Goal: Task Accomplishment & Management: Use online tool/utility

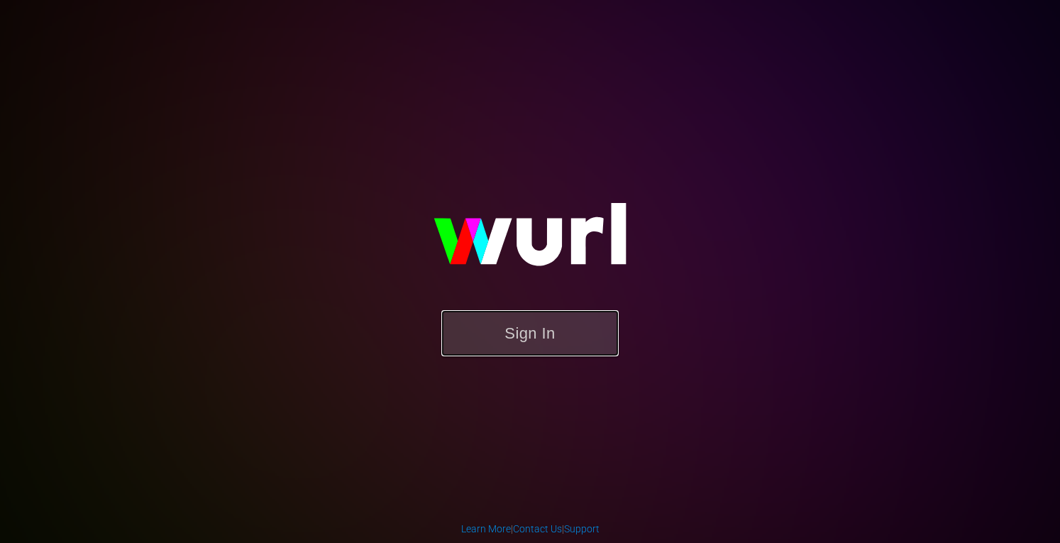
click at [505, 332] on button "Sign In" at bounding box center [529, 333] width 177 height 46
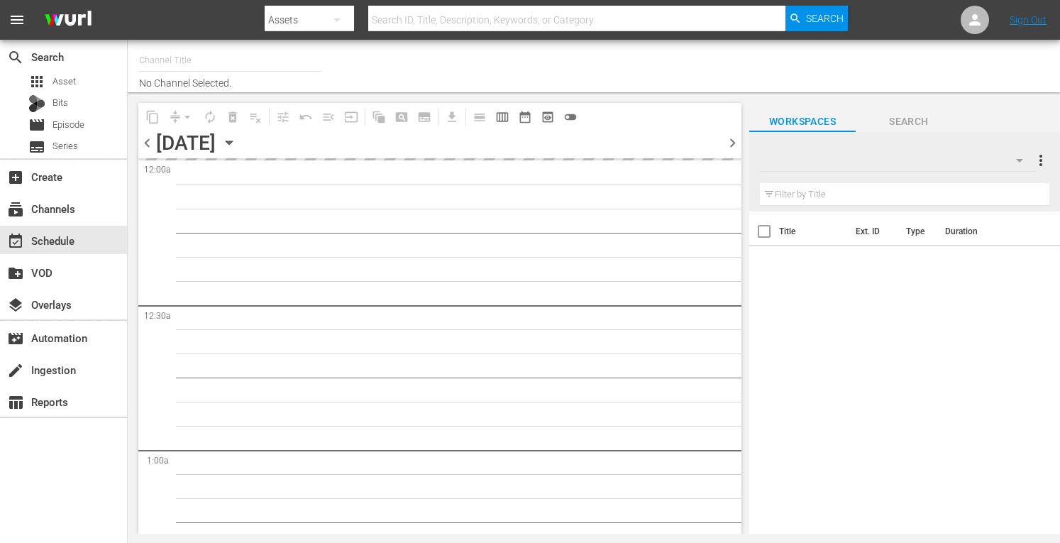
type input "Crime 360 (393)"
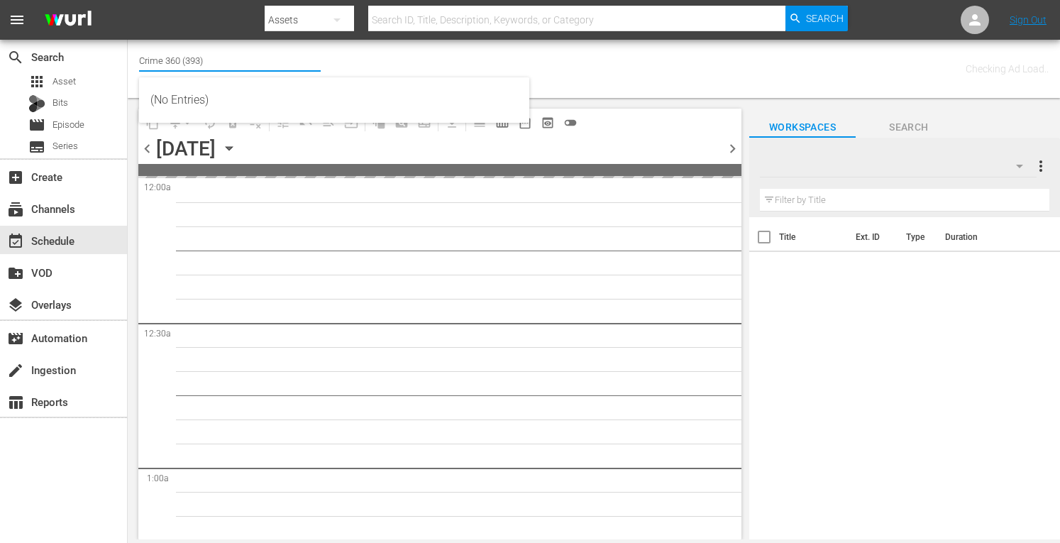
click at [168, 64] on input "Crime 360 (393)" at bounding box center [230, 60] width 182 height 34
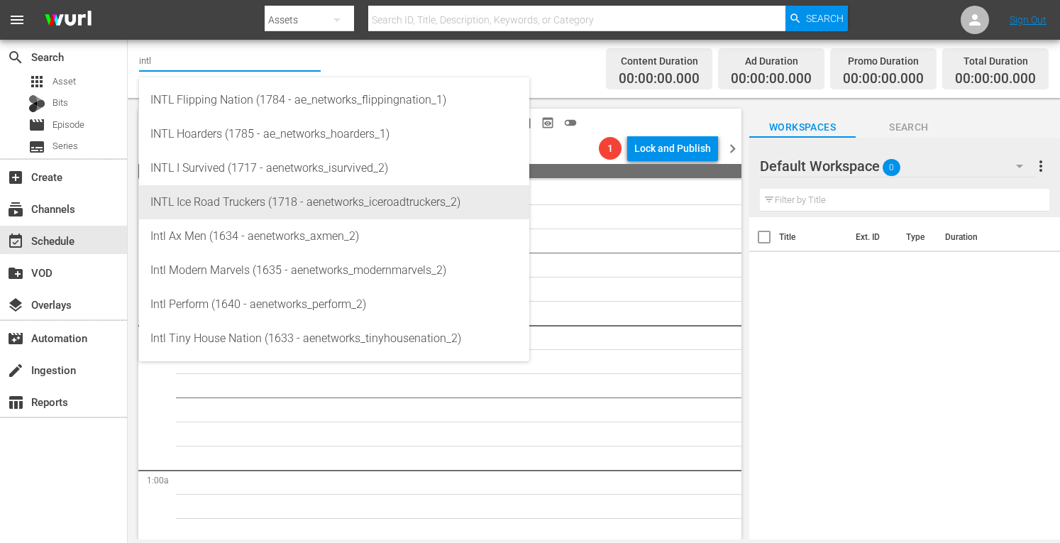
click at [228, 205] on div "INTL Ice Road Truckers (1718 - aenetworks_iceroadtruckers_2)" at bounding box center [334, 202] width 368 height 34
type input "INTL Ice Road Truckers (1718 - aenetworks_iceroadtruckers_2)"
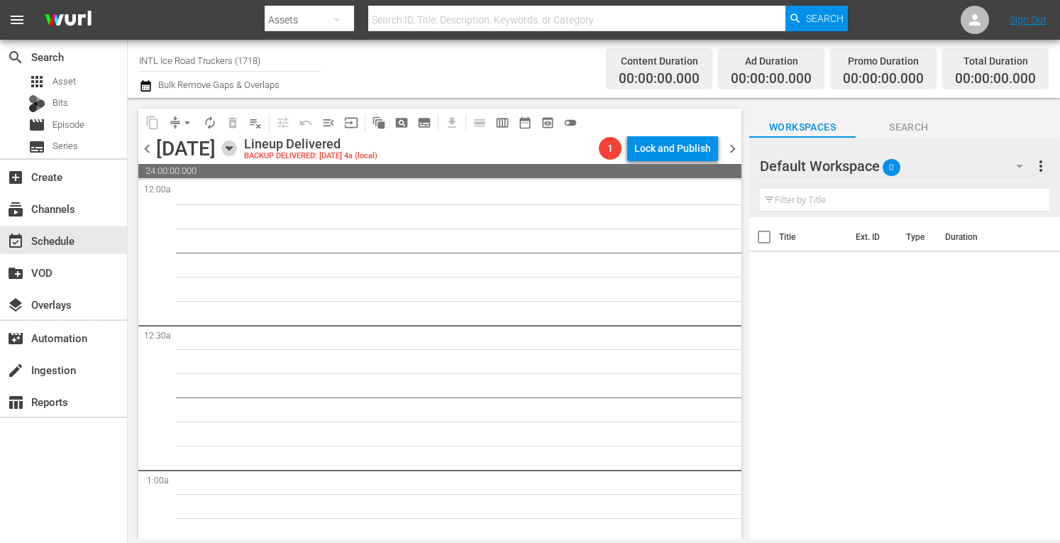
click at [237, 145] on icon "button" at bounding box center [229, 149] width 16 height 16
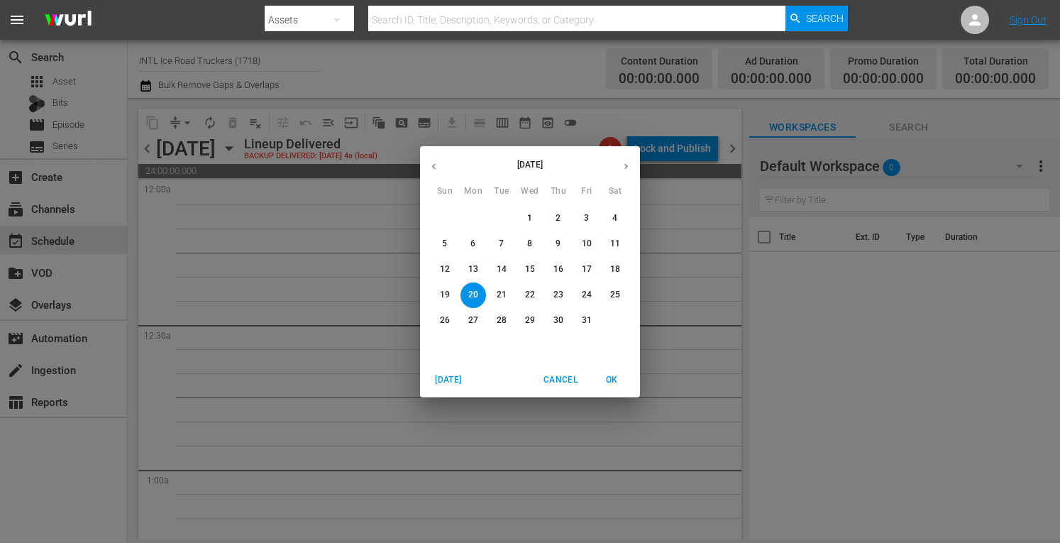
click at [440, 383] on span "Today" at bounding box center [449, 380] width 34 height 15
click at [619, 166] on button "button" at bounding box center [627, 167] width 28 height 28
click at [476, 247] on span "8" at bounding box center [474, 244] width 26 height 12
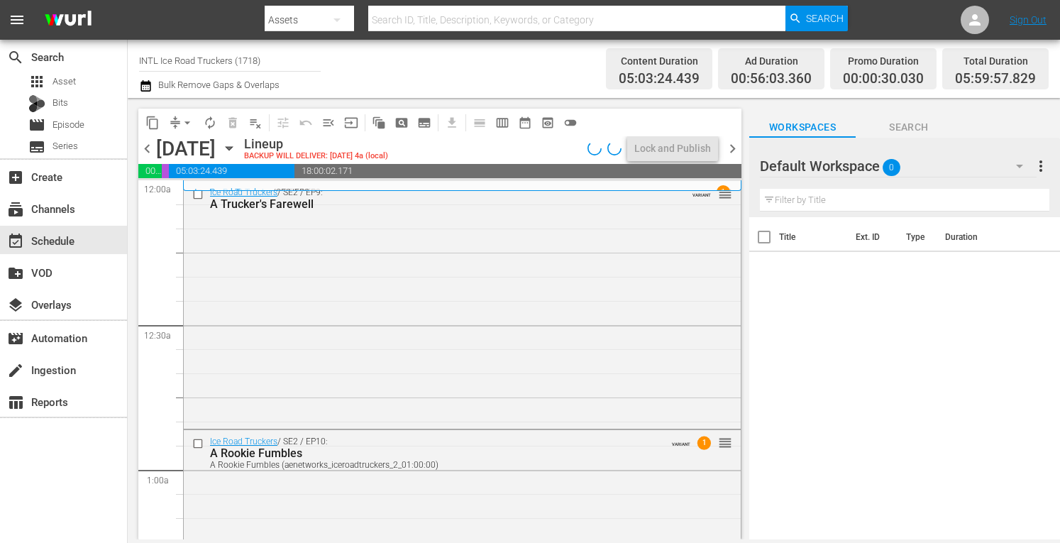
click at [186, 125] on span "arrow_drop_down" at bounding box center [187, 123] width 14 height 14
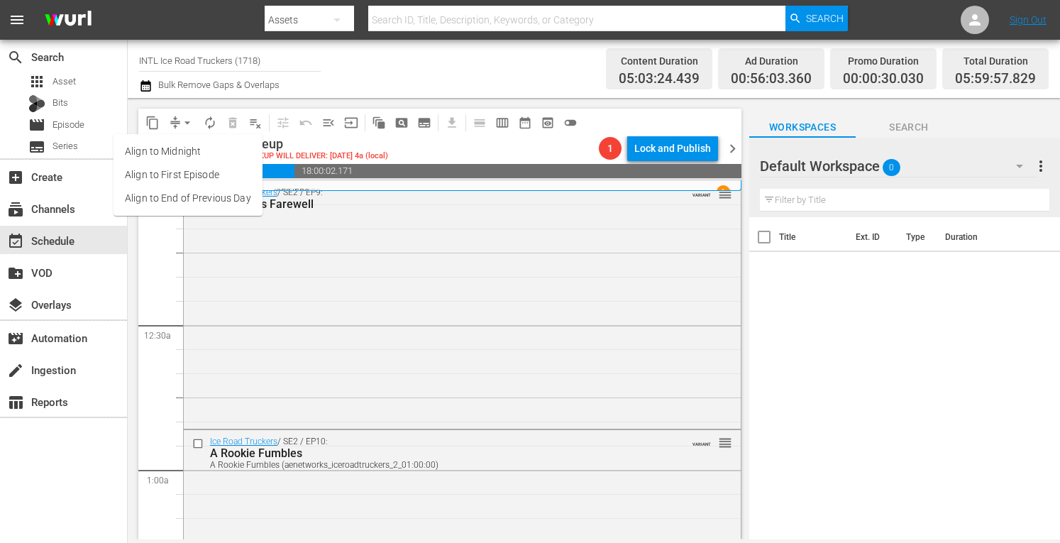
click at [176, 144] on li "Align to Midnight" at bounding box center [188, 151] width 149 height 23
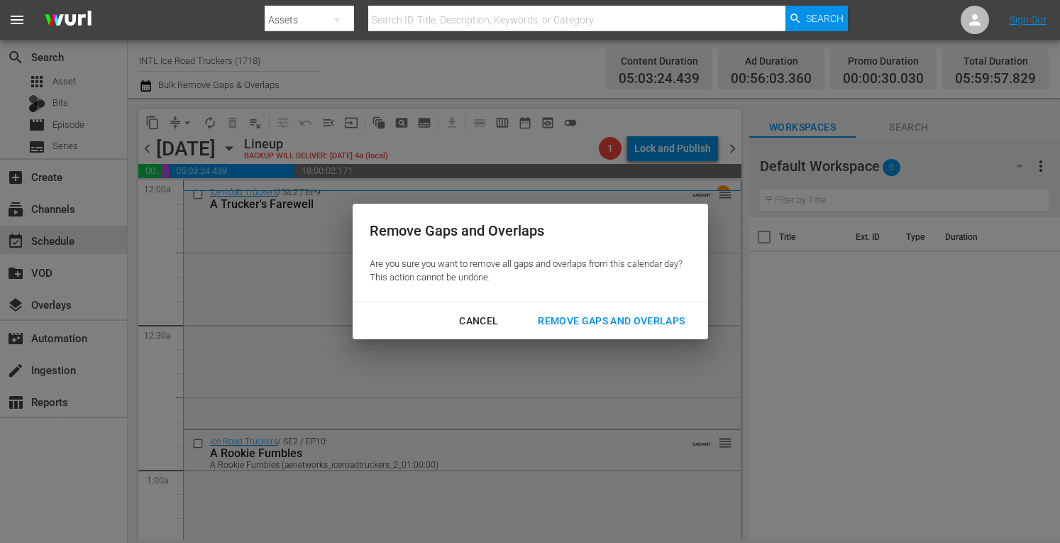
click at [623, 313] on div "Remove Gaps and Overlaps" at bounding box center [612, 321] width 170 height 18
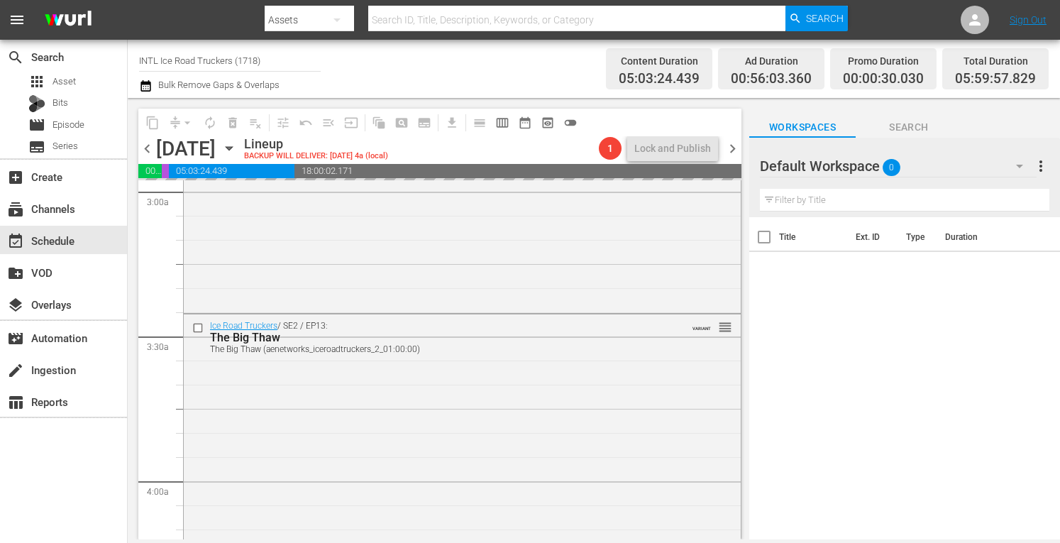
scroll to position [965, 0]
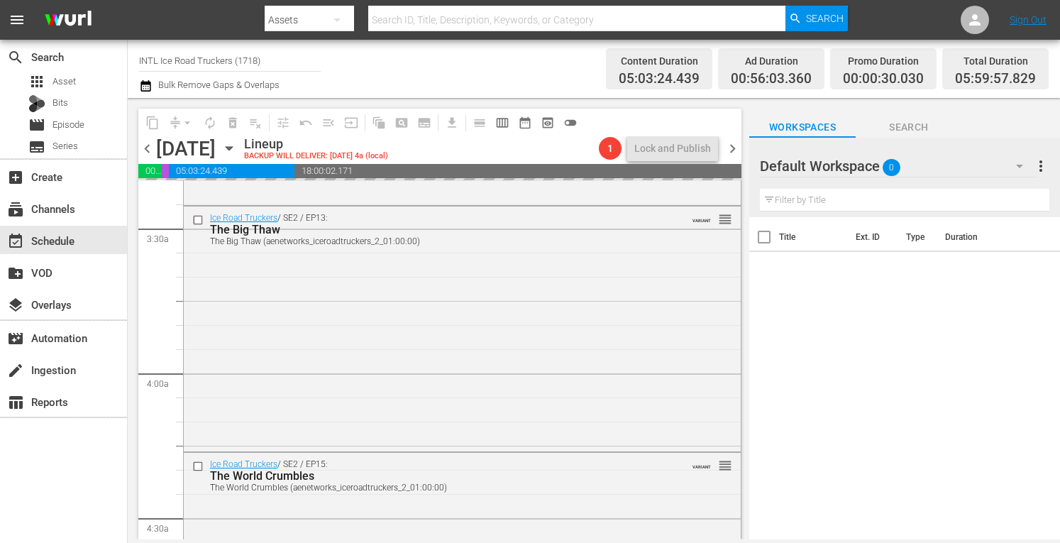
click at [1038, 167] on span "more_vert" at bounding box center [1041, 166] width 17 height 17
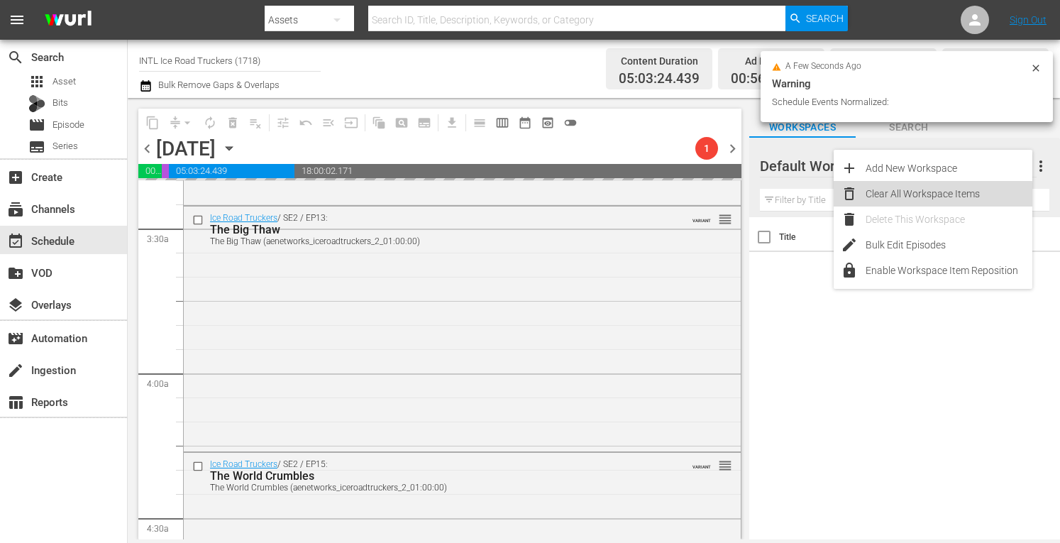
click at [910, 197] on div "Clear All Workspace Items" at bounding box center [949, 194] width 167 height 26
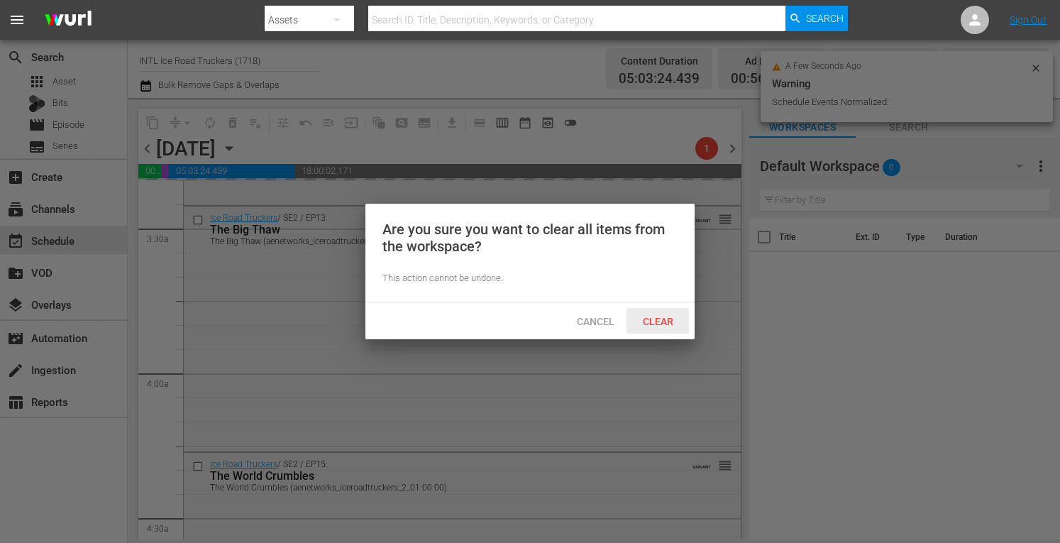
click at [649, 317] on span "Clear" at bounding box center [658, 321] width 53 height 11
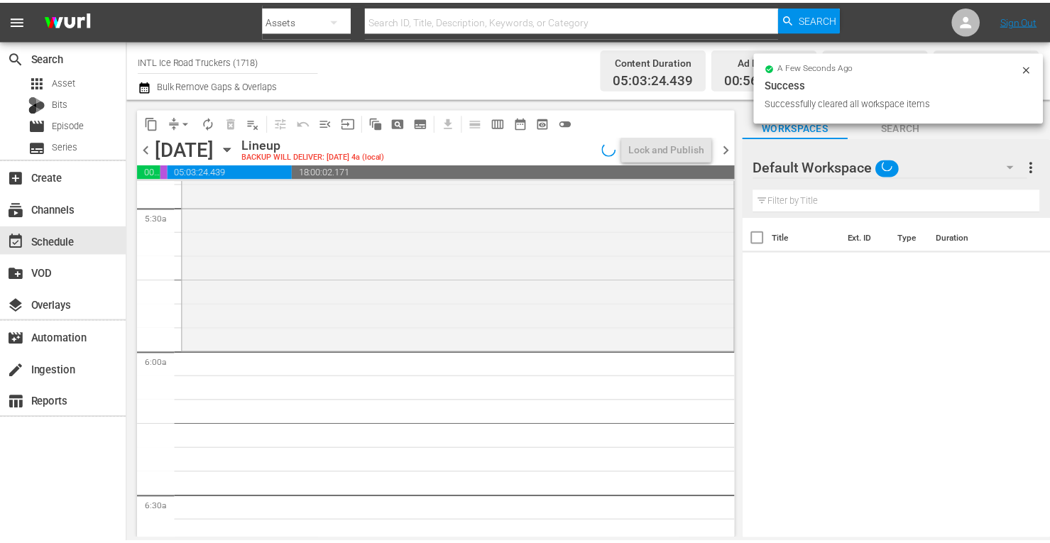
scroll to position [1564, 0]
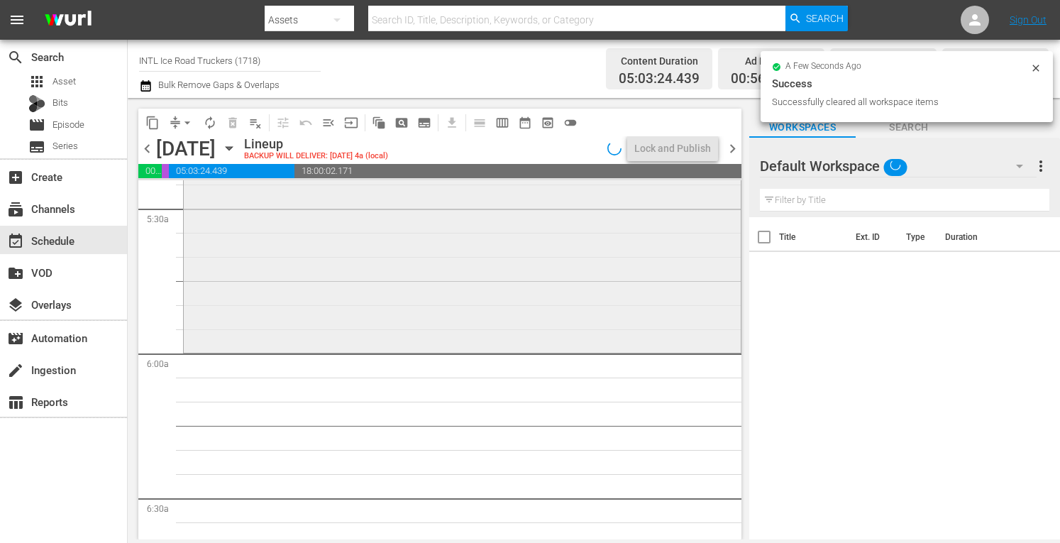
click at [286, 321] on div "Ice Road Truckers / SE3 / EP1: Deadliest Ice Road Deadliest Ice Road (aenetwork…" at bounding box center [462, 227] width 557 height 246
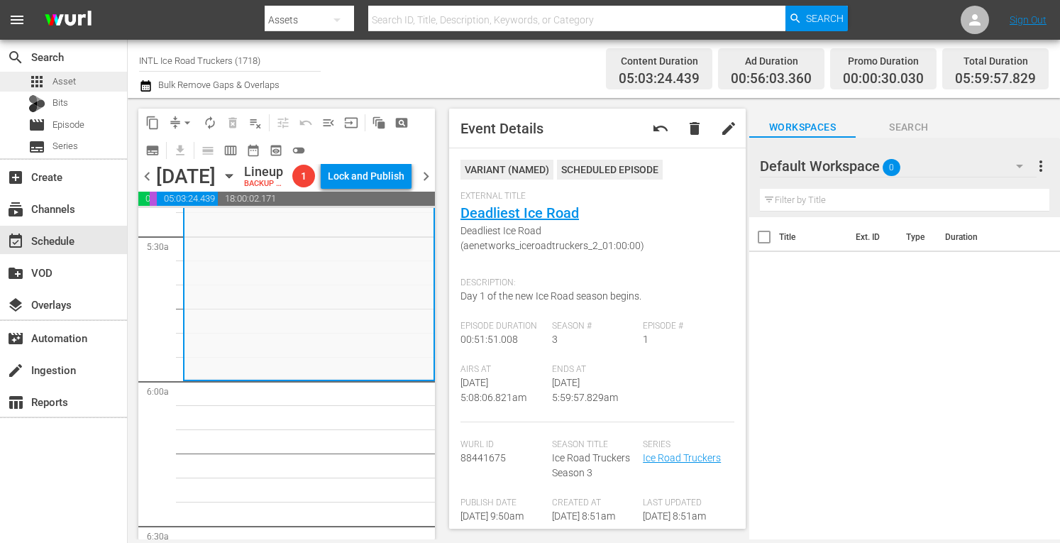
click at [70, 82] on span "Asset" at bounding box center [64, 82] width 23 height 14
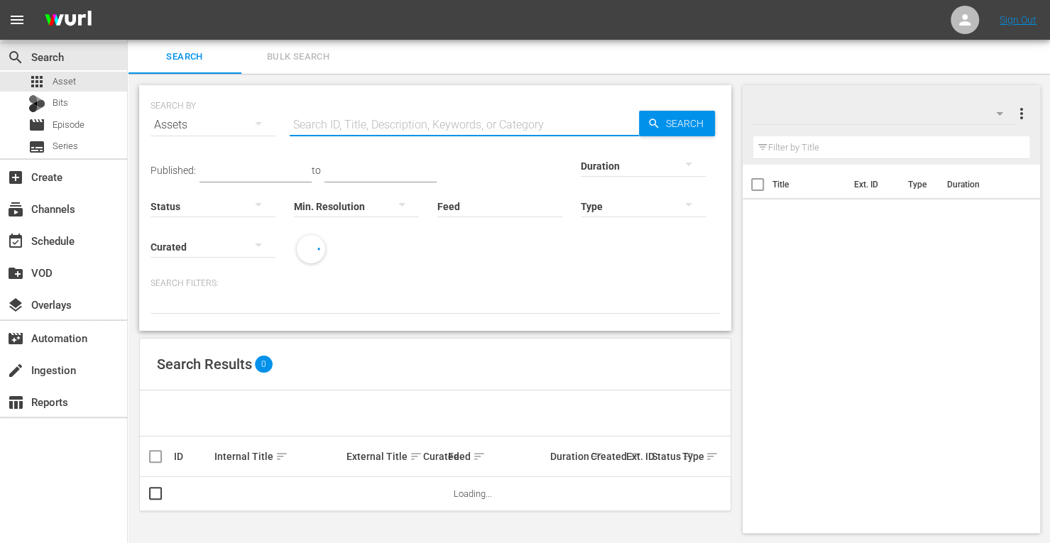
click at [363, 122] on input "text" at bounding box center [464, 125] width 349 height 34
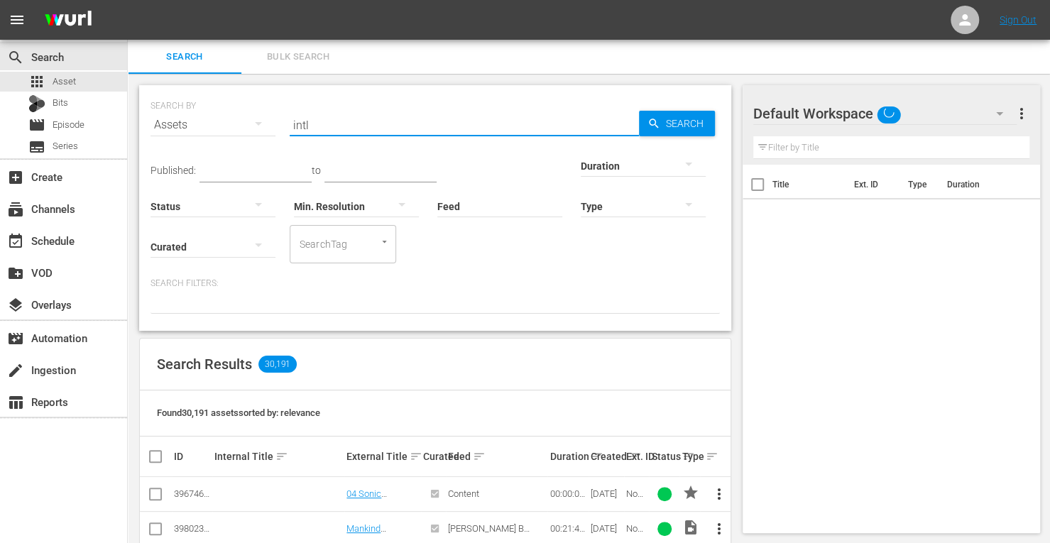
type input "INTL ice road"
click at [581, 164] on div at bounding box center [643, 165] width 125 height 40
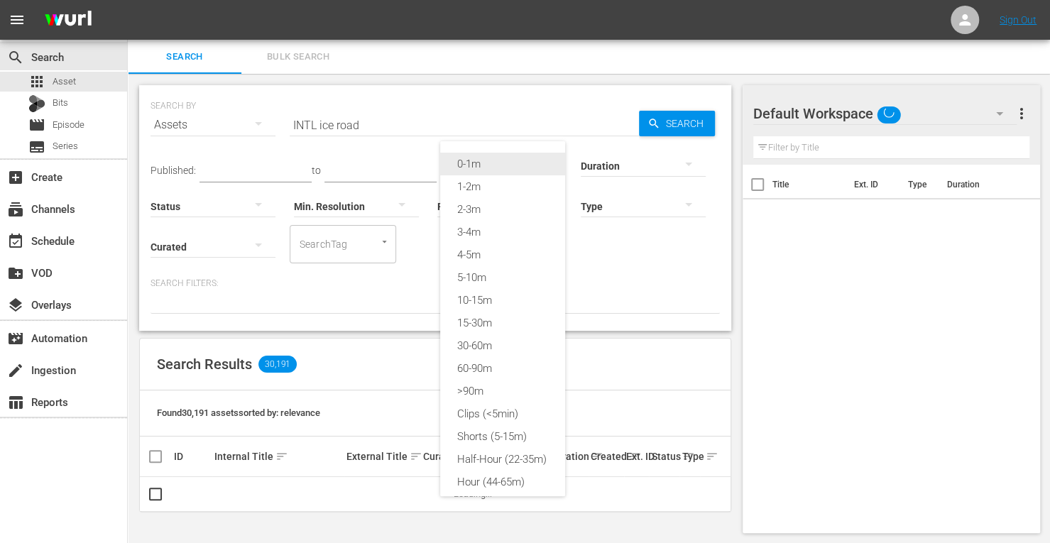
click at [478, 164] on div "0-1m" at bounding box center [502, 164] width 125 height 23
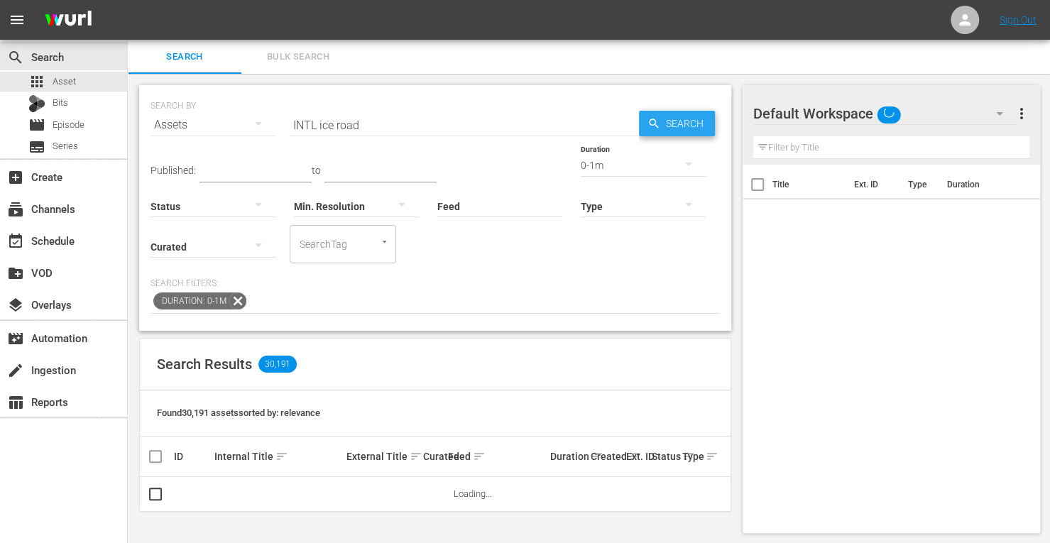
click at [674, 120] on span "Search" at bounding box center [687, 124] width 55 height 26
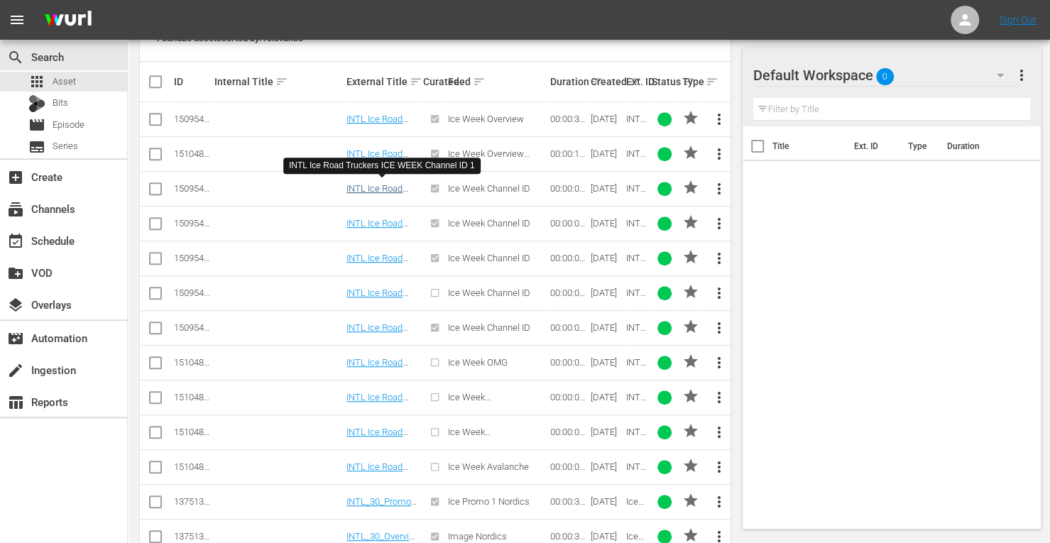
scroll to position [647, 0]
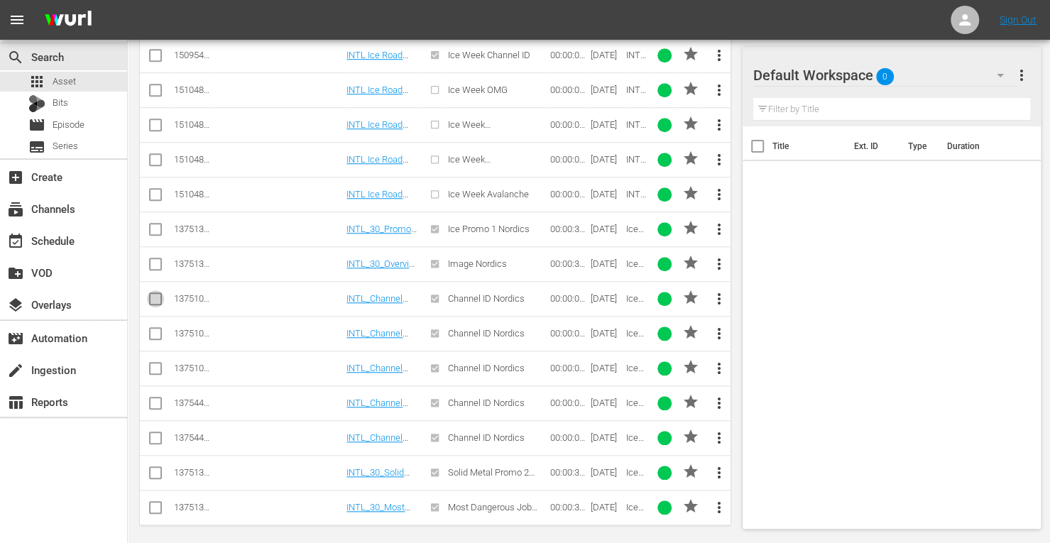
click at [149, 295] on input "checkbox" at bounding box center [155, 301] width 17 height 17
checkbox input "true"
click at [151, 328] on input "checkbox" at bounding box center [155, 336] width 17 height 17
checkbox input "true"
click at [152, 367] on input "checkbox" at bounding box center [155, 371] width 17 height 17
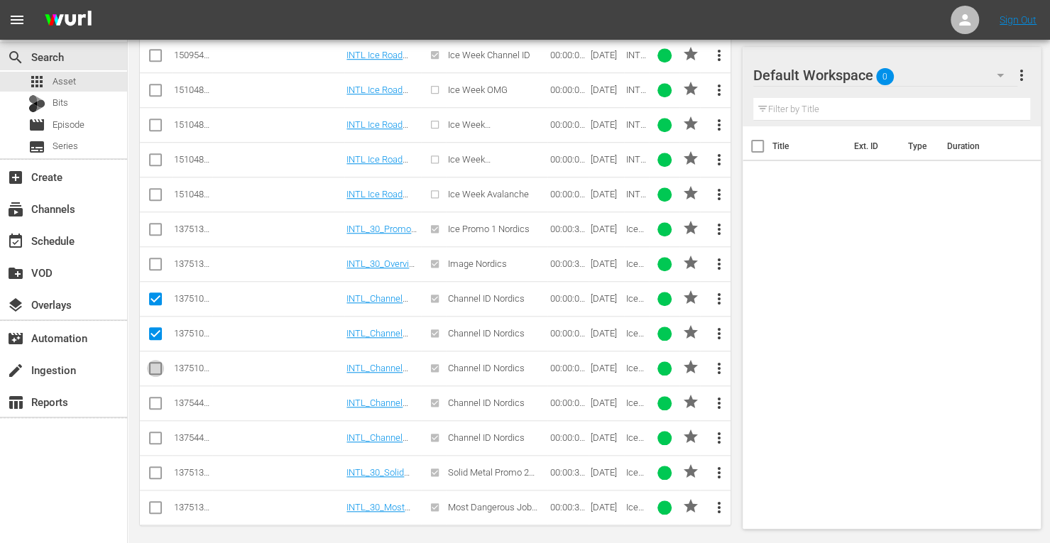
checkbox input "true"
click at [149, 399] on input "checkbox" at bounding box center [155, 405] width 17 height 17
checkbox input "true"
click at [154, 432] on input "checkbox" at bounding box center [155, 440] width 17 height 17
checkbox input "true"
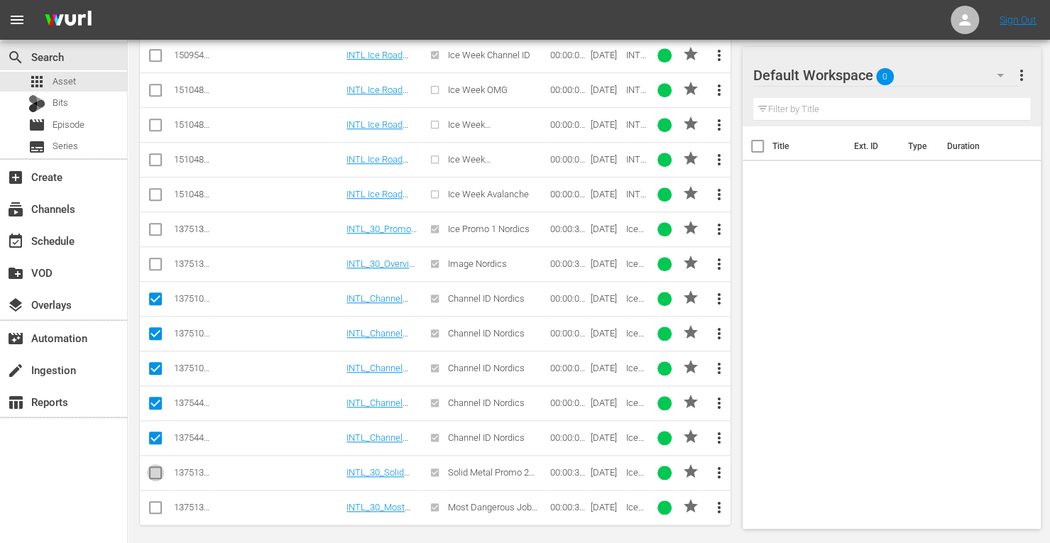
click at [155, 469] on input "checkbox" at bounding box center [155, 475] width 17 height 17
checkbox input "true"
click at [156, 502] on input "checkbox" at bounding box center [155, 510] width 17 height 17
checkbox input "true"
click at [160, 259] on input "checkbox" at bounding box center [155, 266] width 17 height 17
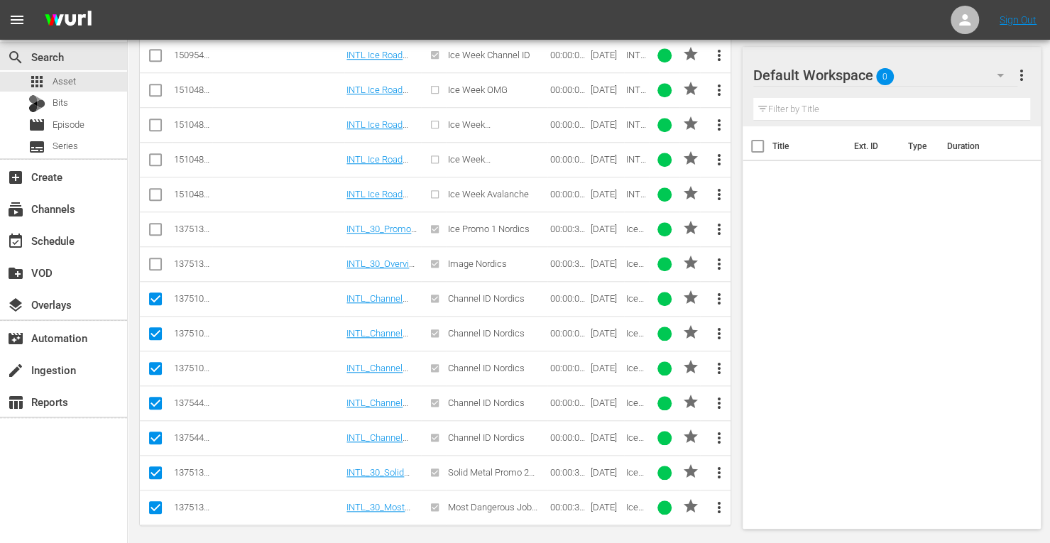
checkbox input "true"
click at [159, 224] on input "checkbox" at bounding box center [155, 232] width 17 height 17
checkbox input "true"
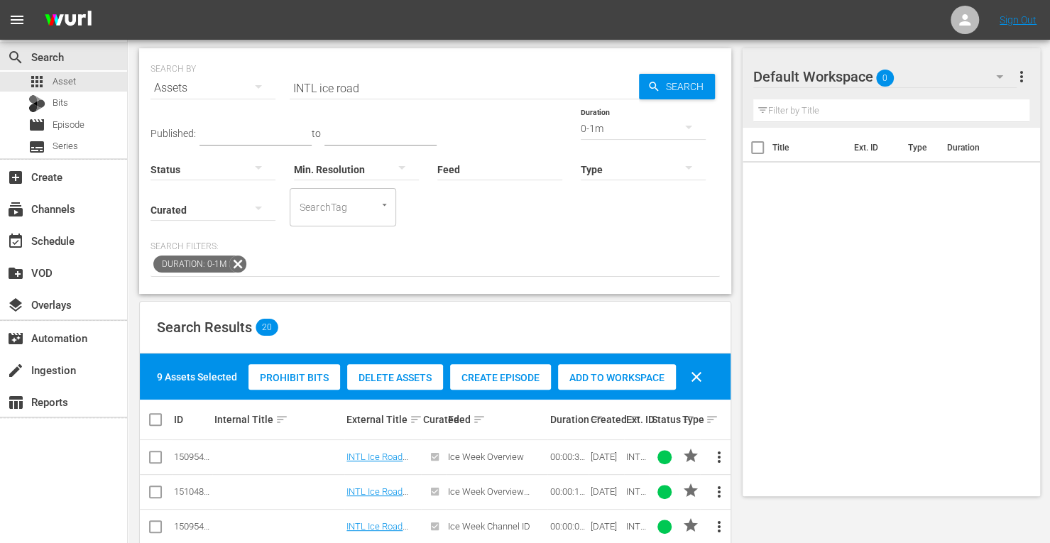
scroll to position [0, 0]
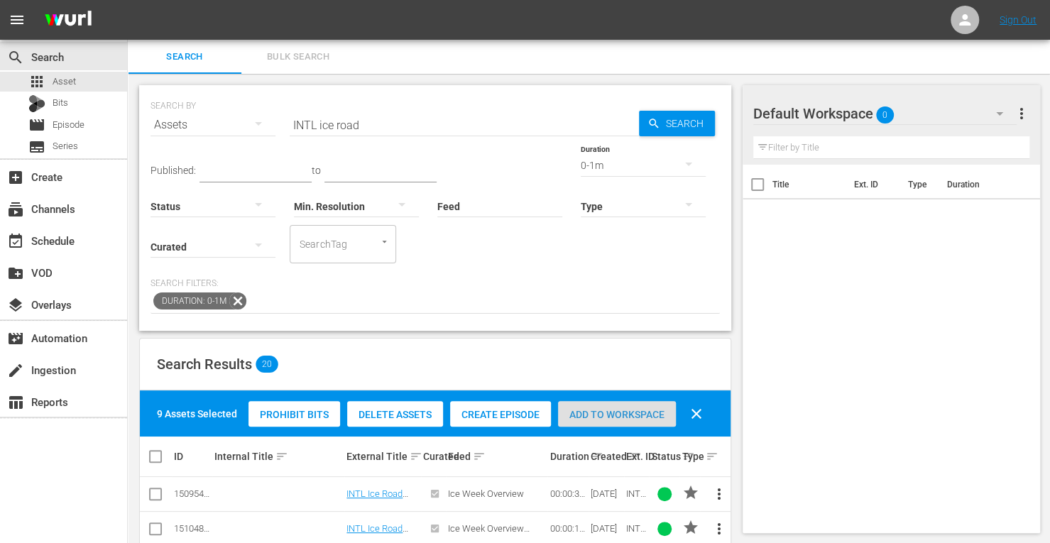
click at [611, 413] on span "Add to Workspace" at bounding box center [617, 414] width 118 height 11
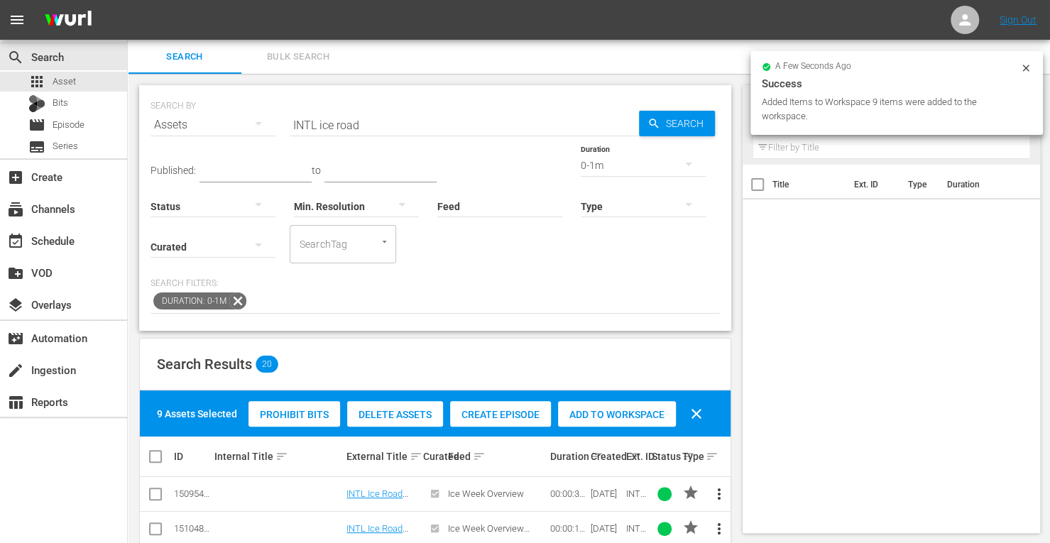
click at [581, 170] on div "0-1m" at bounding box center [643, 165] width 125 height 40
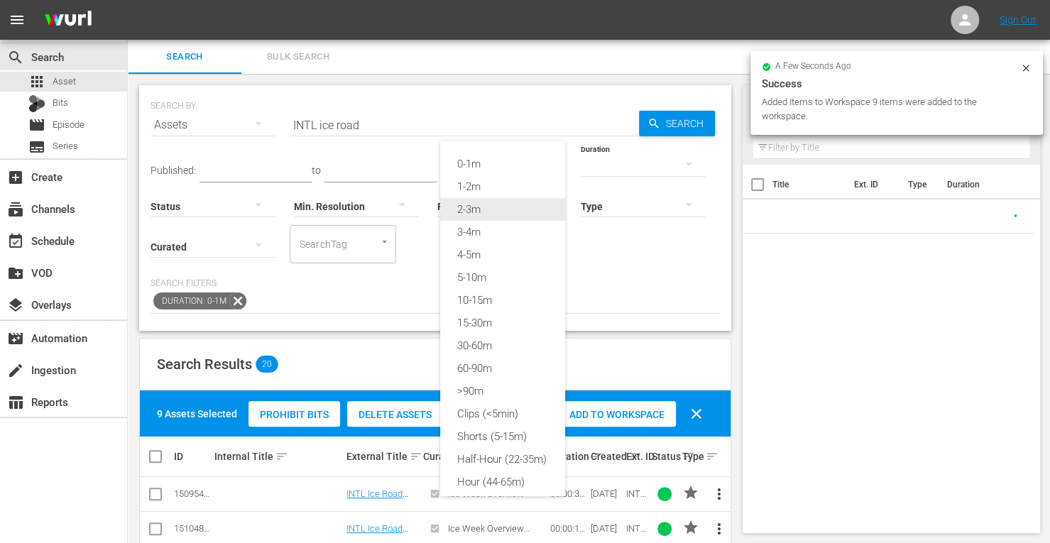
click at [470, 212] on div "2-3m" at bounding box center [502, 209] width 125 height 23
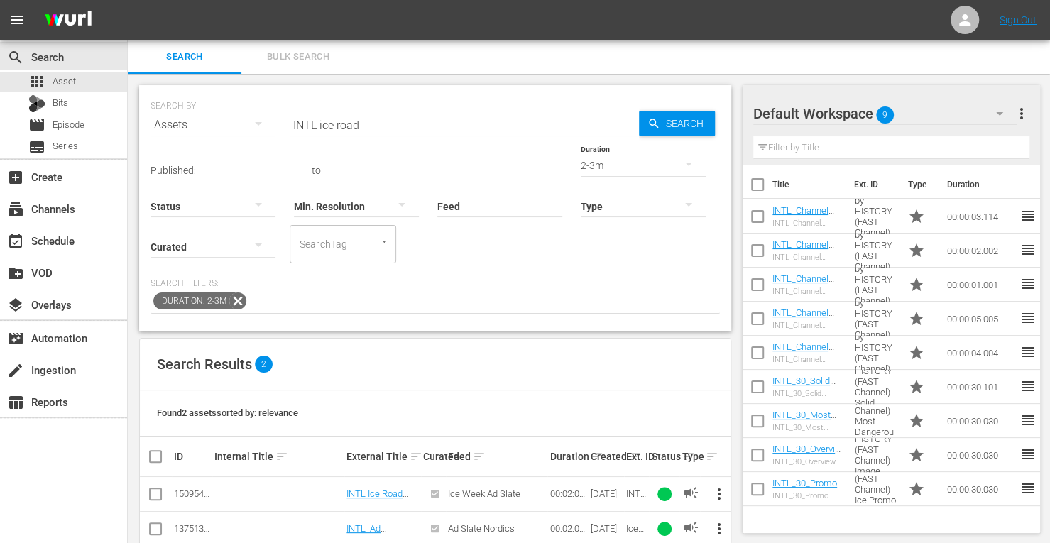
scroll to position [26, 0]
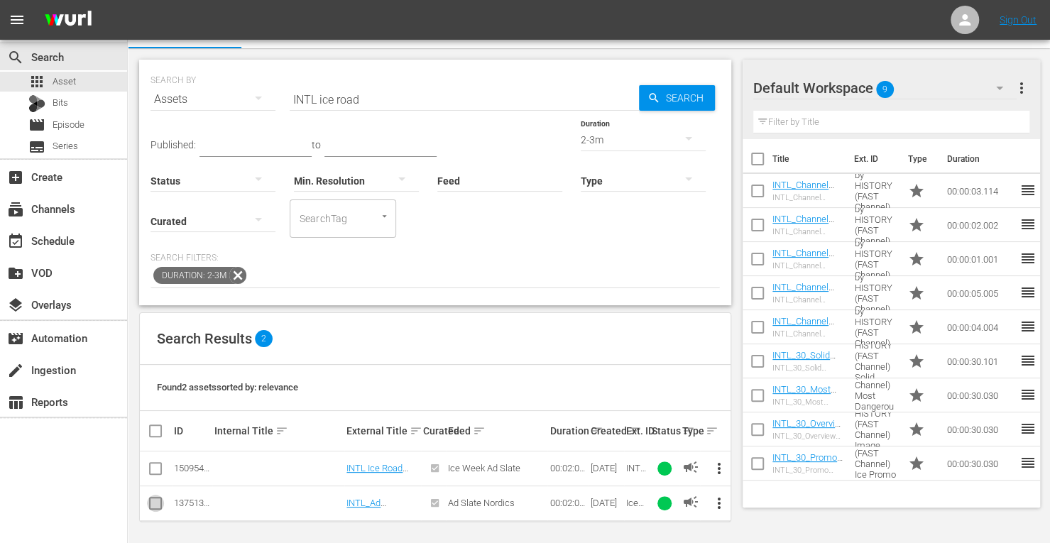
click at [153, 498] on input "checkbox" at bounding box center [155, 506] width 17 height 17
checkbox input "true"
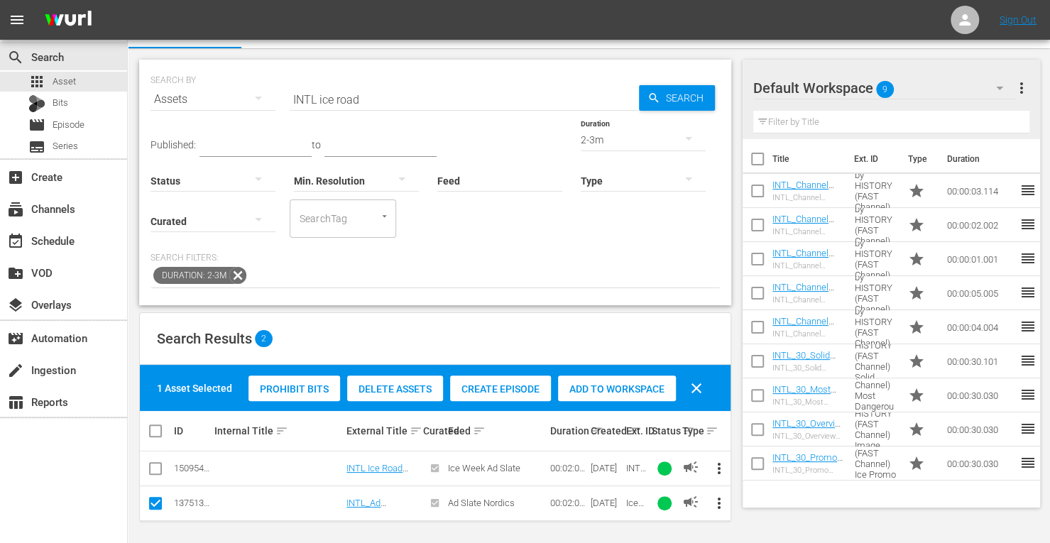
click at [613, 387] on span "Add to Workspace" at bounding box center [617, 388] width 118 height 11
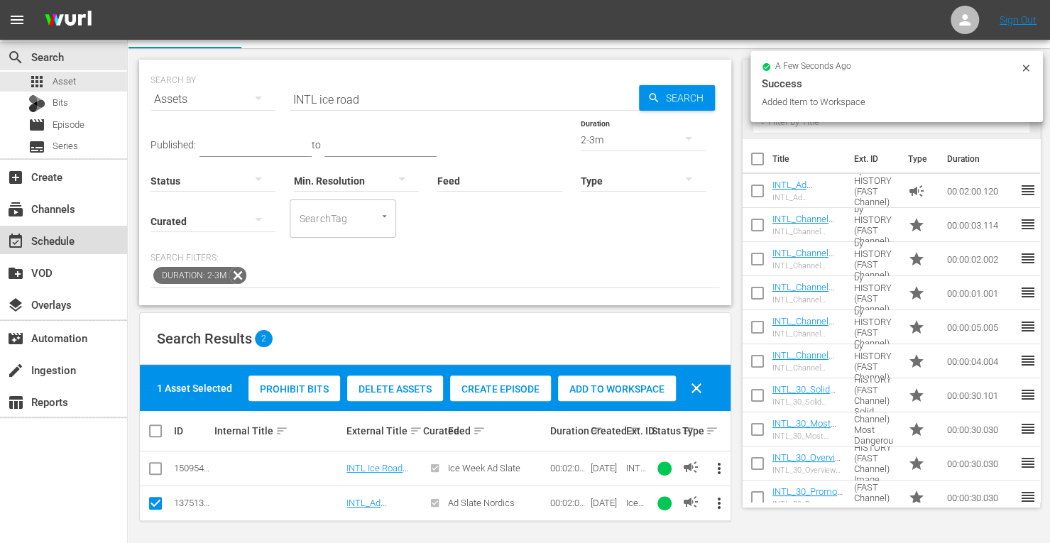
click at [64, 235] on div "event_available Schedule" at bounding box center [39, 238] width 79 height 13
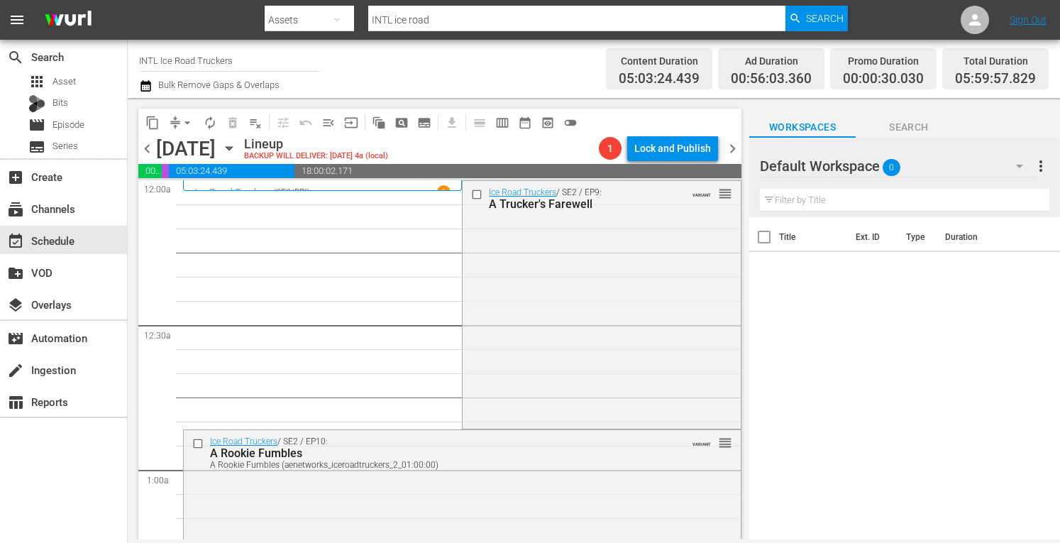
click at [494, 289] on div "Ice Road Truckers / SE2 / EP9: A Trucker's Farewell VARIANT reorder" at bounding box center [602, 303] width 278 height 245
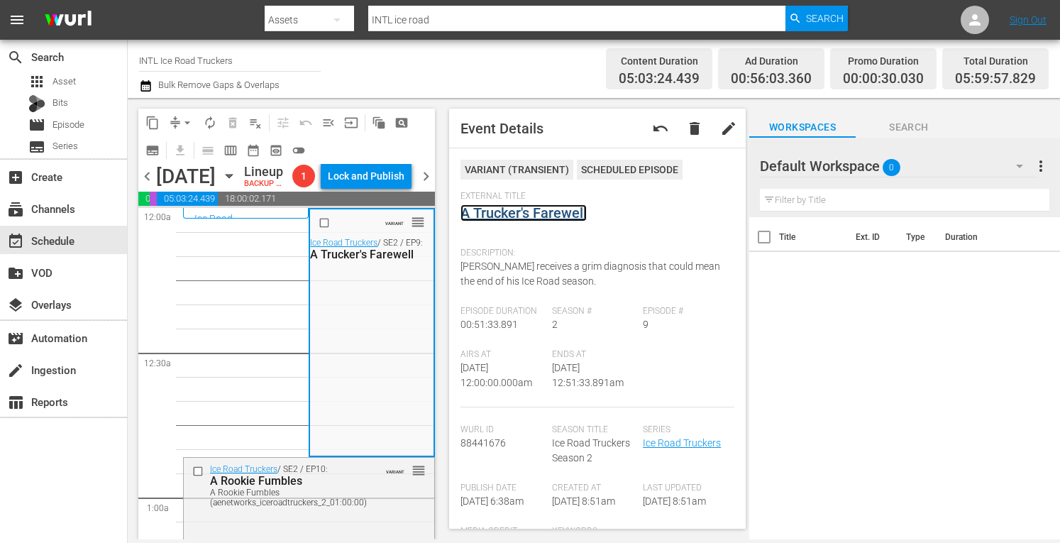
click at [488, 214] on link "A Trucker's Farewell" at bounding box center [524, 212] width 126 height 17
click at [189, 131] on button "arrow_drop_down" at bounding box center [187, 122] width 23 height 23
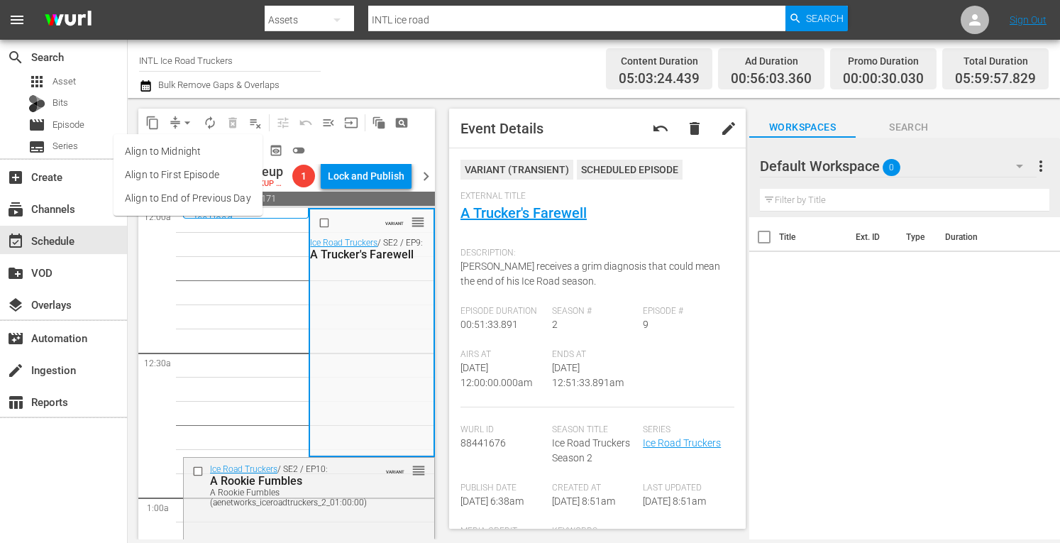
click at [153, 158] on li "Align to Midnight" at bounding box center [188, 151] width 149 height 23
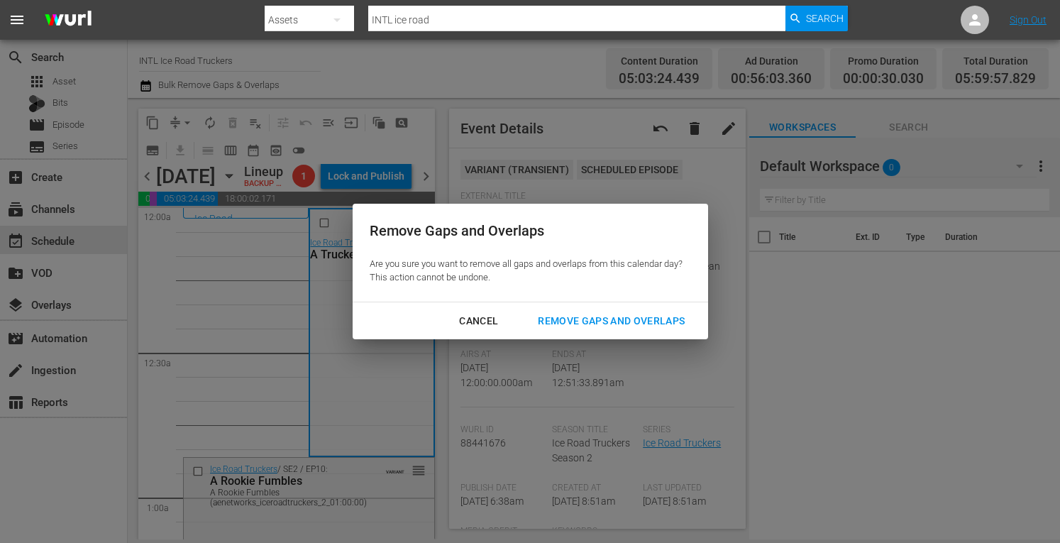
click at [584, 319] on div "Remove Gaps and Overlaps" at bounding box center [612, 321] width 170 height 18
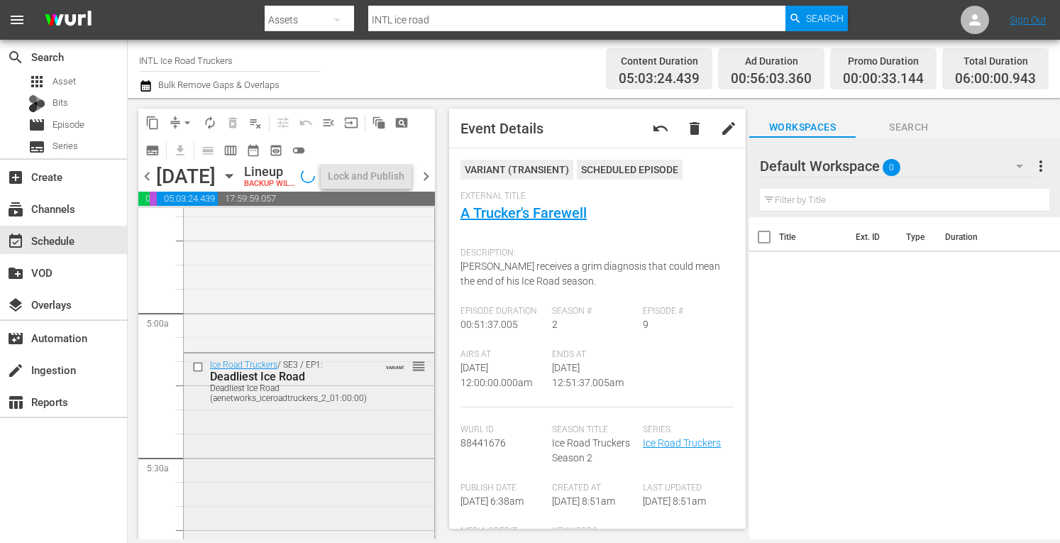
click at [260, 441] on div "Ice Road Truckers / SE3 / EP1: Deadliest Ice Road Deadliest Ice Road (aenetwork…" at bounding box center [309, 476] width 251 height 246
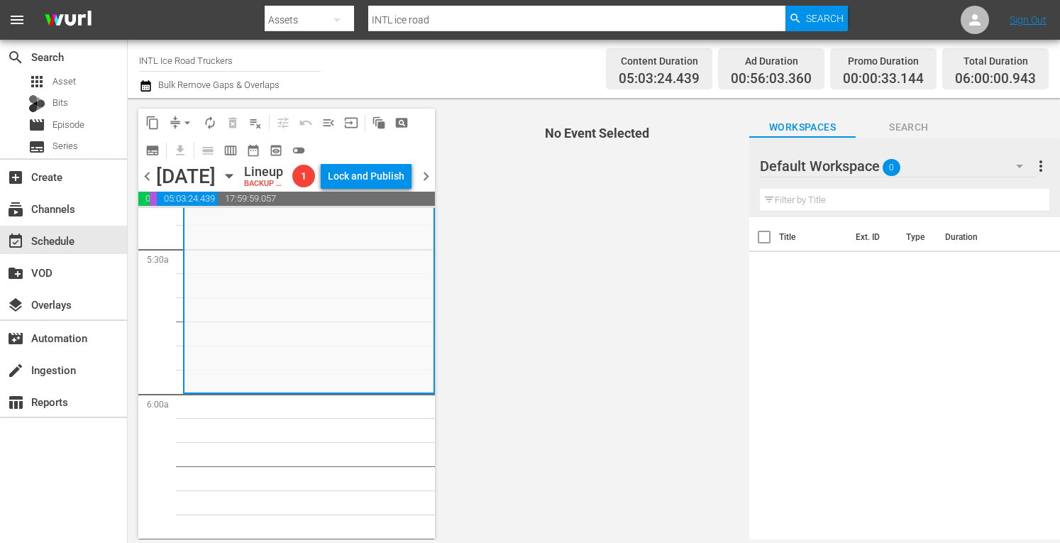
scroll to position [1552, 0]
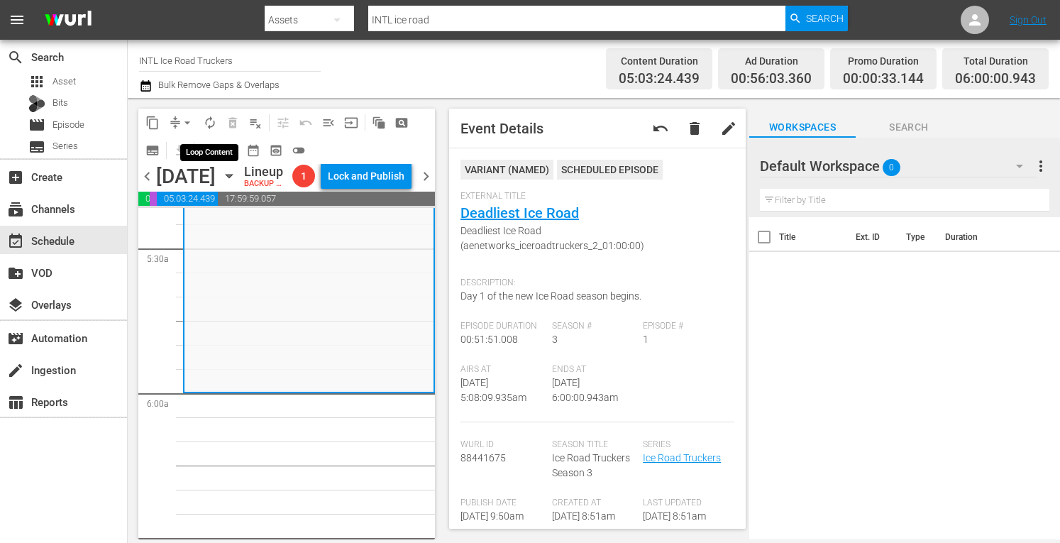
click at [213, 123] on span "autorenew_outlined" at bounding box center [210, 123] width 14 height 14
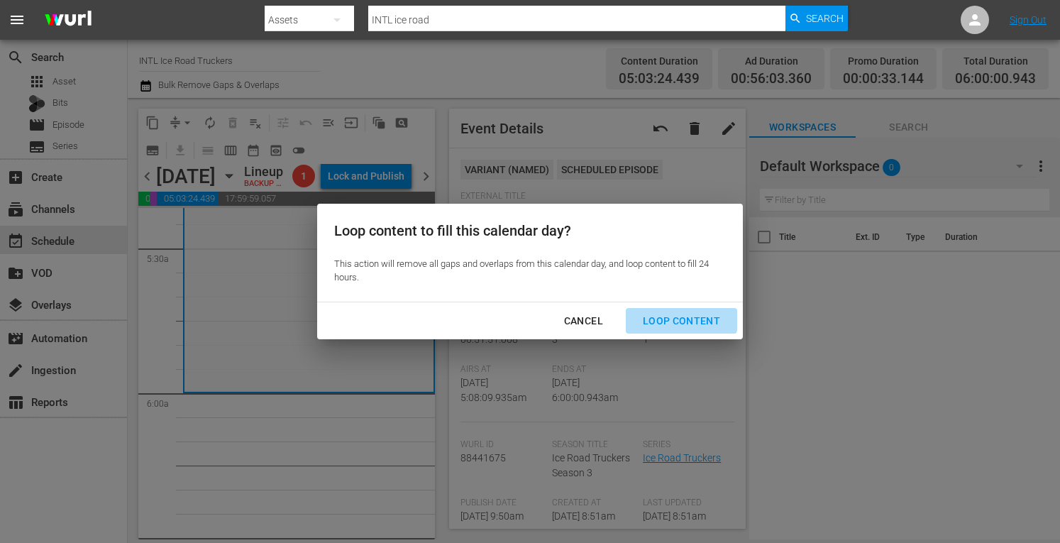
click at [672, 314] on div "Loop Content" at bounding box center [682, 321] width 100 height 18
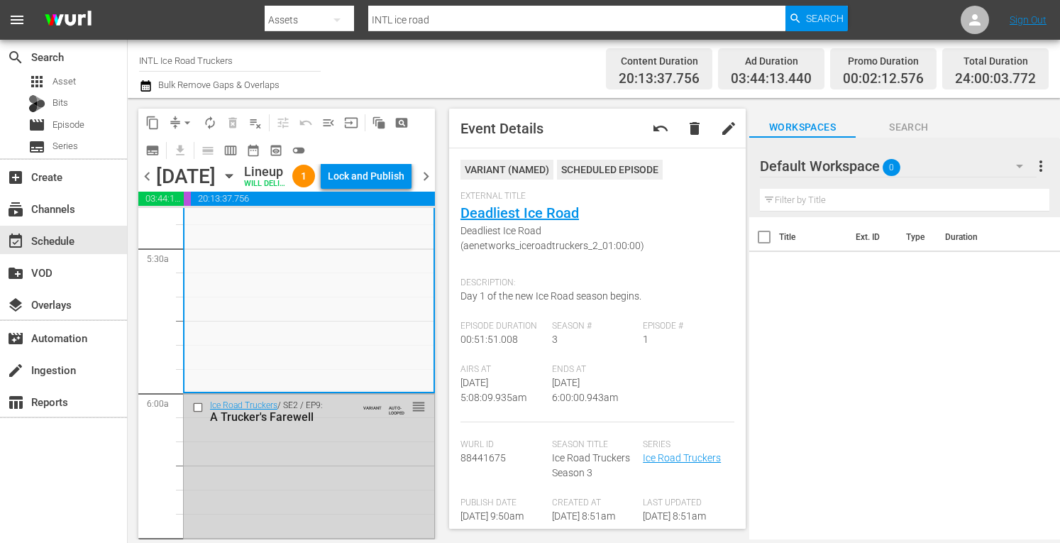
click at [385, 163] on div "content_copy compress arrow_drop_down autorenew_outlined delete_forever_outline…" at bounding box center [286, 136] width 297 height 55
click at [375, 175] on div "Lock and Publish" at bounding box center [366, 176] width 77 height 26
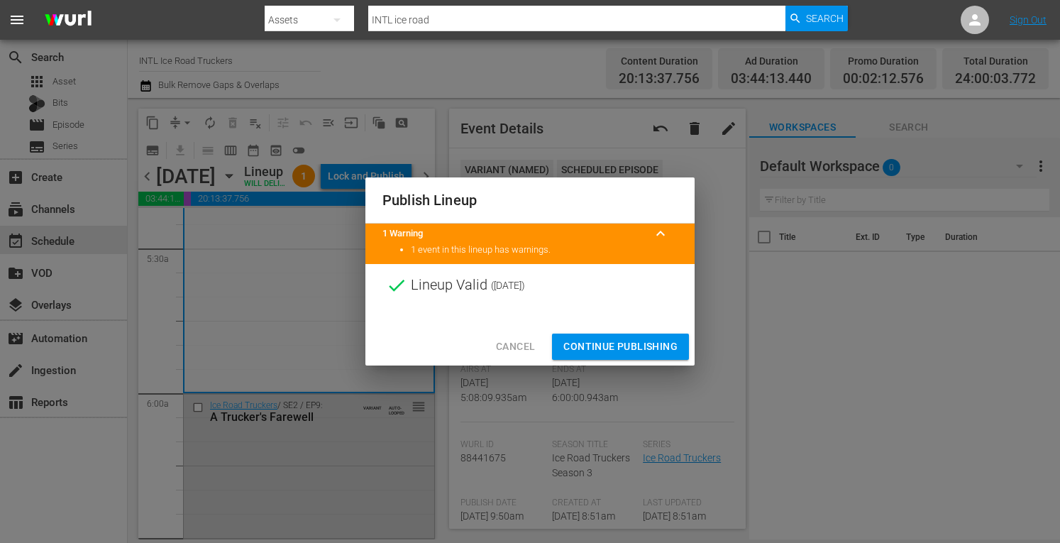
click at [634, 348] on span "Continue Publishing" at bounding box center [621, 347] width 114 height 18
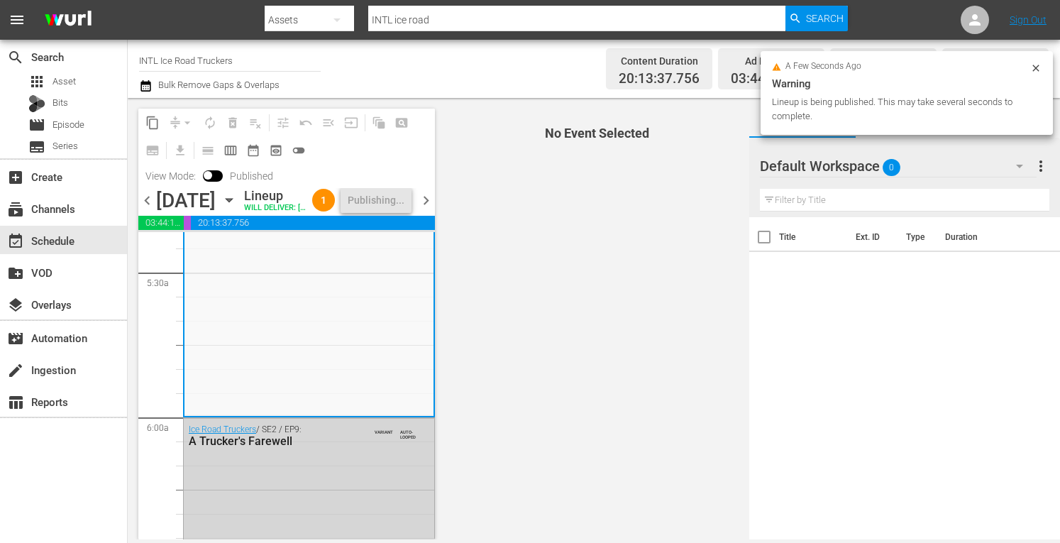
click at [427, 209] on span "chevron_right" at bounding box center [426, 201] width 18 height 18
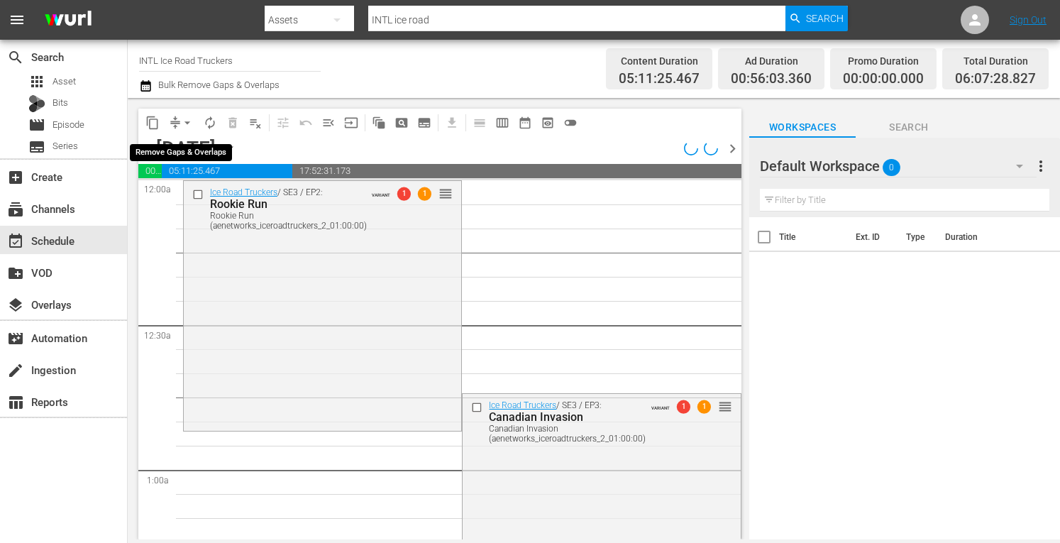
click at [183, 124] on span "arrow_drop_down" at bounding box center [187, 123] width 14 height 14
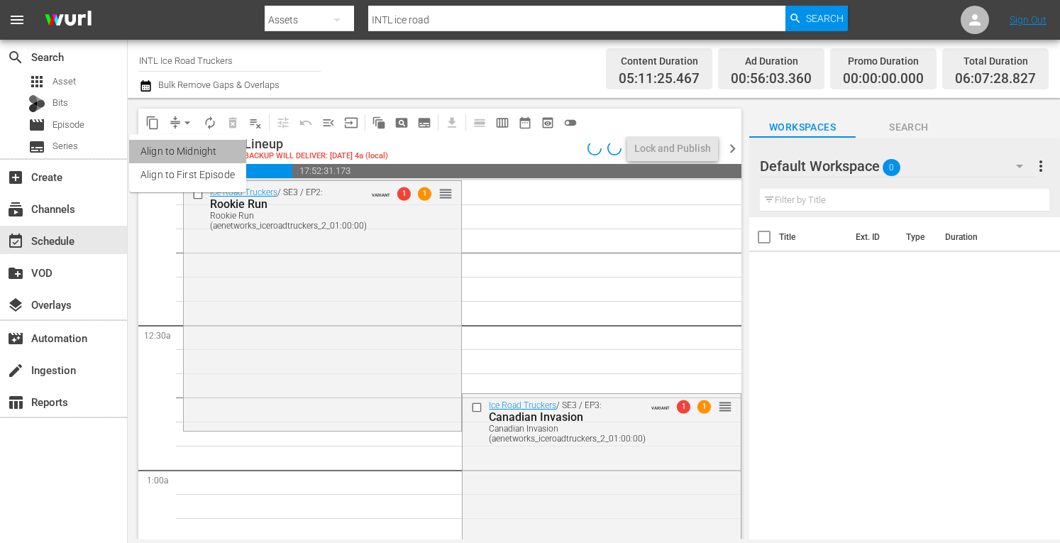
click at [162, 145] on li "Align to Midnight" at bounding box center [187, 151] width 117 height 23
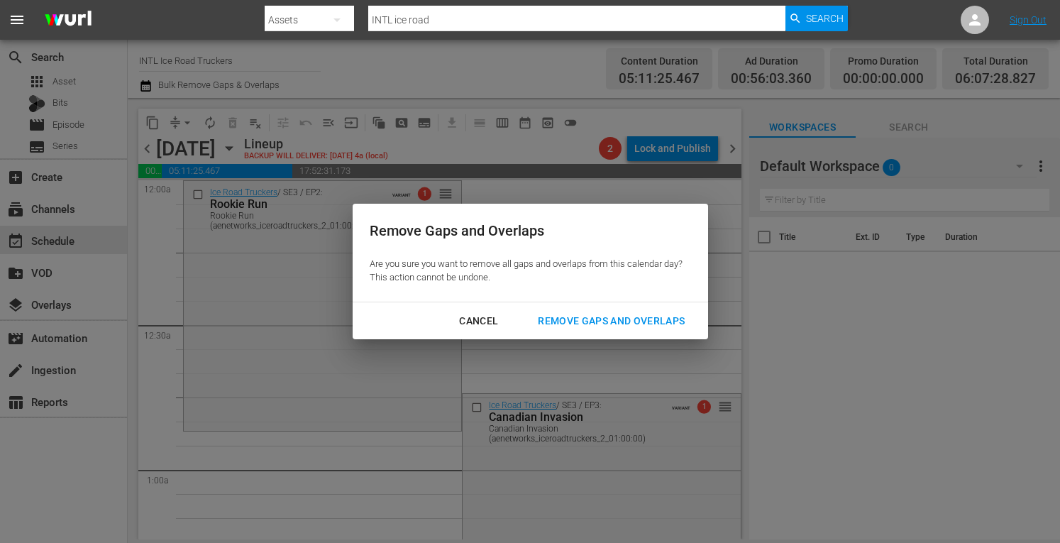
click at [586, 320] on div "Remove Gaps and Overlaps" at bounding box center [612, 321] width 170 height 18
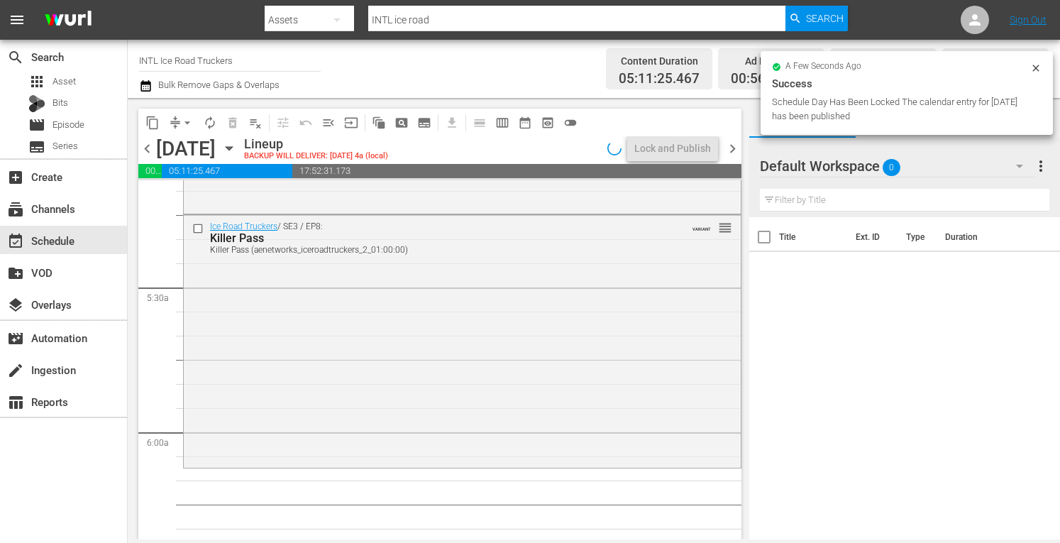
scroll to position [1486, 0]
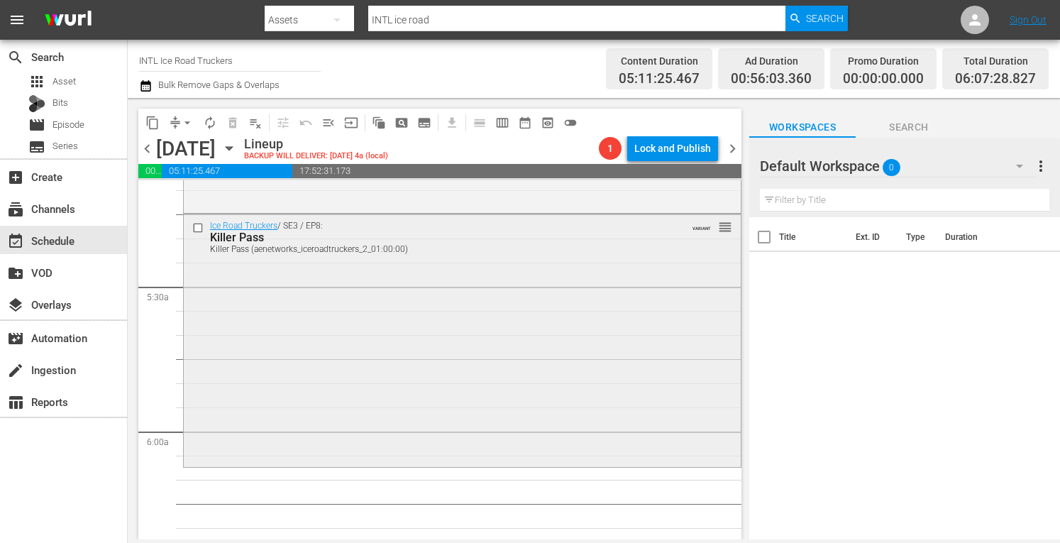
click at [365, 332] on div "Ice Road Truckers / SE3 / EP8: Killer Pass Killer Pass (aenetworks_iceroadtruck…" at bounding box center [462, 339] width 557 height 250
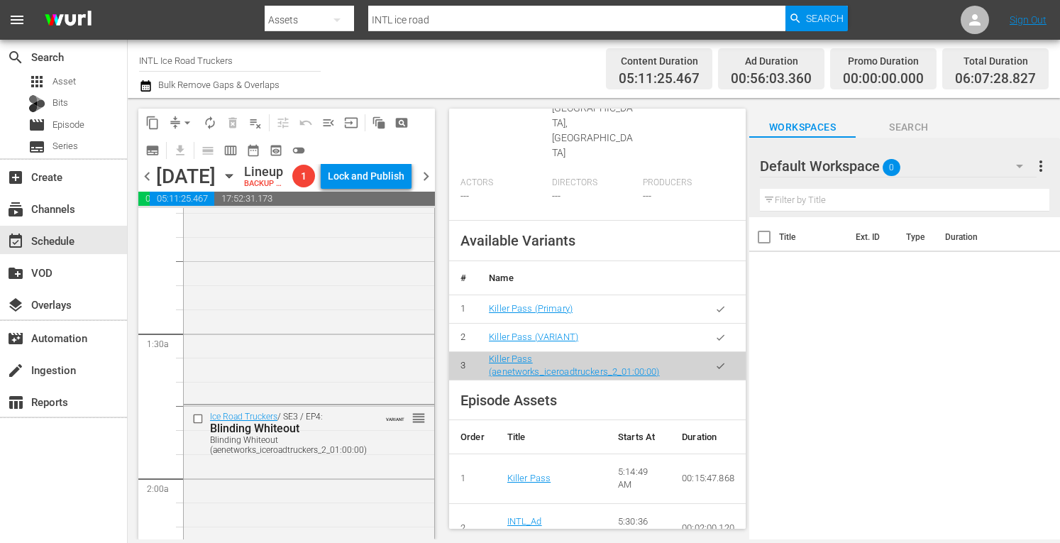
scroll to position [0, 0]
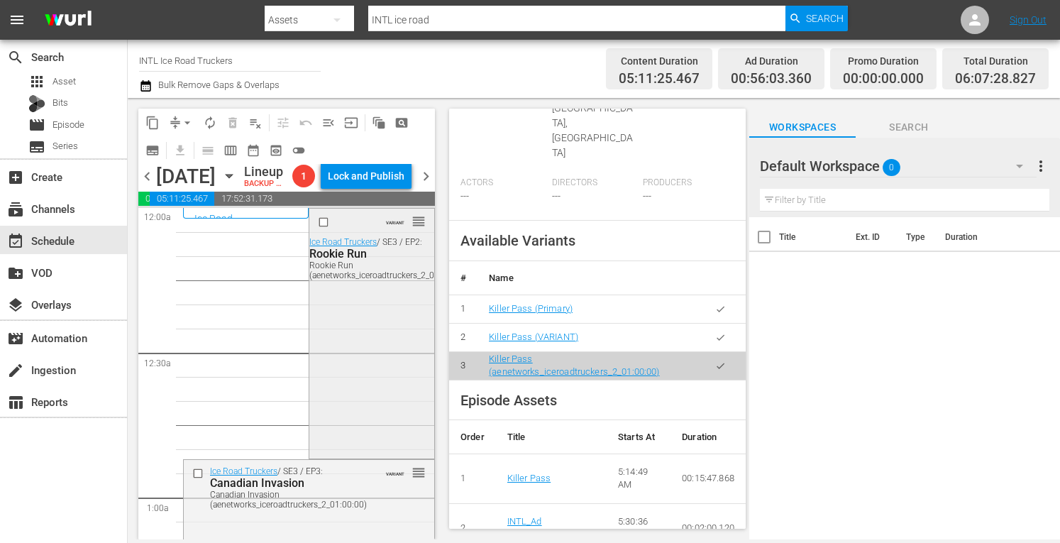
click at [362, 349] on div "VARIANT reorder Ice Road Truckers / SE3 / EP2: Rookie Run Rookie Run (aenetwork…" at bounding box center [371, 332] width 124 height 247
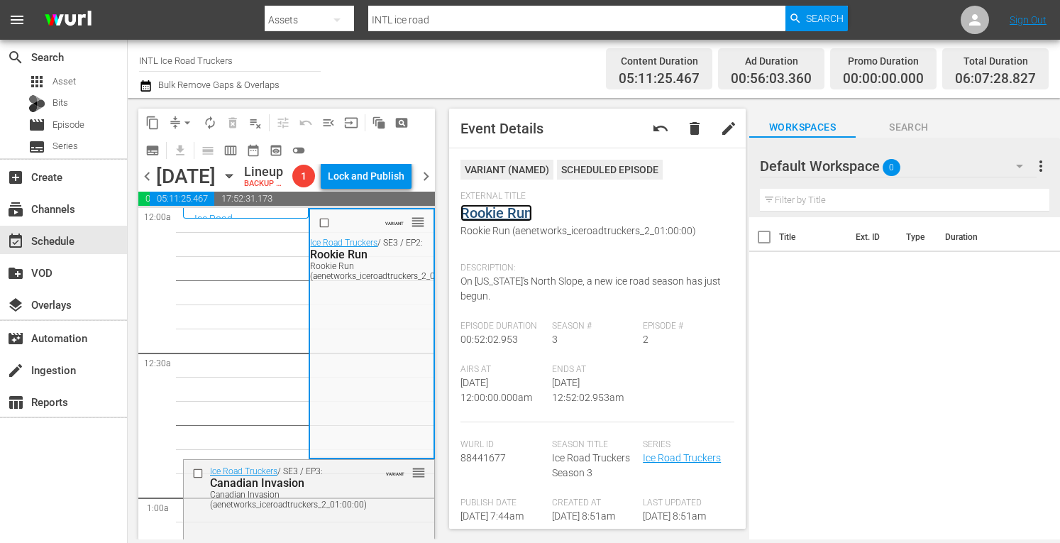
click at [500, 218] on link "Rookie Run" at bounding box center [497, 212] width 72 height 17
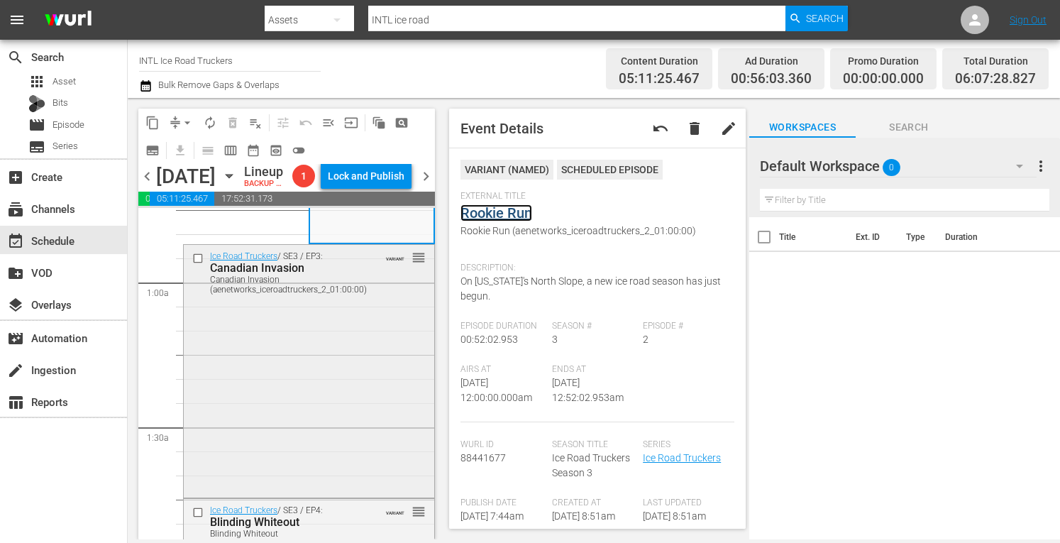
scroll to position [220, 0]
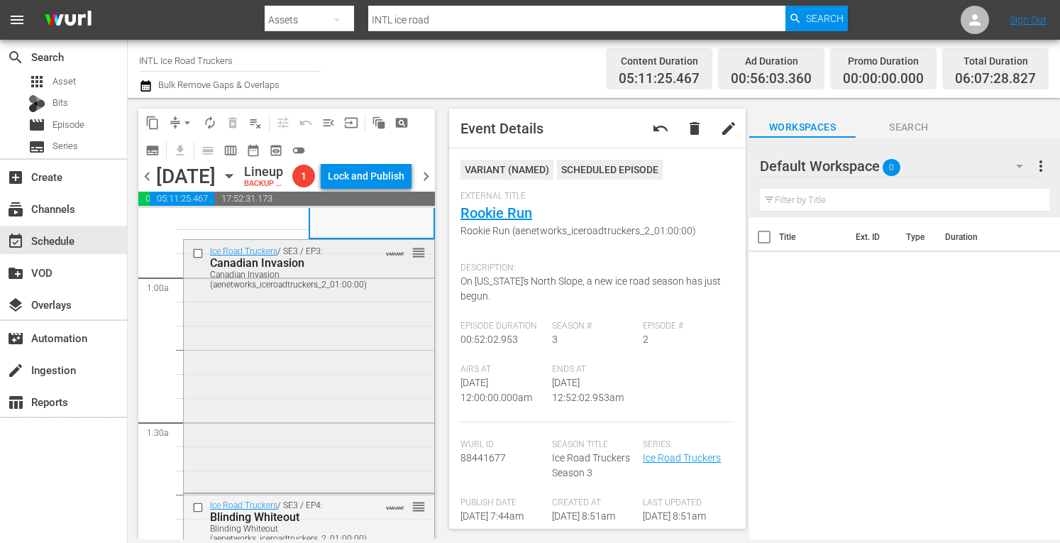
click at [256, 377] on div "Ice Road Truckers / SE3 / EP3: Canadian Invasion Canadian Invasion (aenetworks_…" at bounding box center [309, 365] width 251 height 250
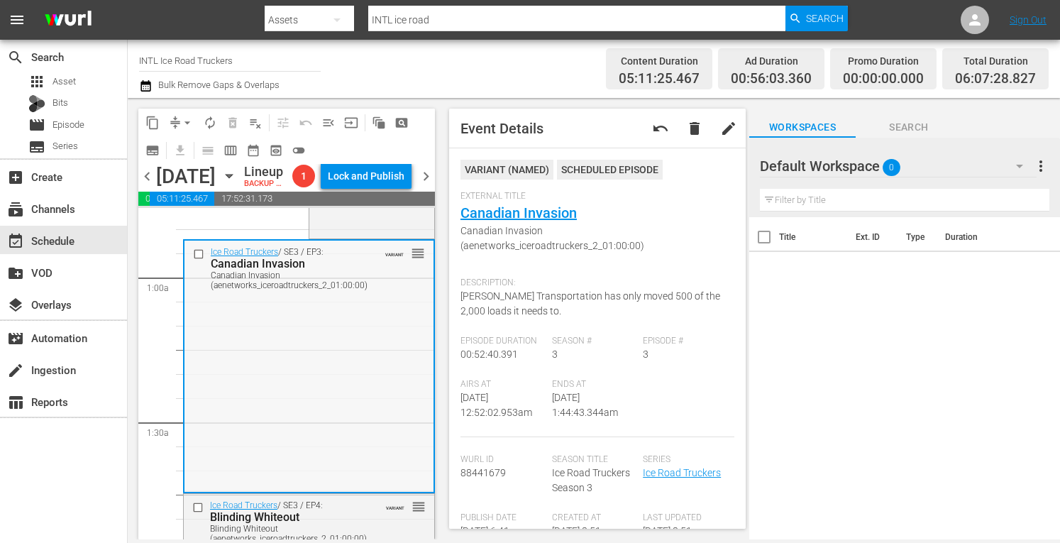
scroll to position [0, 0]
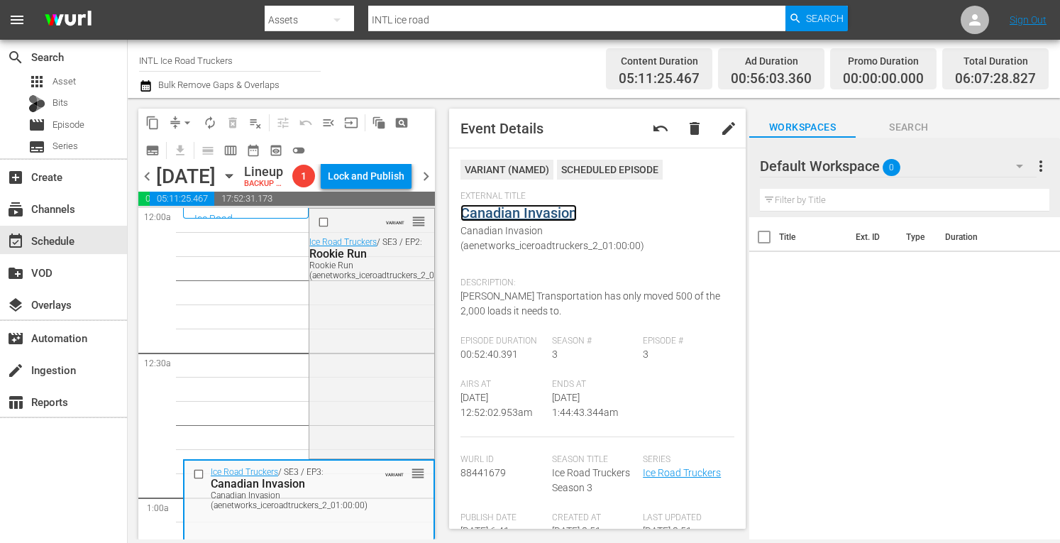
click at [532, 214] on link "Canadian Invasion" at bounding box center [519, 212] width 116 height 17
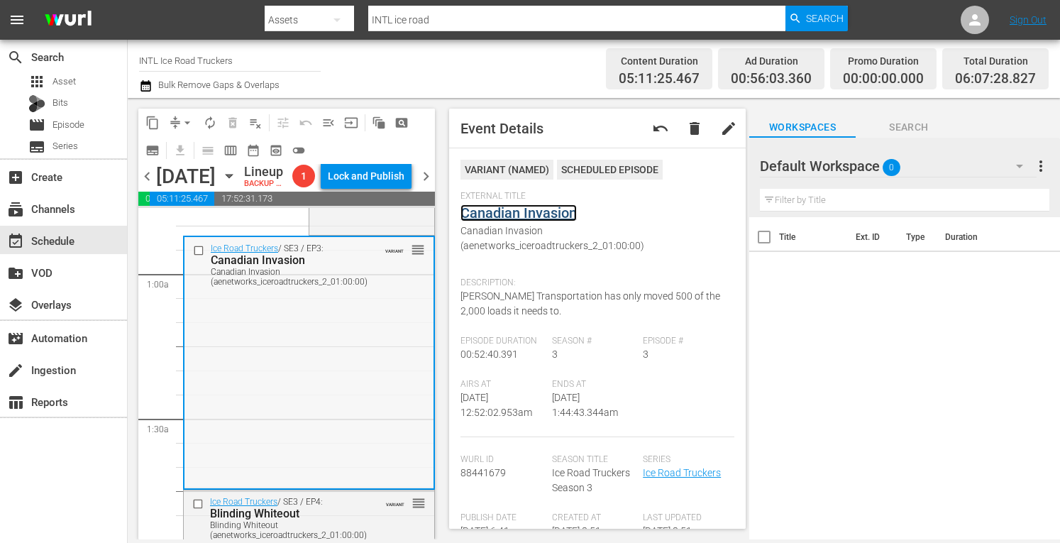
scroll to position [231, 0]
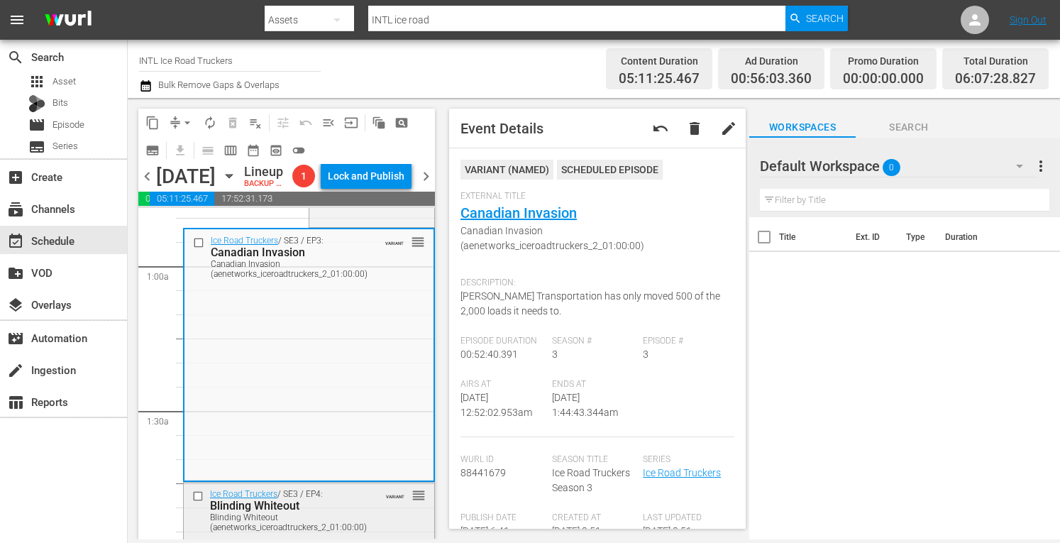
click at [333, 532] on div "Blinding Whiteout (aenetworks_iceroadtruckers_2_01:00:00)" at bounding box center [289, 522] width 158 height 20
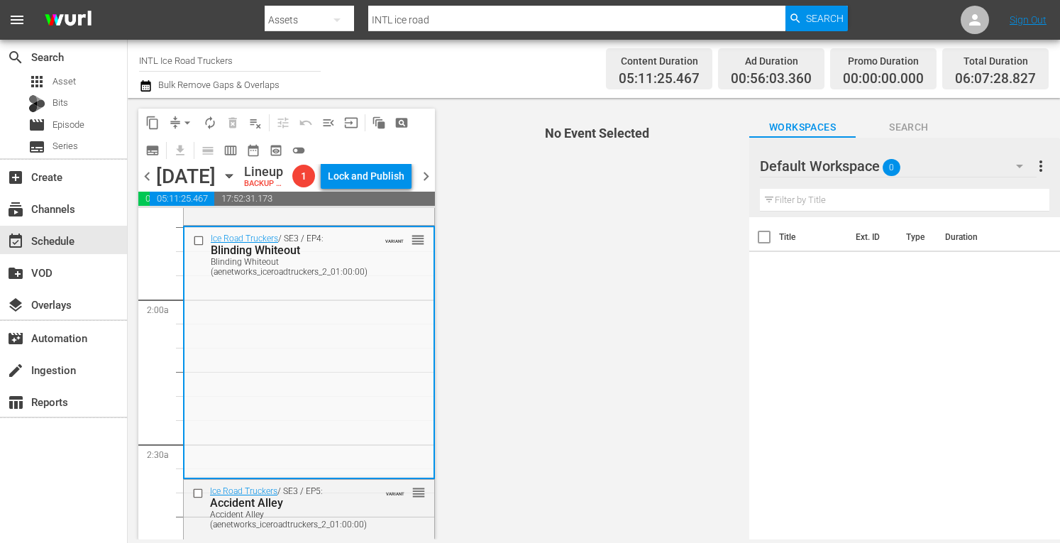
scroll to position [487, 0]
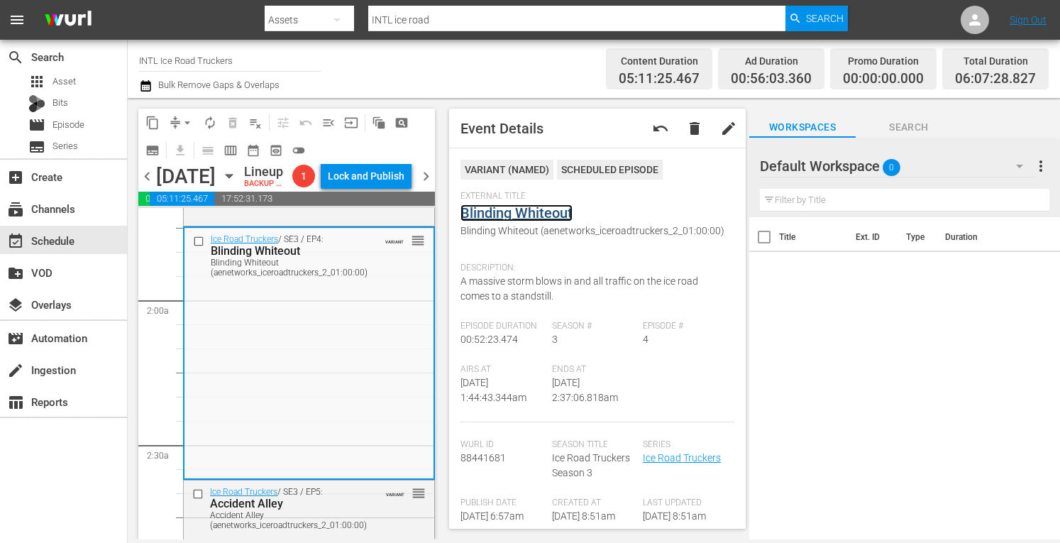
click at [507, 215] on link "Blinding Whiteout" at bounding box center [517, 212] width 112 height 17
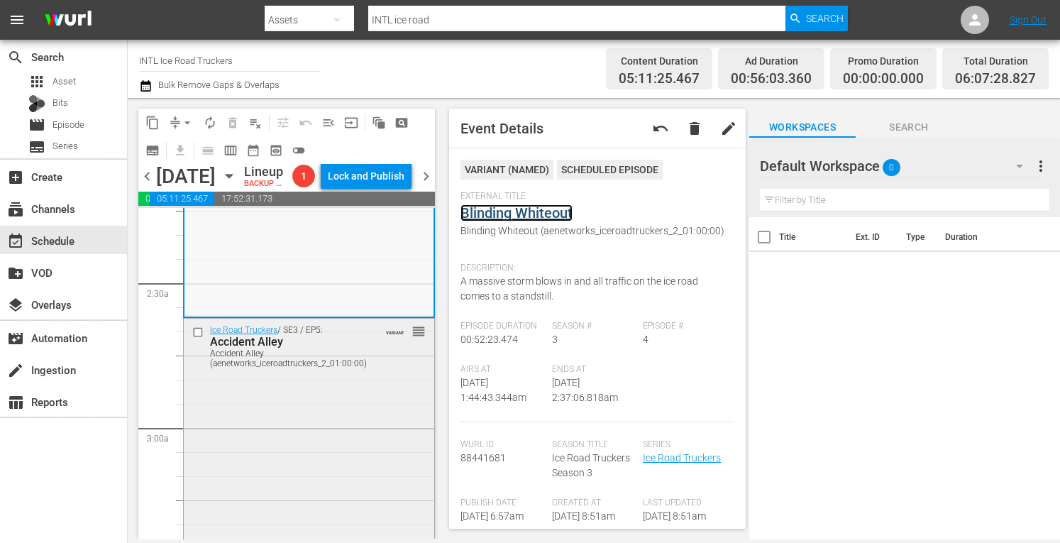
scroll to position [660, 0]
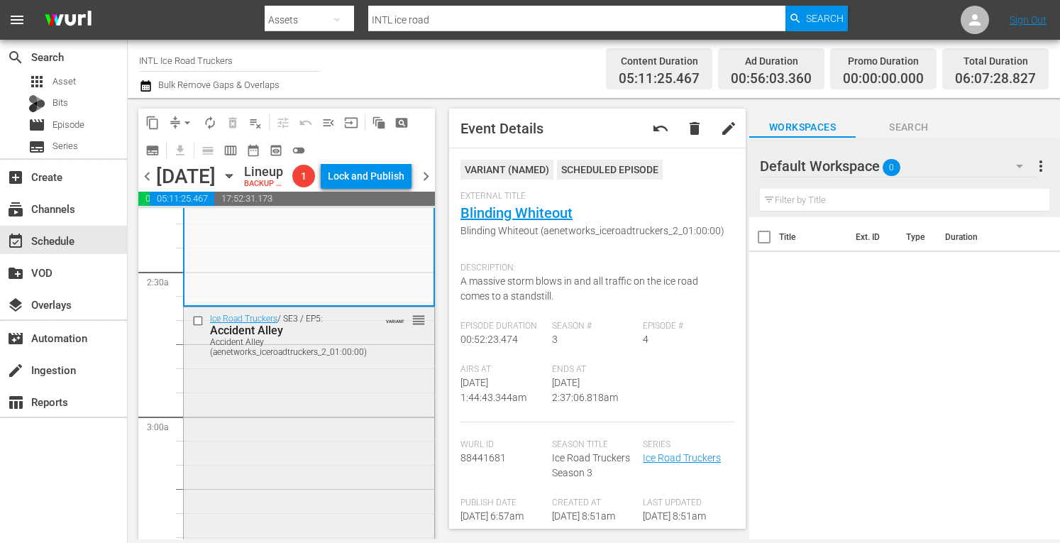
click at [336, 415] on div "Ice Road Truckers / SE3 / EP5: Accident Alley Accident Alley (aenetworks_iceroa…" at bounding box center [309, 431] width 251 height 249
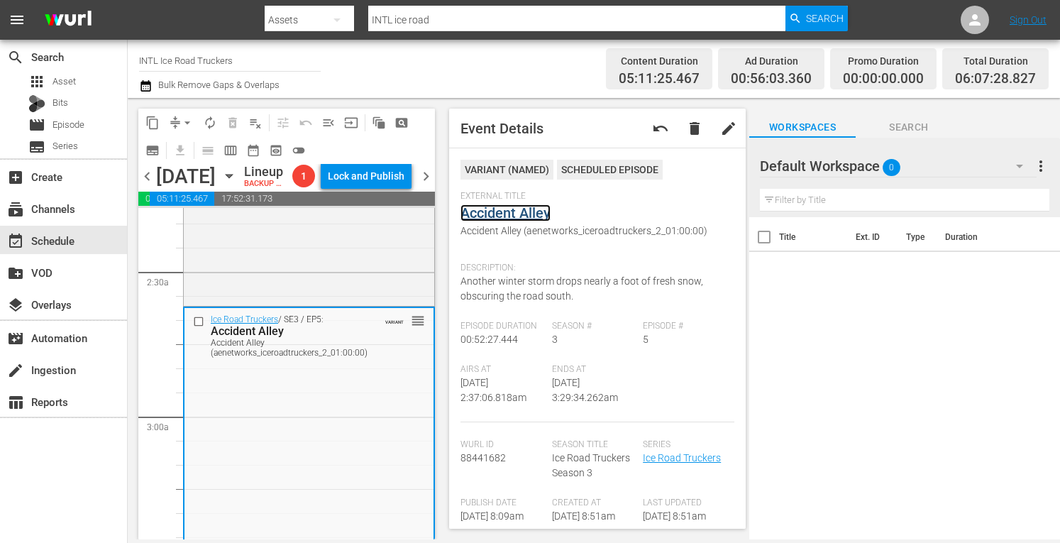
click at [515, 216] on link "Accident Alley" at bounding box center [506, 212] width 90 height 17
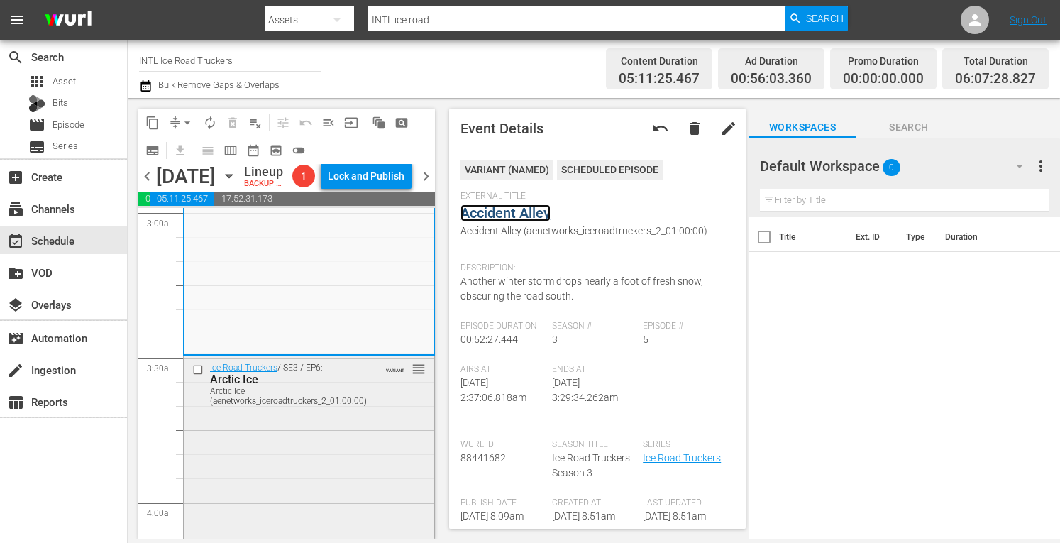
scroll to position [882, 0]
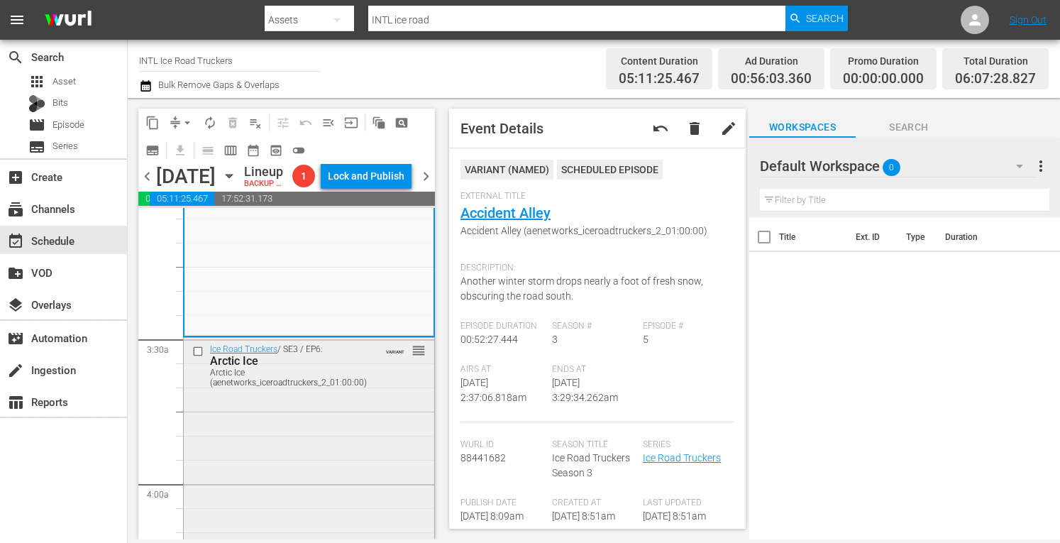
click at [267, 432] on div "Ice Road Truckers / SE3 / EP6: Arctic Ice Arctic Ice (aenetworks_iceroadtrucker…" at bounding box center [309, 462] width 251 height 249
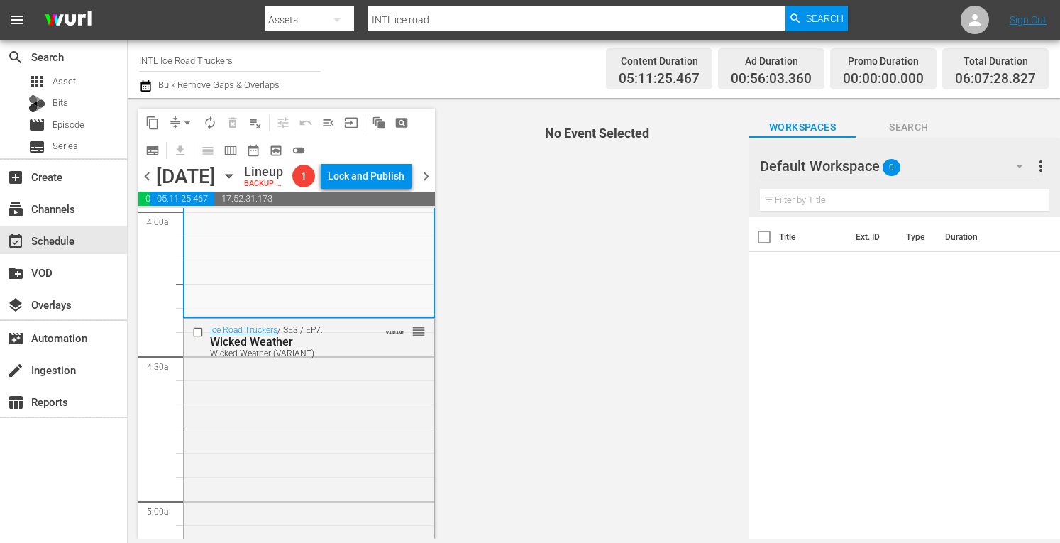
scroll to position [1153, 0]
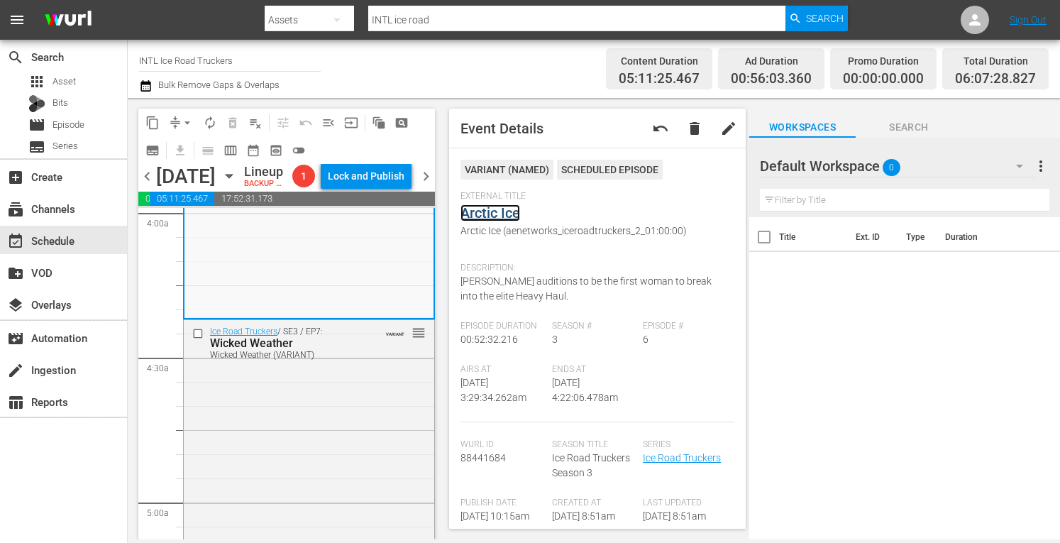
click at [483, 212] on link "Arctic Ice" at bounding box center [491, 212] width 60 height 17
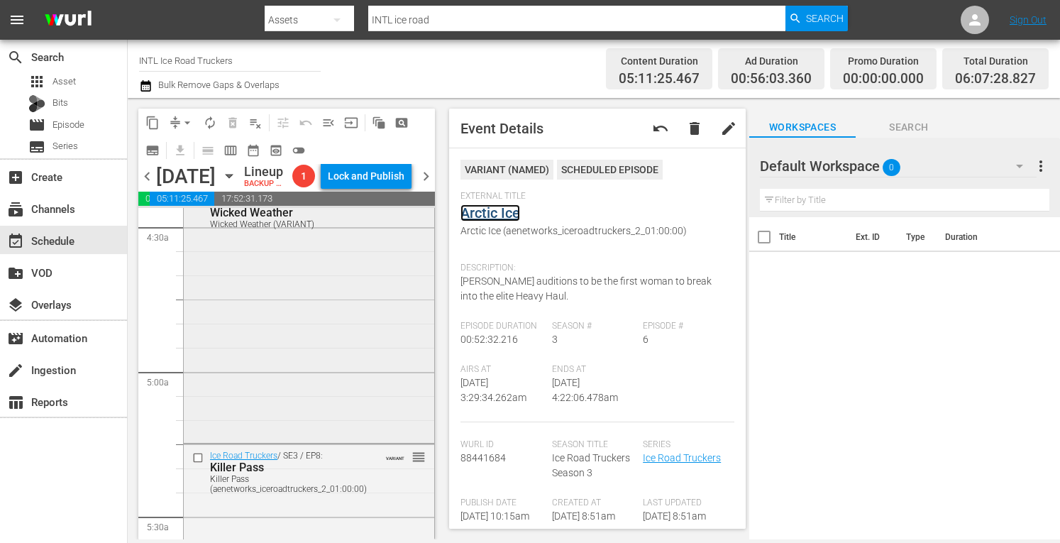
scroll to position [1286, 0]
click at [289, 381] on div "Ice Road Truckers / SE3 / EP7: Wicked Weather Wicked Weather (VARIANT) VARIANT …" at bounding box center [309, 312] width 251 height 250
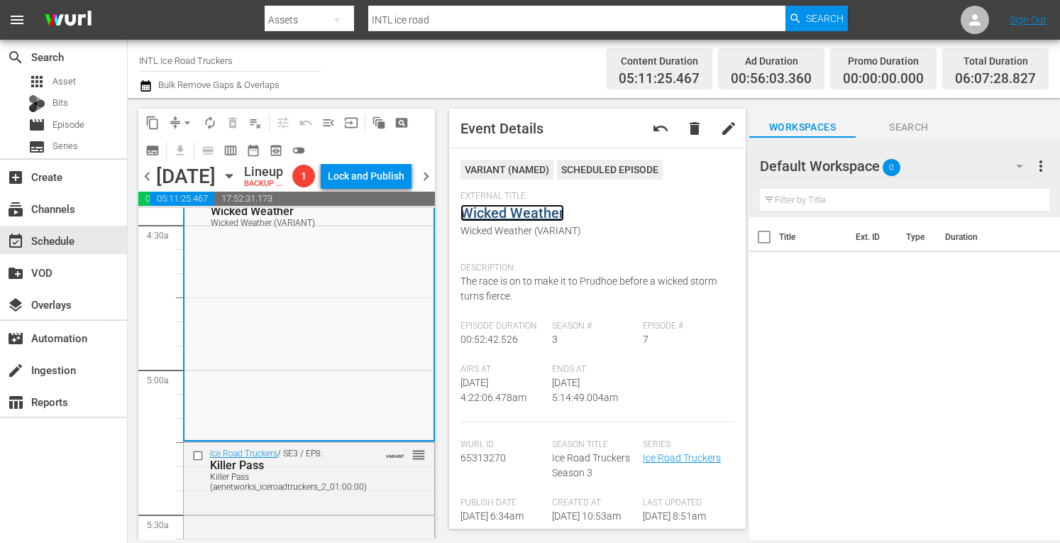
click at [488, 211] on link "Wicked Weather" at bounding box center [513, 212] width 104 height 17
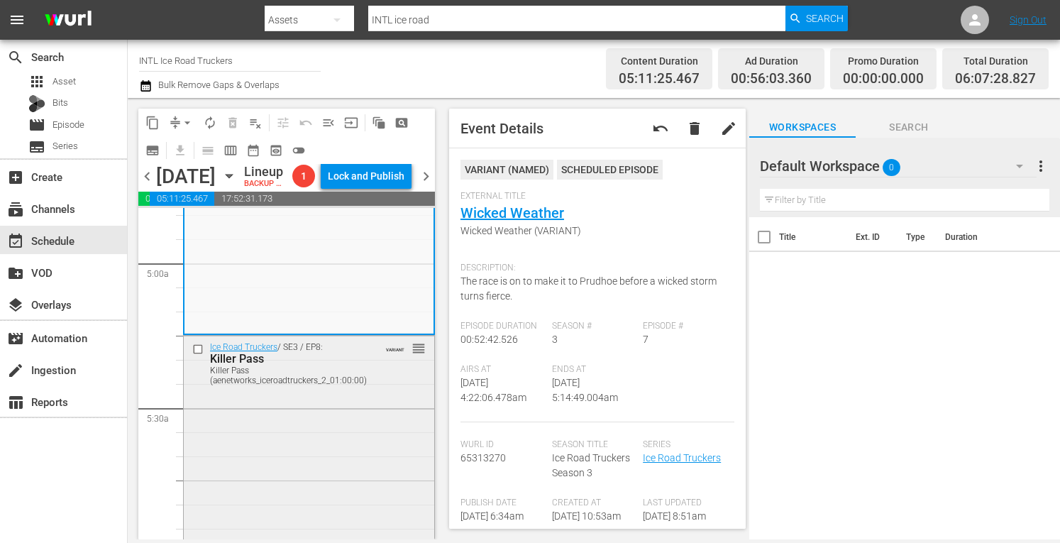
click at [295, 447] on div "Ice Road Truckers / SE3 / EP8: Killer Pass Killer Pass (aenetworks_iceroadtruck…" at bounding box center [309, 461] width 251 height 250
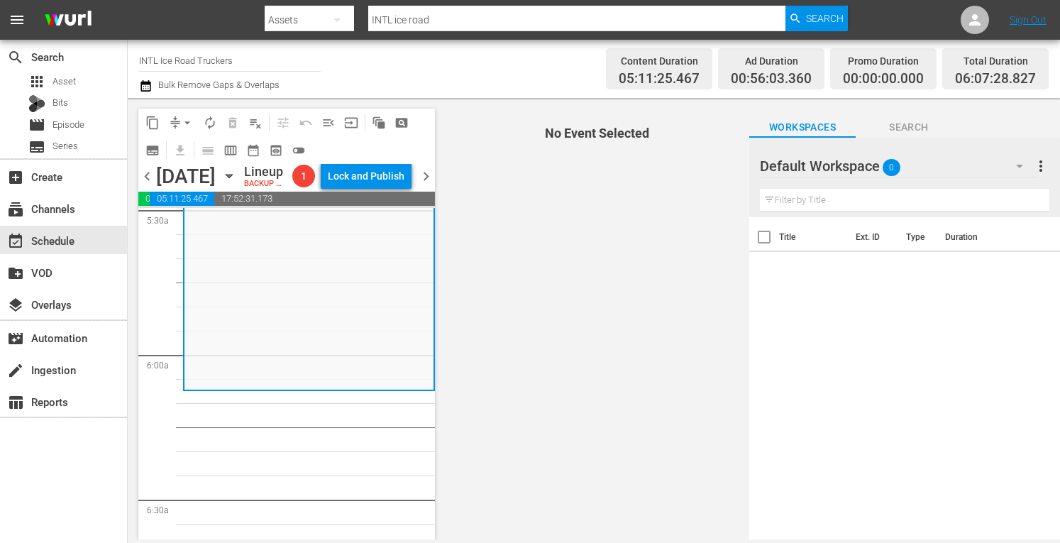
scroll to position [1592, 0]
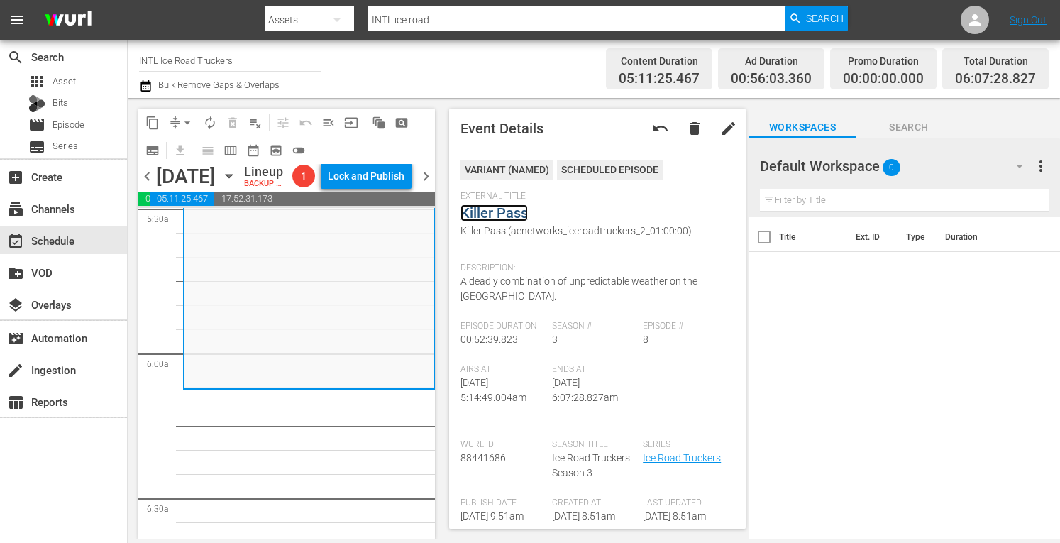
click at [478, 208] on link "Killer Pass" at bounding box center [494, 212] width 67 height 17
click at [185, 123] on span "arrow_drop_down" at bounding box center [187, 123] width 14 height 14
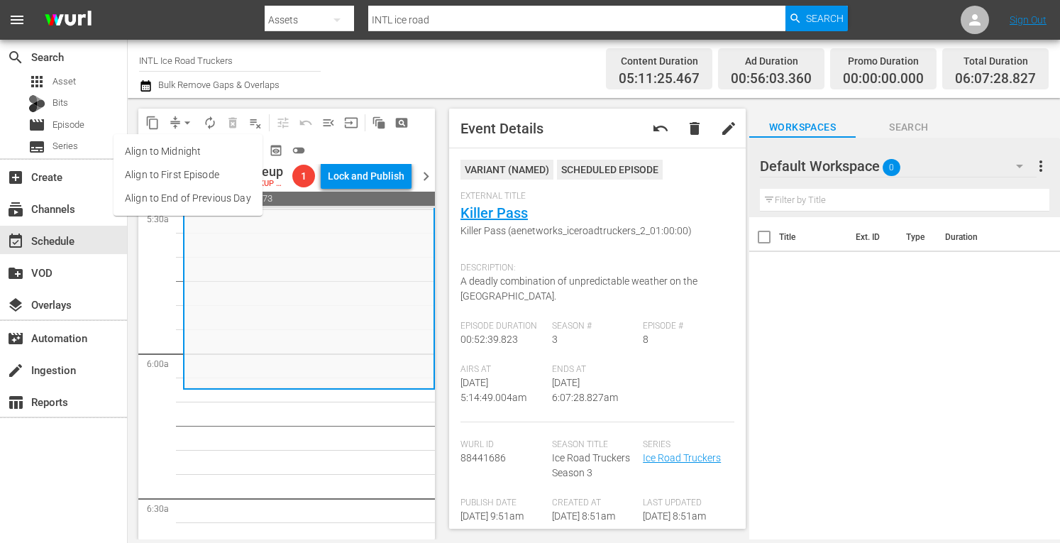
click at [169, 148] on li "Align to Midnight" at bounding box center [188, 151] width 149 height 23
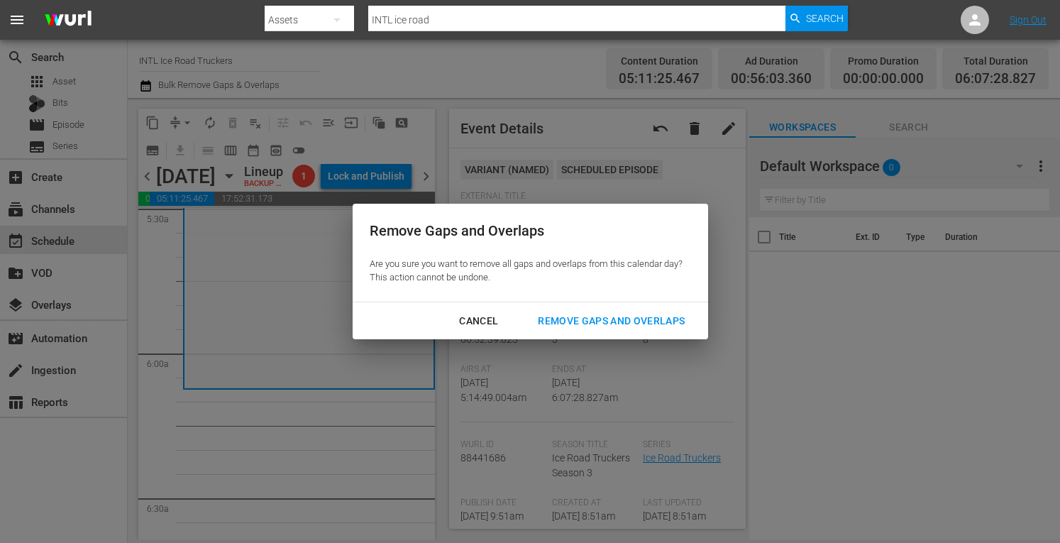
click at [593, 322] on div "Remove Gaps and Overlaps" at bounding box center [612, 321] width 170 height 18
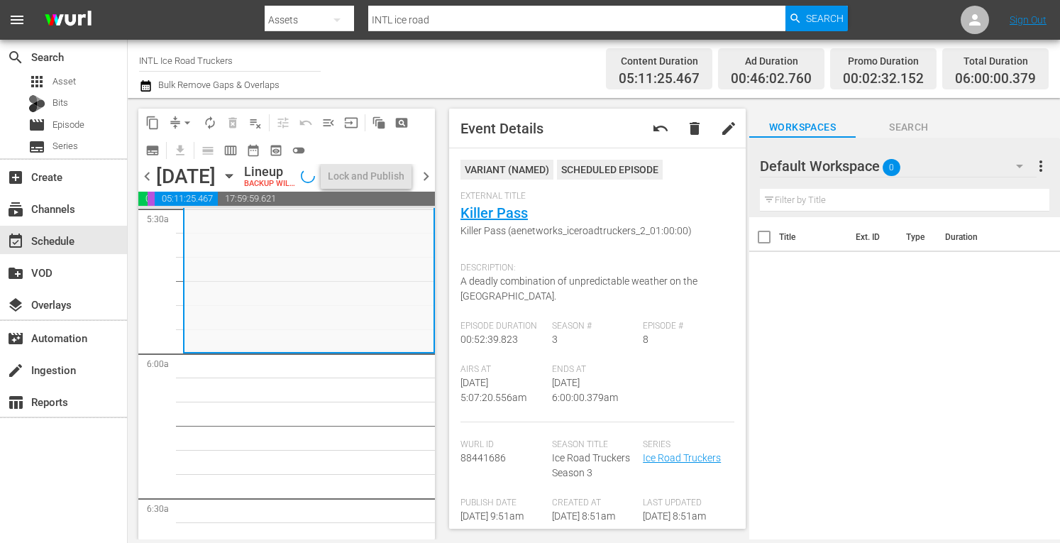
scroll to position [1568, 0]
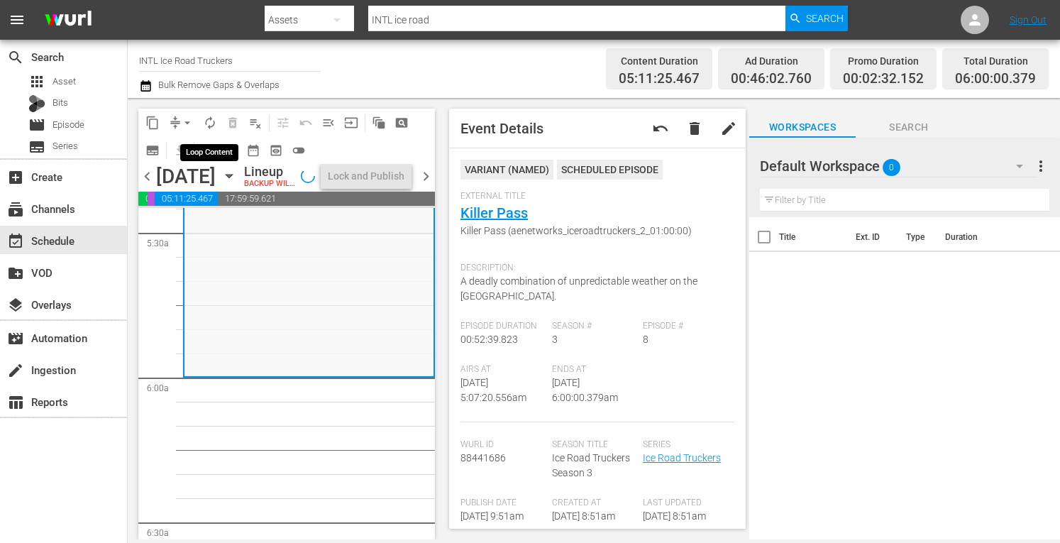
click at [211, 120] on span "autorenew_outlined" at bounding box center [210, 123] width 14 height 14
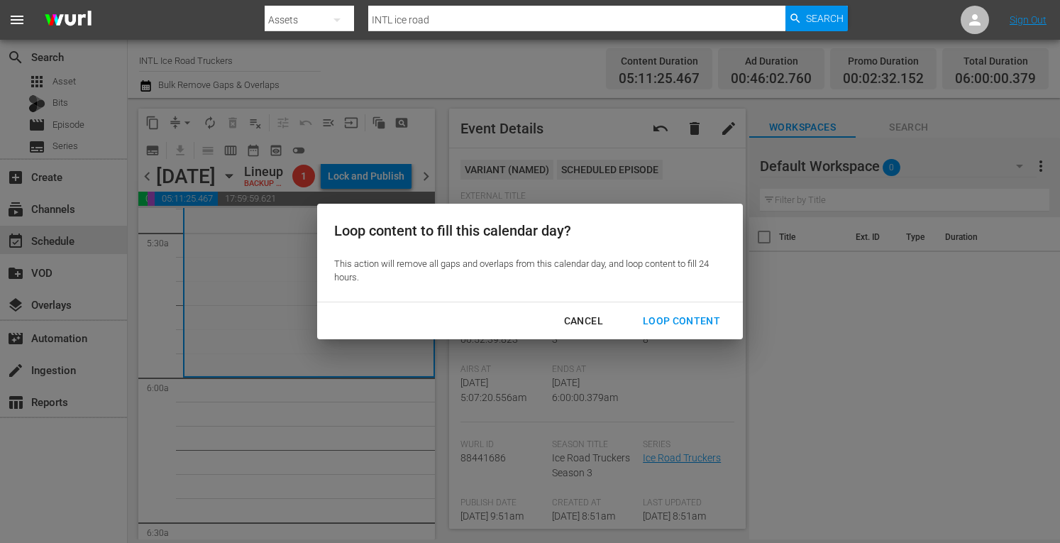
click at [675, 322] on div "Loop Content" at bounding box center [682, 321] width 100 height 18
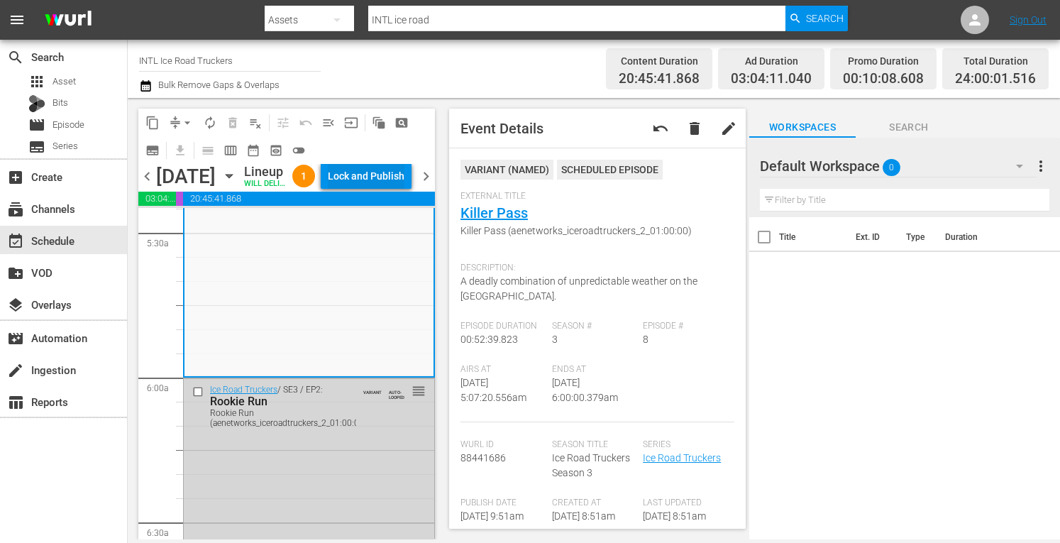
click at [387, 180] on div "Lock and Publish" at bounding box center [366, 176] width 77 height 26
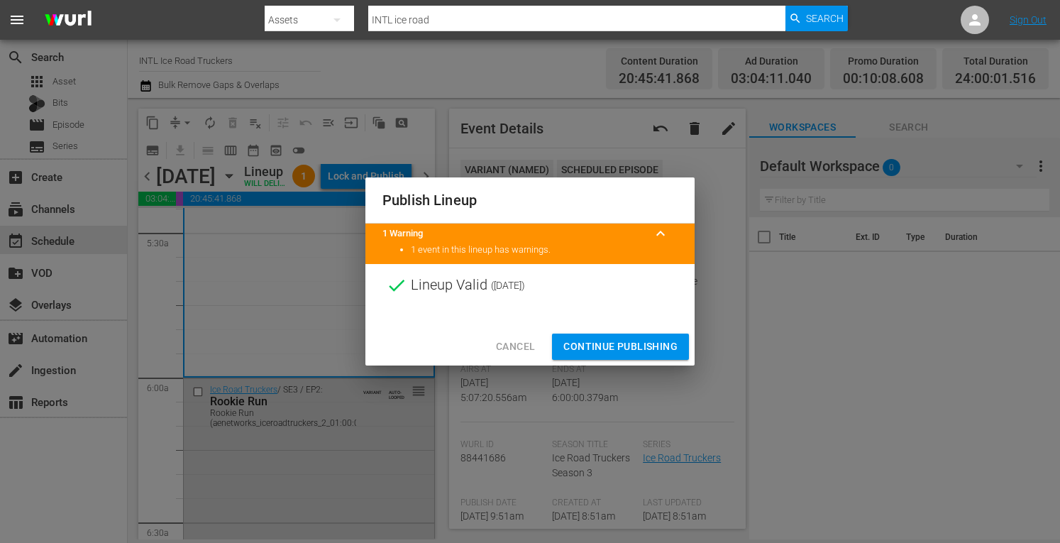
click at [594, 349] on span "Continue Publishing" at bounding box center [621, 347] width 114 height 18
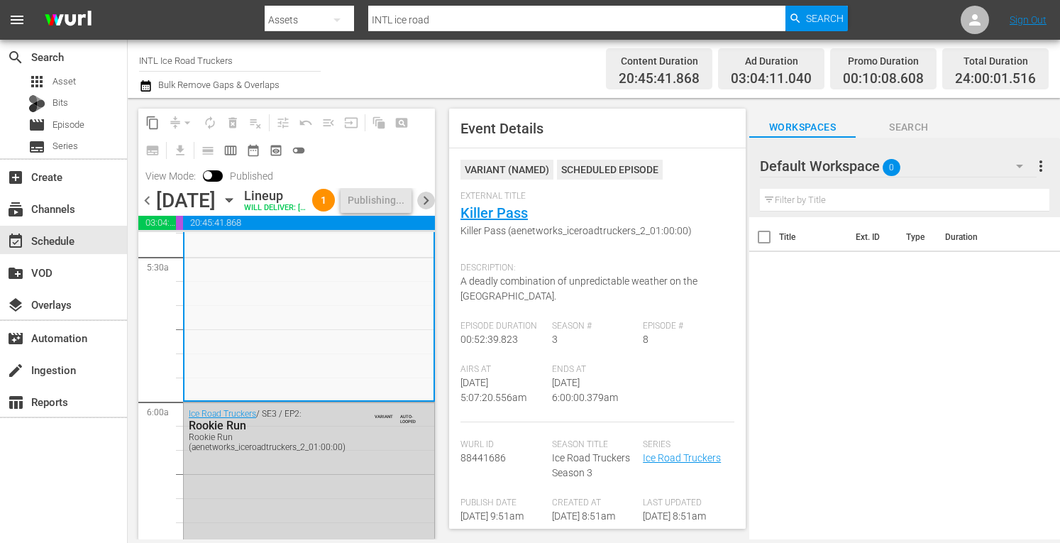
click at [418, 209] on span "chevron_right" at bounding box center [426, 201] width 18 height 18
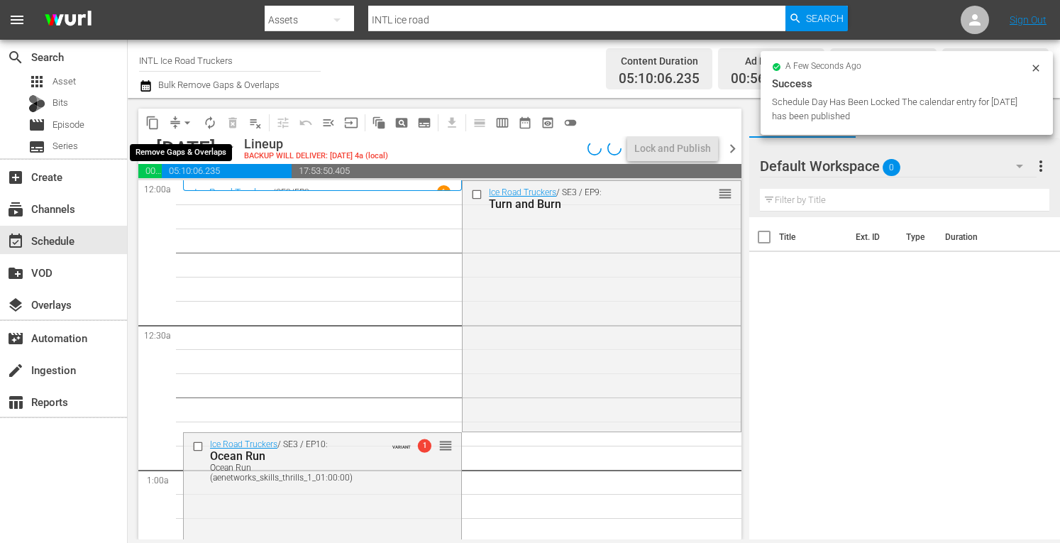
click at [187, 124] on span "arrow_drop_down" at bounding box center [187, 123] width 14 height 14
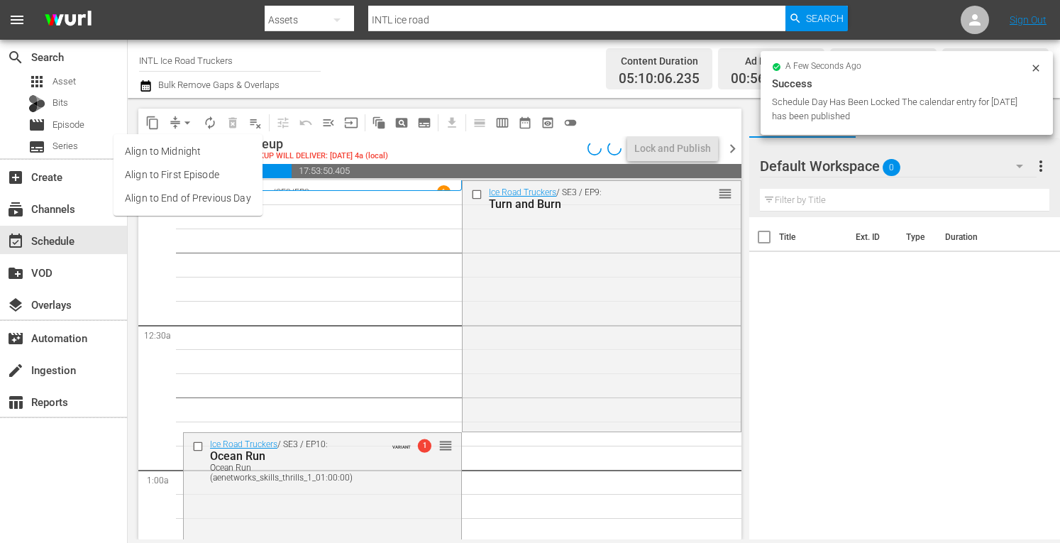
click at [170, 153] on li "Align to Midnight" at bounding box center [188, 151] width 149 height 23
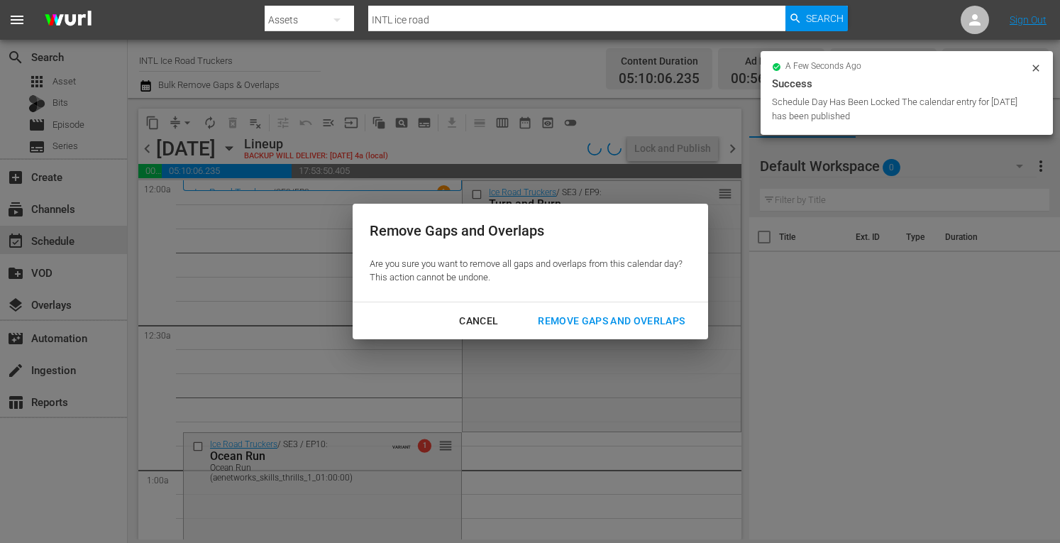
click at [592, 319] on div "Remove Gaps and Overlaps" at bounding box center [612, 321] width 170 height 18
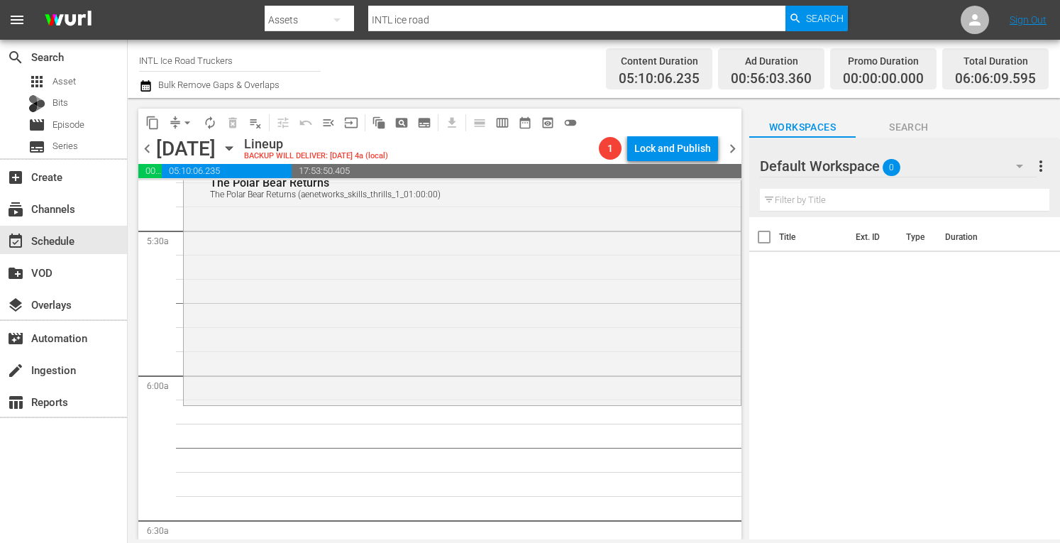
scroll to position [1546, 0]
click at [314, 339] on div "Ice Road Truckers / SE4 / EP2: The Polar Bear Returns The Polar Bear Returns (a…" at bounding box center [462, 277] width 557 height 243
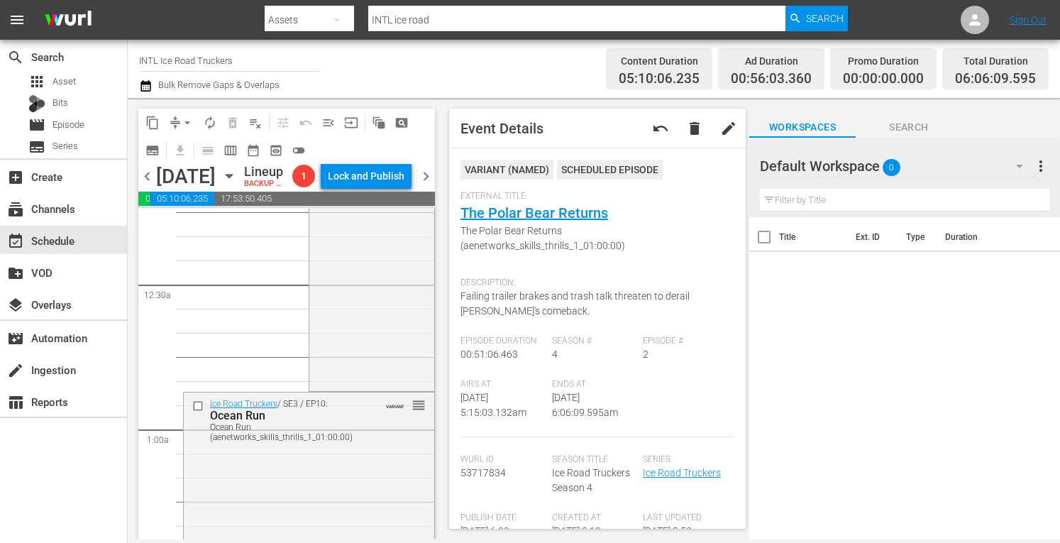
scroll to position [0, 0]
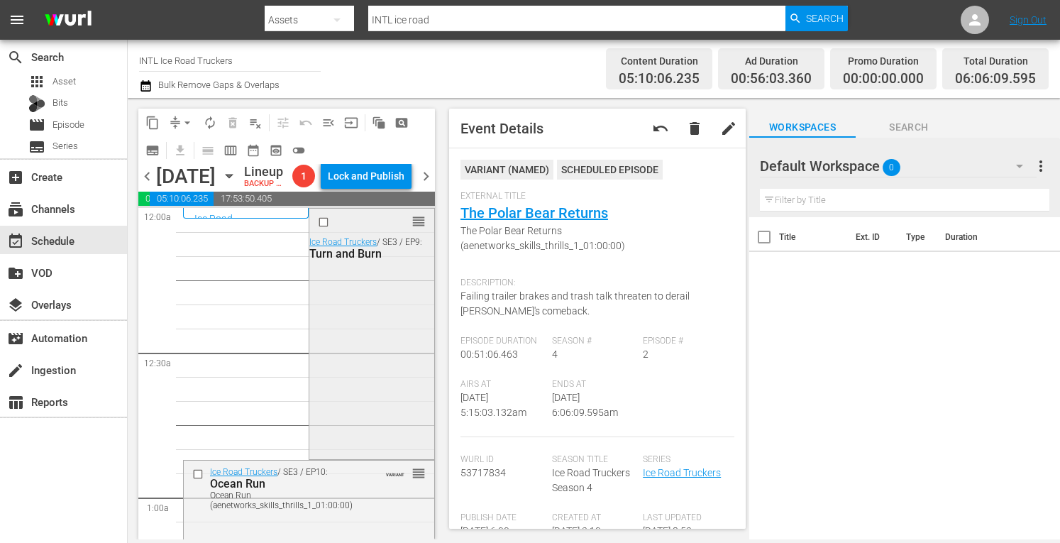
click at [332, 343] on div "reorder Ice Road Truckers / SE3 / EP9: Turn and Burn" at bounding box center [371, 332] width 124 height 247
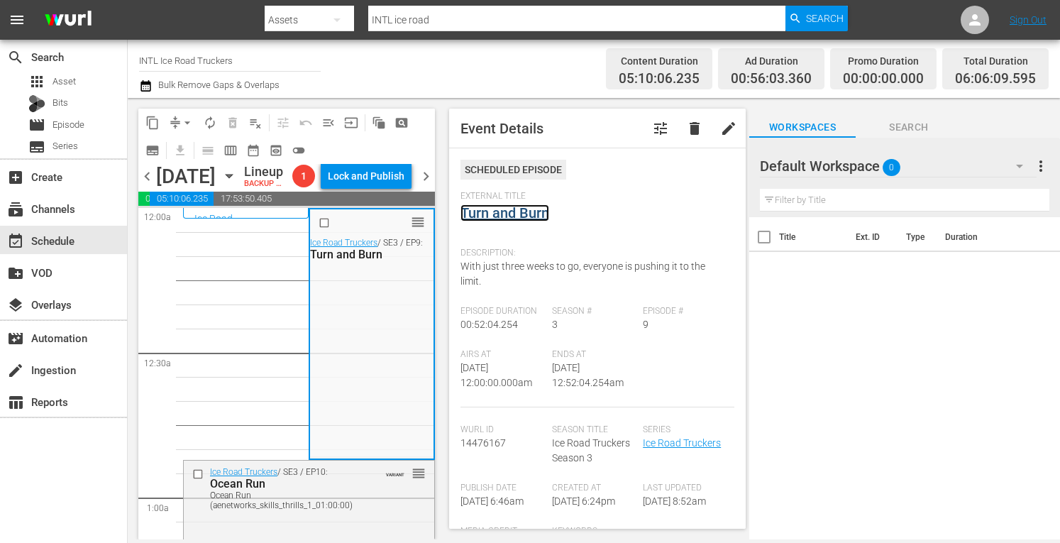
click at [498, 215] on link "Turn and Burn" at bounding box center [505, 212] width 89 height 17
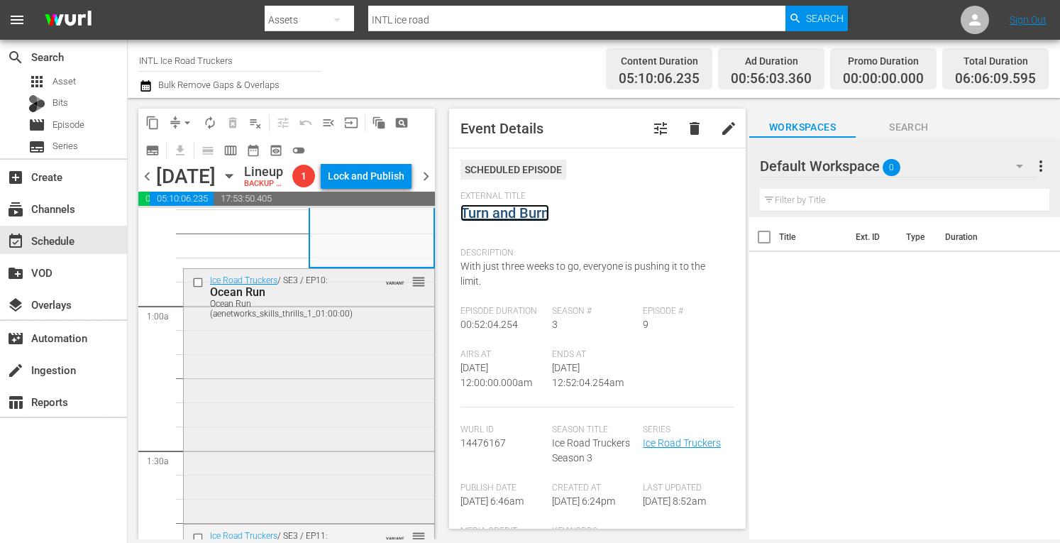
scroll to position [197, 0]
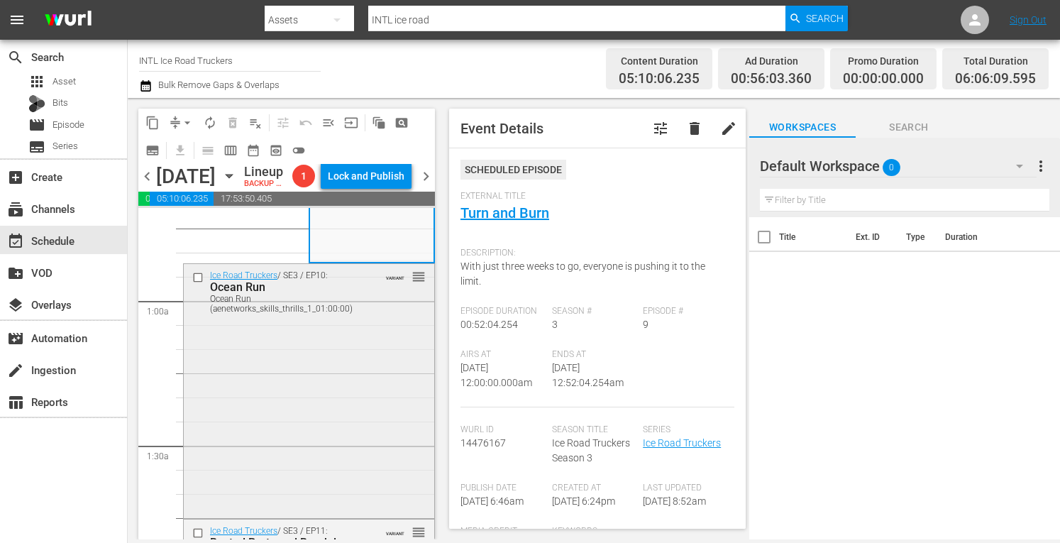
click at [308, 428] on div "Ice Road Truckers / SE3 / EP10: Ocean Run Ocean Run (aenetworks_skills_thrills_…" at bounding box center [309, 389] width 251 height 251
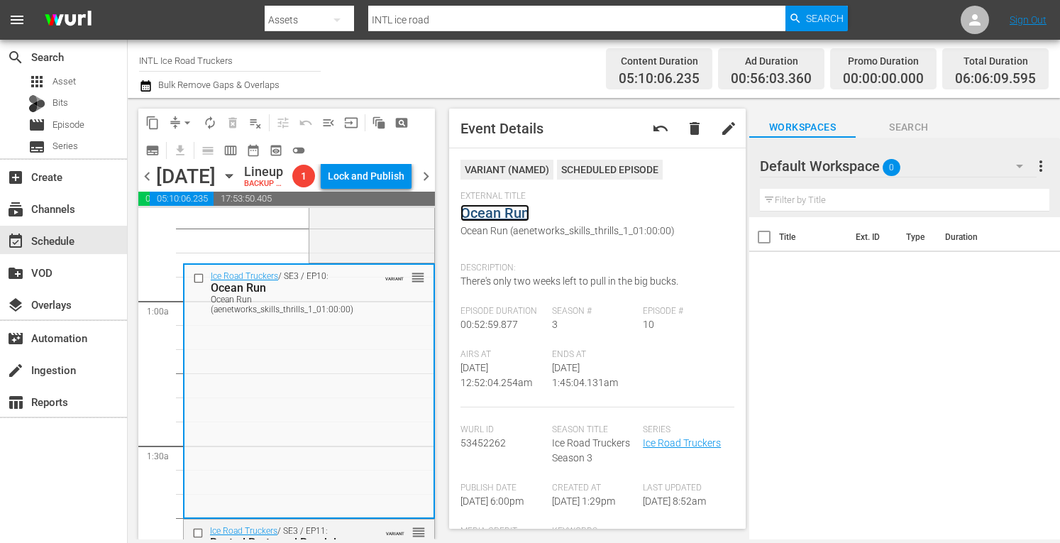
click at [476, 216] on link "Ocean Run" at bounding box center [495, 212] width 69 height 17
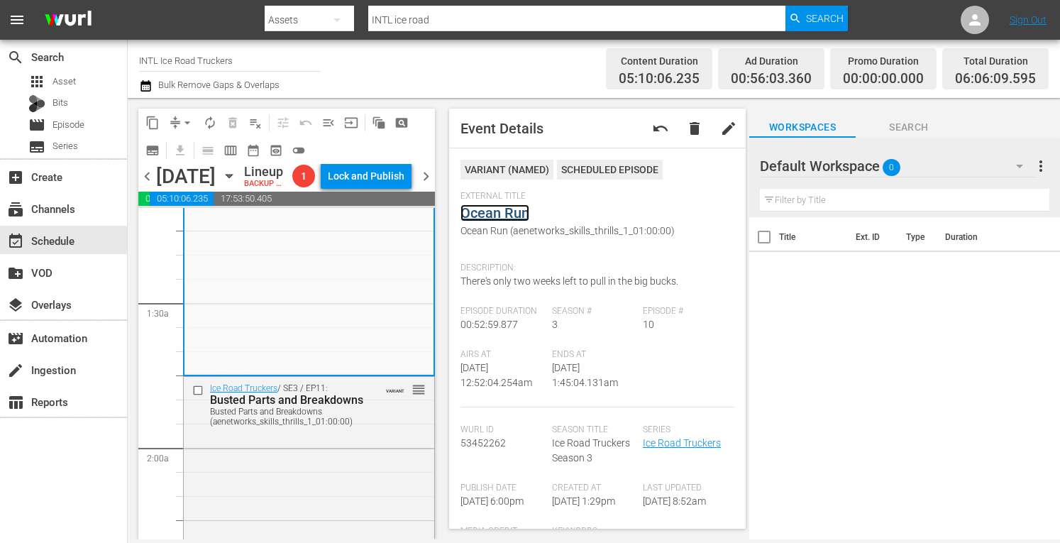
scroll to position [354, 0]
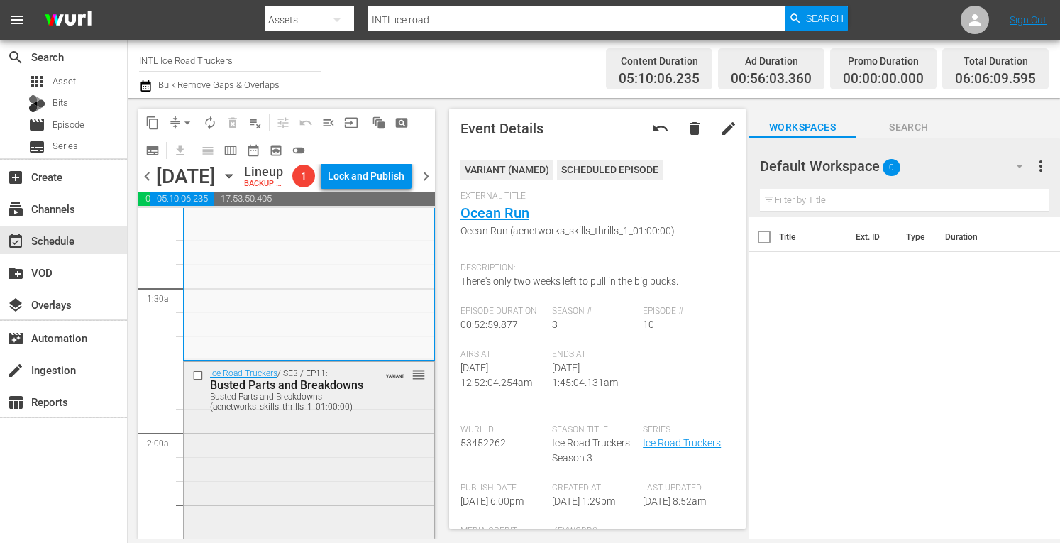
click at [325, 392] on div "Busted Parts and Breakdowns" at bounding box center [289, 384] width 158 height 13
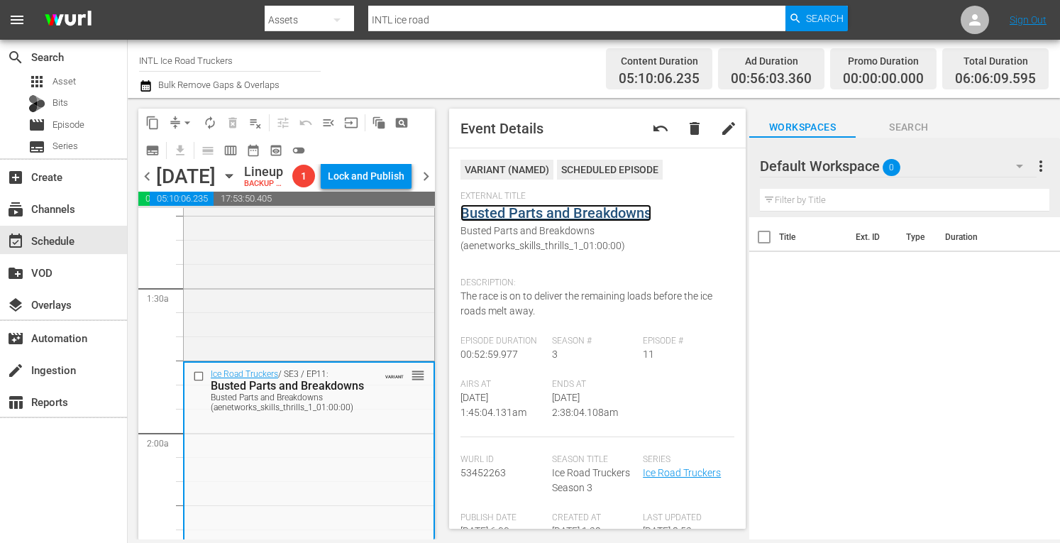
click at [495, 209] on link "Busted Parts and Breakdowns" at bounding box center [556, 212] width 191 height 17
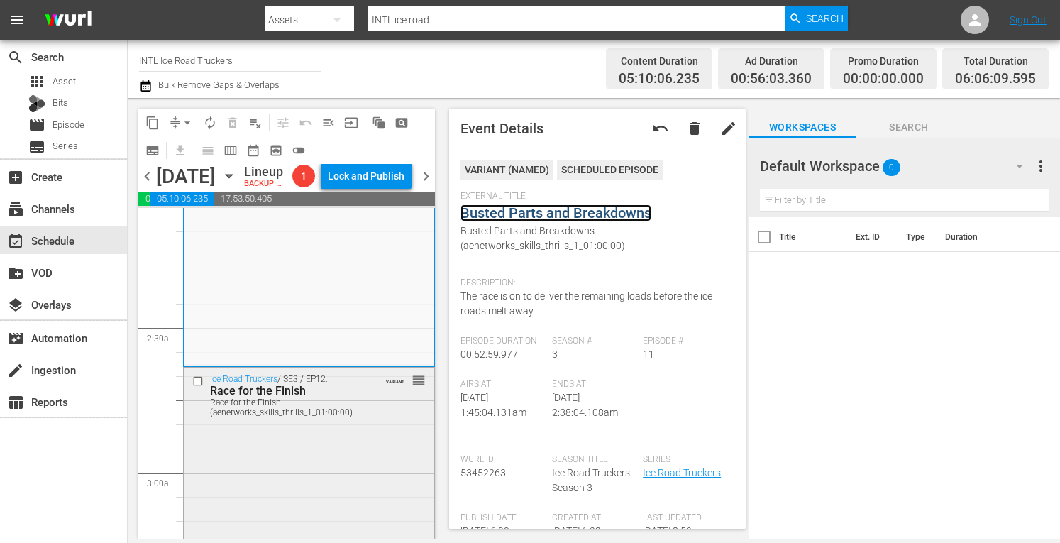
scroll to position [605, 0]
click at [337, 471] on div "Ice Road Truckers / SE3 / EP12: Race for the Finish Race for the Finish (aenetw…" at bounding box center [309, 491] width 251 height 251
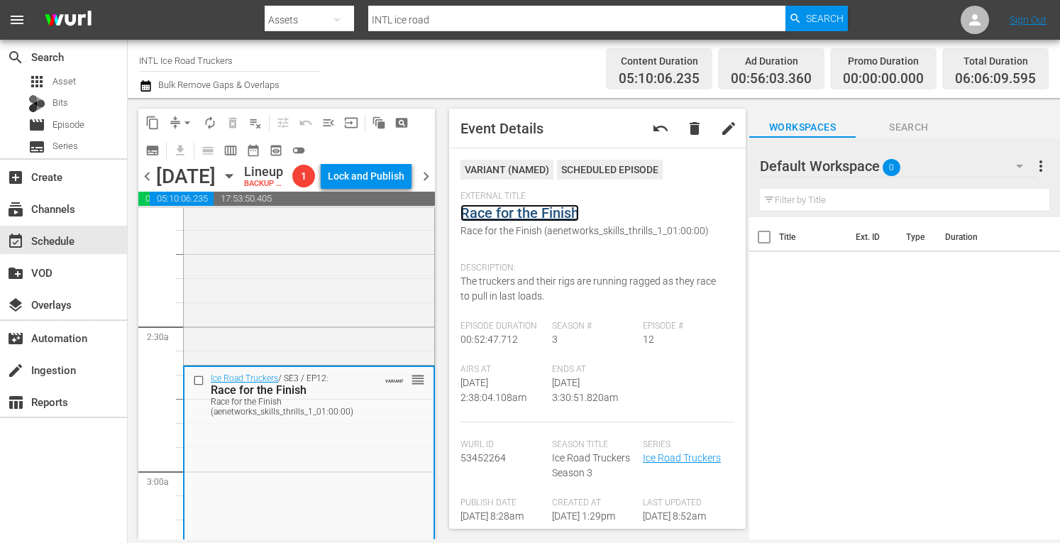
click at [509, 213] on link "Race for the Finish" at bounding box center [520, 212] width 119 height 17
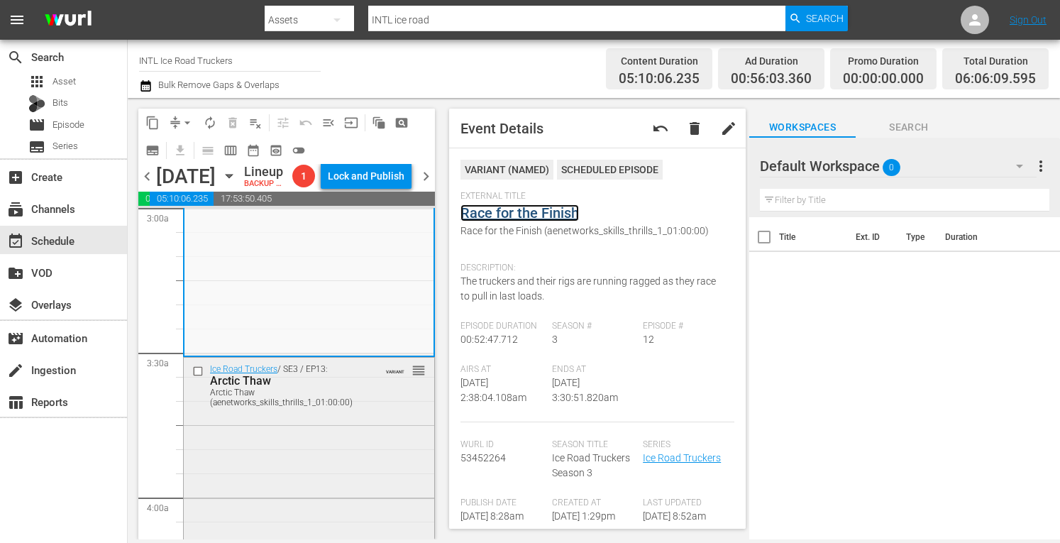
scroll to position [882, 0]
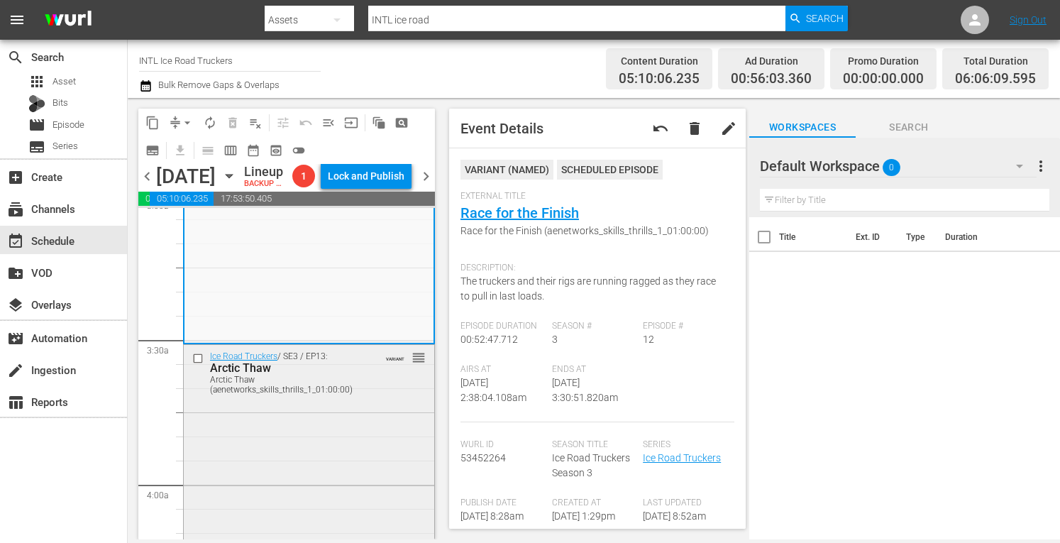
click at [302, 459] on div "Ice Road Truckers / SE3 / EP13: Arctic Thaw Arctic Thaw (aenetworks_skills_thri…" at bounding box center [309, 470] width 251 height 251
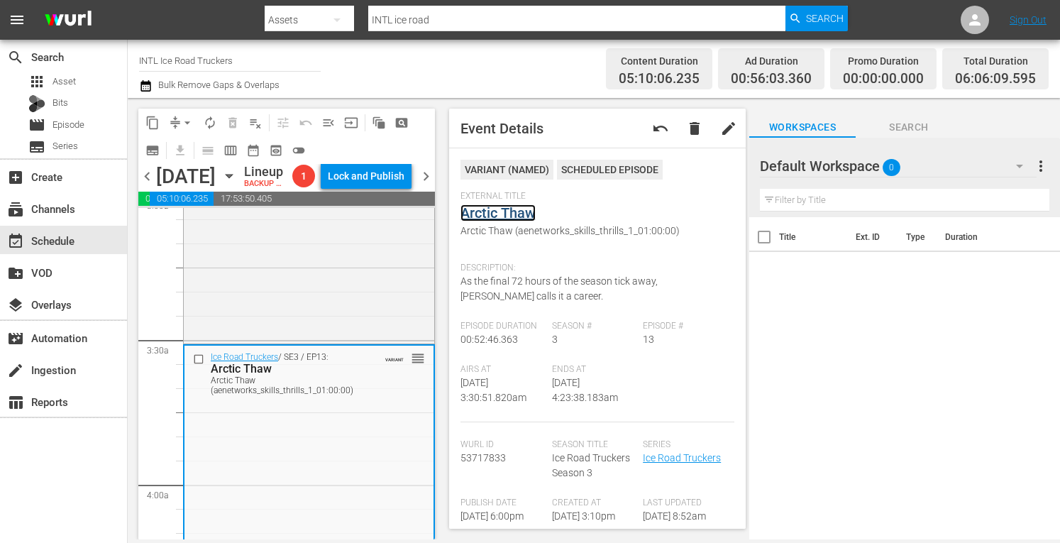
click at [480, 207] on link "Arctic Thaw" at bounding box center [498, 212] width 75 height 17
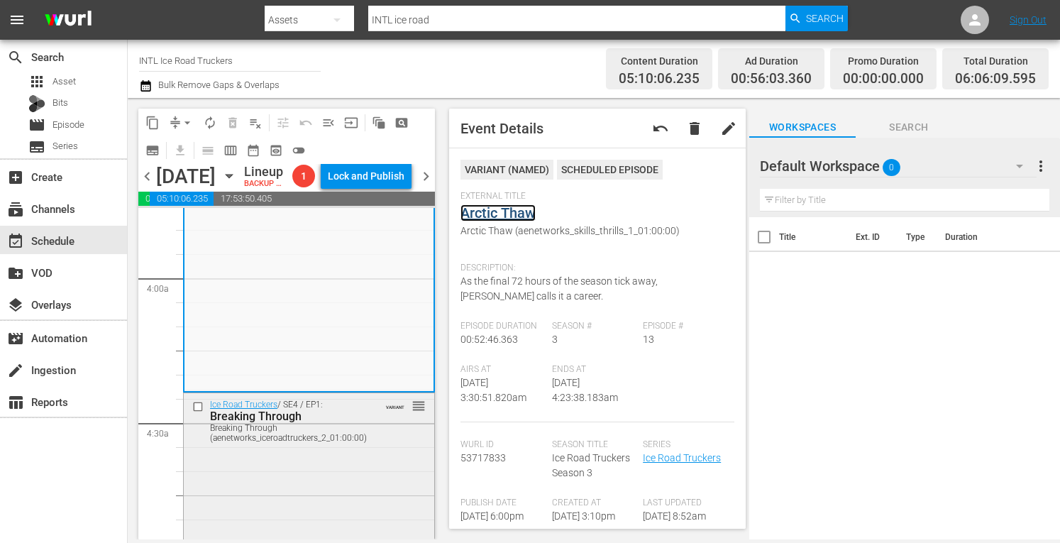
scroll to position [1094, 0]
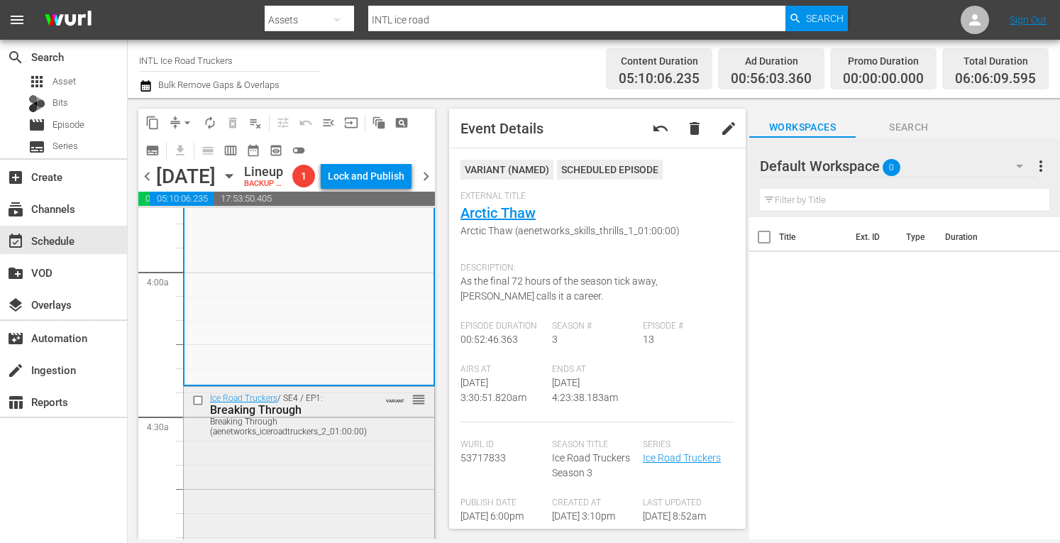
click at [278, 497] on div "Ice Road Truckers / SE4 / EP1: Breaking Through Breaking Through (aenetworks_ic…" at bounding box center [309, 509] width 251 height 244
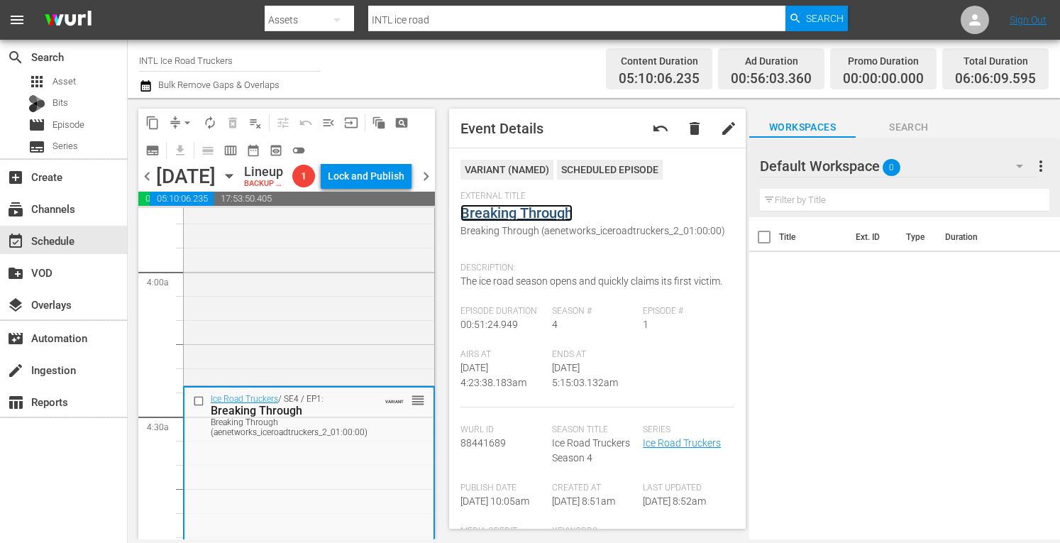
click at [491, 212] on link "Breaking Through" at bounding box center [517, 212] width 112 height 17
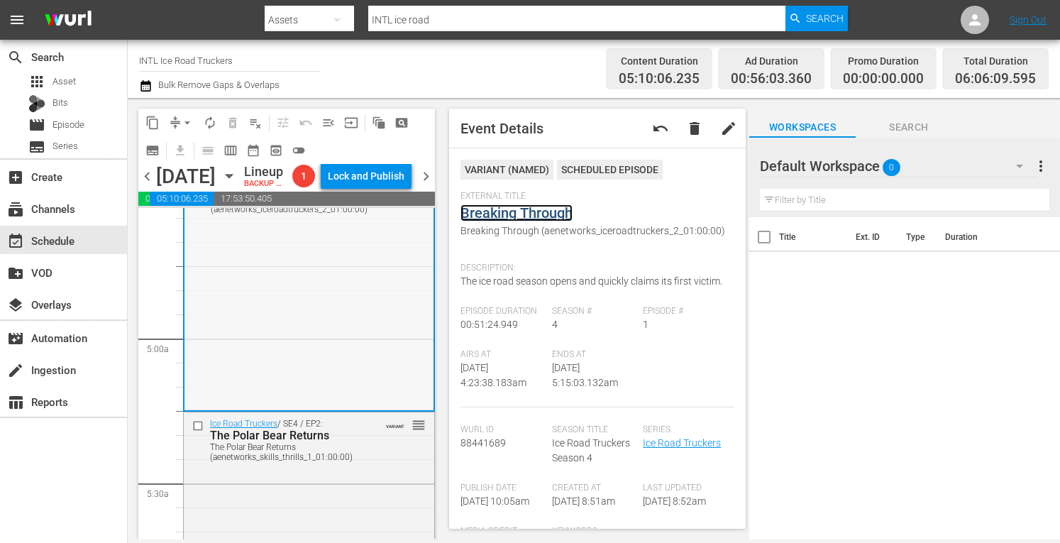
scroll to position [1330, 0]
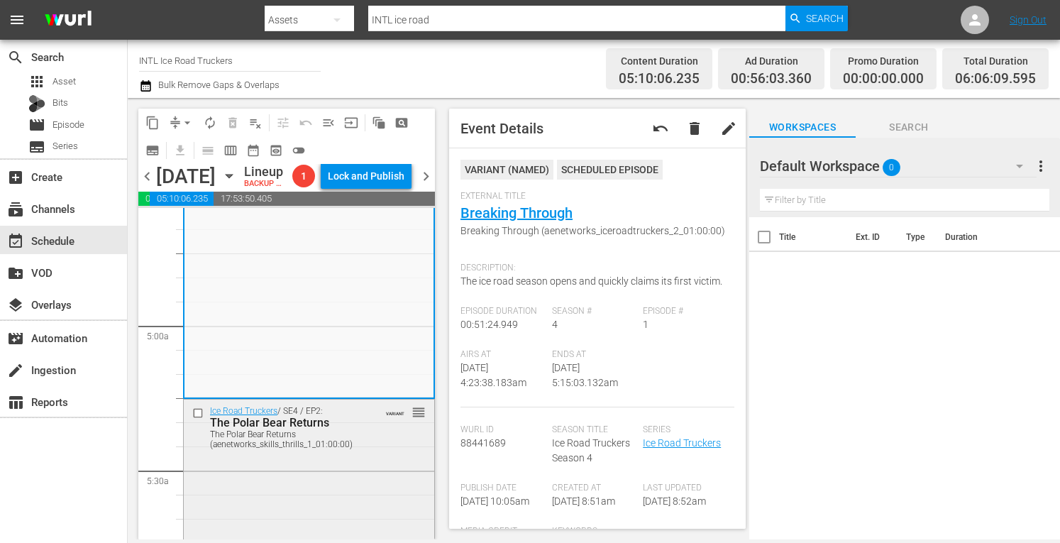
click at [317, 449] on div "The Polar Bear Returns (aenetworks_skills_thrills_1_01:00:00)" at bounding box center [289, 439] width 158 height 20
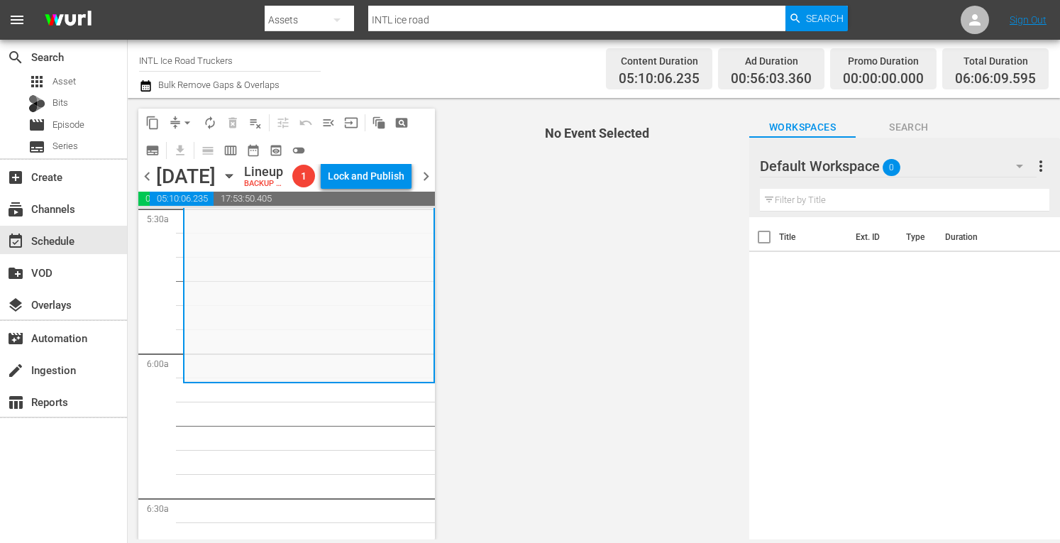
scroll to position [1597, 0]
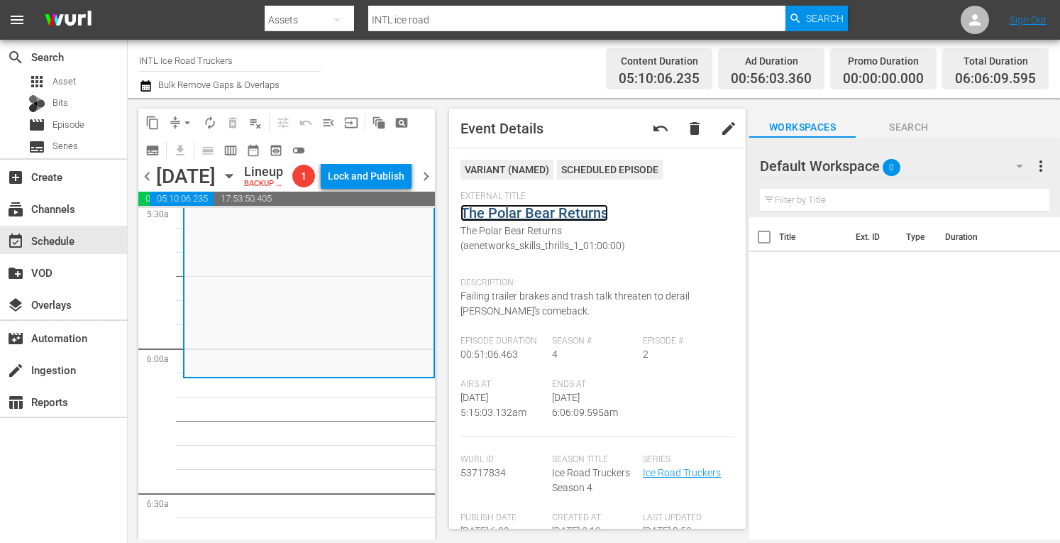
click at [522, 214] on link "The Polar Bear Returns" at bounding box center [535, 212] width 148 height 17
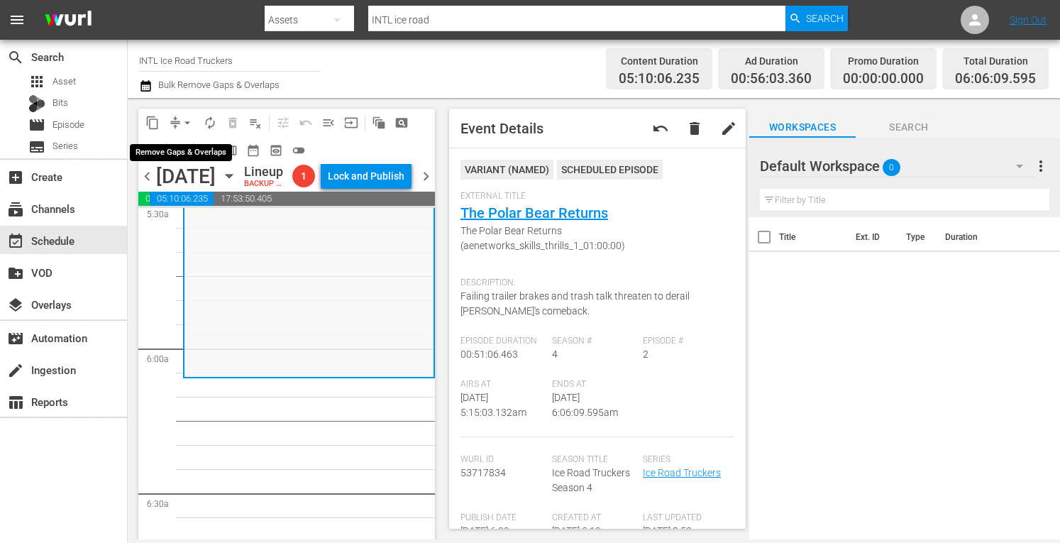
click at [183, 123] on span "arrow_drop_down" at bounding box center [187, 123] width 14 height 14
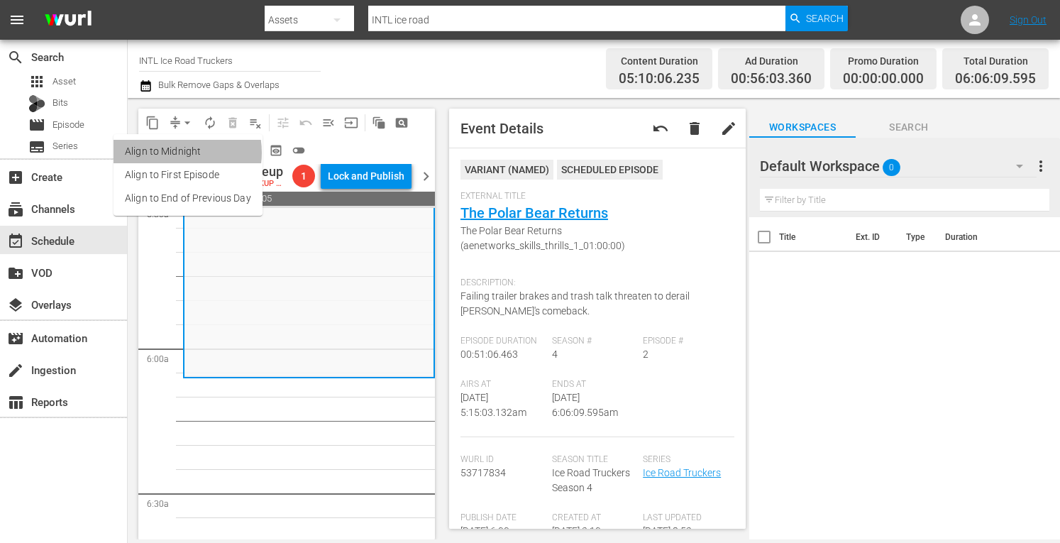
click at [173, 153] on li "Align to Midnight" at bounding box center [188, 151] width 149 height 23
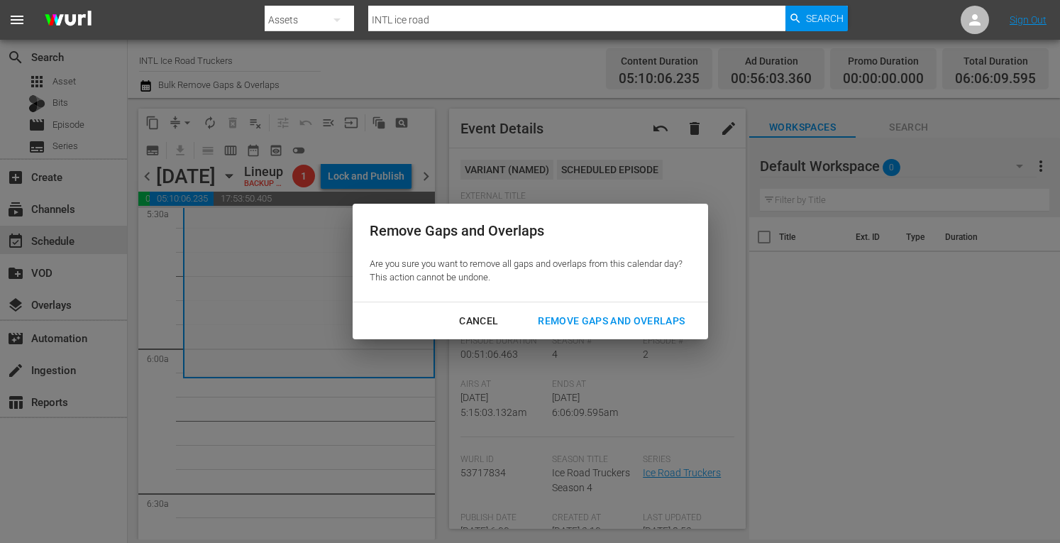
click at [566, 317] on div "Remove Gaps and Overlaps" at bounding box center [612, 321] width 170 height 18
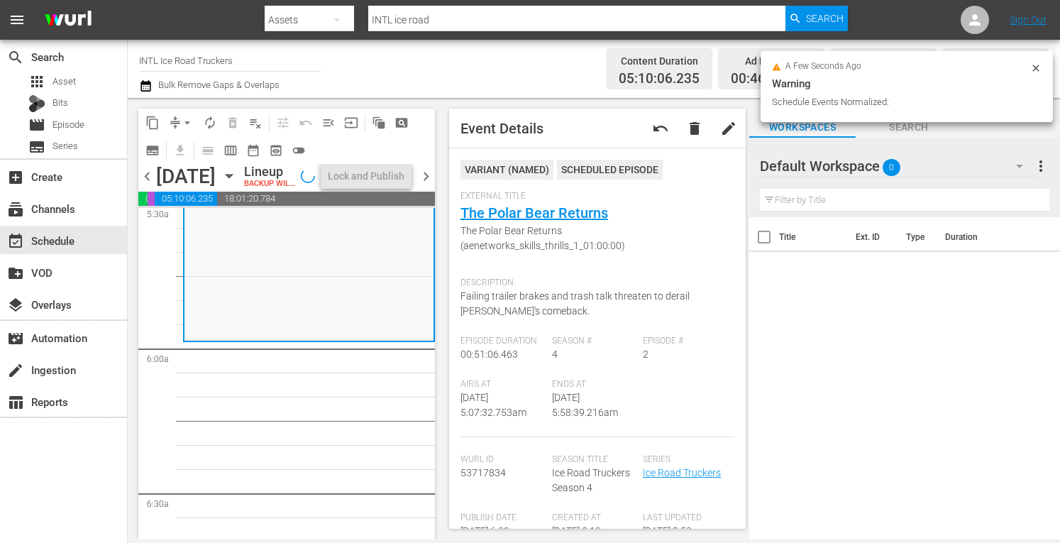
scroll to position [1573, 0]
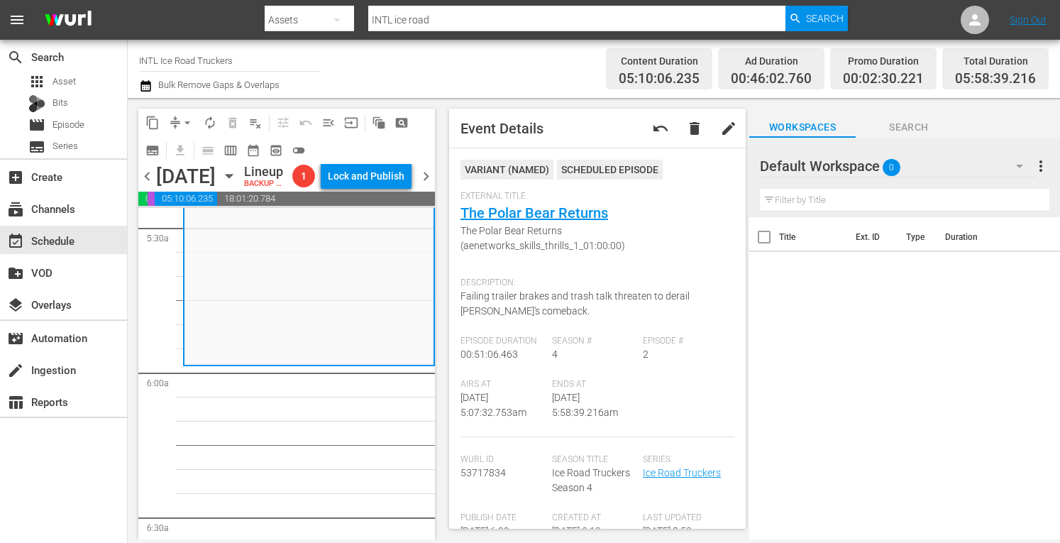
click at [182, 121] on span "arrow_drop_down" at bounding box center [187, 123] width 14 height 14
click at [168, 150] on li "Align to Midnight" at bounding box center [188, 151] width 149 height 23
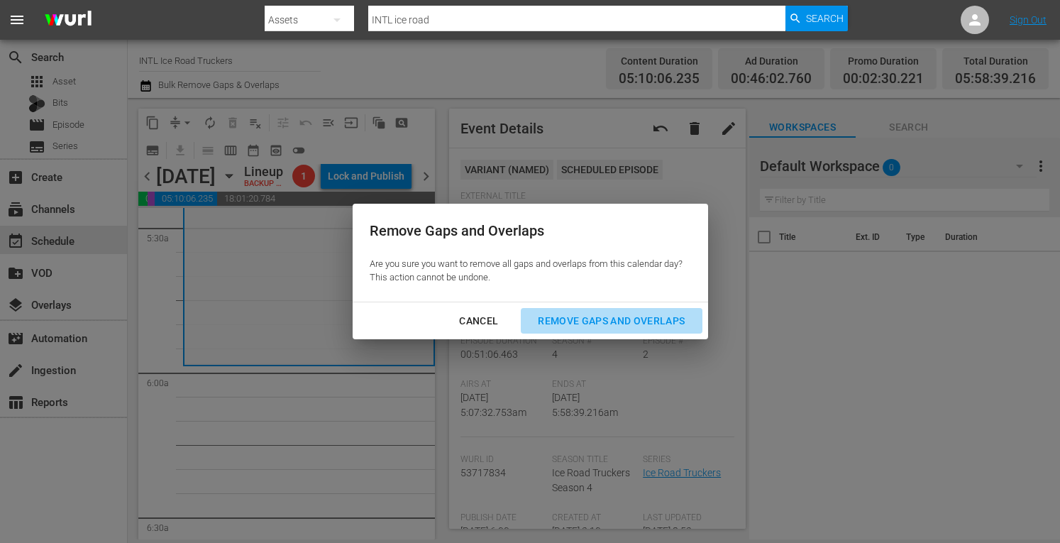
click at [580, 314] on div "Remove Gaps and Overlaps" at bounding box center [612, 321] width 170 height 18
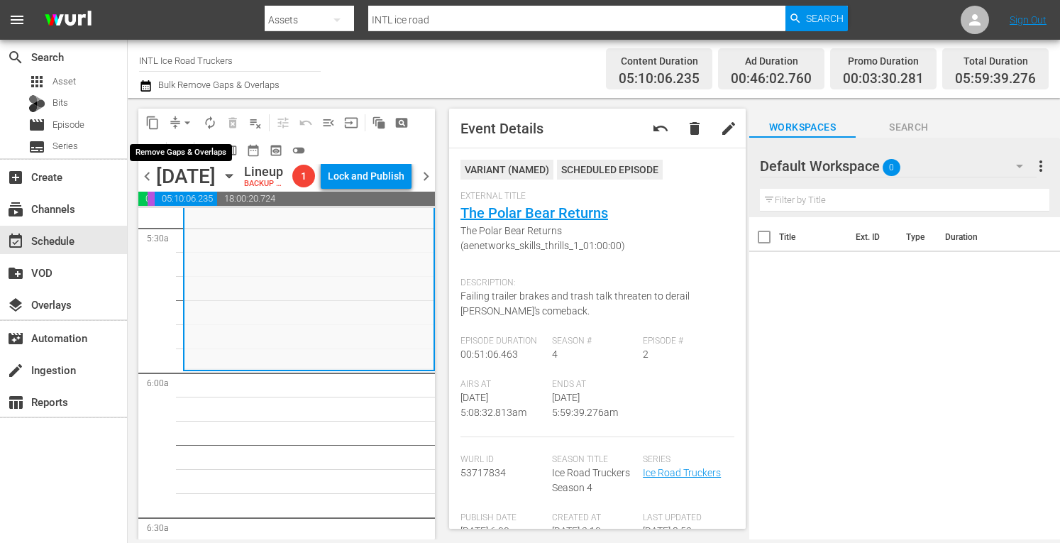
click at [186, 120] on span "arrow_drop_down" at bounding box center [187, 123] width 14 height 14
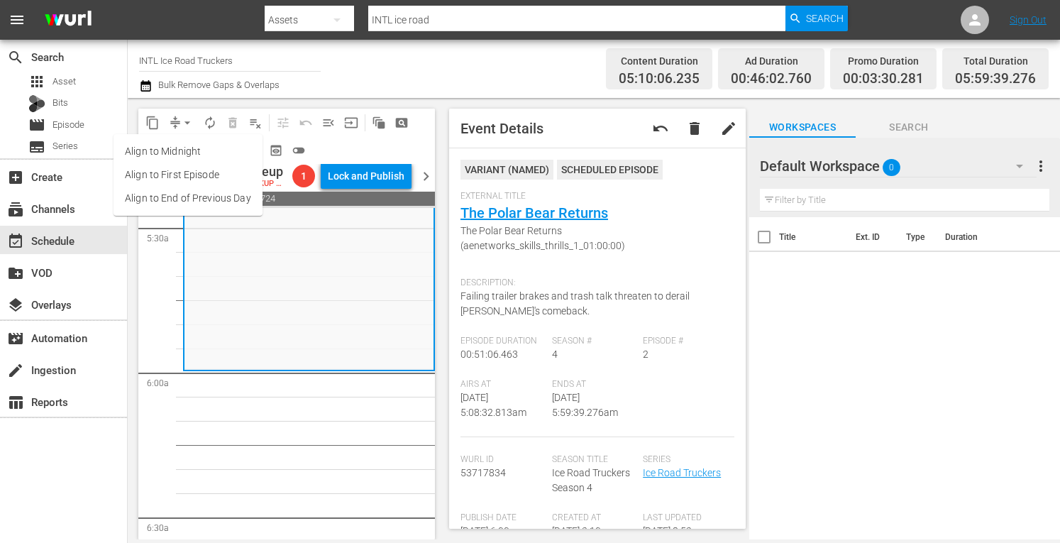
click at [158, 148] on li "Align to Midnight" at bounding box center [188, 151] width 149 height 23
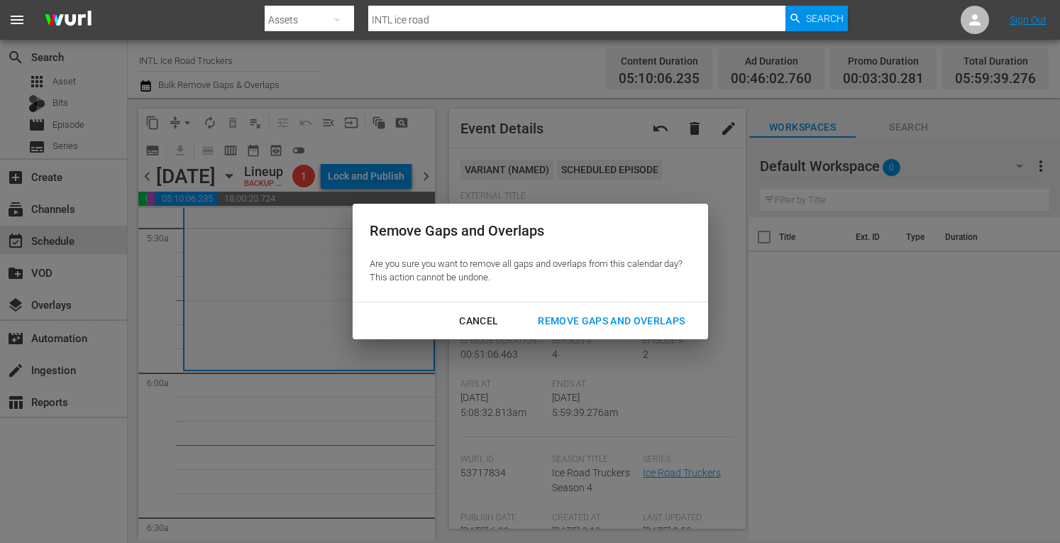
click at [568, 319] on div "Remove Gaps and Overlaps" at bounding box center [612, 321] width 170 height 18
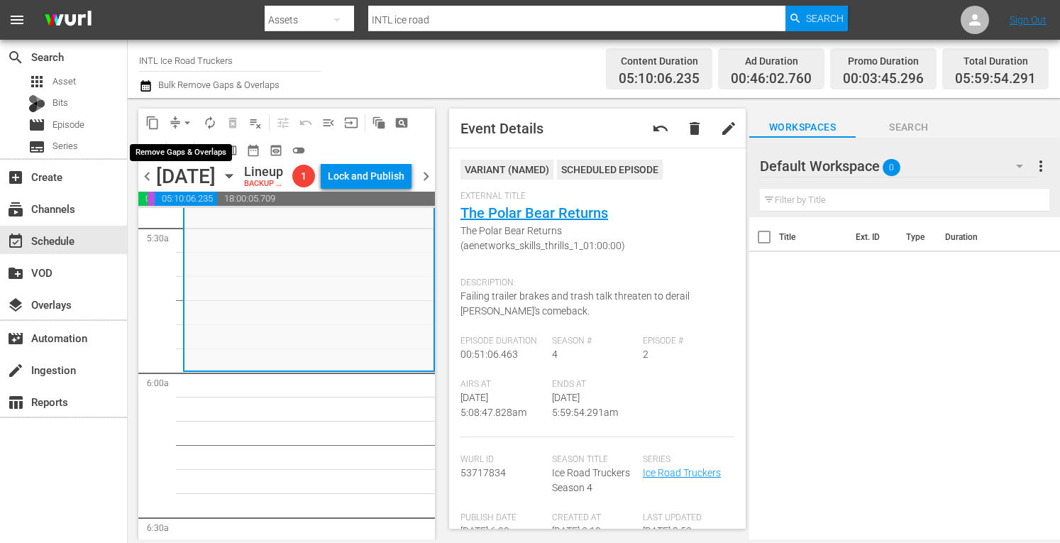
click at [187, 126] on span "arrow_drop_down" at bounding box center [187, 123] width 14 height 14
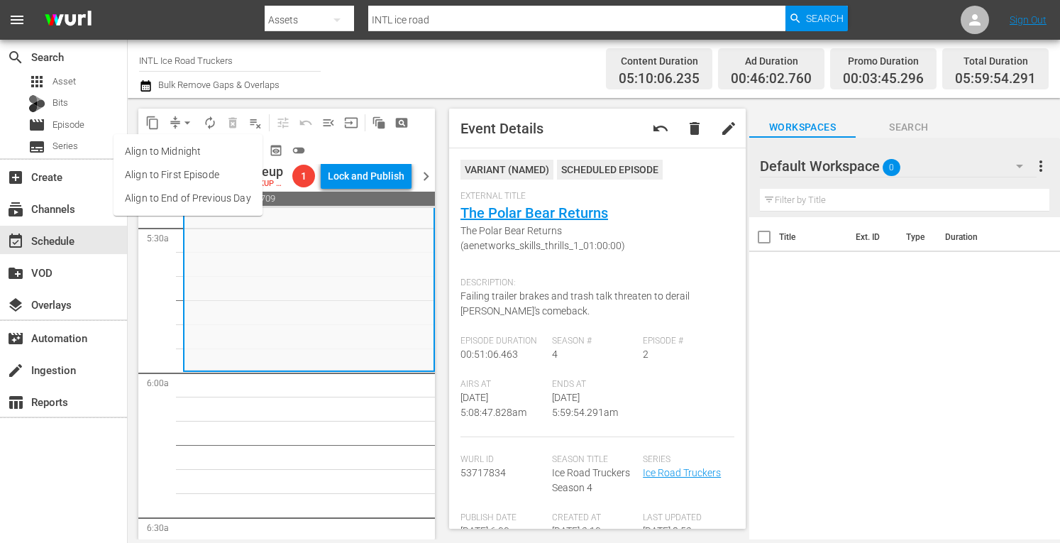
click at [166, 154] on li "Align to Midnight" at bounding box center [188, 151] width 149 height 23
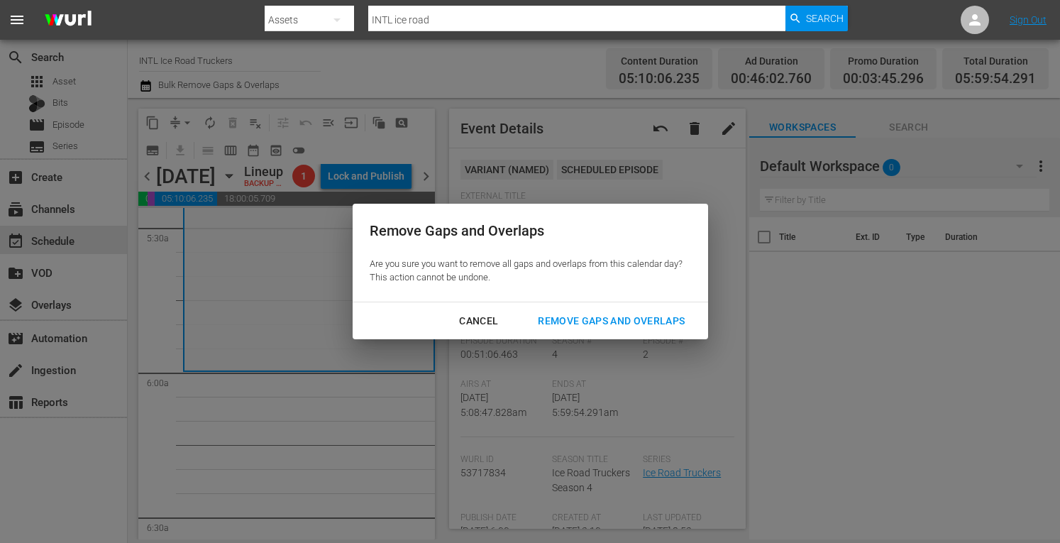
click at [595, 326] on div "Remove Gaps and Overlaps" at bounding box center [612, 321] width 170 height 18
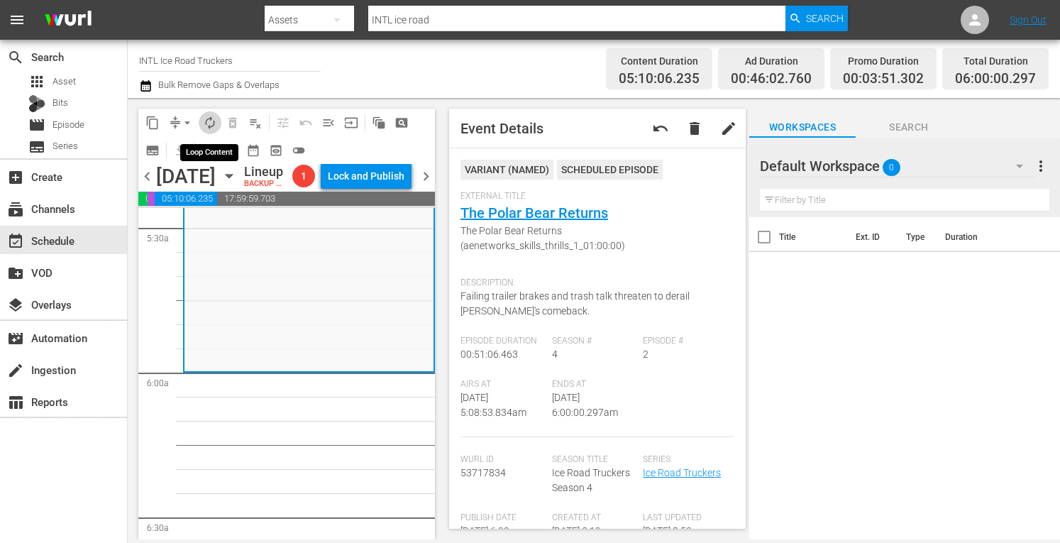
click at [200, 121] on button "autorenew_outlined" at bounding box center [210, 122] width 23 height 23
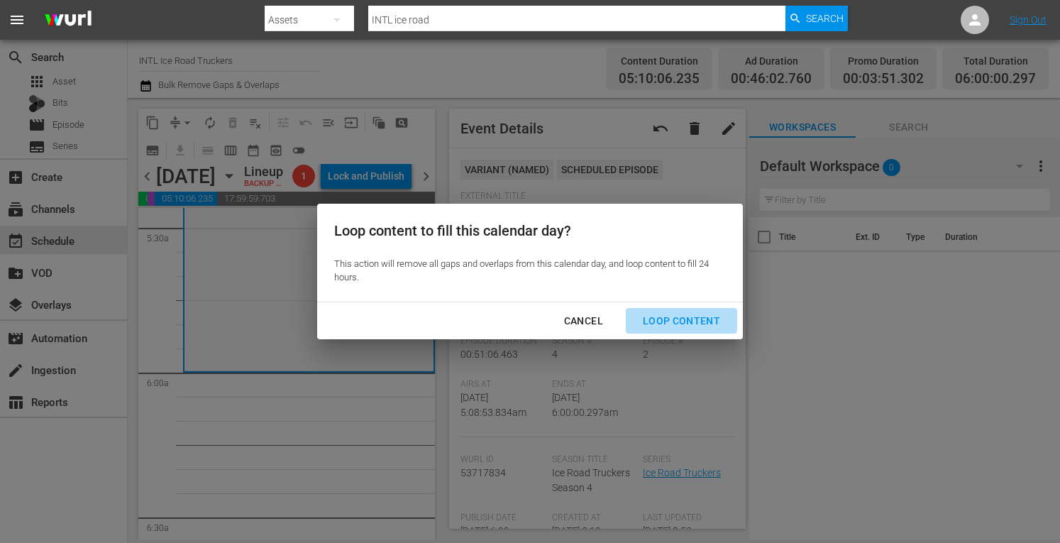
click at [669, 316] on div "Loop Content" at bounding box center [682, 321] width 100 height 18
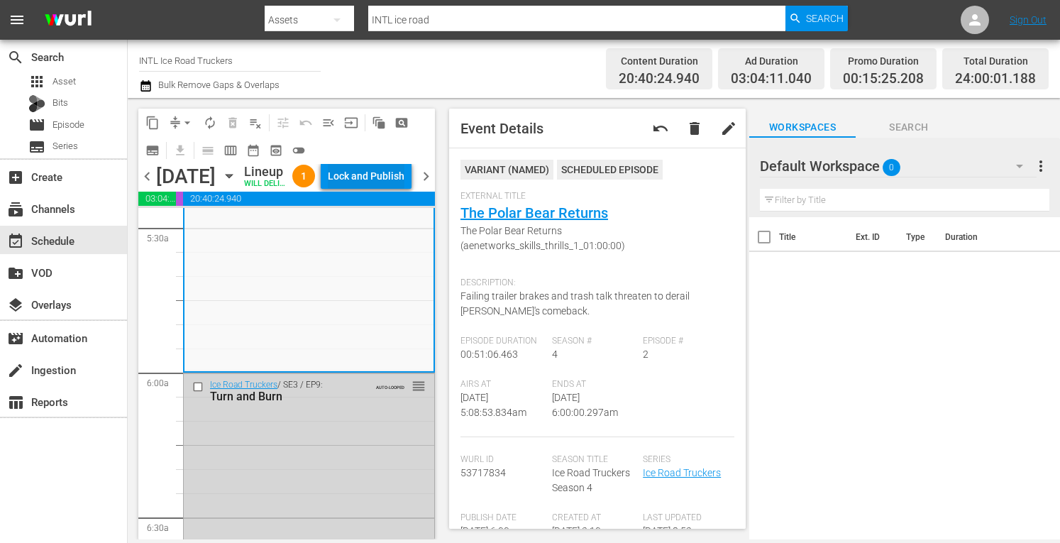
click at [386, 182] on div "Lock and Publish" at bounding box center [366, 176] width 77 height 26
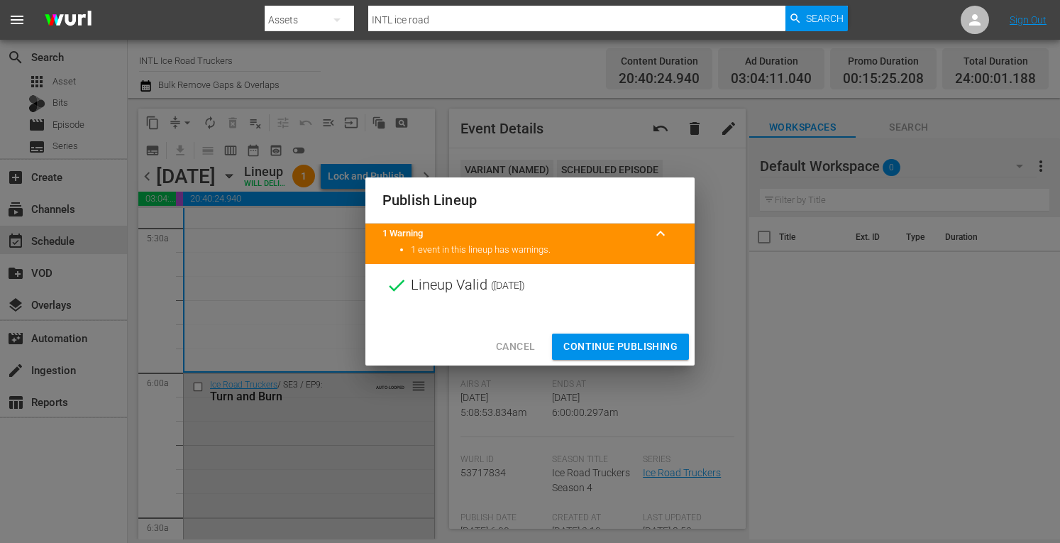
click at [569, 348] on span "Continue Publishing" at bounding box center [621, 347] width 114 height 18
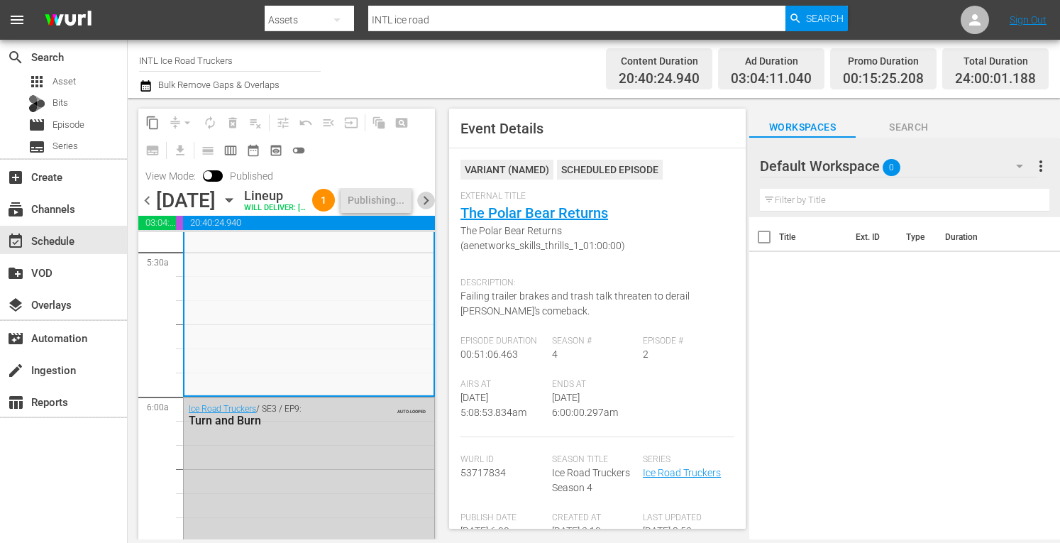
click at [422, 209] on span "chevron_right" at bounding box center [426, 201] width 18 height 18
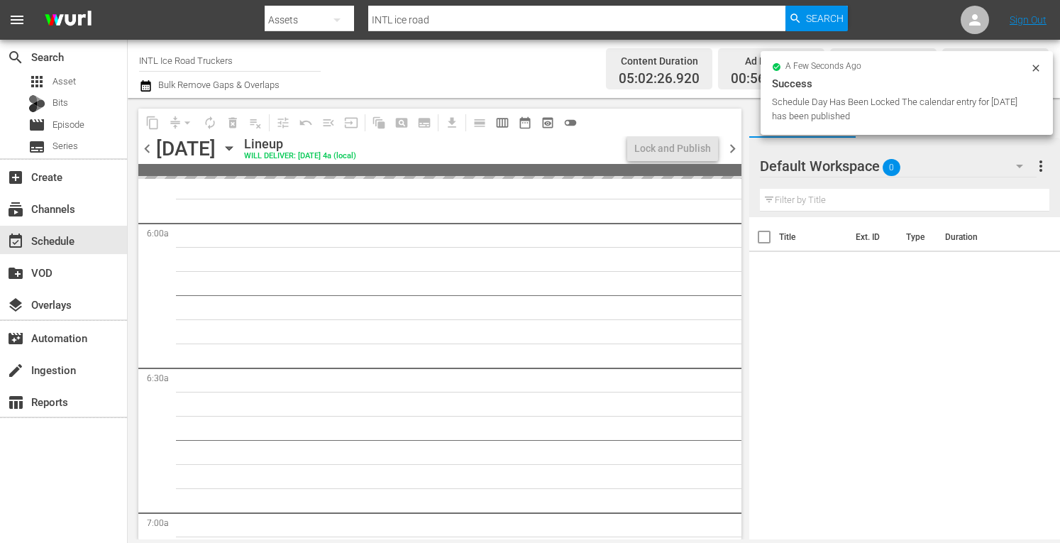
scroll to position [1549, 0]
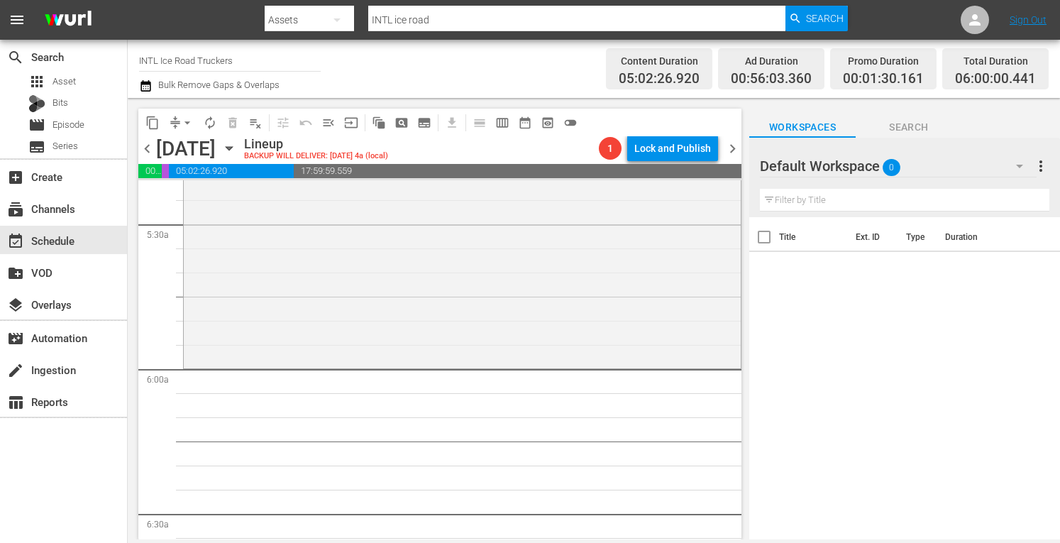
click at [422, 221] on div "Ice Road Truckers / SE4 / EP9: Blood on the Dalton Blood on the Dalton (aenetwo…" at bounding box center [462, 244] width 557 height 243
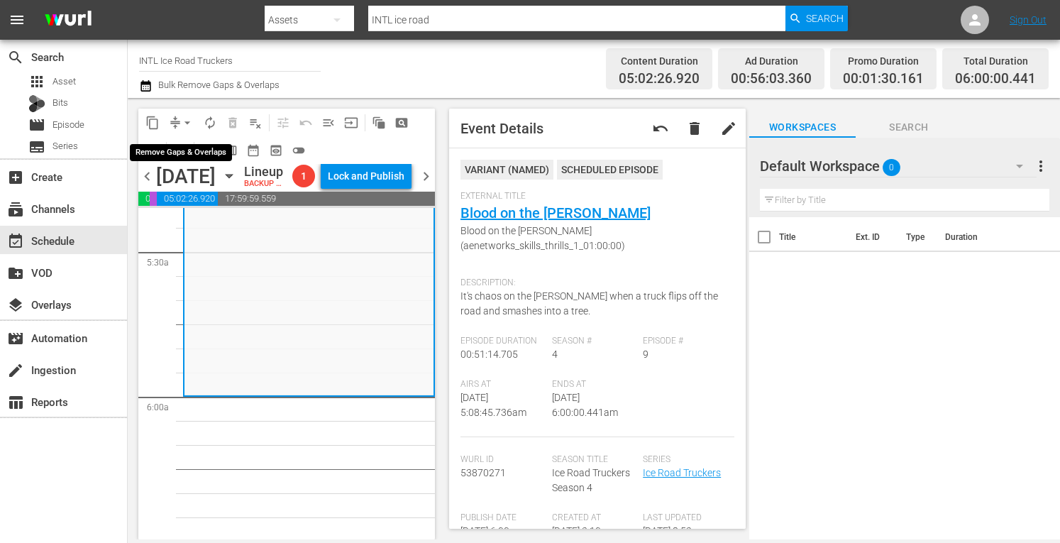
click at [186, 127] on span "arrow_drop_down" at bounding box center [187, 123] width 14 height 14
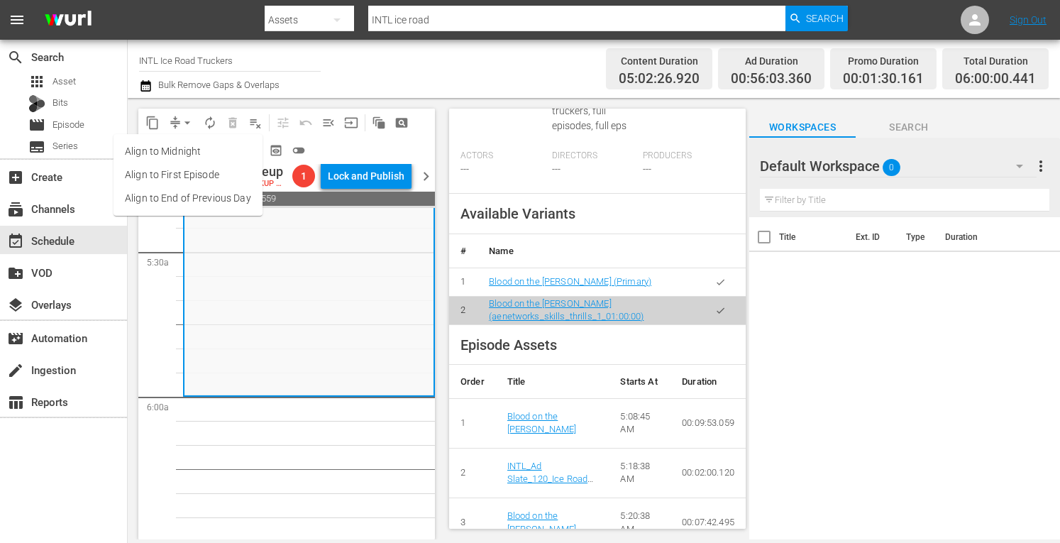
scroll to position [703, 0]
click at [172, 151] on li "Align to Midnight" at bounding box center [188, 151] width 149 height 23
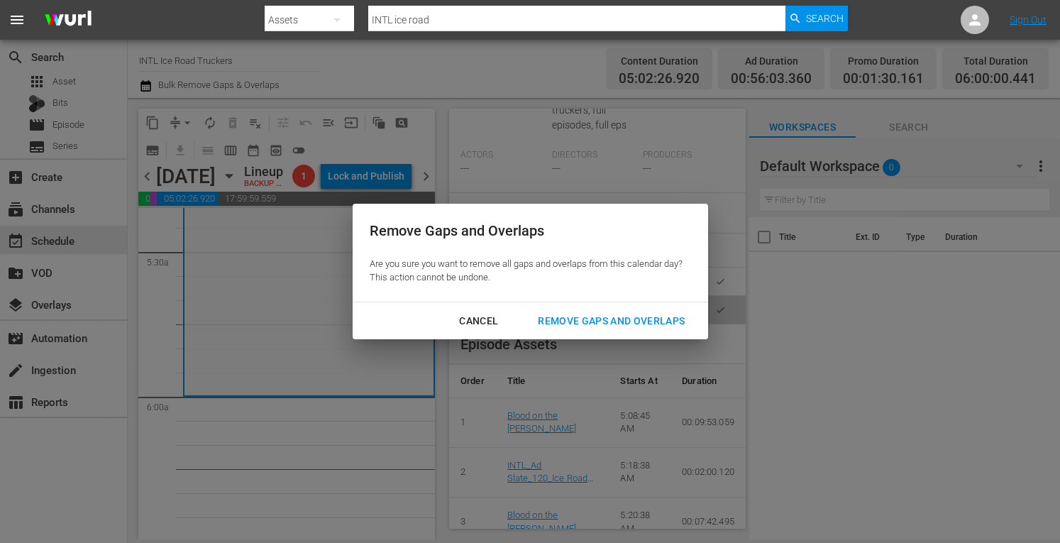
click at [586, 323] on div "Remove Gaps and Overlaps" at bounding box center [612, 321] width 170 height 18
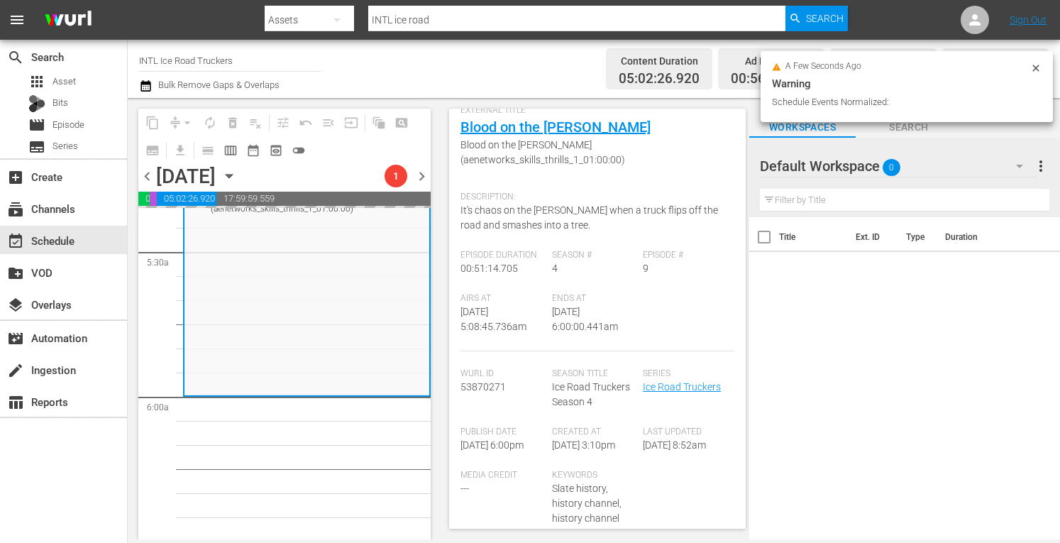
scroll to position [85, 0]
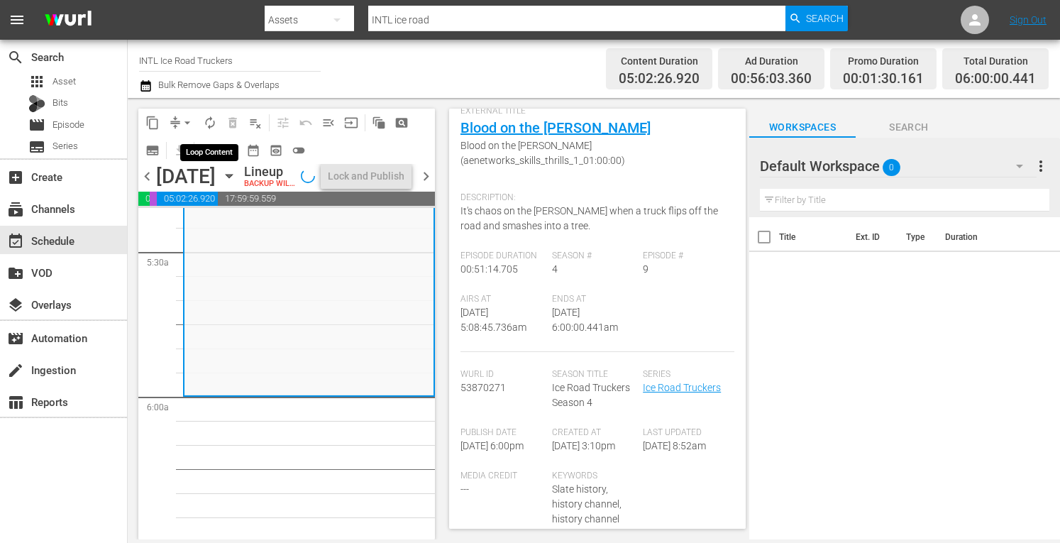
click at [213, 121] on span "autorenew_outlined" at bounding box center [210, 123] width 14 height 14
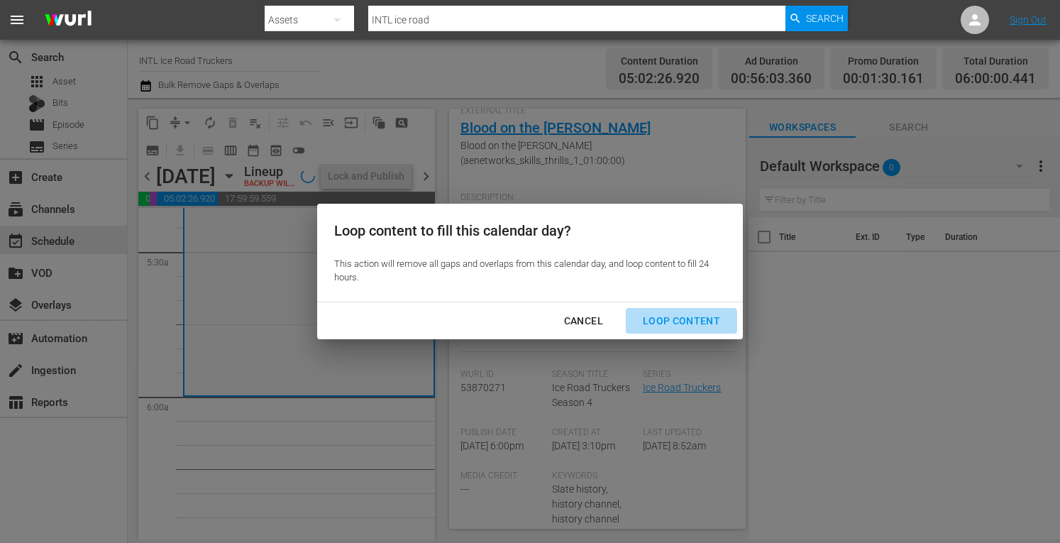
click at [681, 330] on button "Loop Content" at bounding box center [681, 321] width 111 height 26
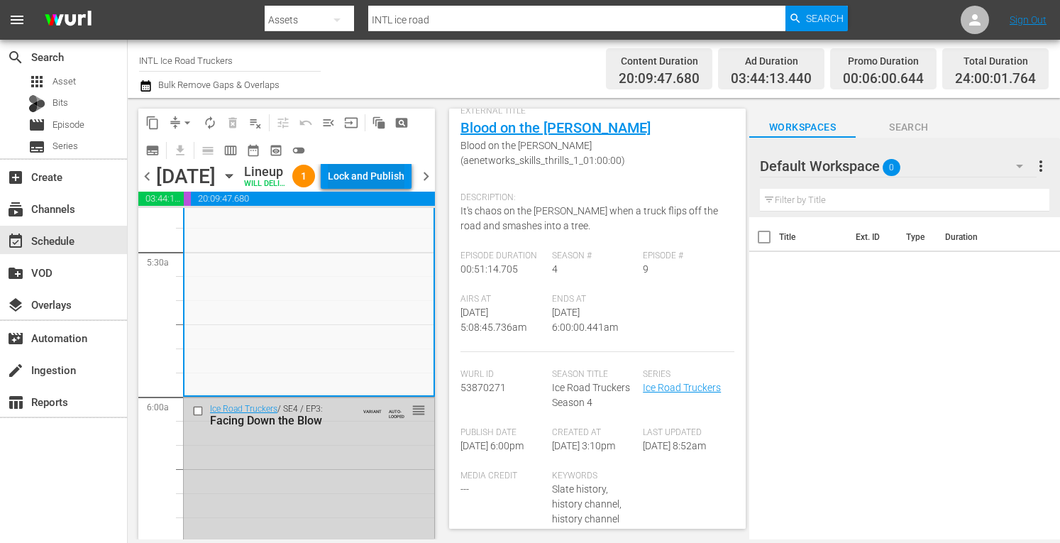
click at [370, 187] on div "Lock and Publish" at bounding box center [366, 176] width 77 height 26
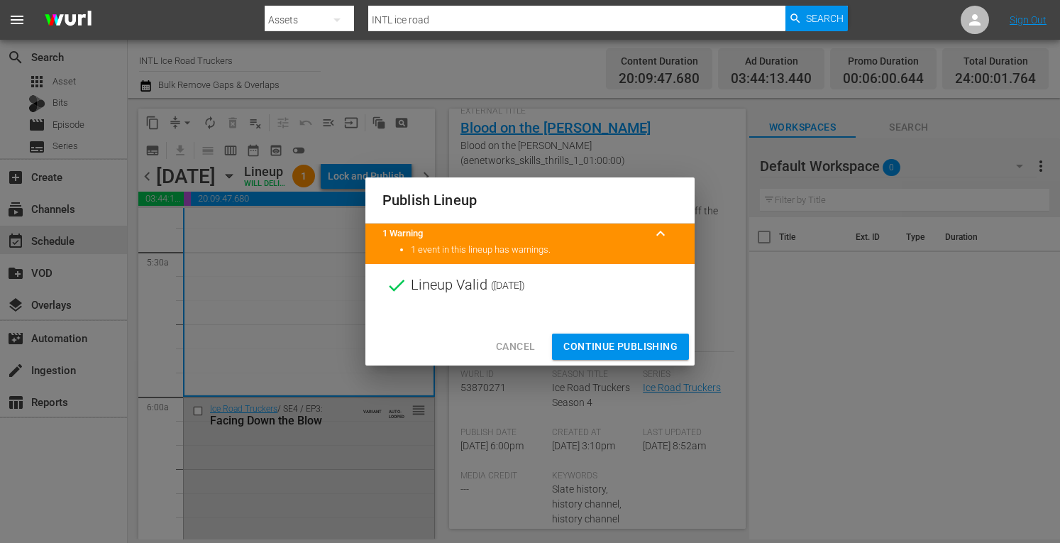
click at [628, 341] on span "Continue Publishing" at bounding box center [621, 347] width 114 height 18
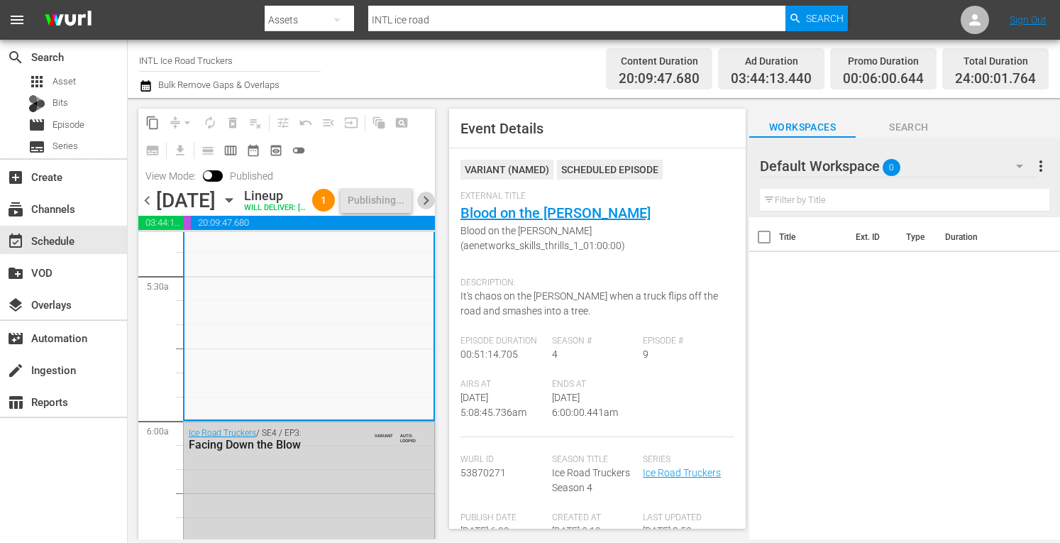
click at [427, 209] on span "chevron_right" at bounding box center [426, 201] width 18 height 18
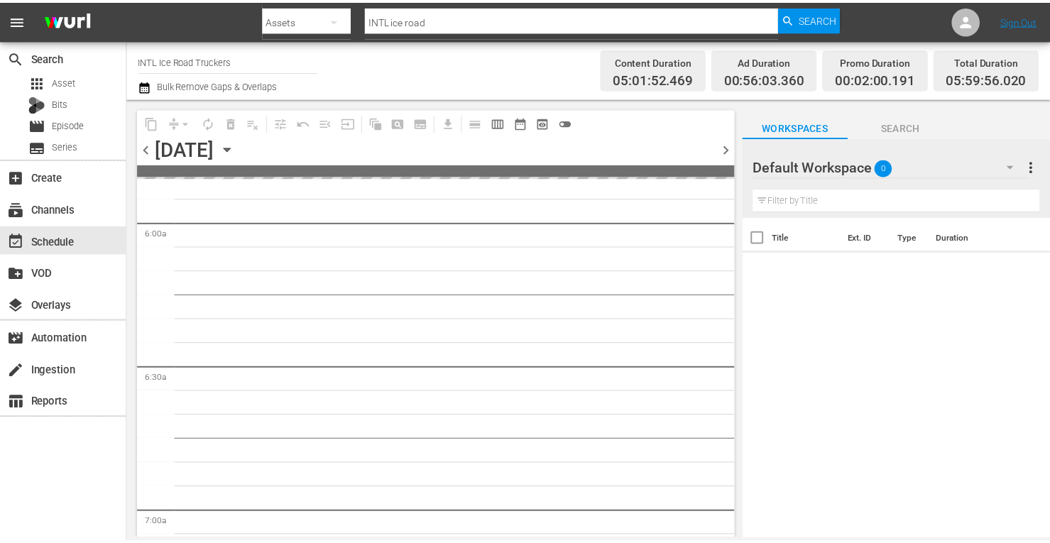
scroll to position [1549, 0]
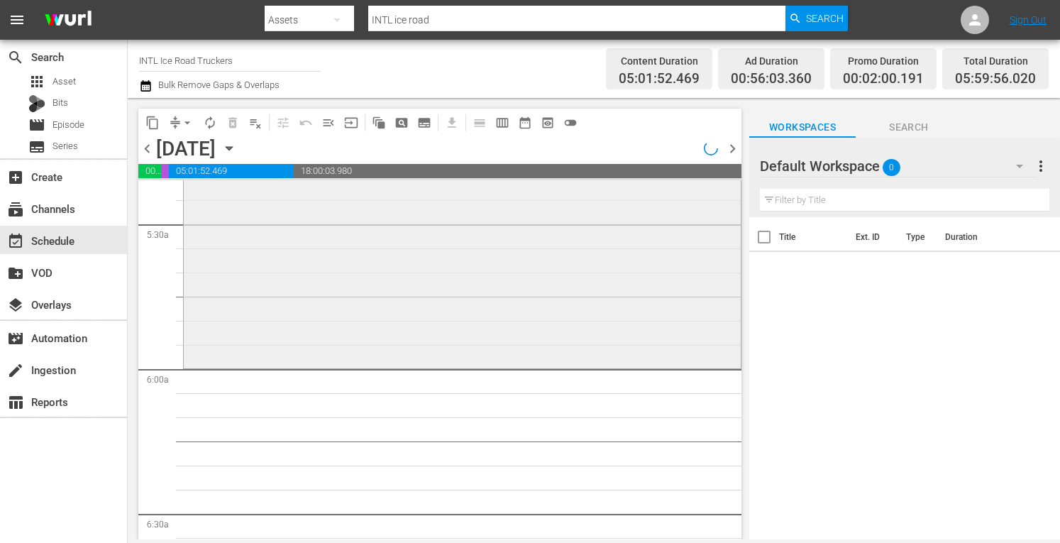
click at [240, 254] on div "Ice Road Truckers / SE4 / EP16: New King of the Dalton New King of the Dalton (…" at bounding box center [462, 243] width 557 height 244
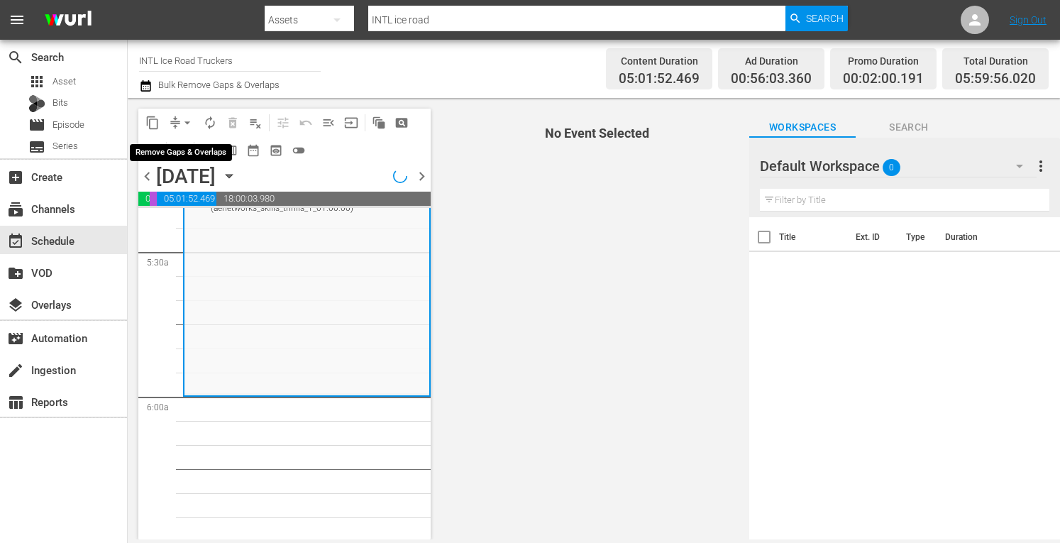
click at [182, 125] on span "arrow_drop_down" at bounding box center [187, 123] width 14 height 14
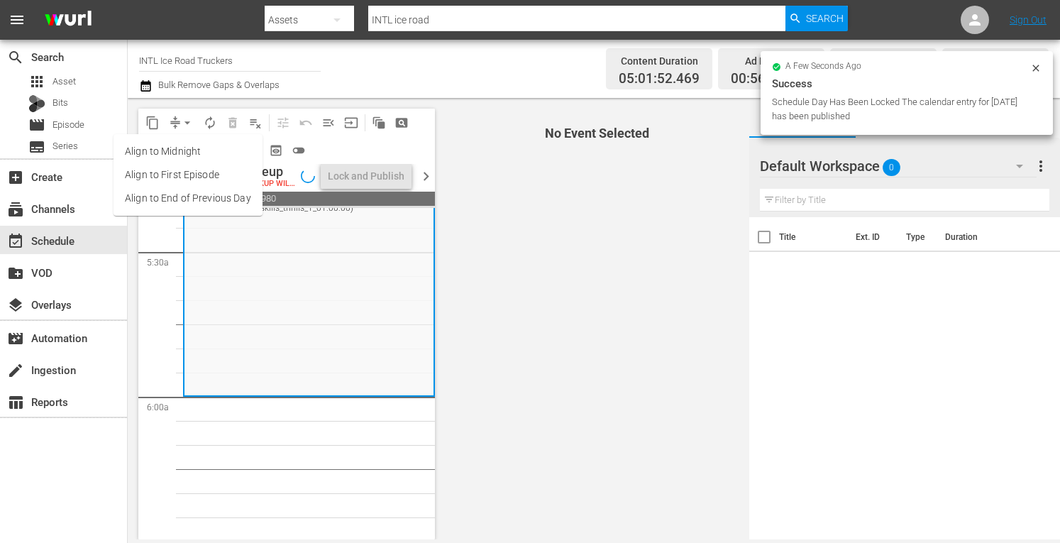
click at [174, 149] on li "Align to Midnight" at bounding box center [188, 151] width 149 height 23
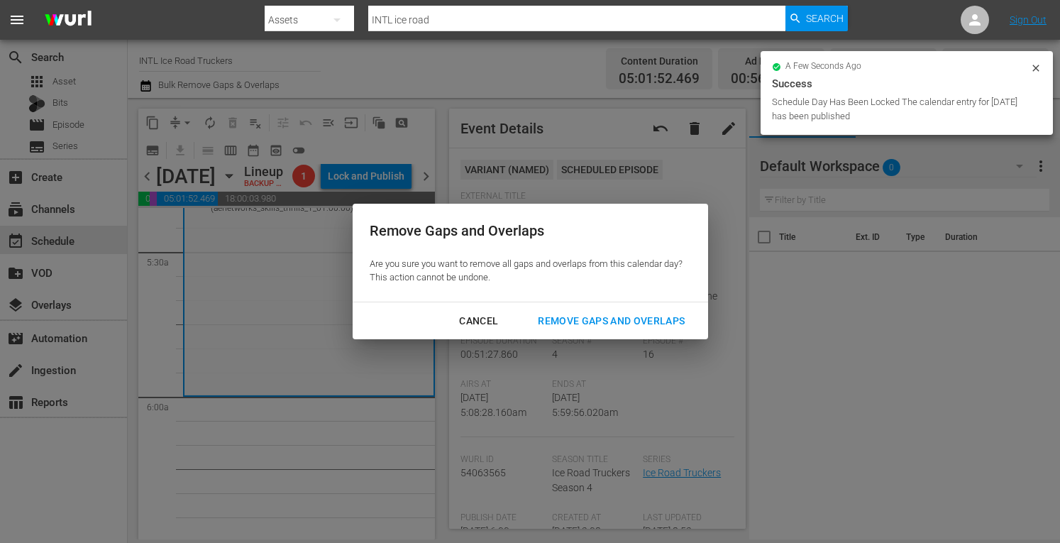
click at [564, 320] on div "Remove Gaps and Overlaps" at bounding box center [612, 321] width 170 height 18
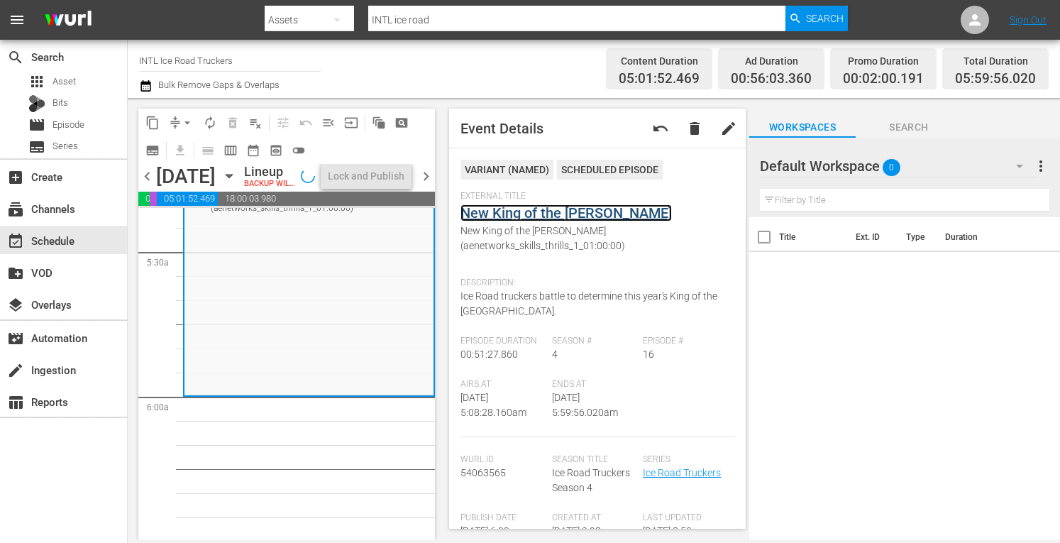
click at [547, 219] on link "New King of the Dalton" at bounding box center [567, 212] width 212 height 17
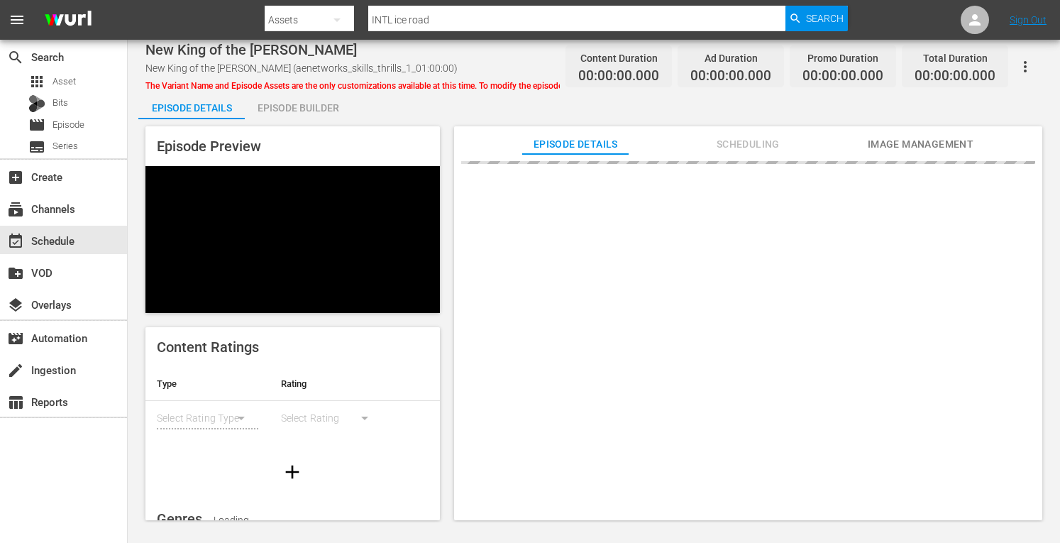
click at [307, 111] on div "Episode Builder" at bounding box center [298, 108] width 106 height 34
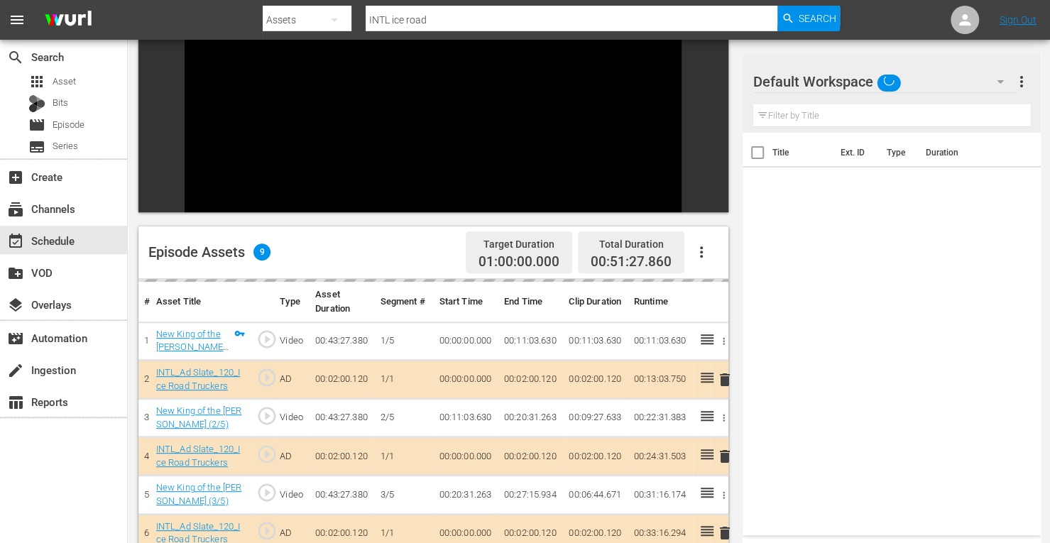
scroll to position [156, 0]
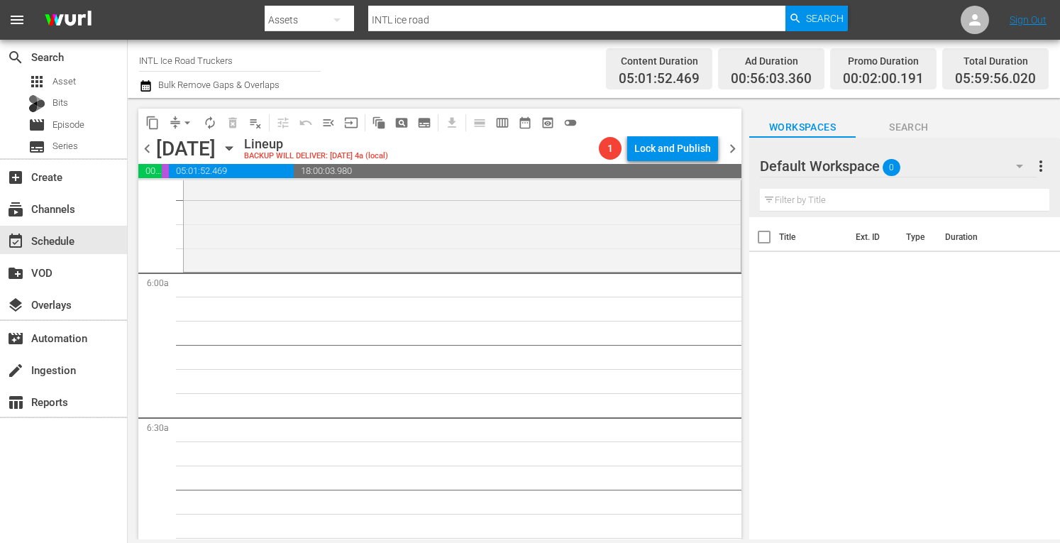
scroll to position [1648, 0]
click at [321, 221] on div "Ice Road Truckers / SE4 / EP16: New King of the Dalton New King of the Dalton (…" at bounding box center [462, 144] width 557 height 244
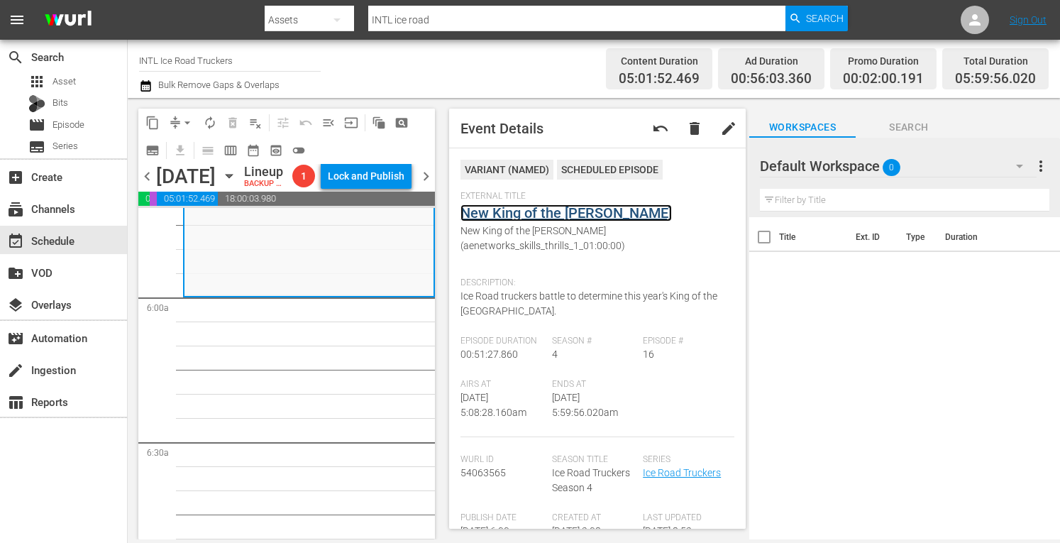
click at [514, 216] on link "New King of the Dalton" at bounding box center [567, 212] width 212 height 17
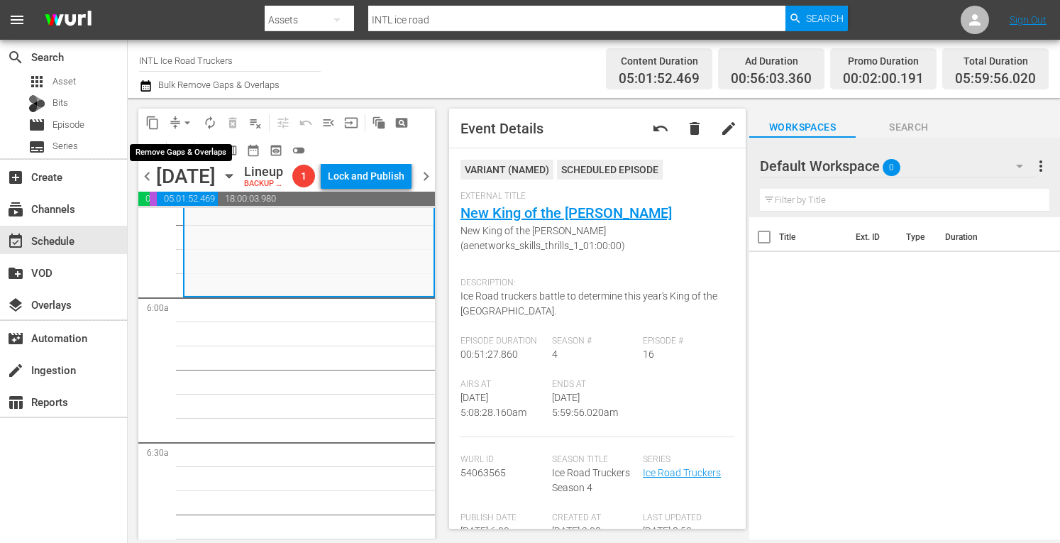
click at [186, 121] on span "arrow_drop_down" at bounding box center [187, 123] width 14 height 14
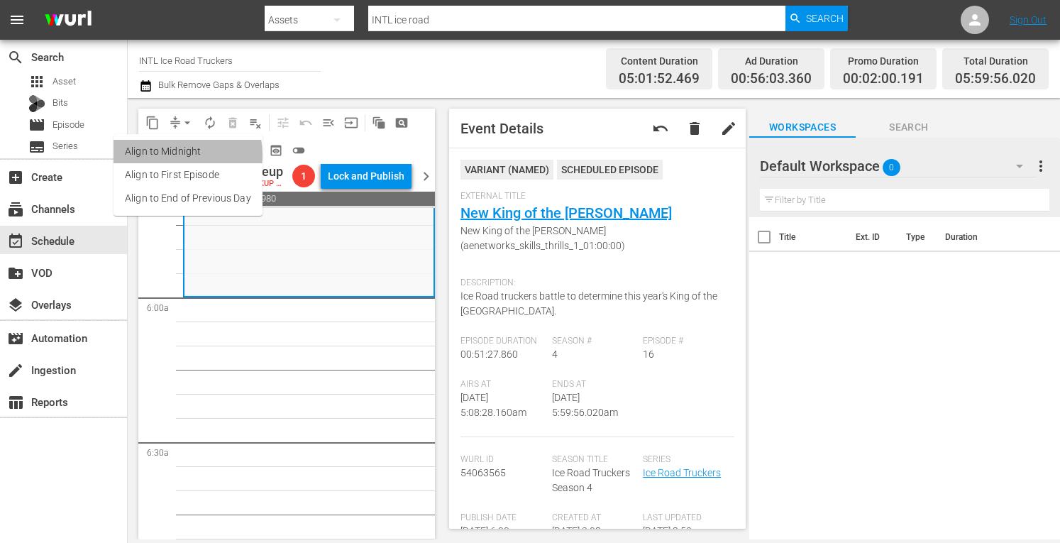
click at [172, 155] on li "Align to Midnight" at bounding box center [188, 151] width 149 height 23
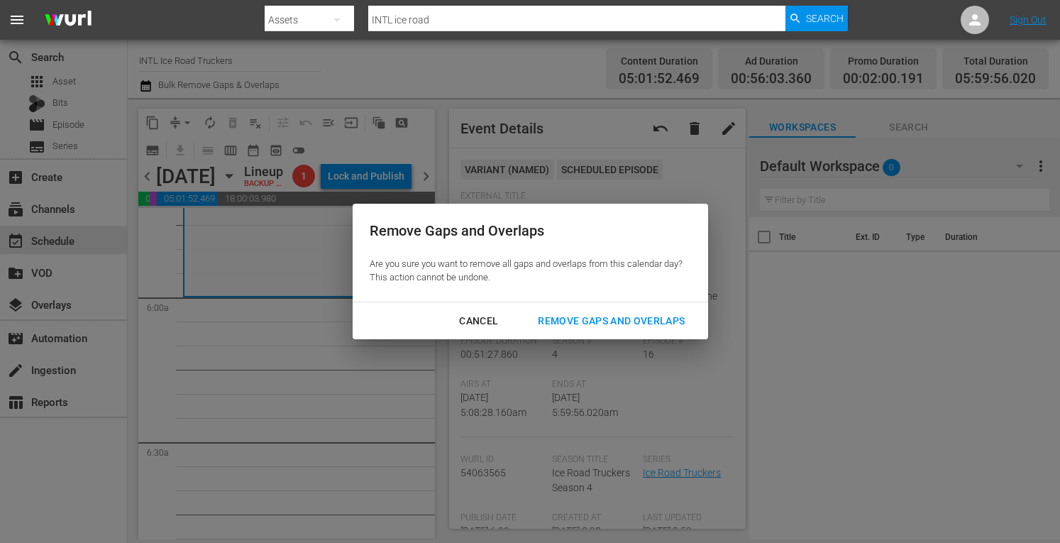
click at [588, 324] on div "Remove Gaps and Overlaps" at bounding box center [612, 321] width 170 height 18
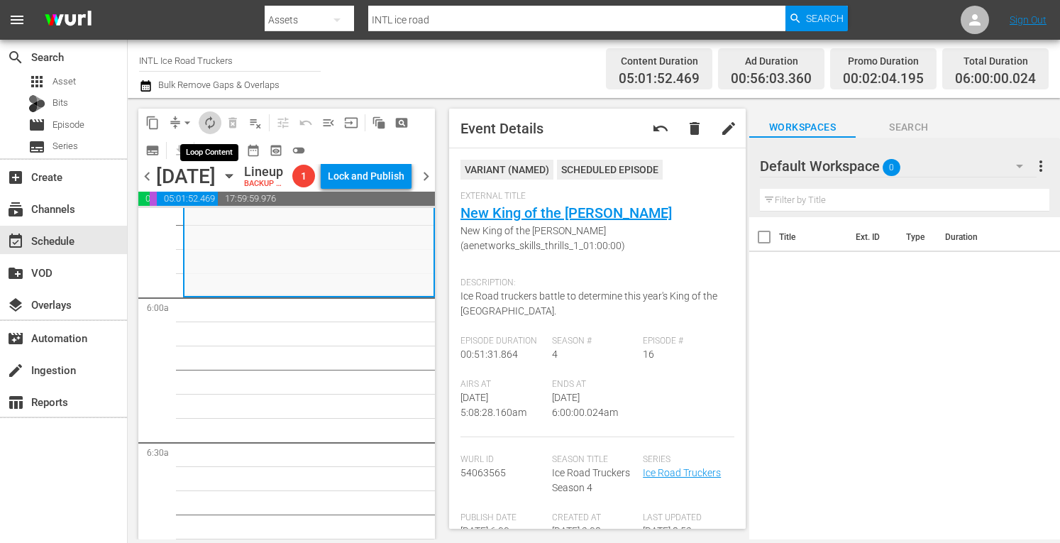
click at [216, 121] on span "autorenew_outlined" at bounding box center [210, 123] width 14 height 14
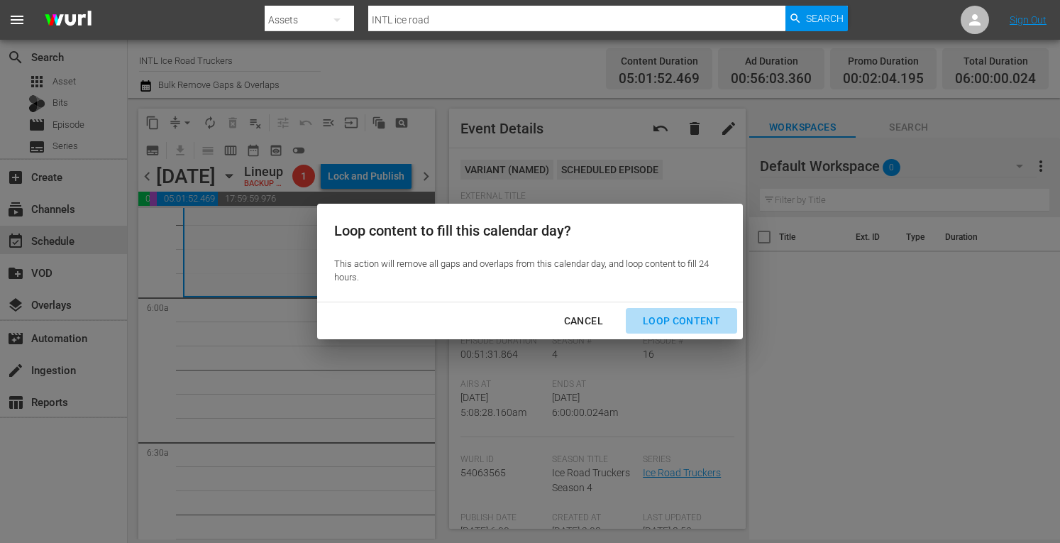
click at [695, 320] on div "Loop Content" at bounding box center [682, 321] width 100 height 18
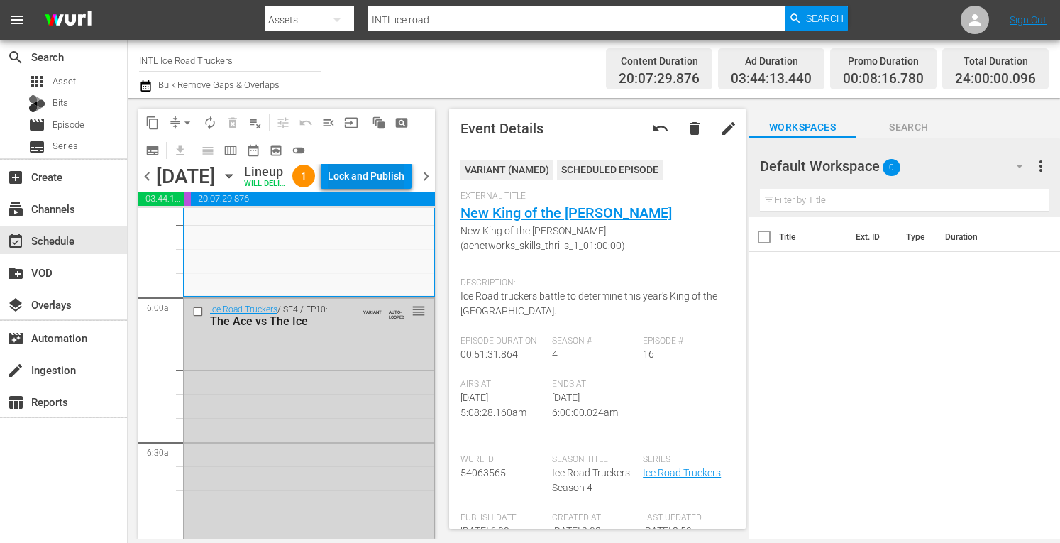
click at [372, 187] on div "Lock and Publish" at bounding box center [366, 176] width 77 height 26
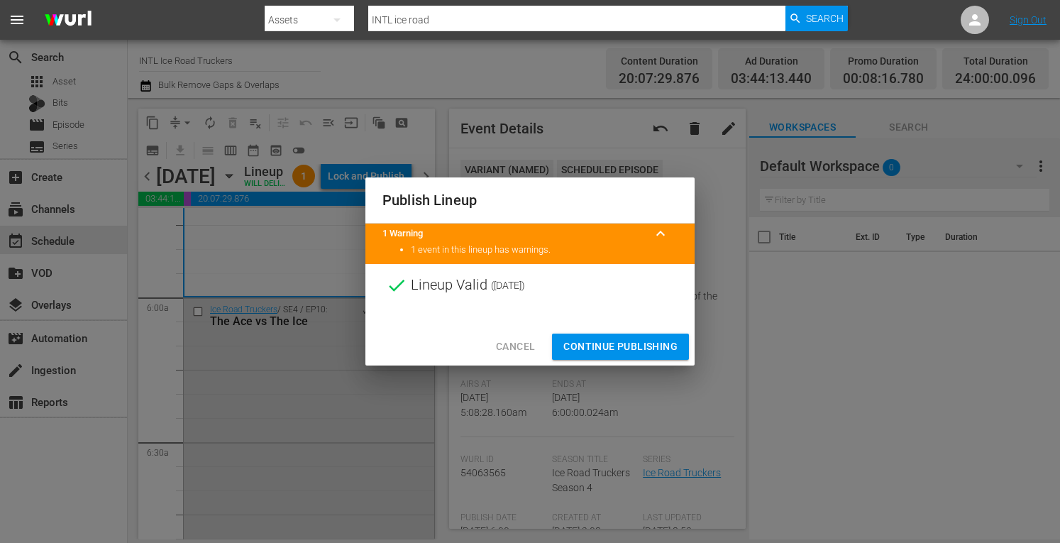
click at [625, 341] on span "Continue Publishing" at bounding box center [621, 347] width 114 height 18
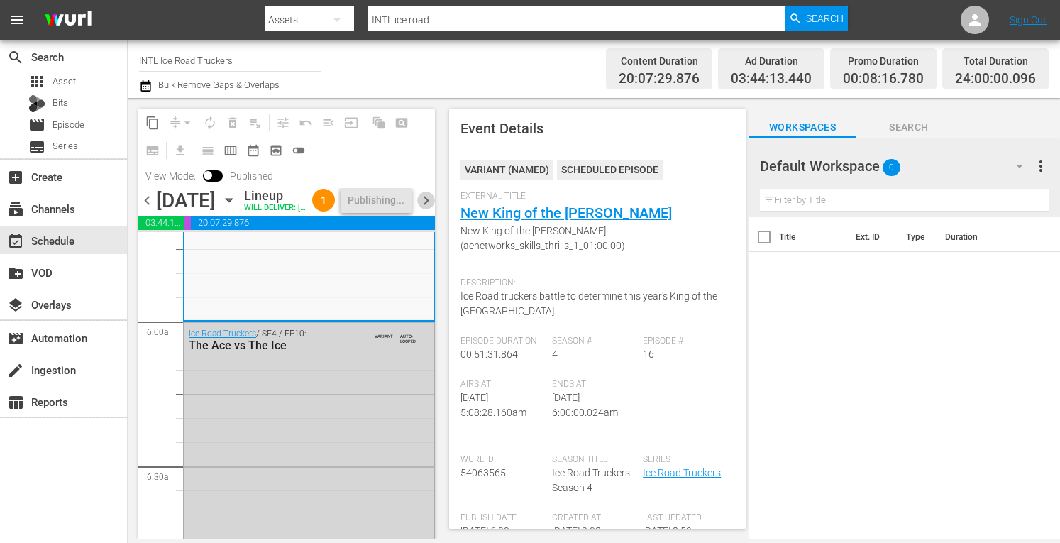
click at [426, 209] on span "chevron_right" at bounding box center [426, 201] width 18 height 18
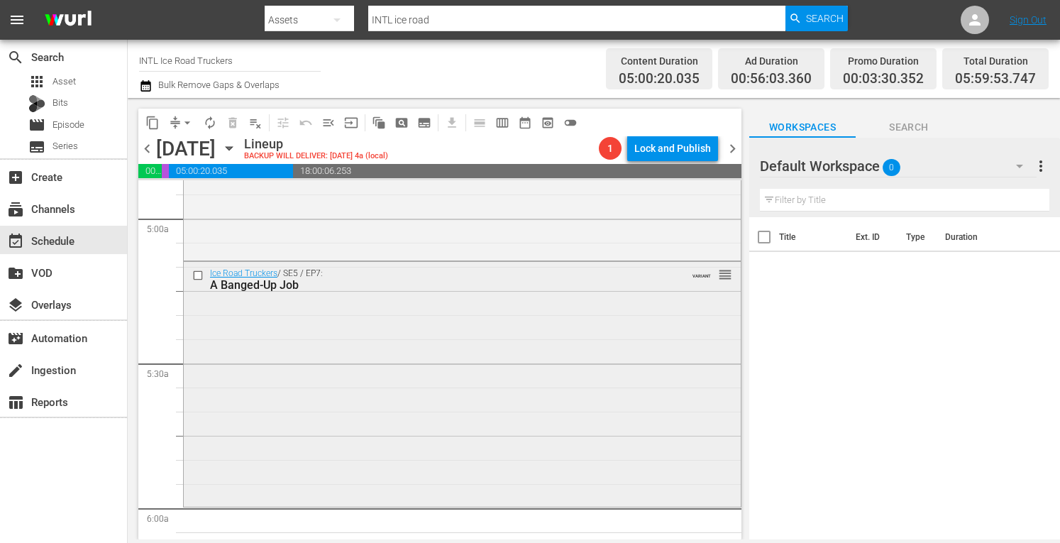
scroll to position [1415, 0]
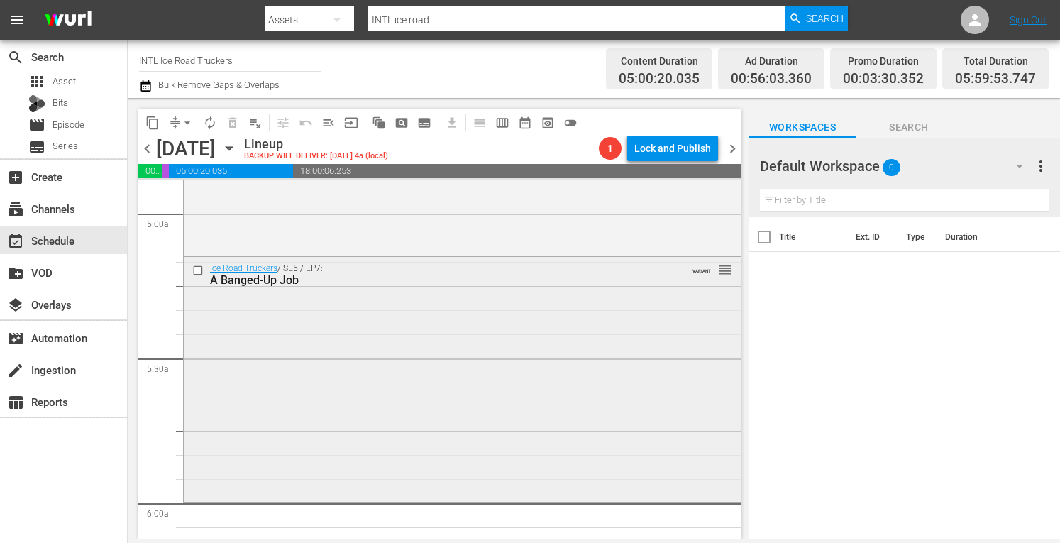
click at [282, 346] on div "Ice Road Truckers / SE5 / EP7: A Banged-Up Job VARIANT reorder" at bounding box center [462, 378] width 557 height 243
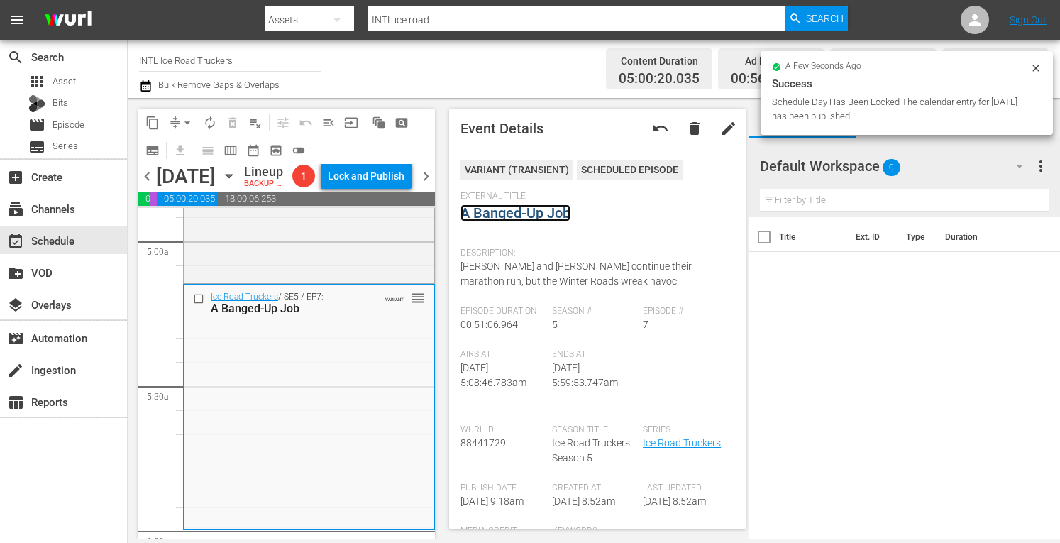
click at [489, 214] on link "A Banged-Up Job" at bounding box center [516, 212] width 110 height 17
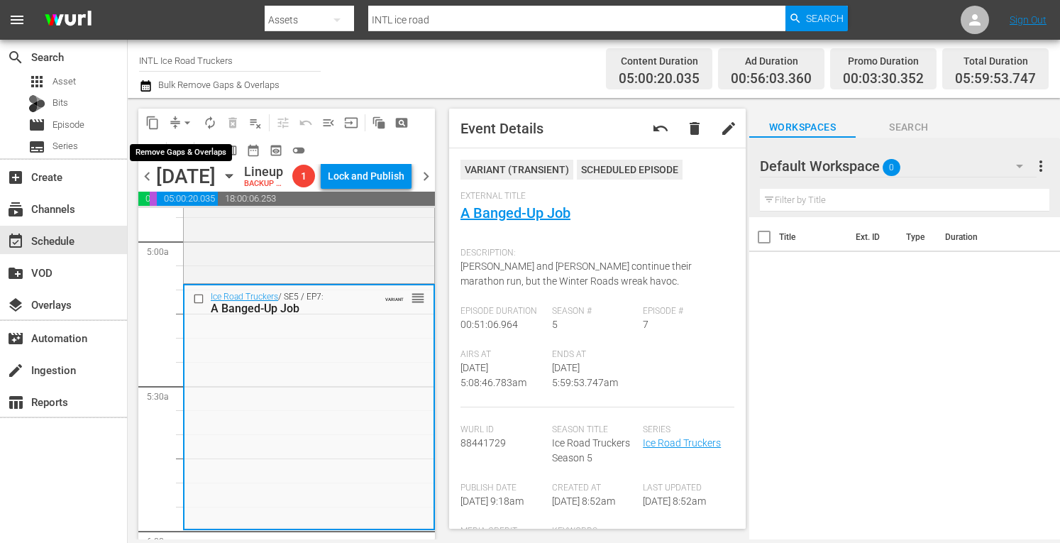
click at [183, 119] on span "arrow_drop_down" at bounding box center [187, 123] width 14 height 14
click at [170, 145] on li "Align to Midnight" at bounding box center [187, 151] width 117 height 23
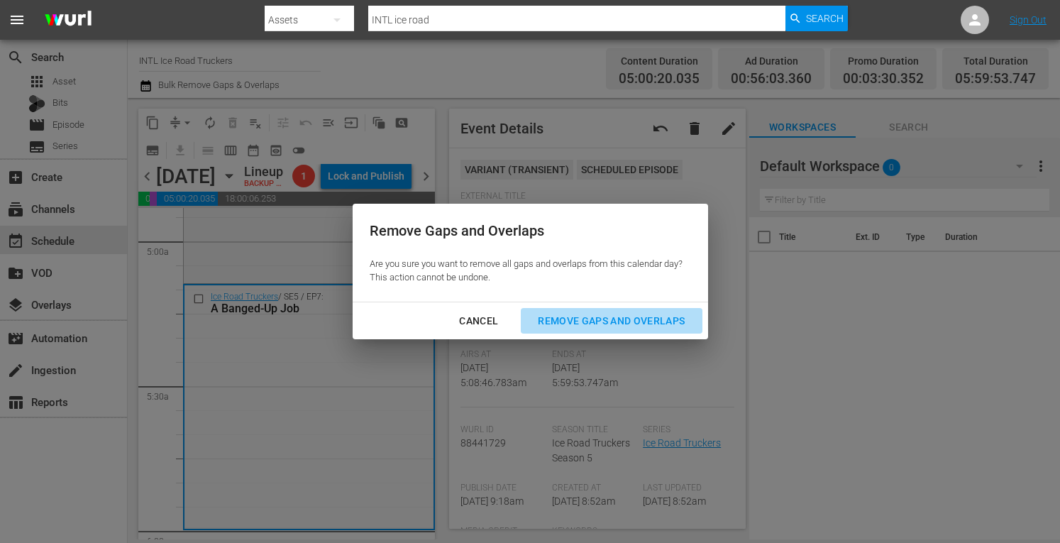
click at [612, 317] on div "Remove Gaps and Overlaps" at bounding box center [612, 321] width 170 height 18
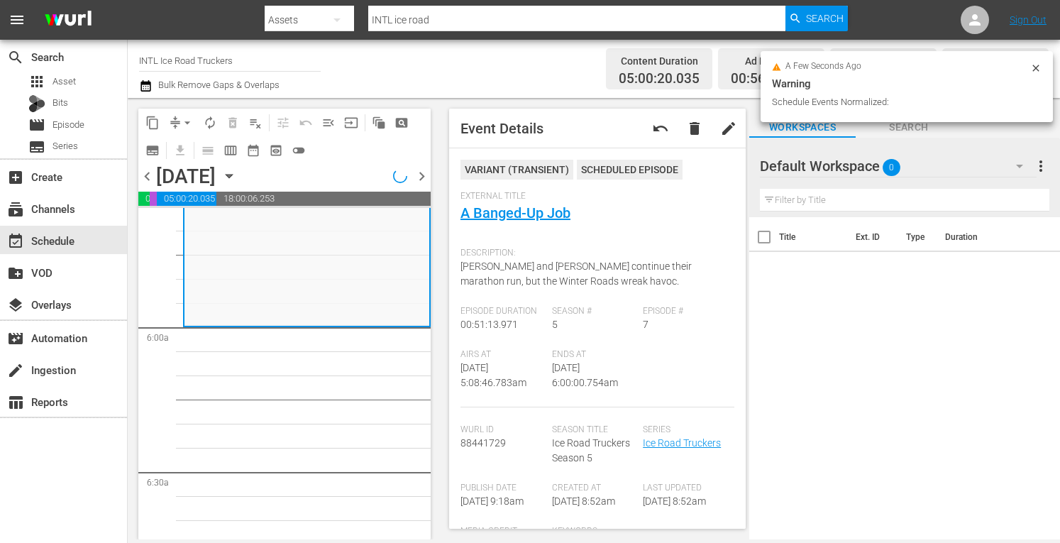
scroll to position [1619, 0]
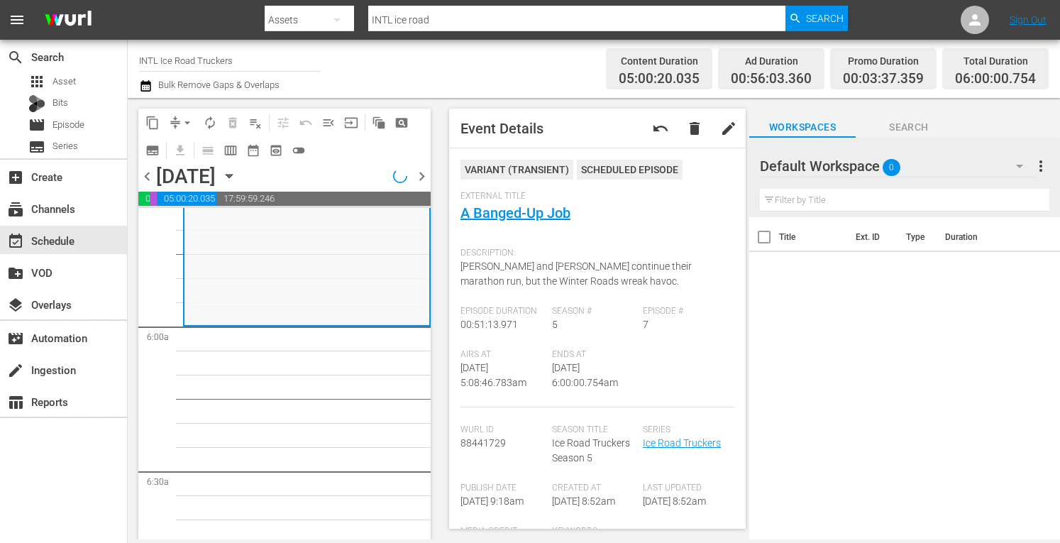
click at [251, 291] on div "Ice Road Truckers / SE5 / EP7: A Banged-Up Job VARIANT reorder" at bounding box center [307, 201] width 245 height 243
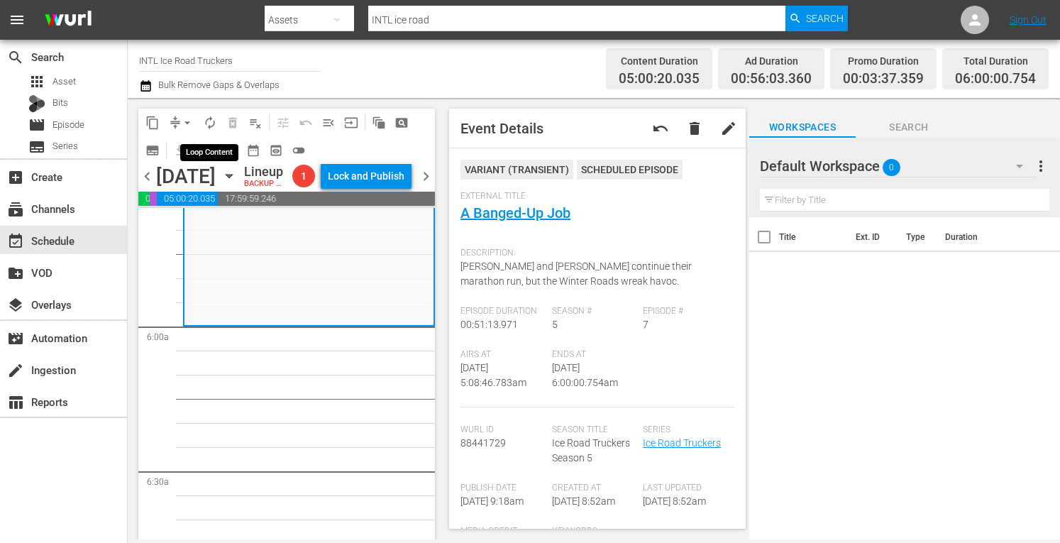
click at [209, 123] on span "autorenew_outlined" at bounding box center [210, 123] width 14 height 14
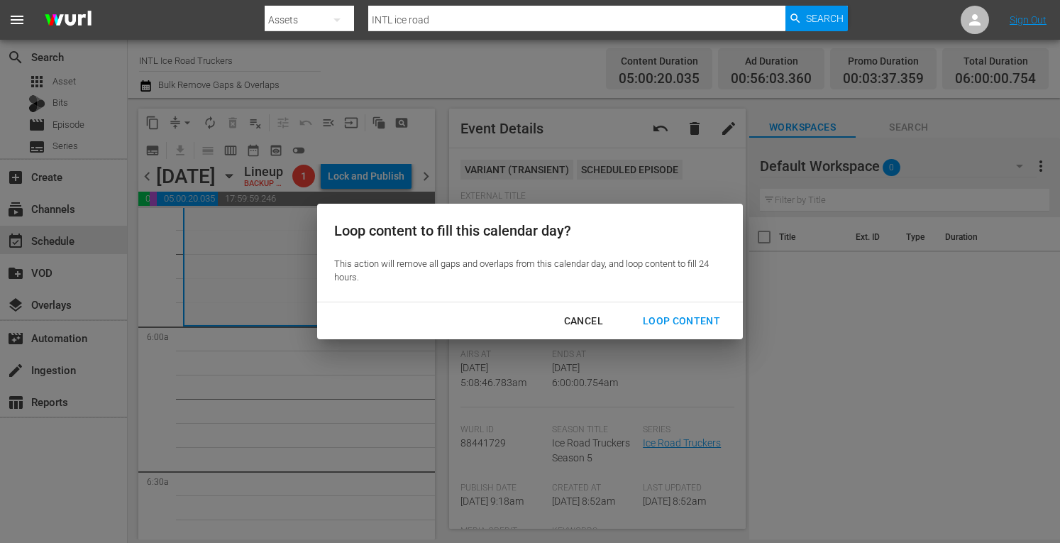
click at [679, 325] on div "Loop Content" at bounding box center [682, 321] width 100 height 18
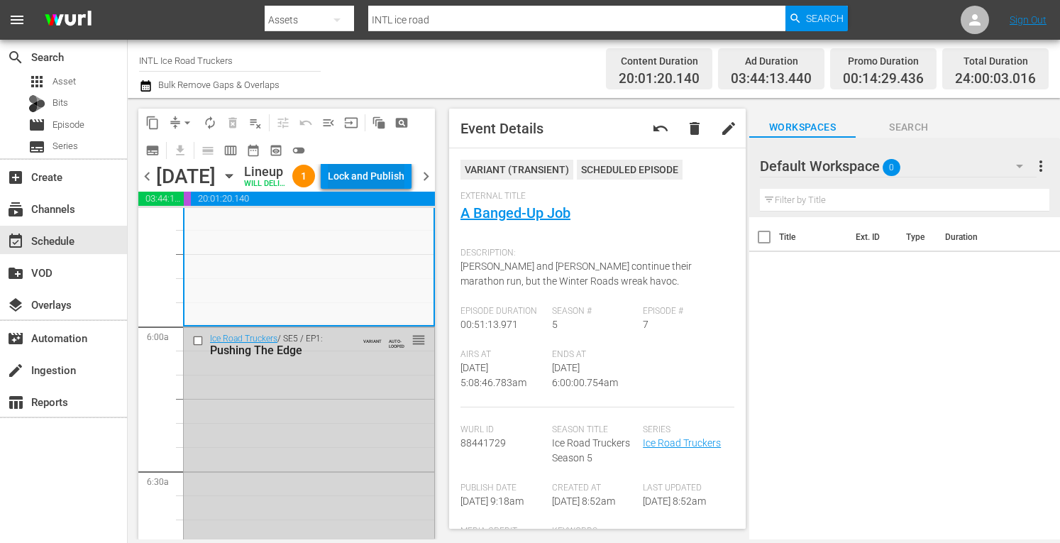
click at [369, 187] on div "Lock and Publish" at bounding box center [366, 176] width 77 height 26
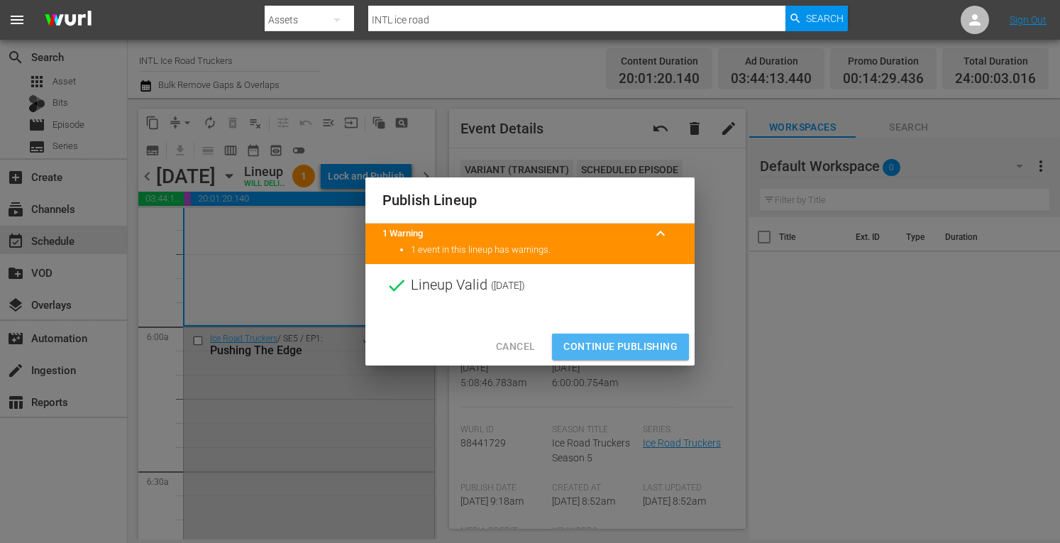
click at [578, 348] on span "Continue Publishing" at bounding box center [621, 347] width 114 height 18
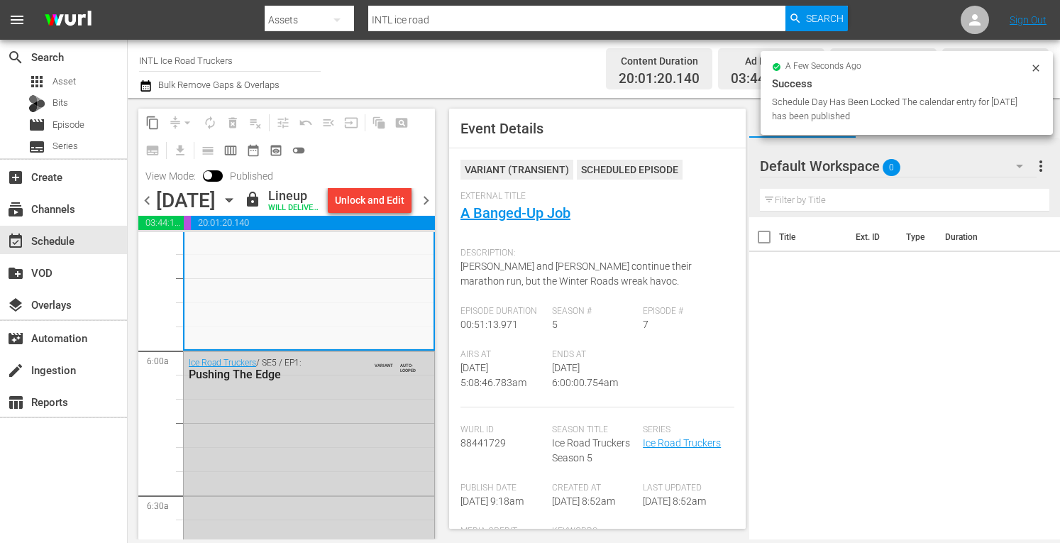
click at [427, 209] on span "chevron_right" at bounding box center [426, 201] width 18 height 18
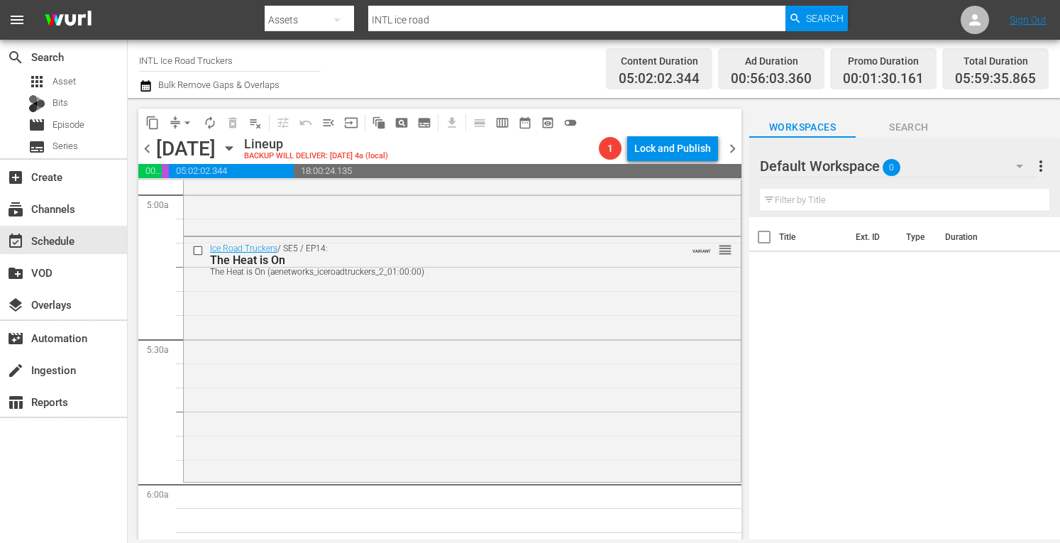
scroll to position [1433, 0]
click at [295, 389] on div "Ice Road Truckers / SE5 / EP14: The Heat is On The Heat is On (aenetworks_icero…" at bounding box center [462, 358] width 557 height 241
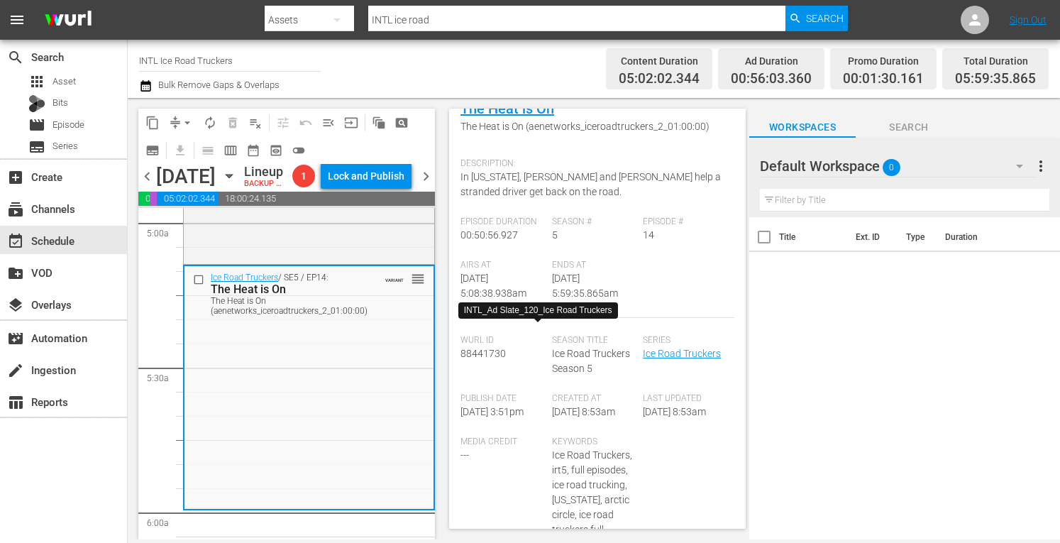
scroll to position [0, 0]
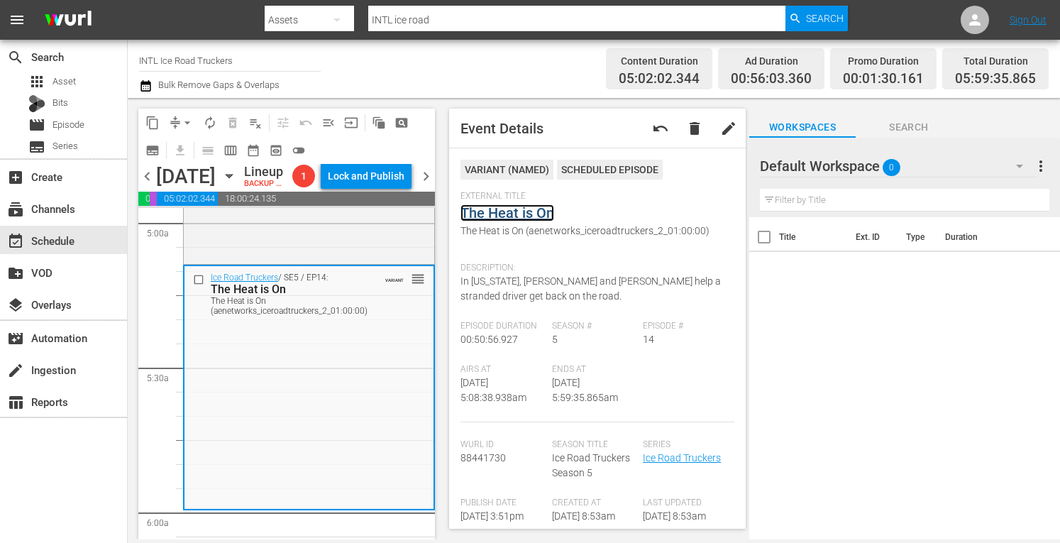
click at [502, 214] on link "The Heat is On" at bounding box center [508, 212] width 94 height 17
click at [290, 261] on div "Ice Road Truckers / SE5 / EP13: Ice Rogue Trucker Ice Rogue Trucker (aenetworks…" at bounding box center [309, 139] width 251 height 244
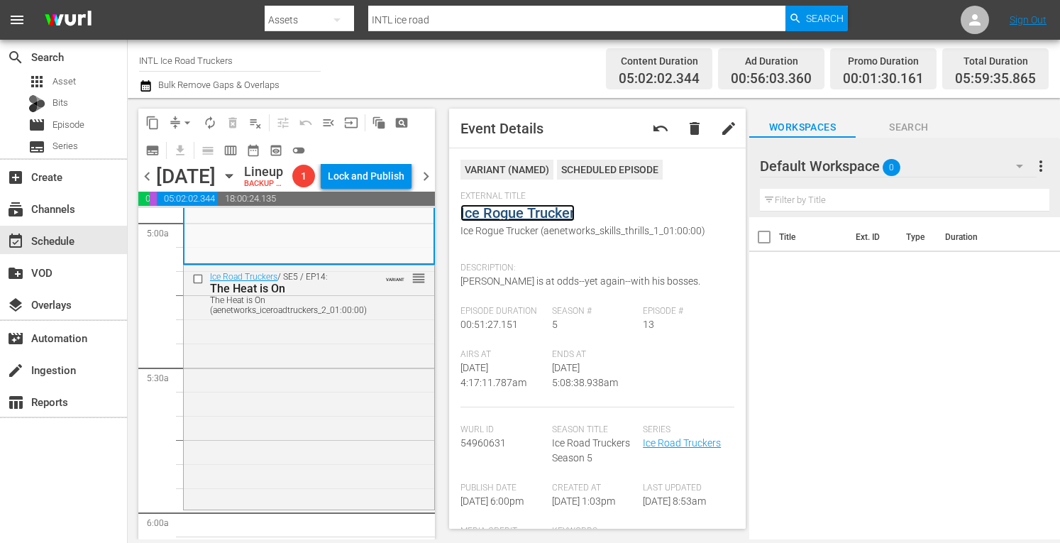
click at [483, 208] on link "Ice Rogue Trucker" at bounding box center [518, 212] width 114 height 17
click at [184, 126] on span "arrow_drop_down" at bounding box center [187, 123] width 14 height 14
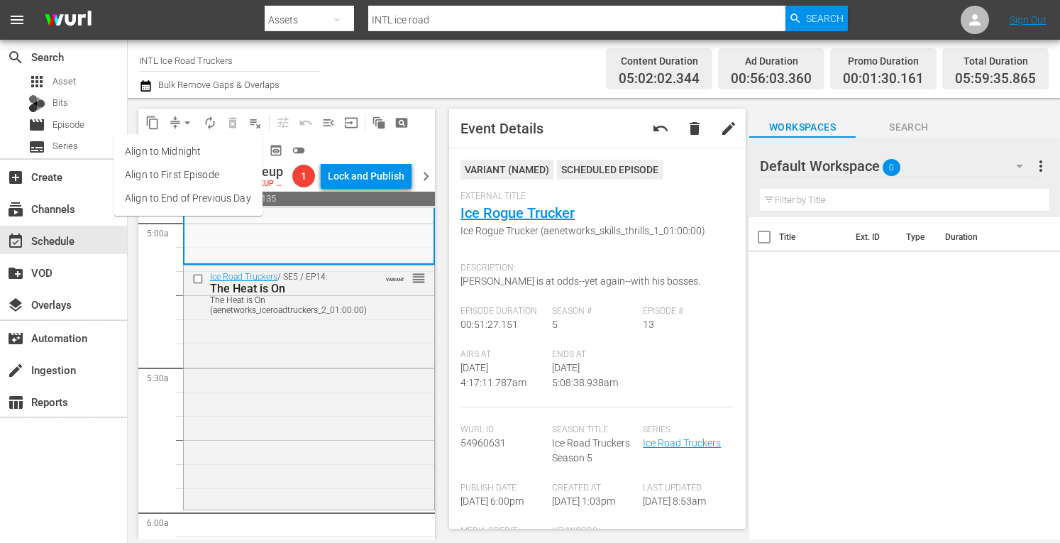
click at [158, 151] on li "Align to Midnight" at bounding box center [188, 151] width 149 height 23
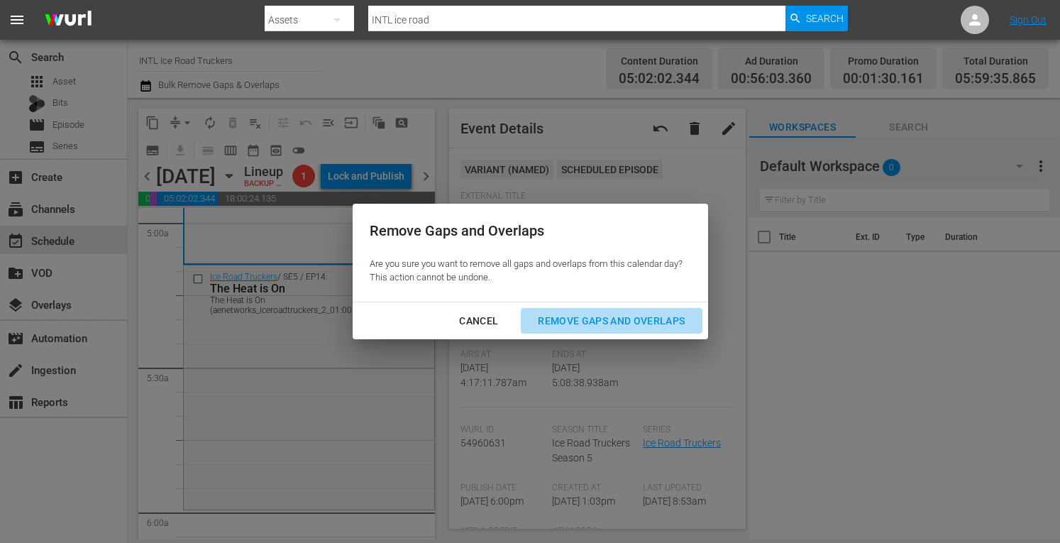
click at [579, 313] on div "Remove Gaps and Overlaps" at bounding box center [612, 321] width 170 height 18
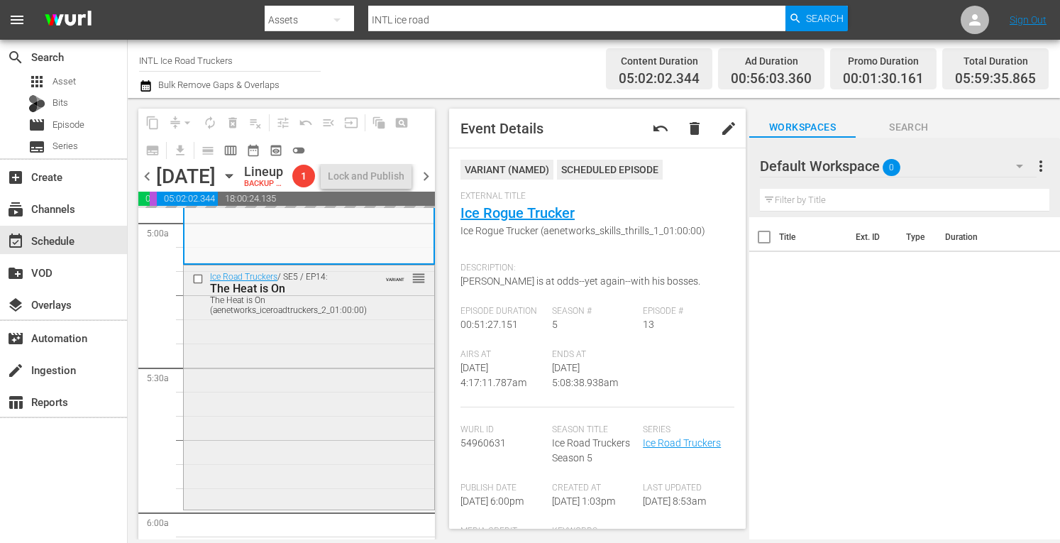
click at [233, 414] on div "Ice Road Truckers / SE5 / EP14: The Heat is On The Heat is On (aenetworks_icero…" at bounding box center [309, 385] width 251 height 241
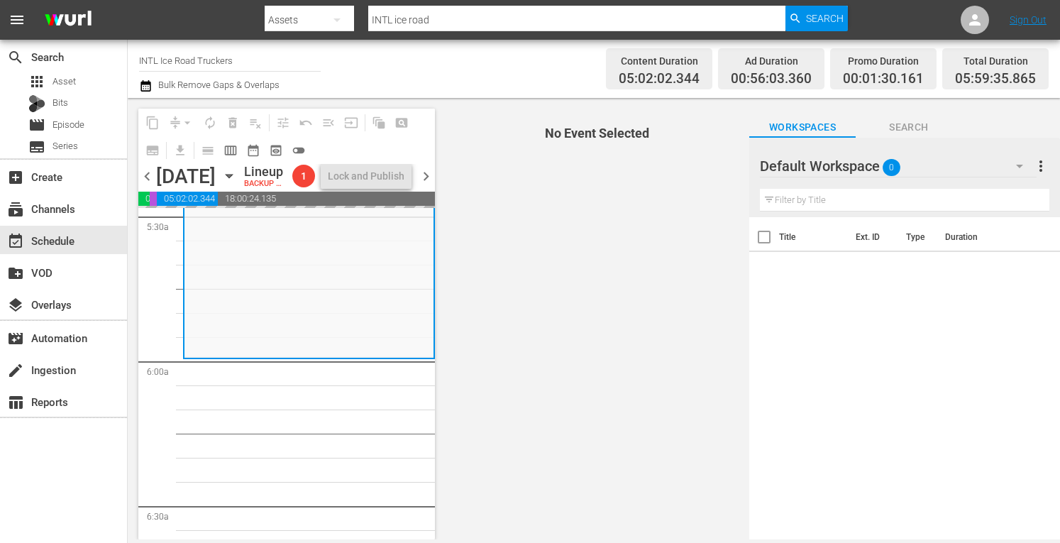
scroll to position [1585, 0]
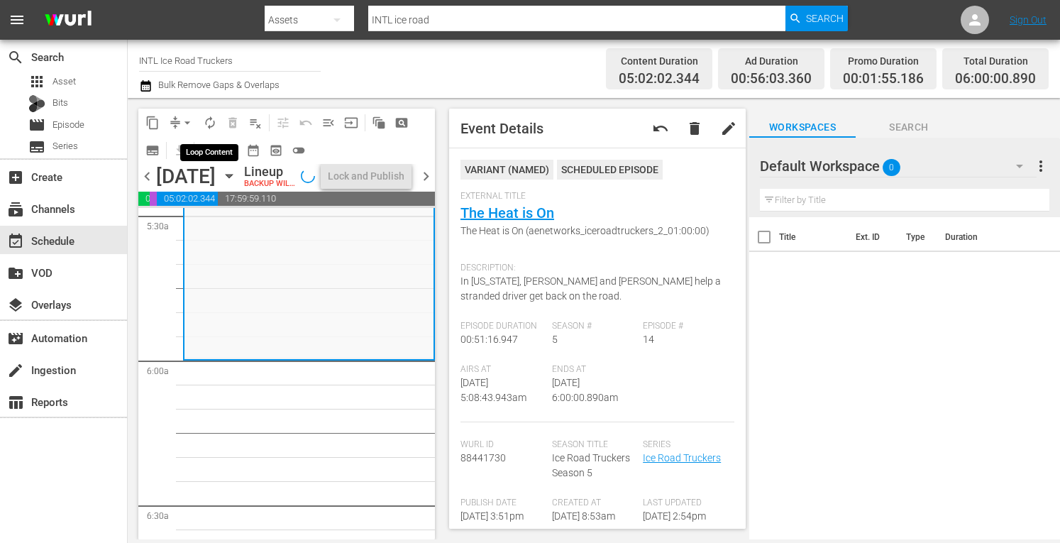
click at [206, 130] on button "autorenew_outlined" at bounding box center [210, 122] width 23 height 23
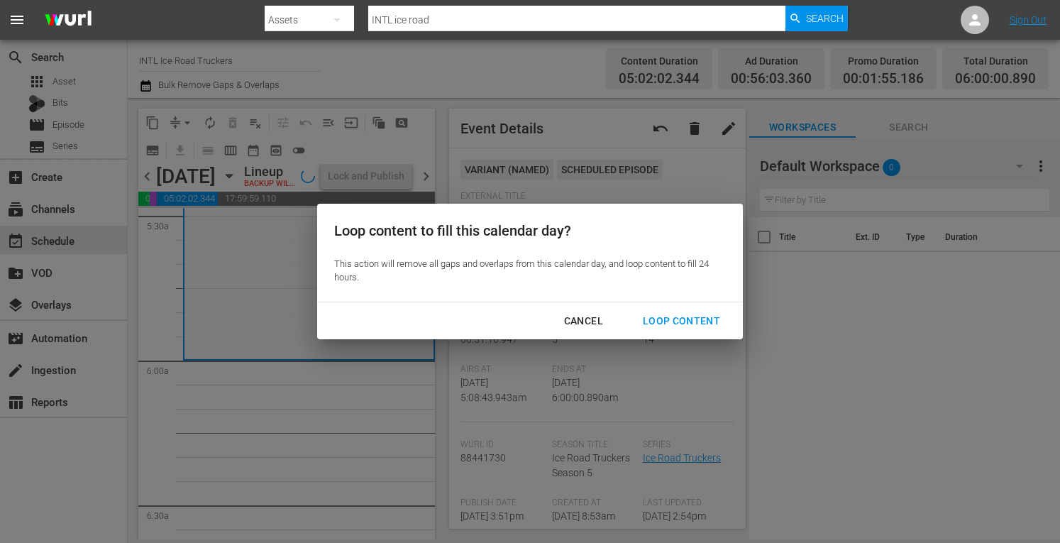
click at [684, 319] on div "Loop Content" at bounding box center [682, 321] width 100 height 18
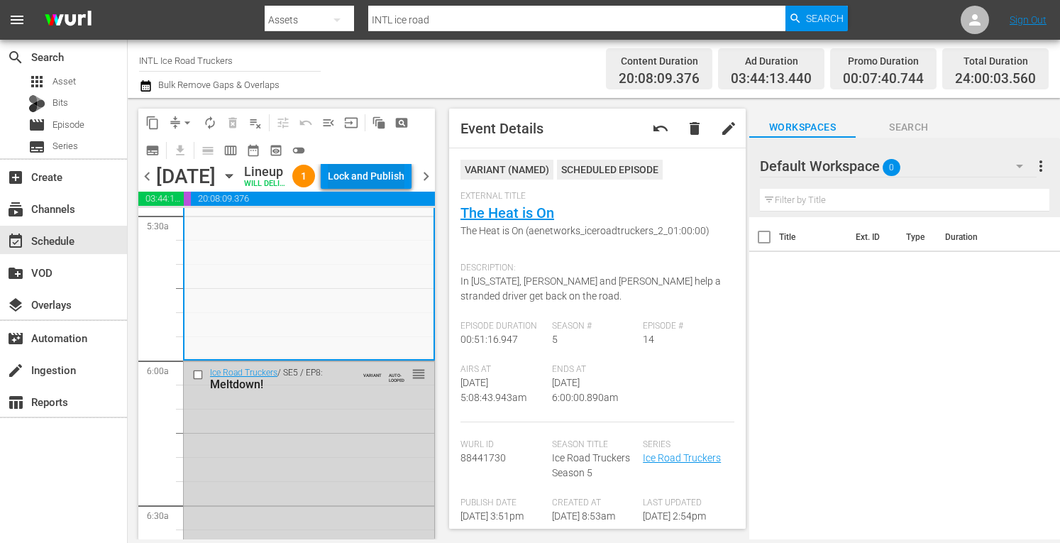
click at [380, 188] on div "Lock and Publish" at bounding box center [366, 176] width 77 height 26
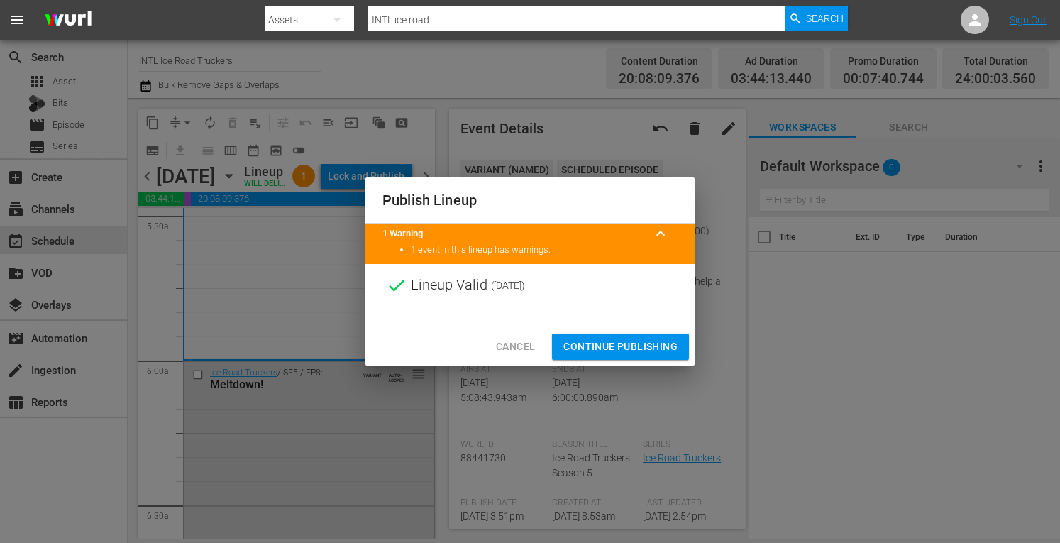
click at [593, 333] on div "Cancel Continue Publishing" at bounding box center [530, 347] width 329 height 38
click at [592, 341] on span "Continue Publishing" at bounding box center [621, 347] width 114 height 18
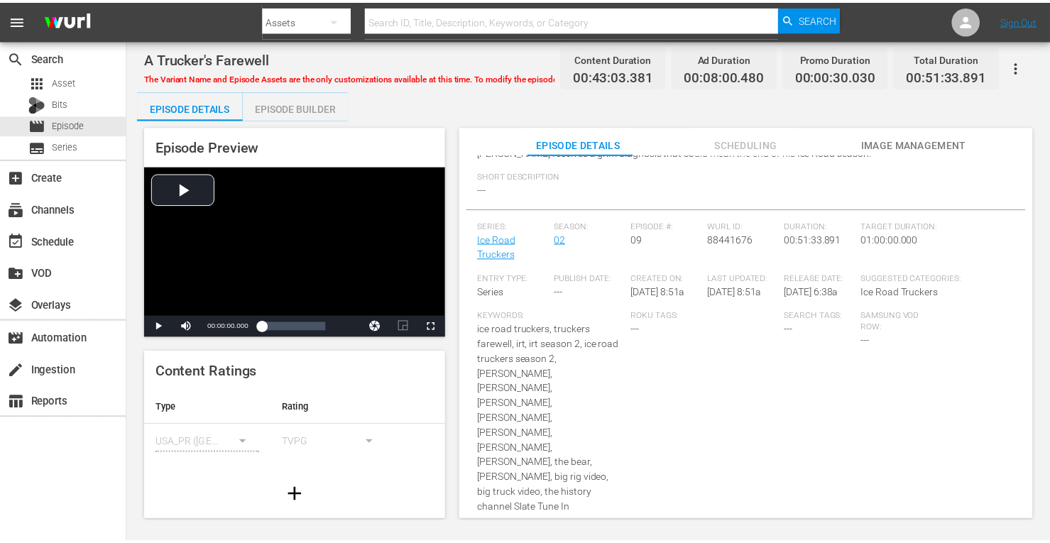
scroll to position [162, 0]
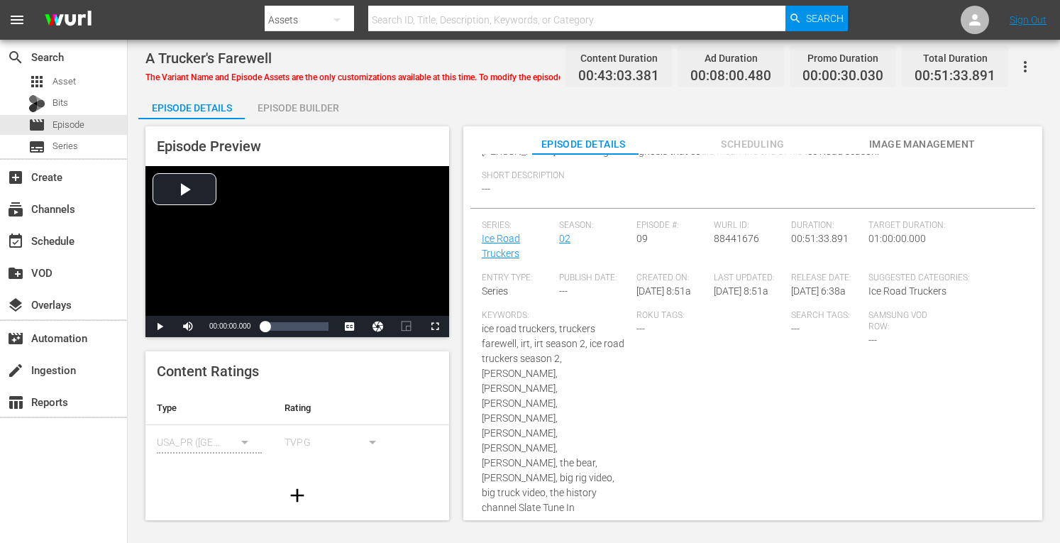
click at [264, 106] on div "Episode Builder" at bounding box center [298, 108] width 106 height 34
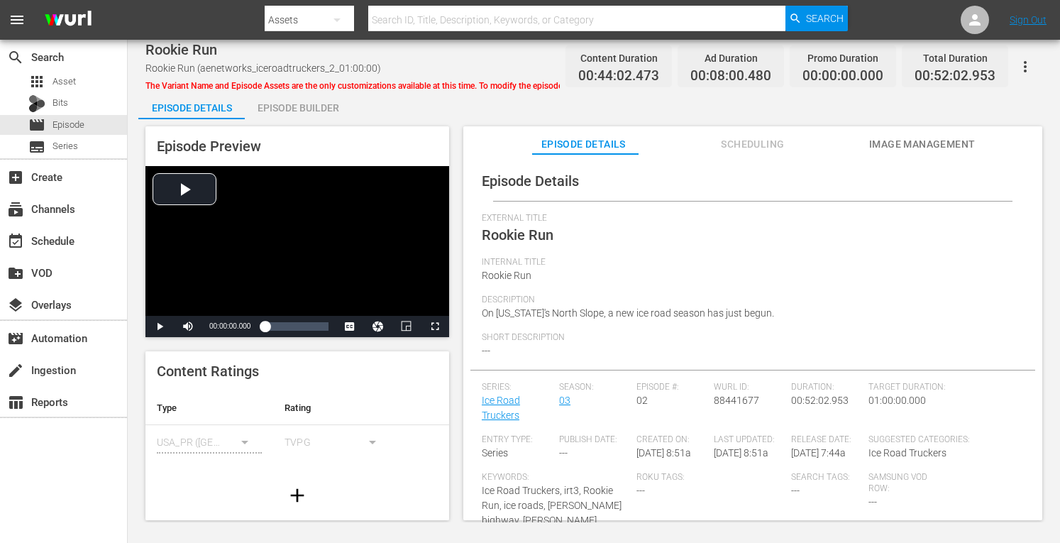
click at [280, 111] on div "Episode Builder" at bounding box center [298, 108] width 106 height 34
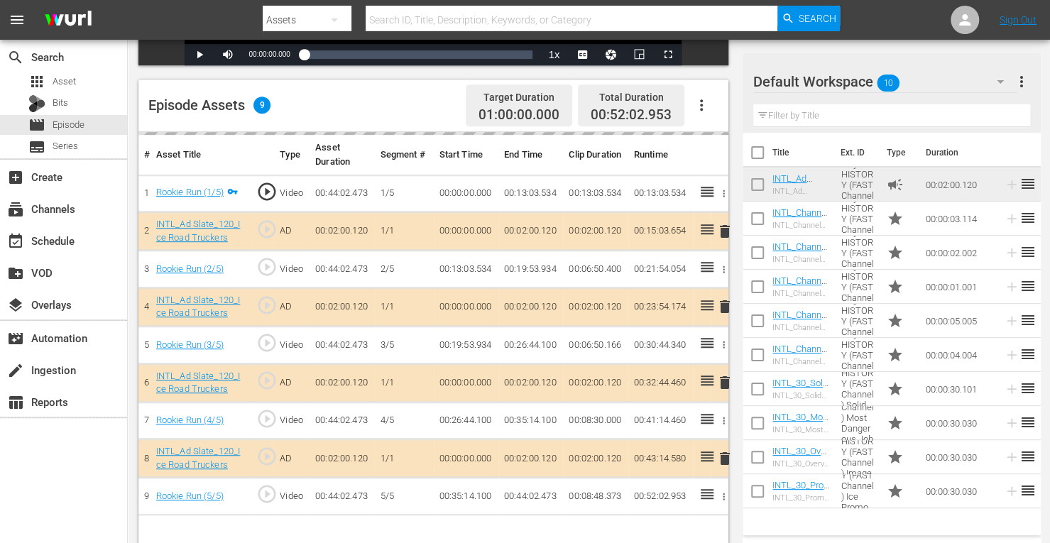
scroll to position [369, 0]
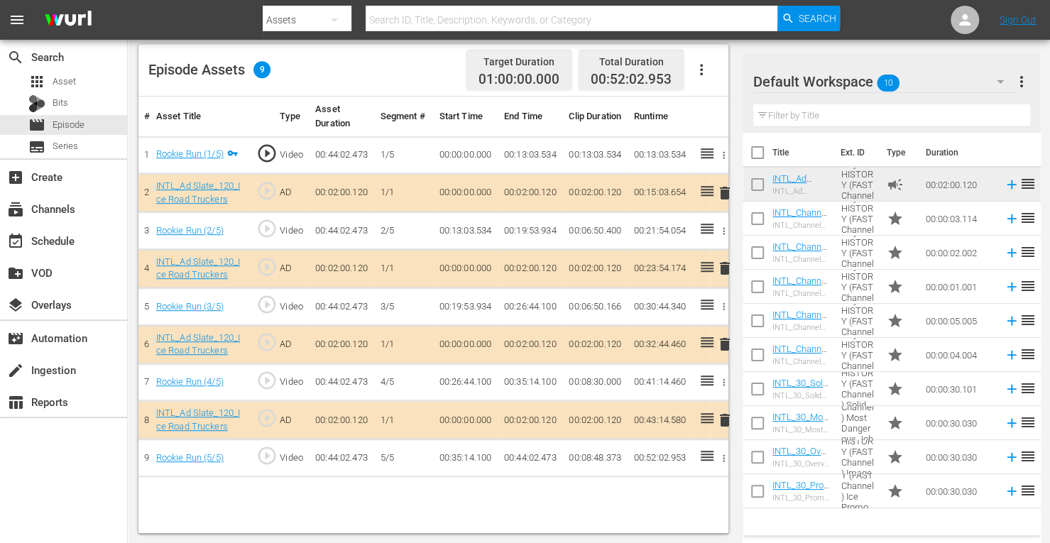
click at [724, 344] on span "delete" at bounding box center [724, 344] width 17 height 17
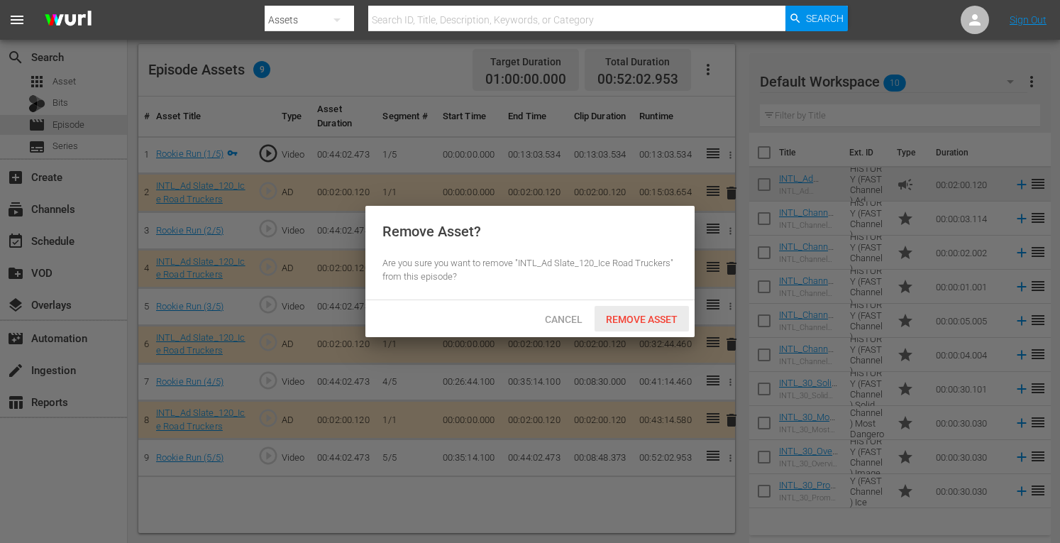
click at [659, 323] on span "Remove Asset" at bounding box center [642, 319] width 94 height 11
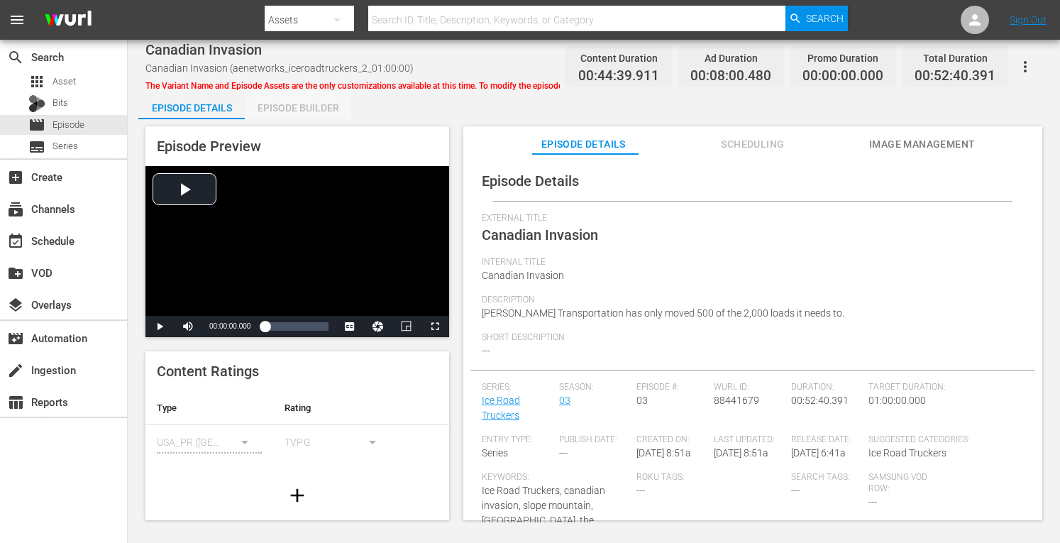
click at [303, 99] on div "Episode Builder" at bounding box center [298, 108] width 106 height 34
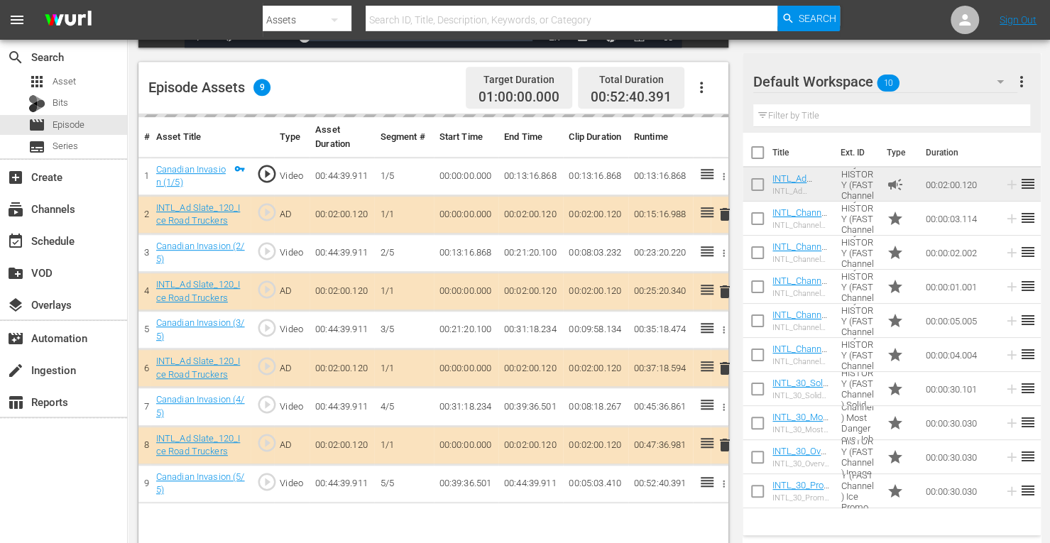
scroll to position [369, 0]
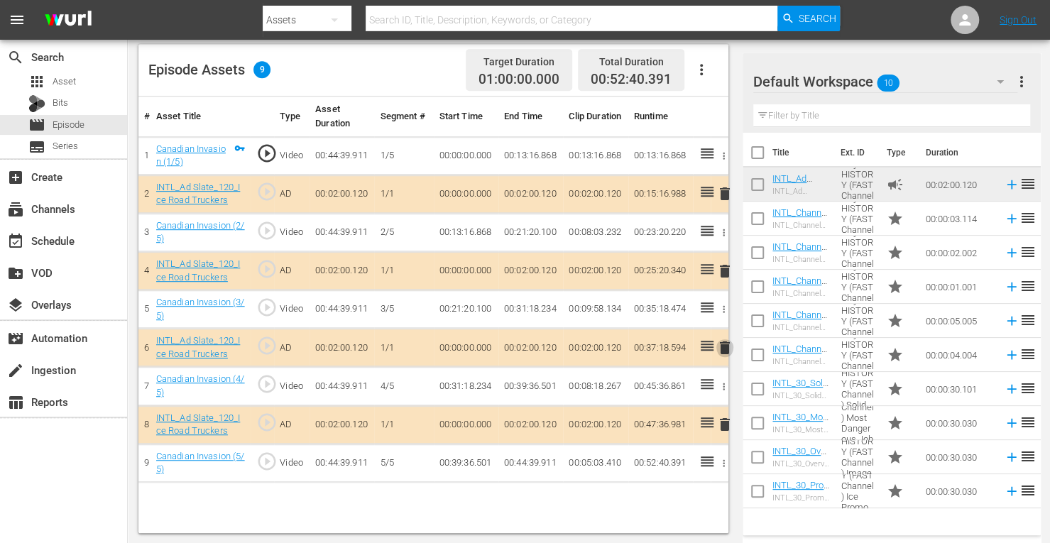
click at [721, 349] on span "delete" at bounding box center [724, 347] width 17 height 17
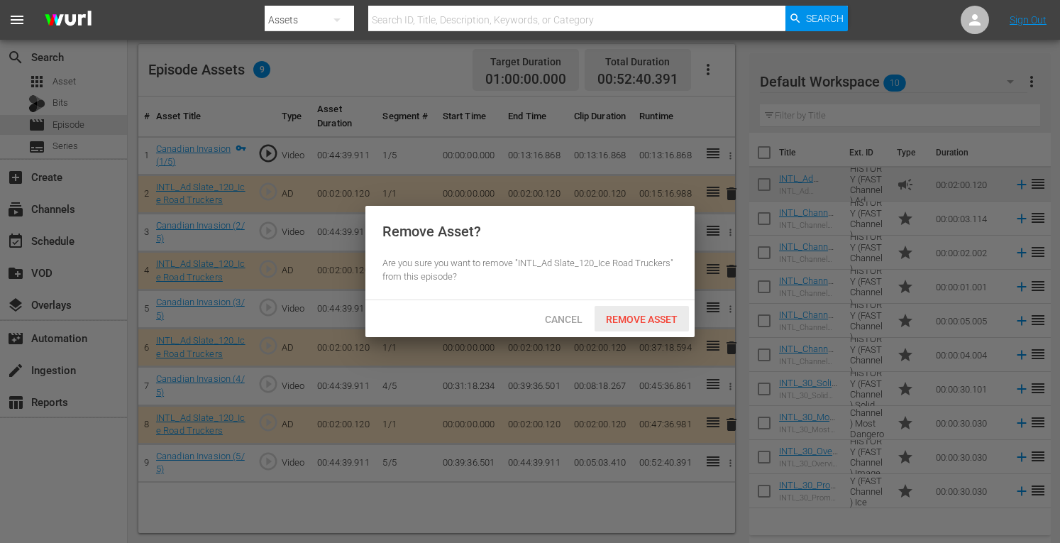
click at [639, 322] on span "Remove Asset" at bounding box center [642, 319] width 94 height 11
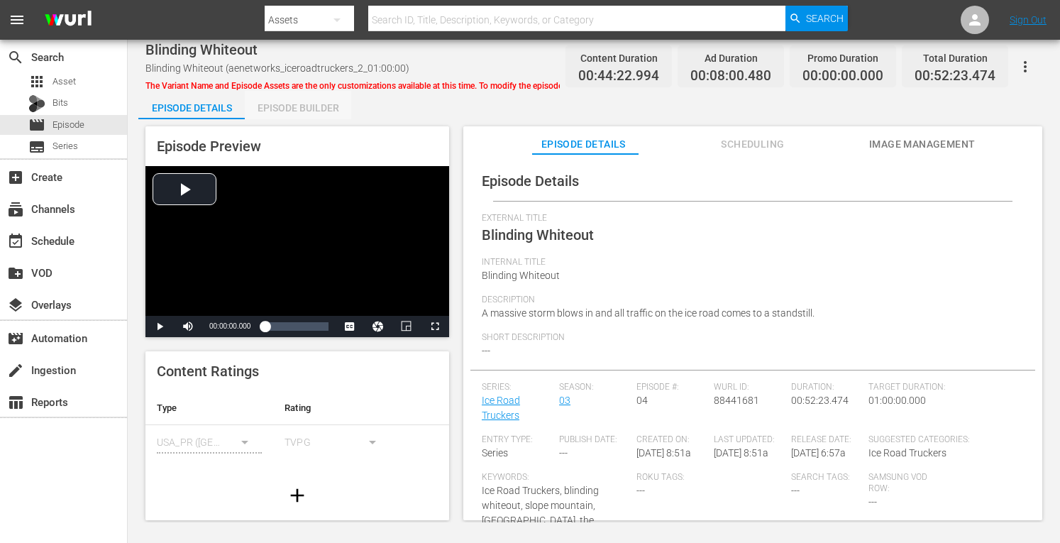
click at [309, 106] on div "Episode Builder" at bounding box center [298, 108] width 106 height 34
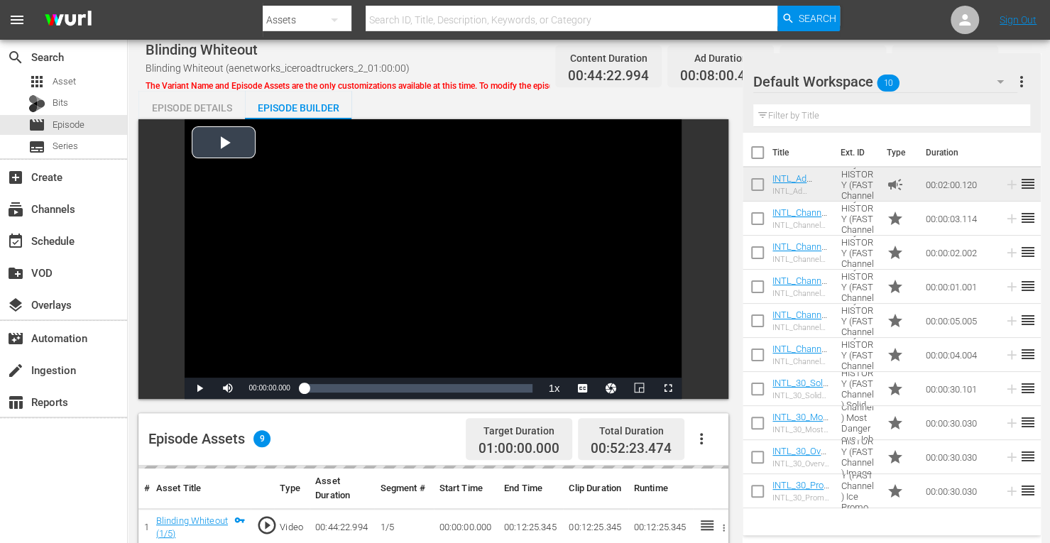
scroll to position [369, 0]
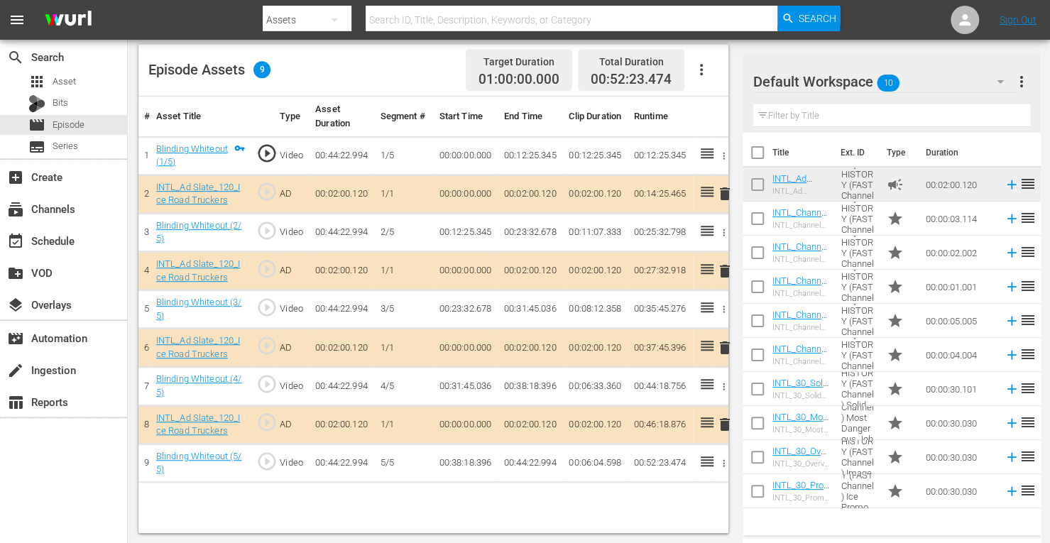
click at [724, 272] on span "delete" at bounding box center [724, 271] width 17 height 17
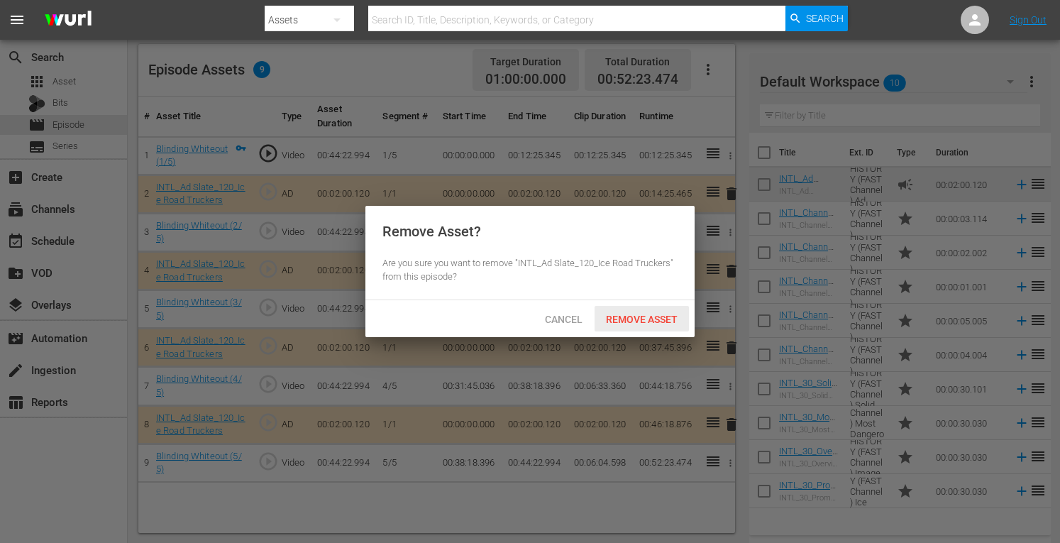
click at [651, 319] on span "Remove Asset" at bounding box center [642, 319] width 94 height 11
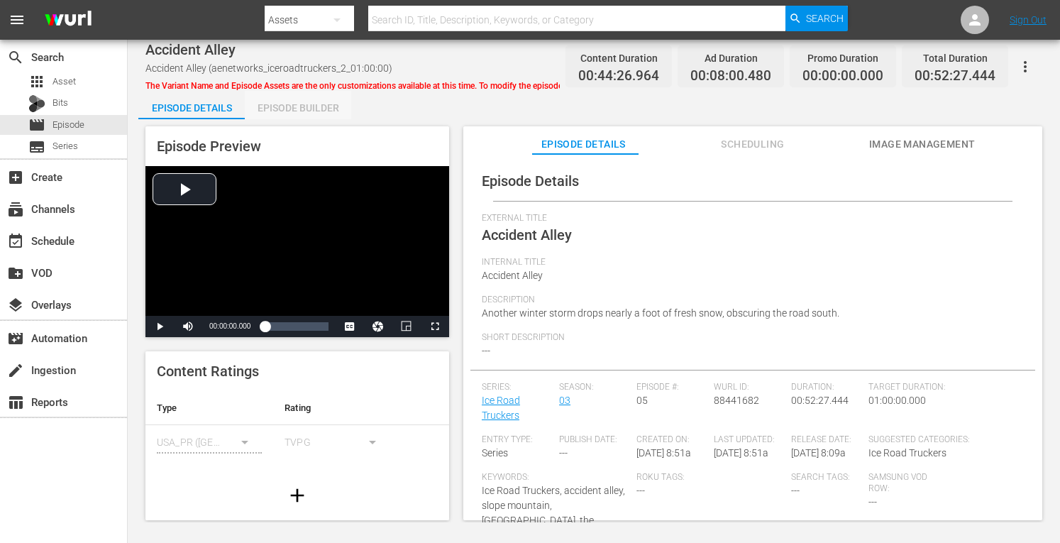
click at [295, 111] on div "Episode Builder" at bounding box center [298, 108] width 106 height 34
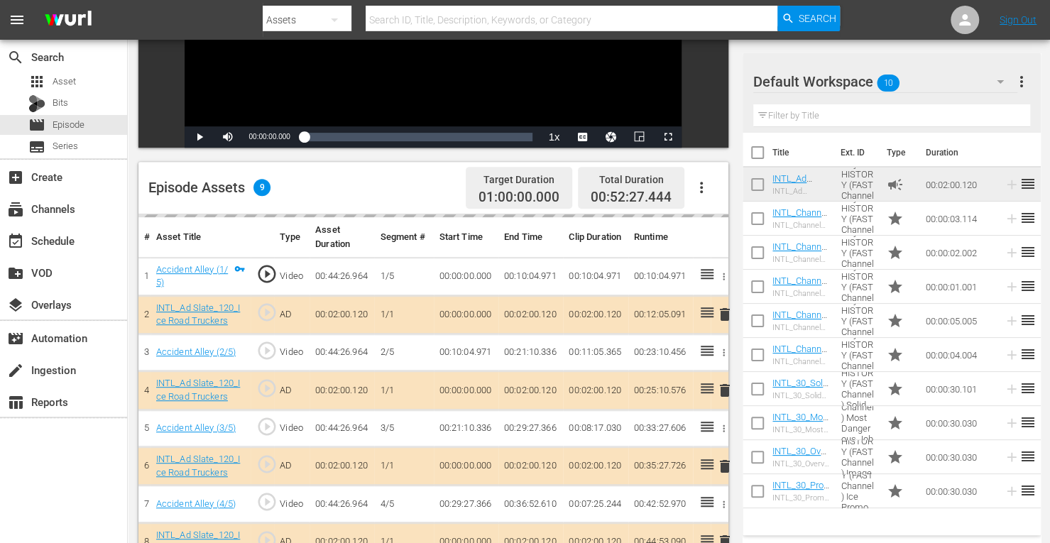
scroll to position [263, 0]
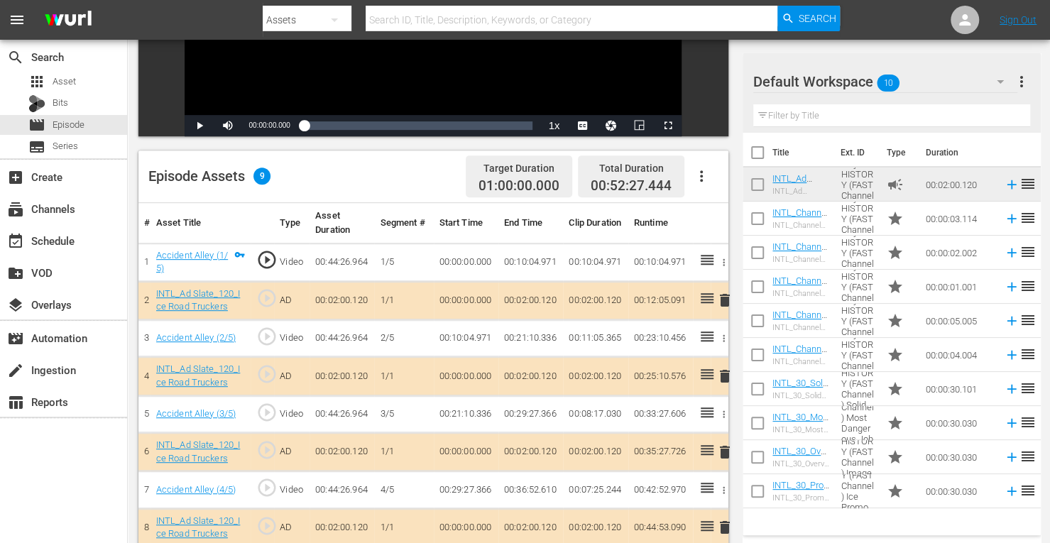
click at [723, 375] on span "delete" at bounding box center [724, 376] width 17 height 17
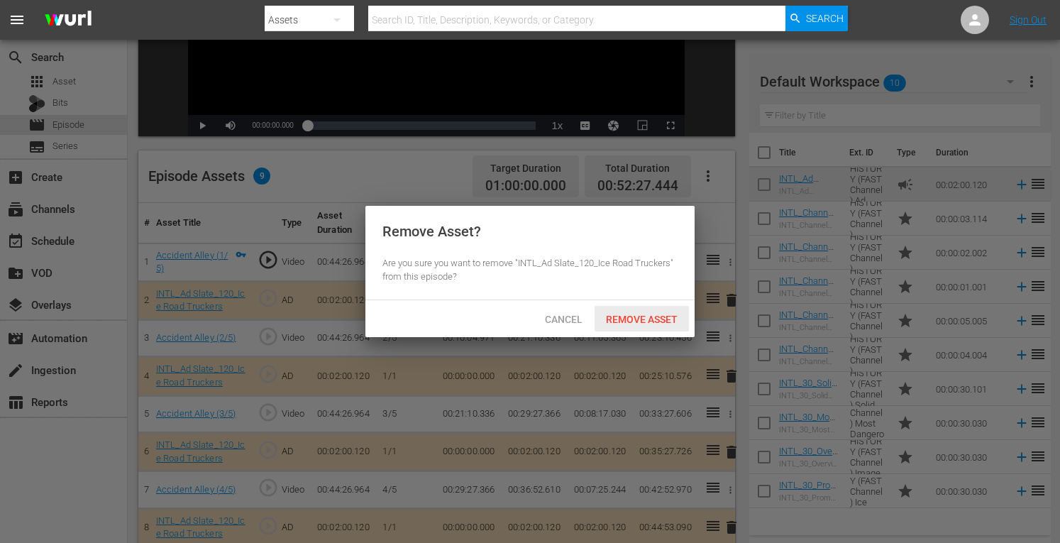
click at [629, 314] on span "Remove Asset" at bounding box center [642, 319] width 94 height 11
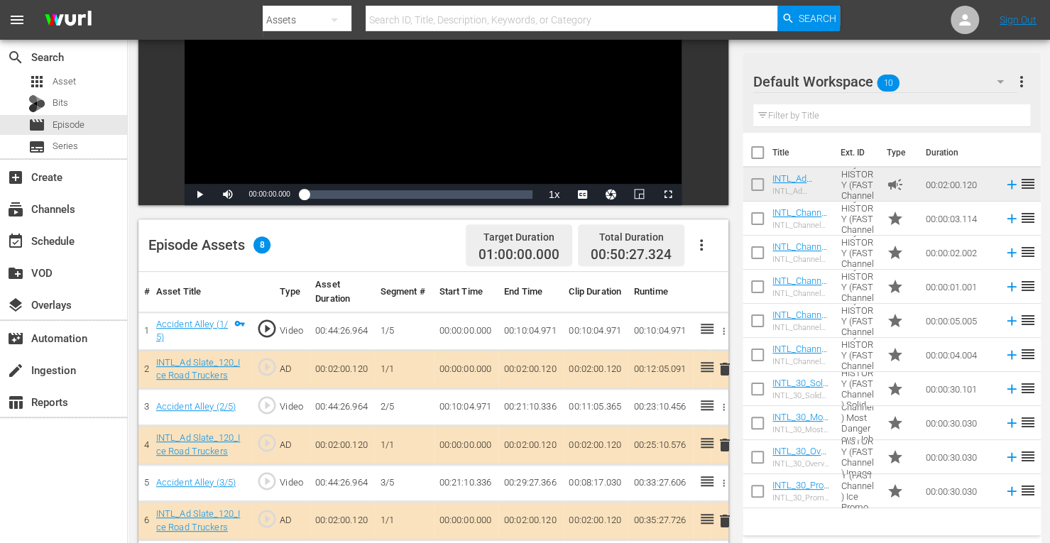
scroll to position [193, 0]
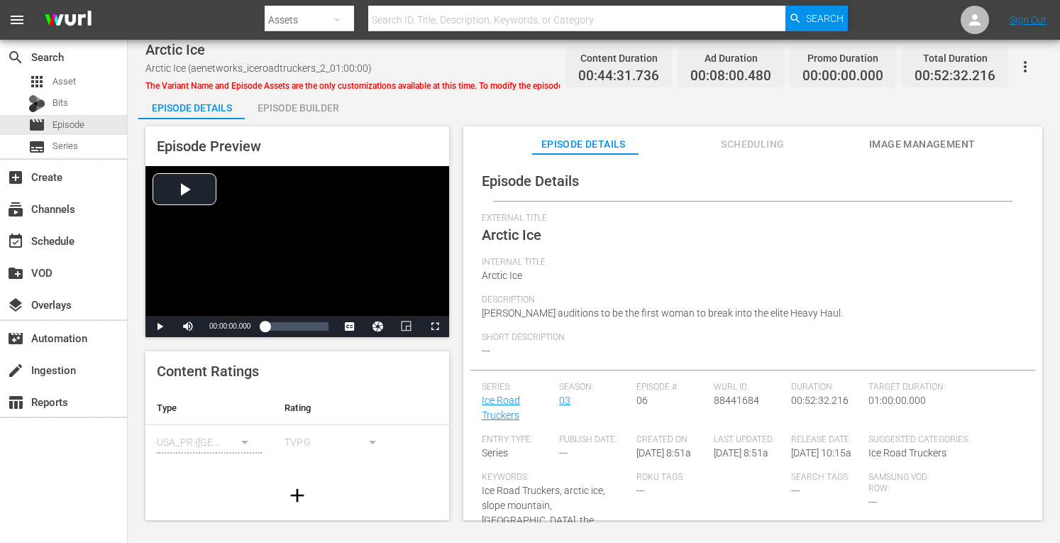
click at [285, 107] on div "Episode Builder" at bounding box center [298, 108] width 106 height 34
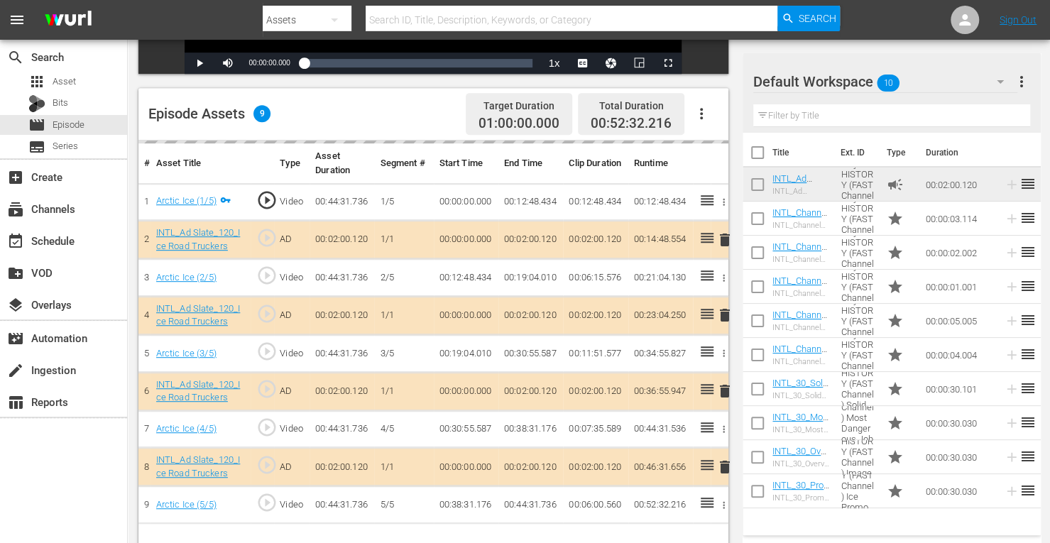
scroll to position [369, 0]
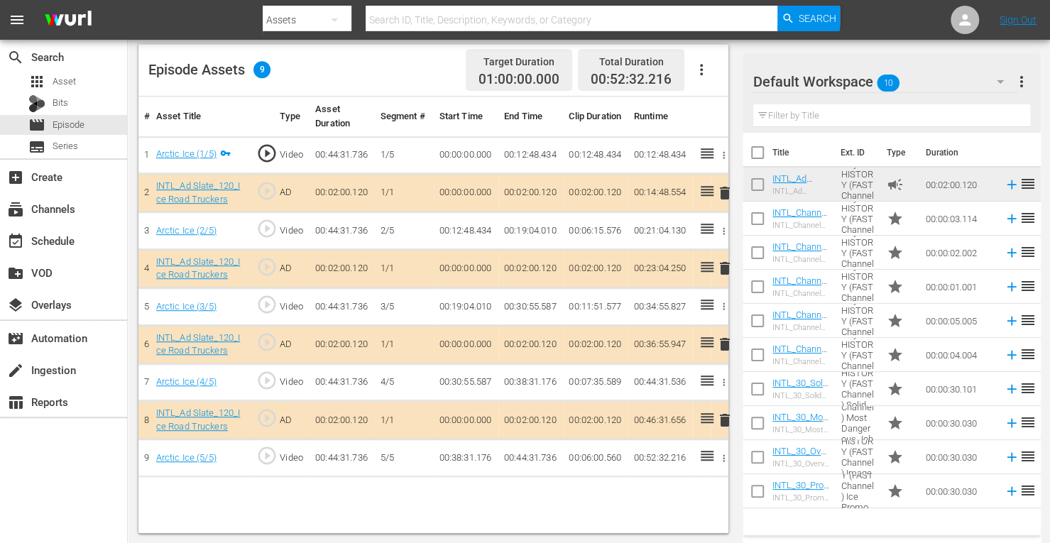
drag, startPoint x: 728, startPoint y: 268, endPoint x: 411, endPoint y: 66, distance: 375.9
click at [411, 66] on div "Episode Assets 9 Target Duration 01:00:00.000 Total Duration 00:52:32.216" at bounding box center [433, 70] width 590 height 53
click at [723, 268] on span "delete" at bounding box center [724, 268] width 17 height 17
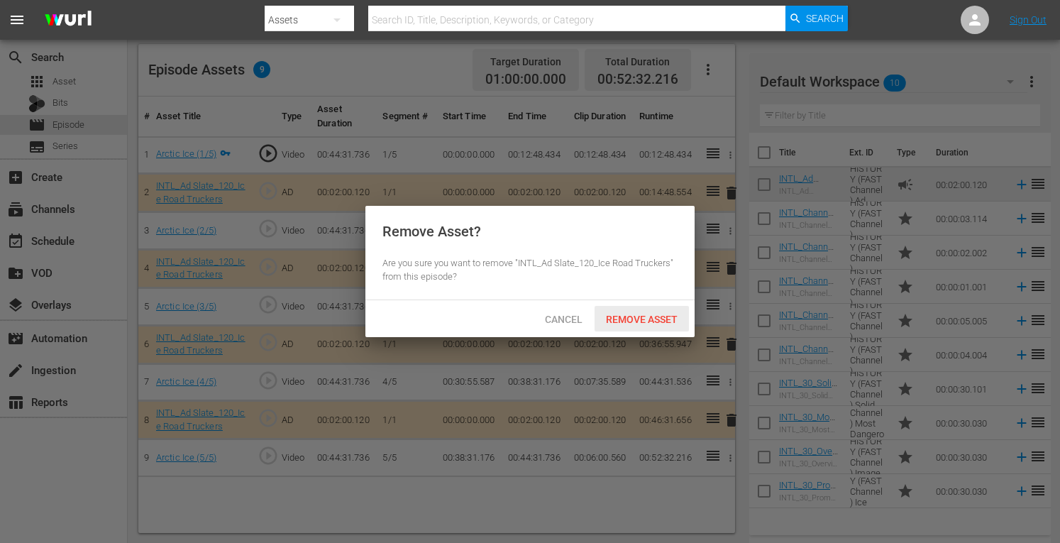
click at [636, 314] on span "Remove Asset" at bounding box center [642, 319] width 94 height 11
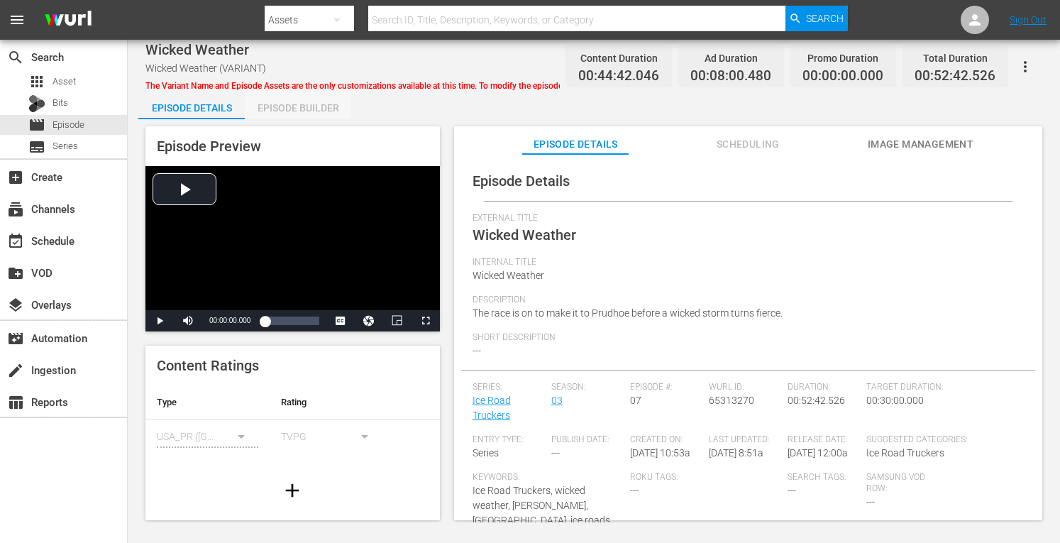
click at [297, 117] on div "Episode Builder" at bounding box center [298, 108] width 106 height 34
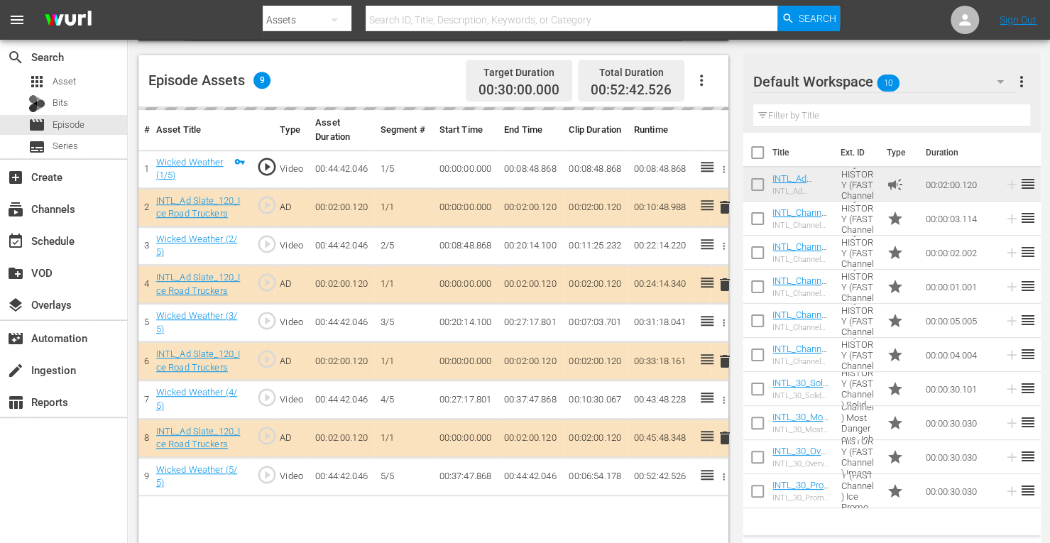
scroll to position [369, 0]
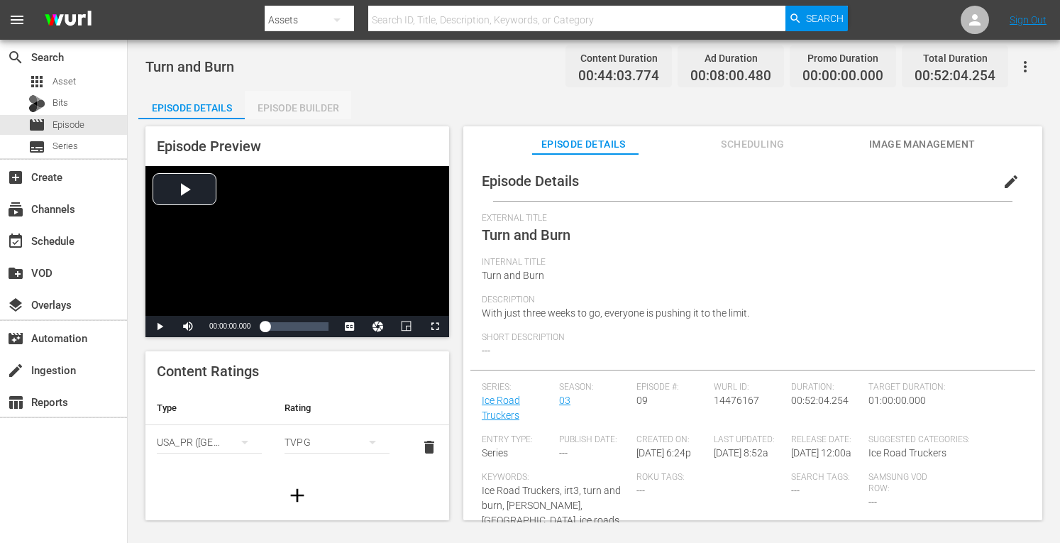
click at [280, 99] on div "Episode Builder" at bounding box center [298, 108] width 106 height 34
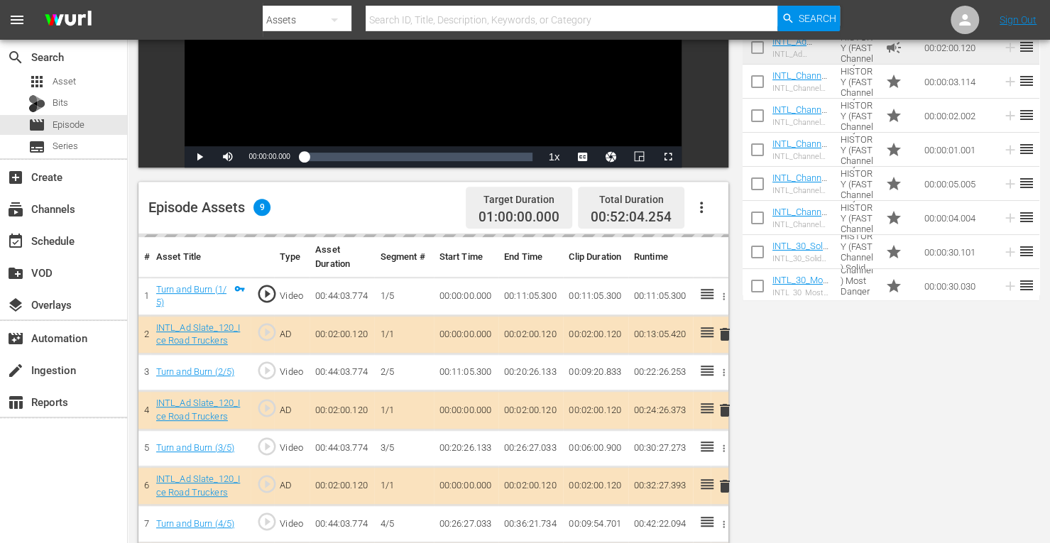
scroll to position [369, 0]
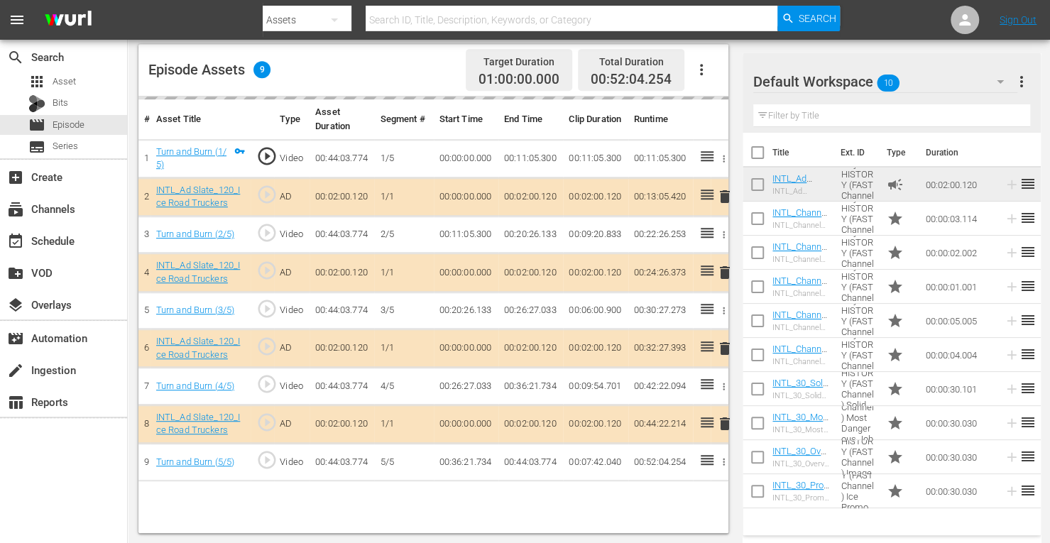
click at [723, 343] on td "delete" at bounding box center [719, 348] width 18 height 38
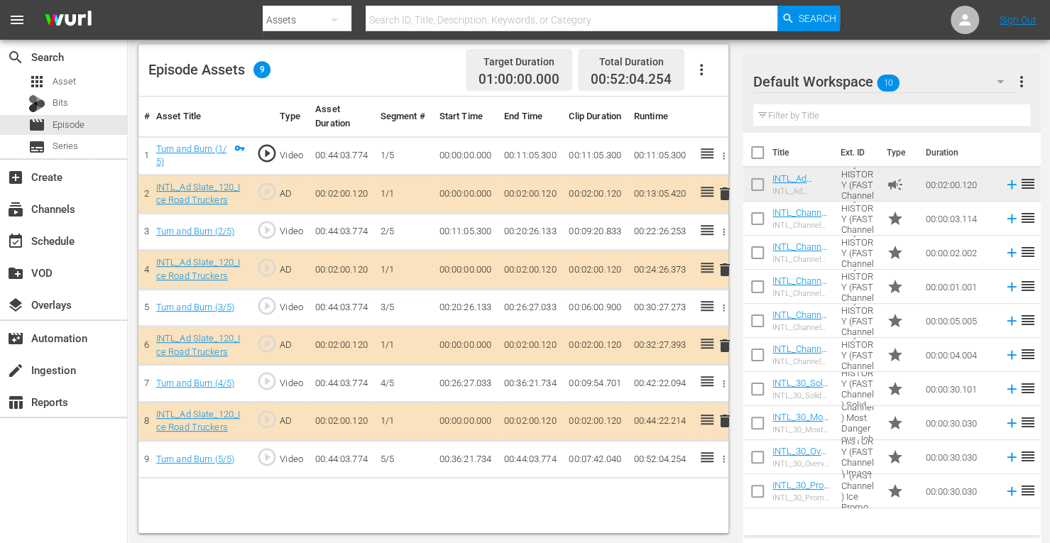
click at [725, 343] on span "delete" at bounding box center [724, 345] width 17 height 17
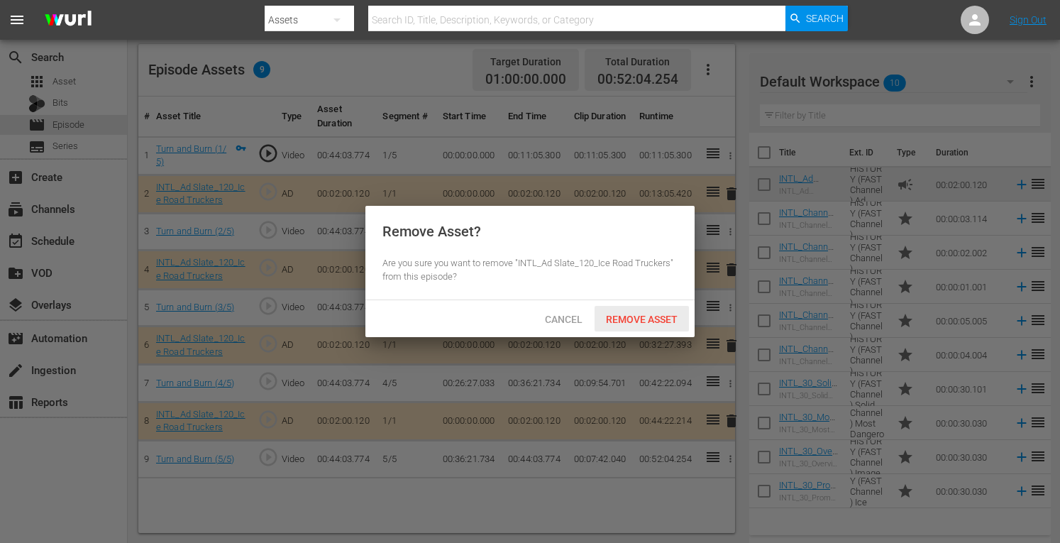
click at [637, 317] on span "Remove Asset" at bounding box center [642, 319] width 94 height 11
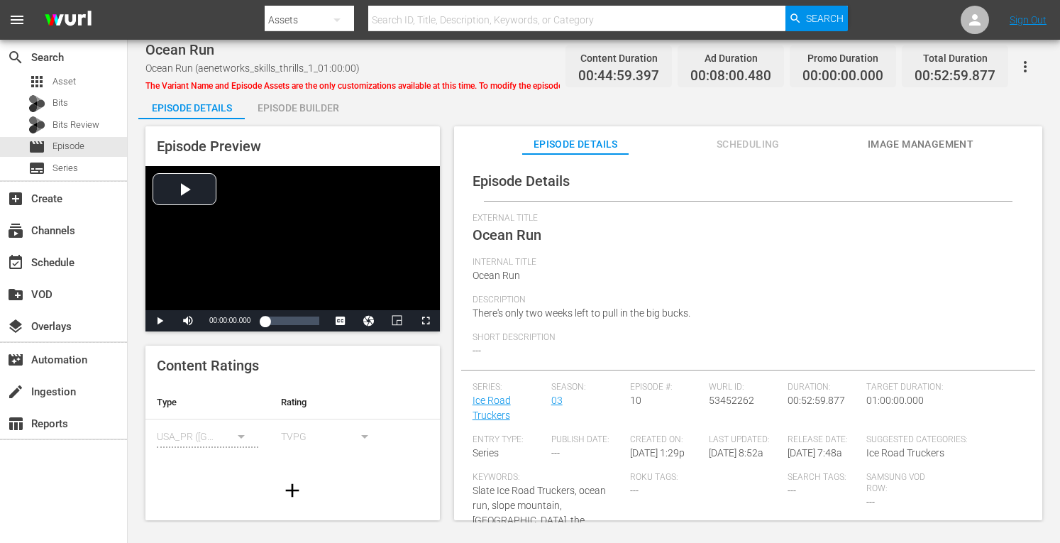
click at [273, 109] on div "Episode Builder" at bounding box center [298, 108] width 106 height 34
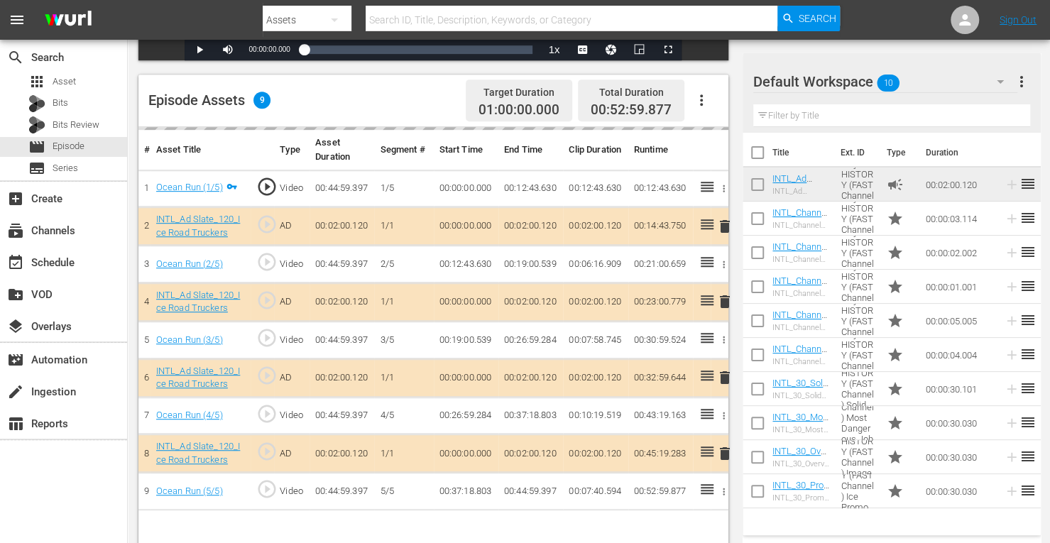
scroll to position [347, 0]
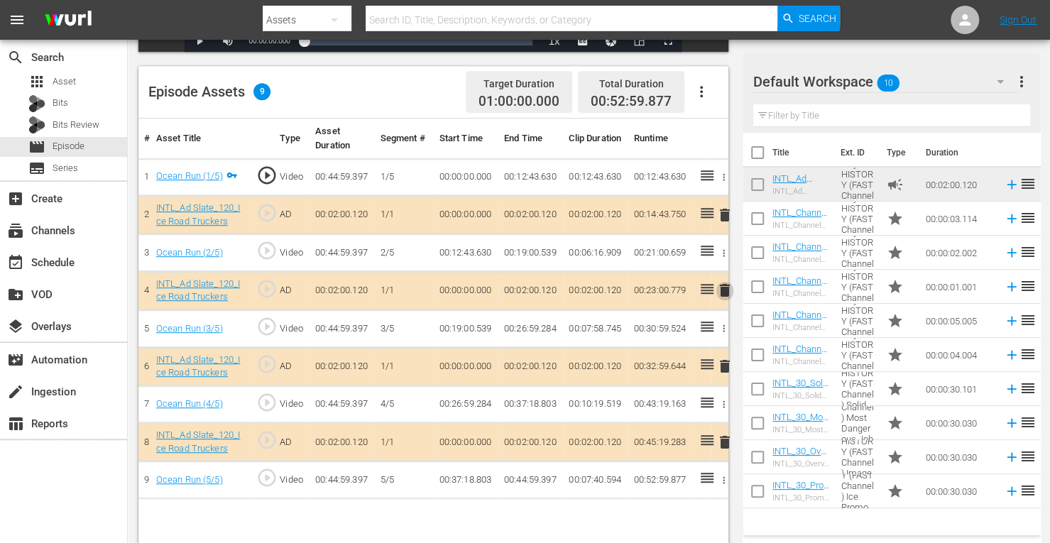
click at [723, 291] on span "delete" at bounding box center [724, 290] width 17 height 17
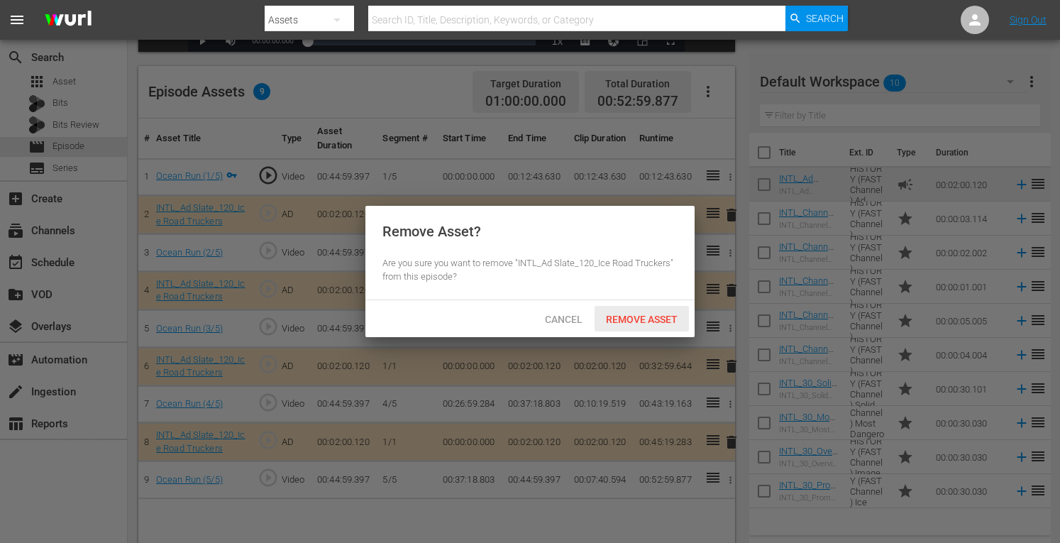
click at [656, 320] on span "Remove Asset" at bounding box center [642, 319] width 94 height 11
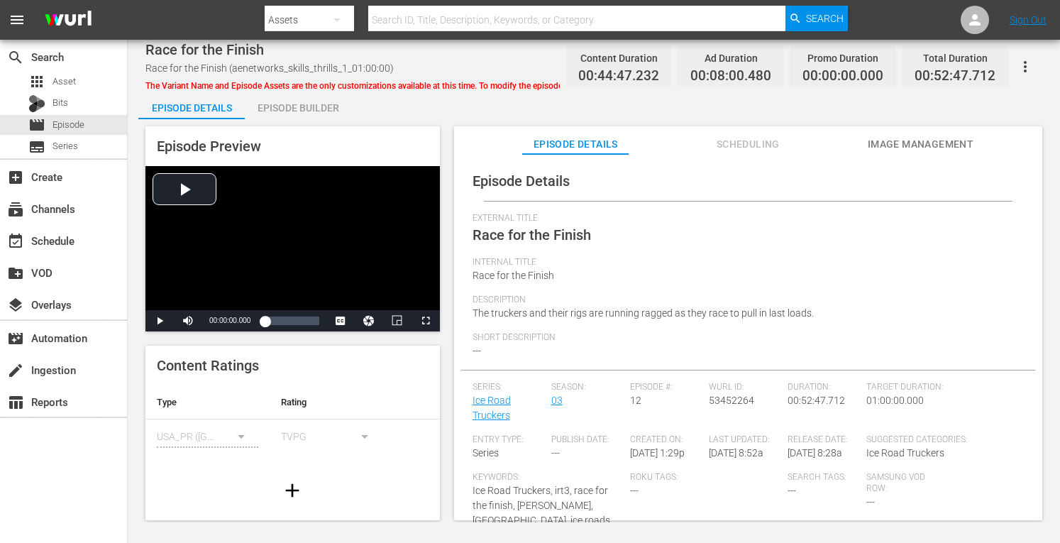
click at [289, 116] on div "Episode Builder" at bounding box center [298, 108] width 106 height 34
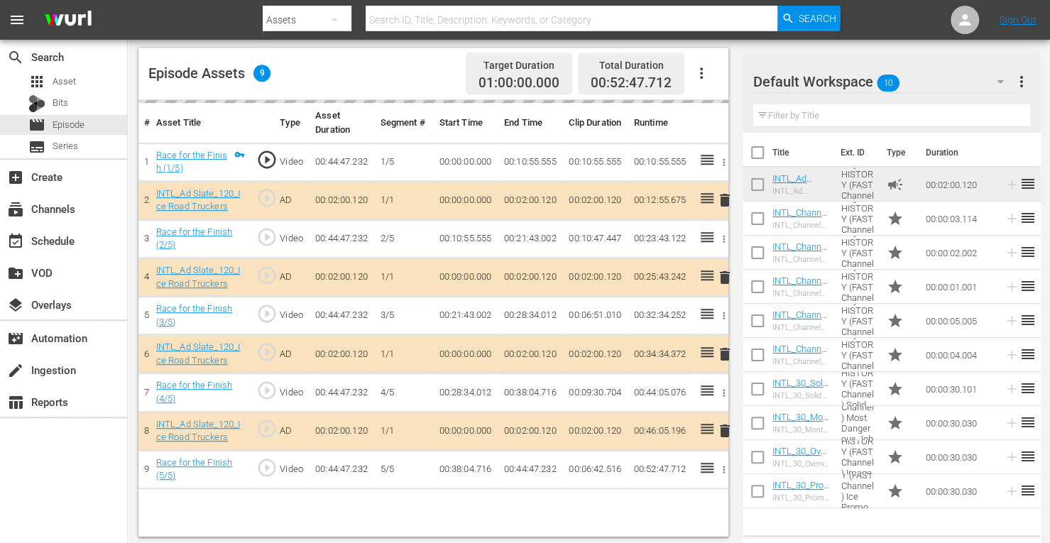
scroll to position [369, 0]
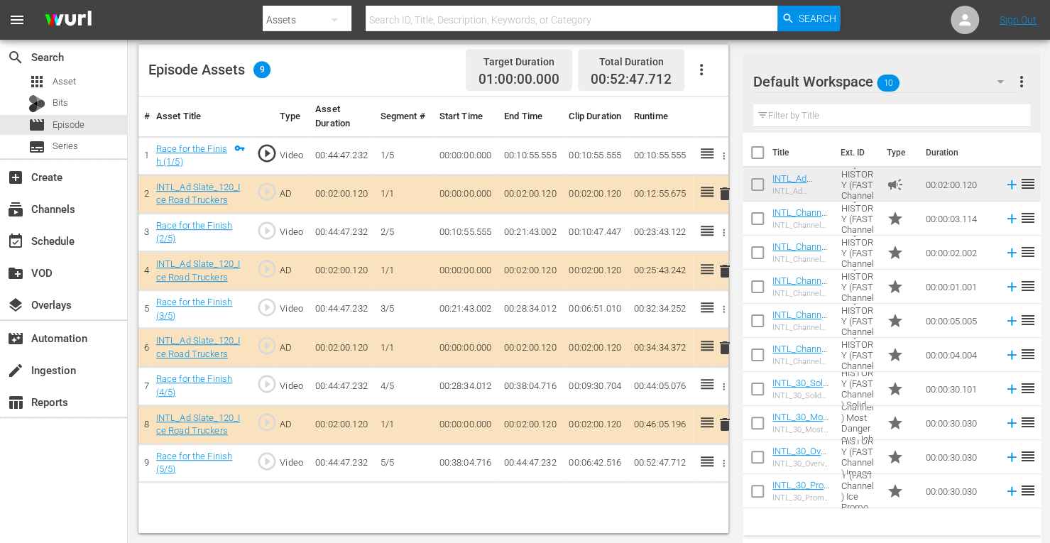
click at [725, 271] on span "delete" at bounding box center [724, 271] width 17 height 17
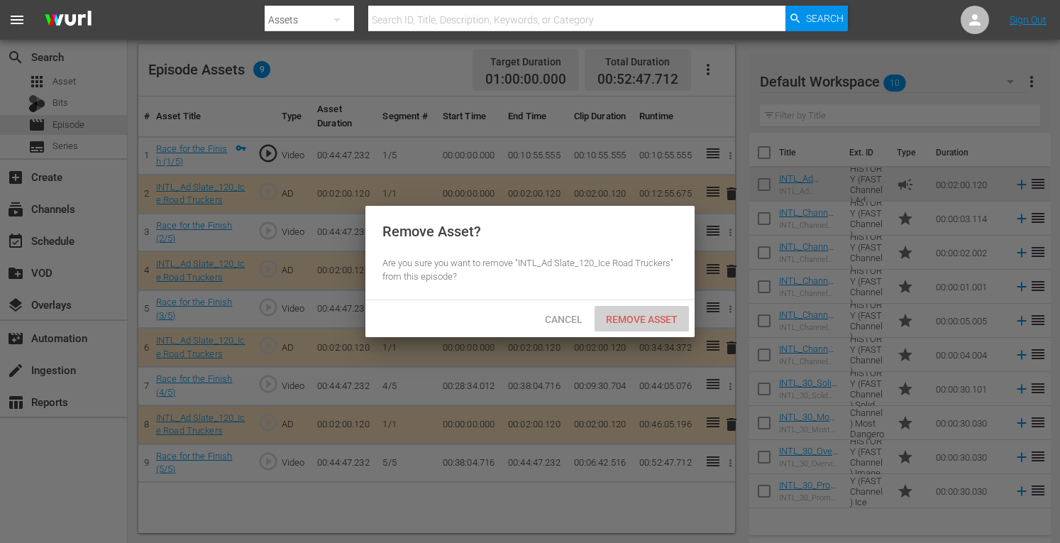
click at [659, 322] on span "Remove Asset" at bounding box center [642, 319] width 94 height 11
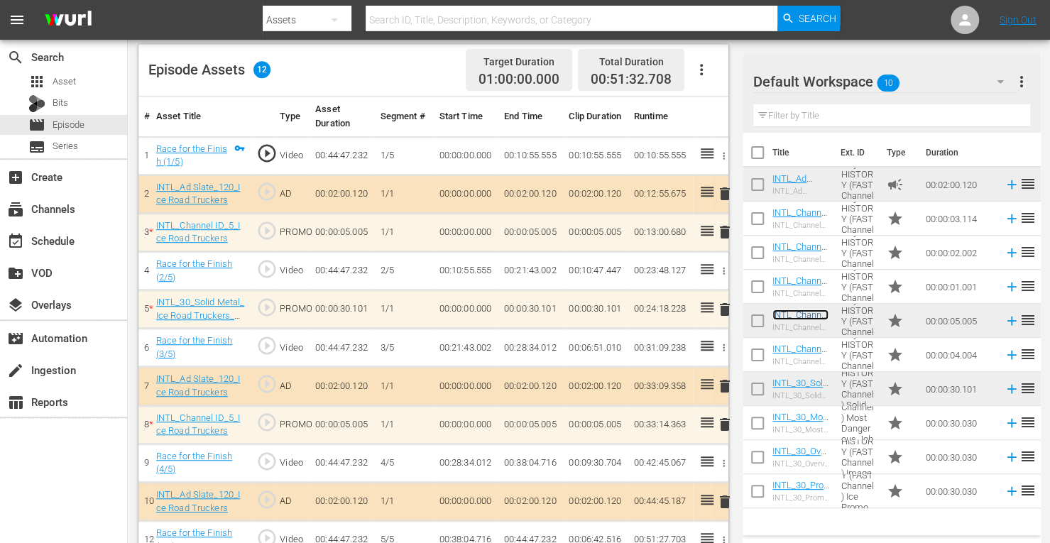
scroll to position [427, 0]
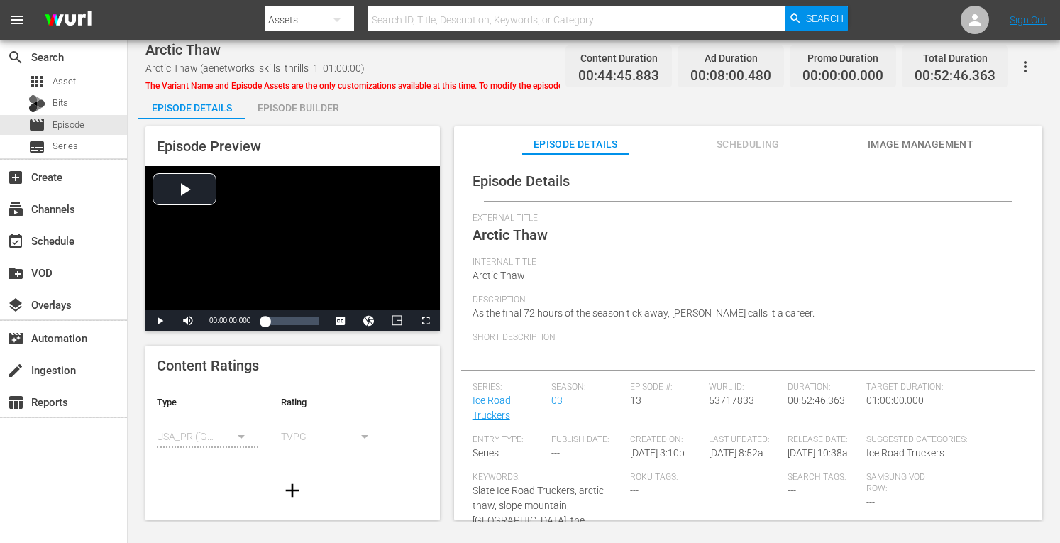
click at [288, 107] on div "Episode Builder" at bounding box center [298, 108] width 106 height 34
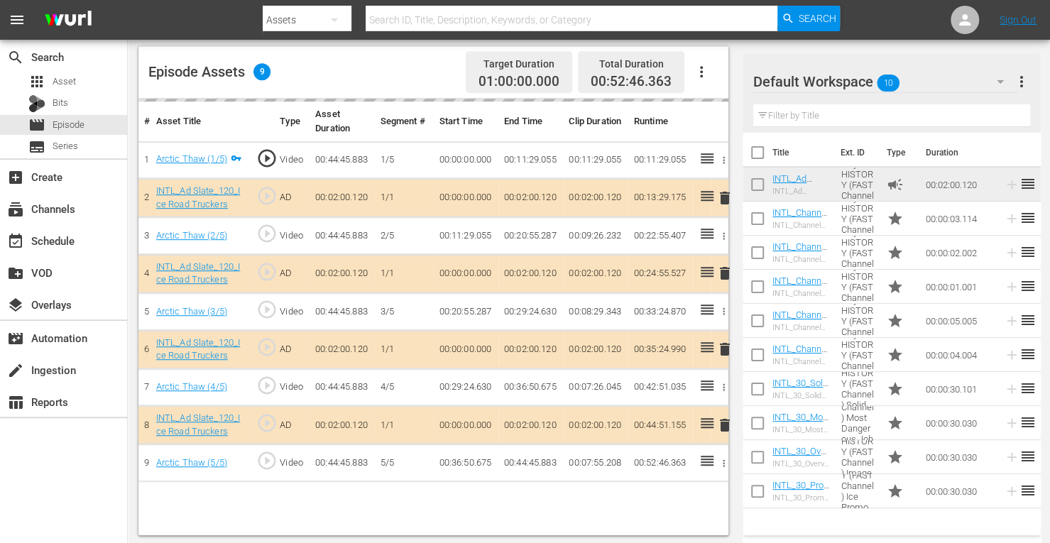
scroll to position [369, 0]
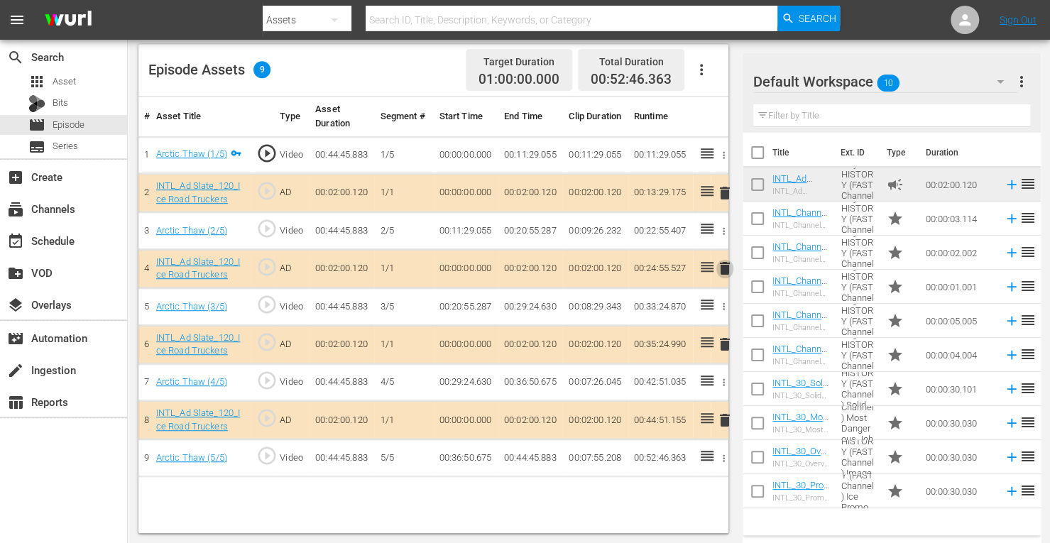
click at [725, 270] on span "delete" at bounding box center [724, 268] width 17 height 17
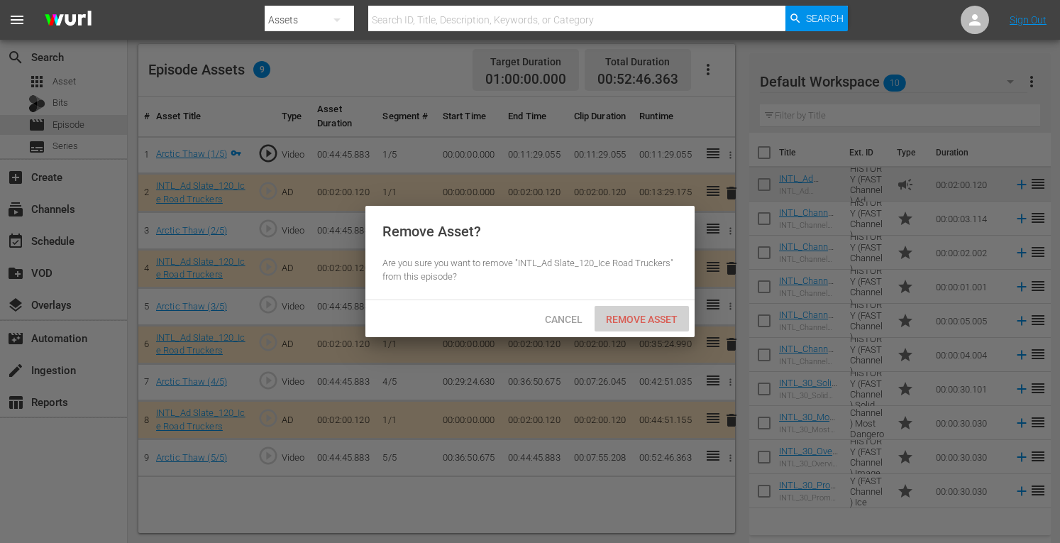
click at [631, 314] on span "Remove Asset" at bounding box center [642, 319] width 94 height 11
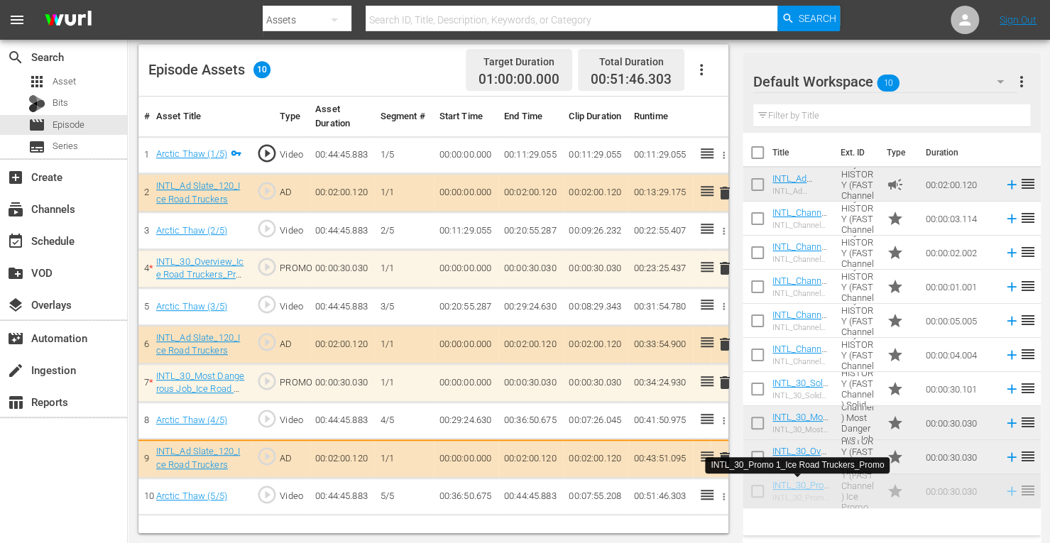
click at [609, 445] on td "00:02:00.120" at bounding box center [595, 458] width 65 height 38
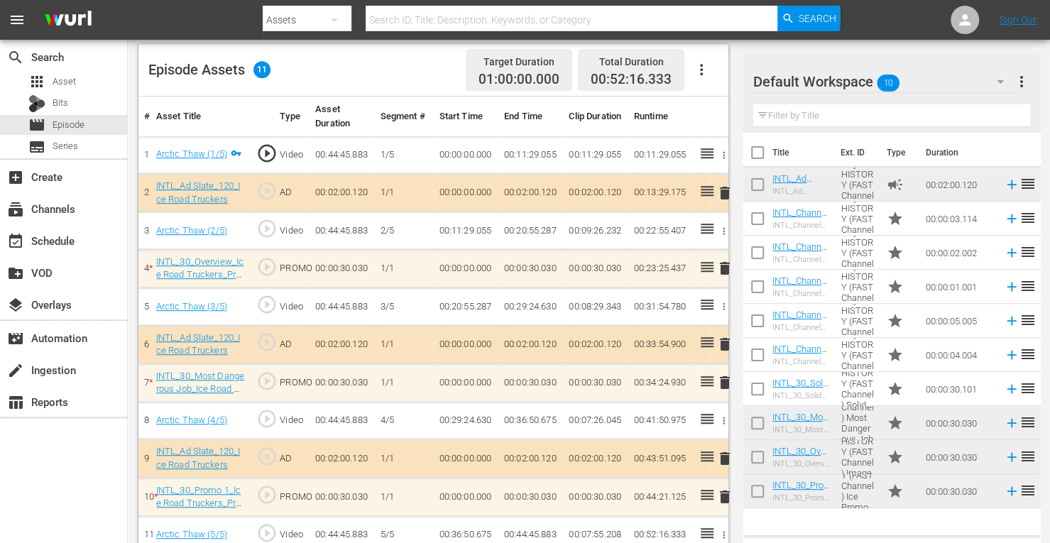
scroll to position [386, 0]
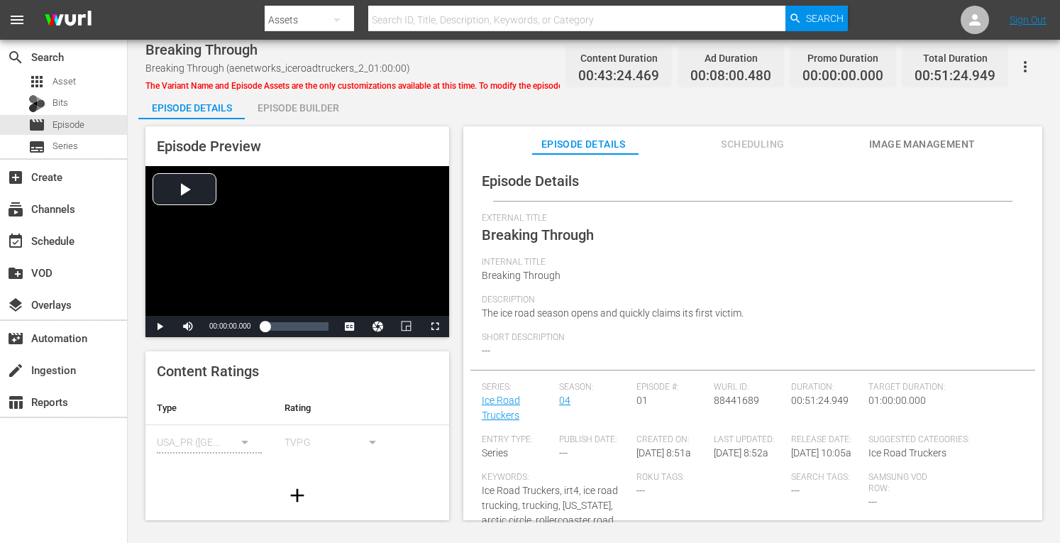
click at [294, 106] on div "Episode Builder" at bounding box center [298, 108] width 106 height 34
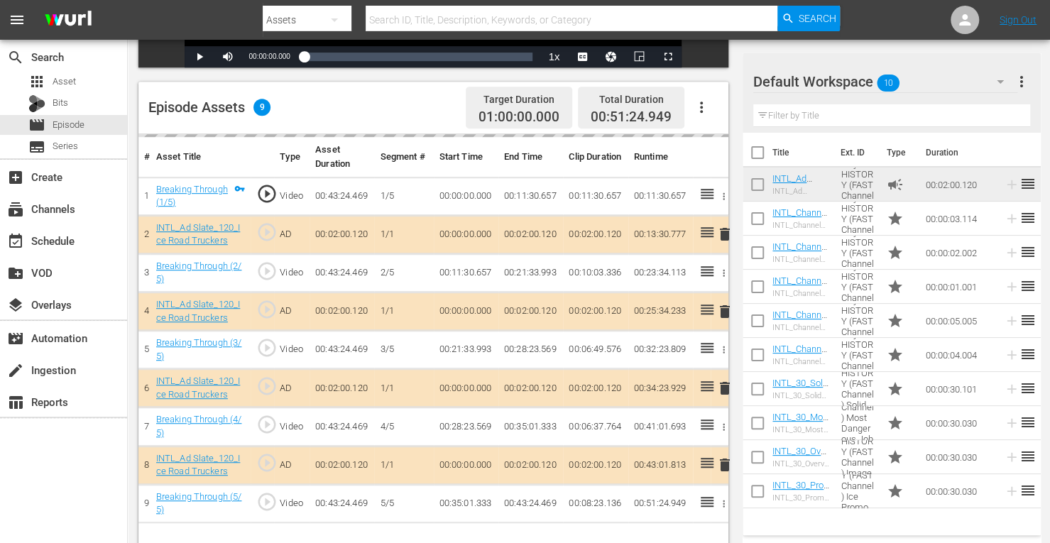
scroll to position [369, 0]
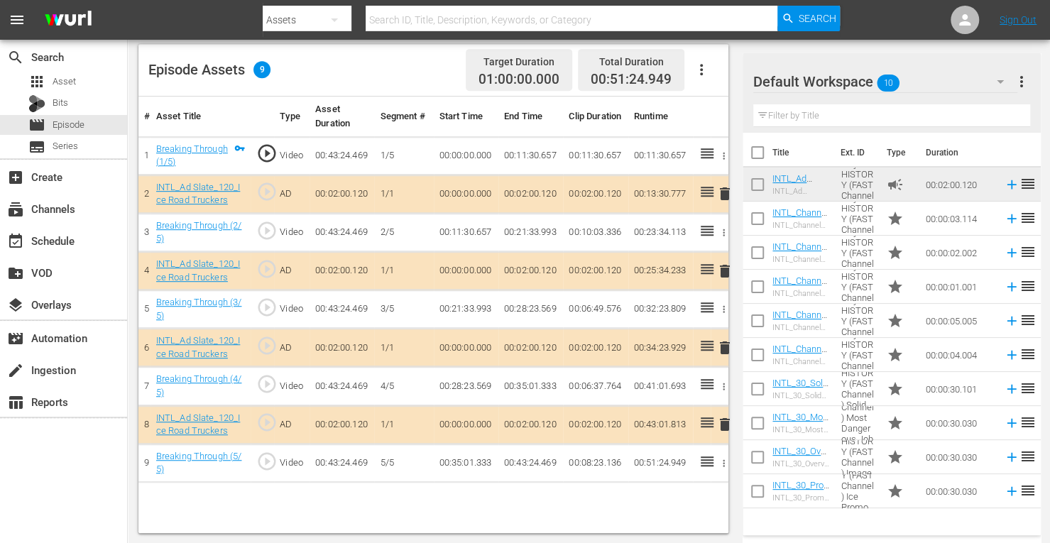
click at [726, 348] on span "delete" at bounding box center [724, 347] width 17 height 17
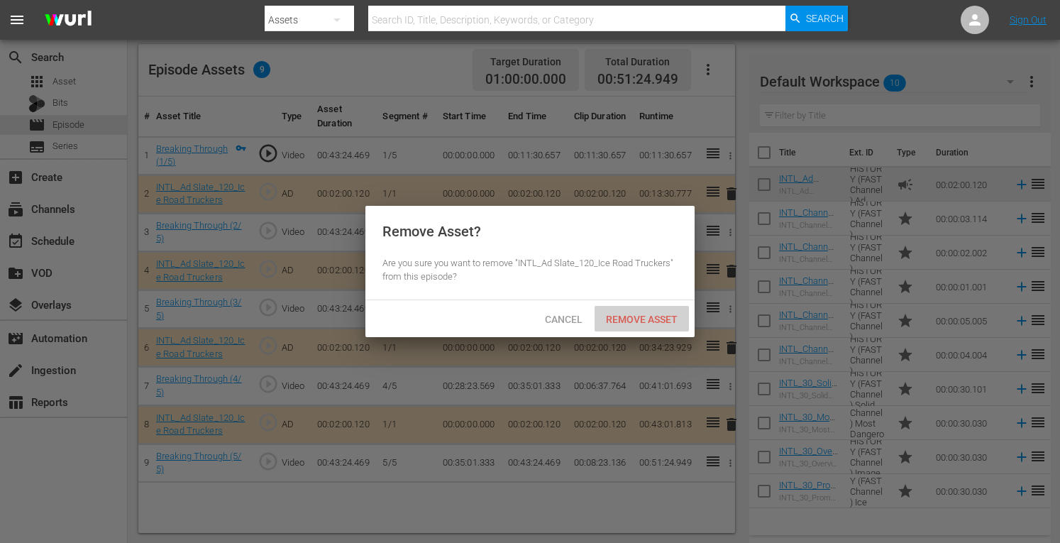
click at [646, 326] on div "Remove Asset" at bounding box center [642, 319] width 94 height 26
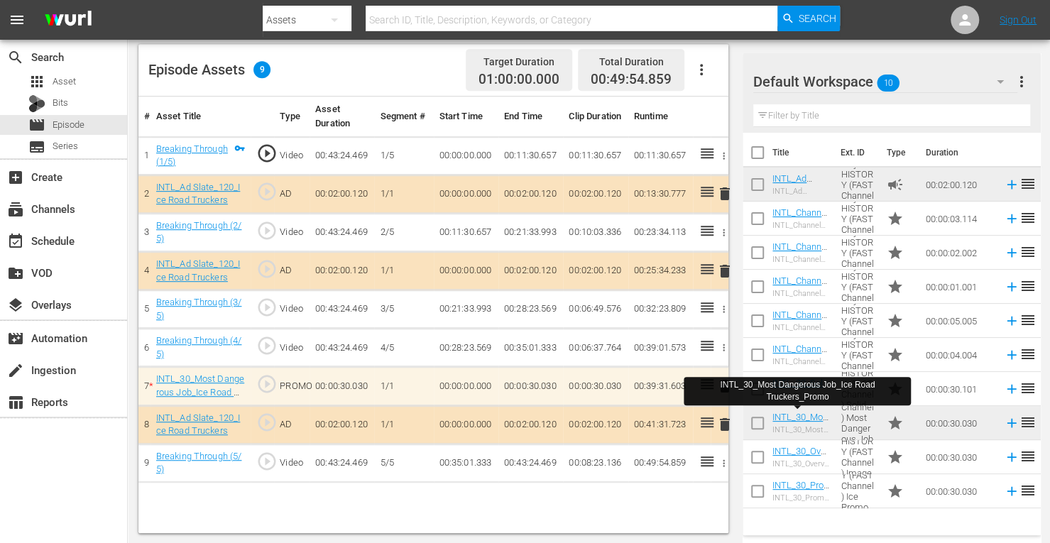
click at [666, 499] on div "# Asset Title Type Asset Duration Segment # Start Time End Time Clip Duration R…" at bounding box center [433, 315] width 590 height 436
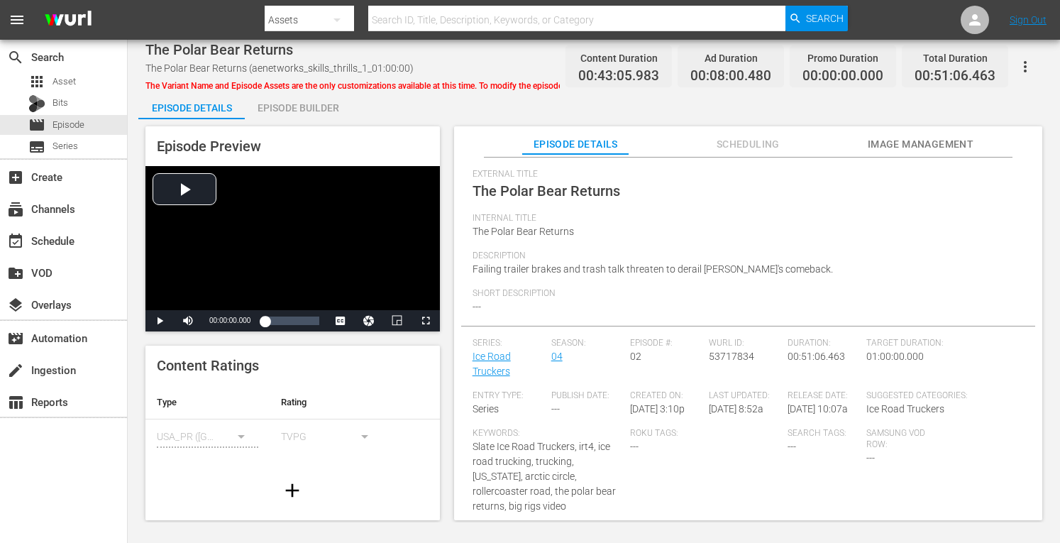
scroll to position [165, 0]
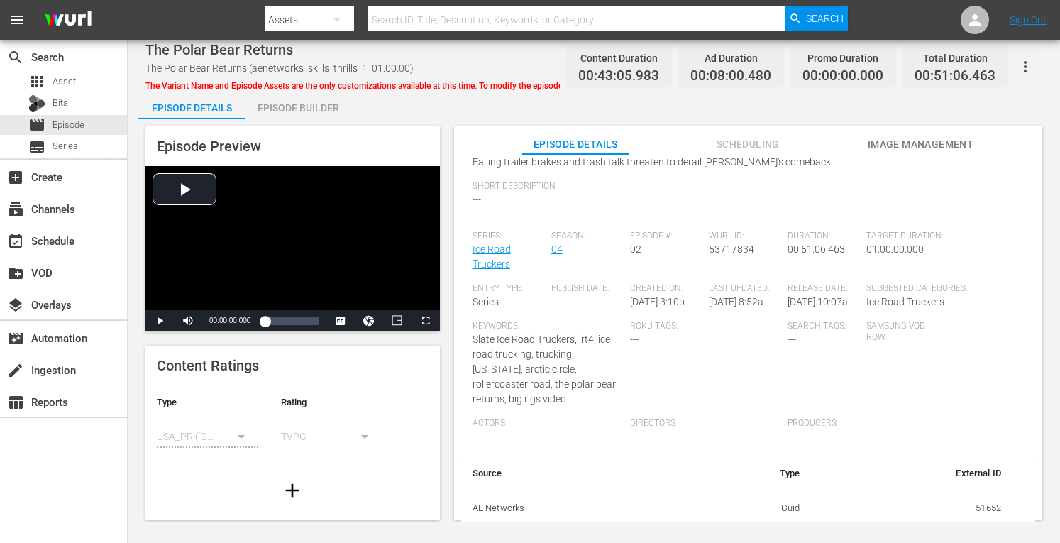
click at [737, 140] on span "Scheduling" at bounding box center [748, 145] width 106 height 18
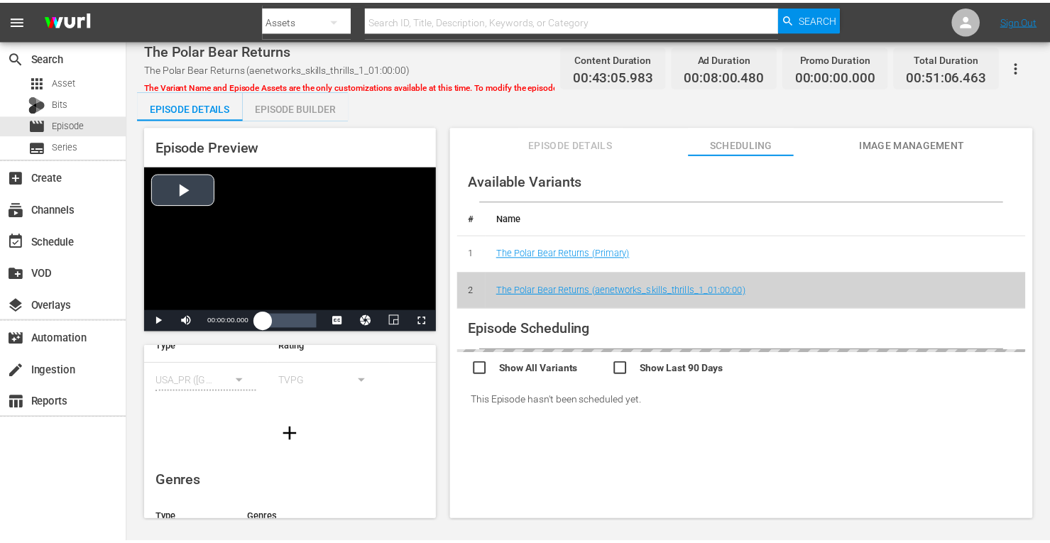
scroll to position [52, 0]
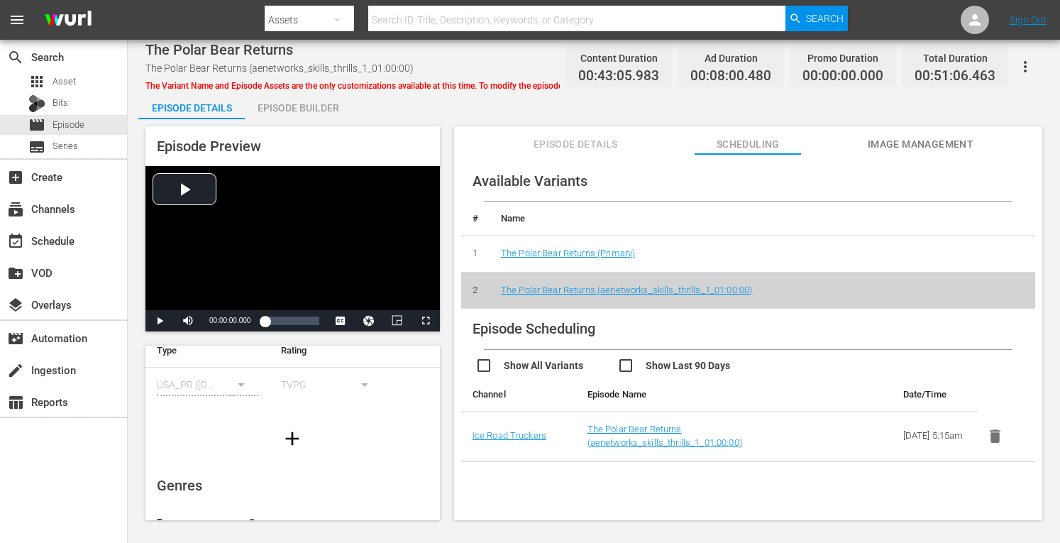
click at [556, 145] on span "Episode Details" at bounding box center [575, 145] width 106 height 18
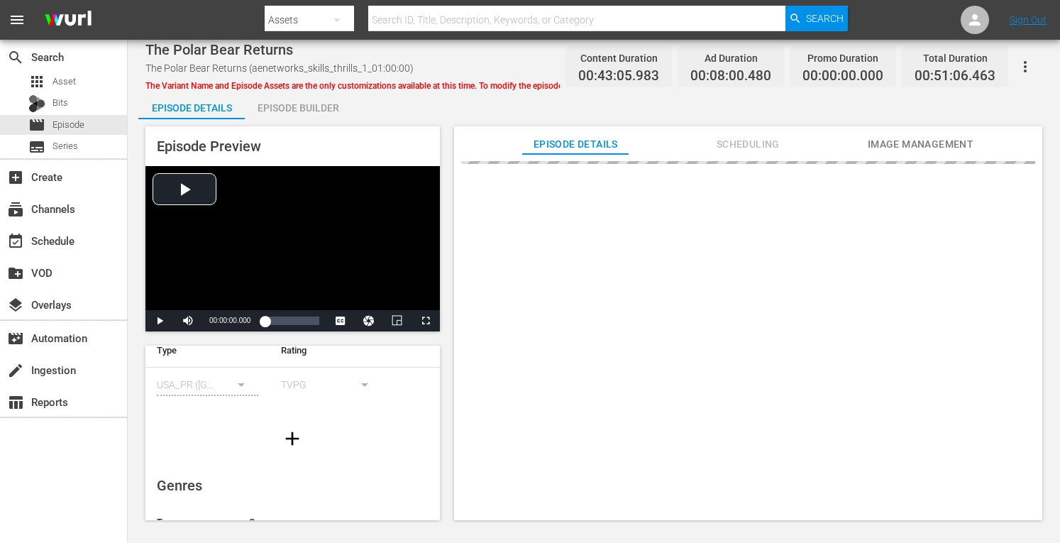
click at [290, 109] on div "Episode Builder" at bounding box center [298, 108] width 106 height 34
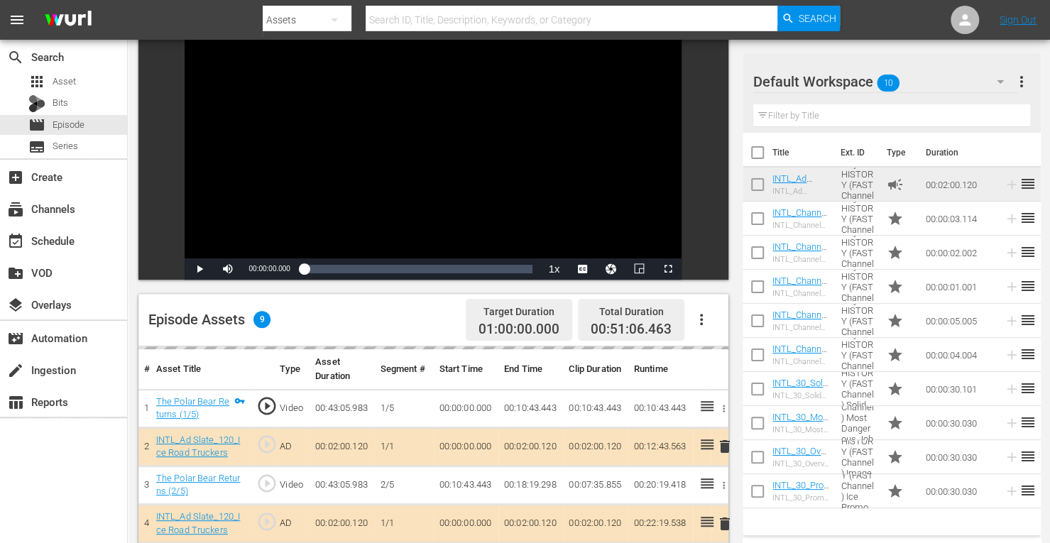
scroll to position [123, 0]
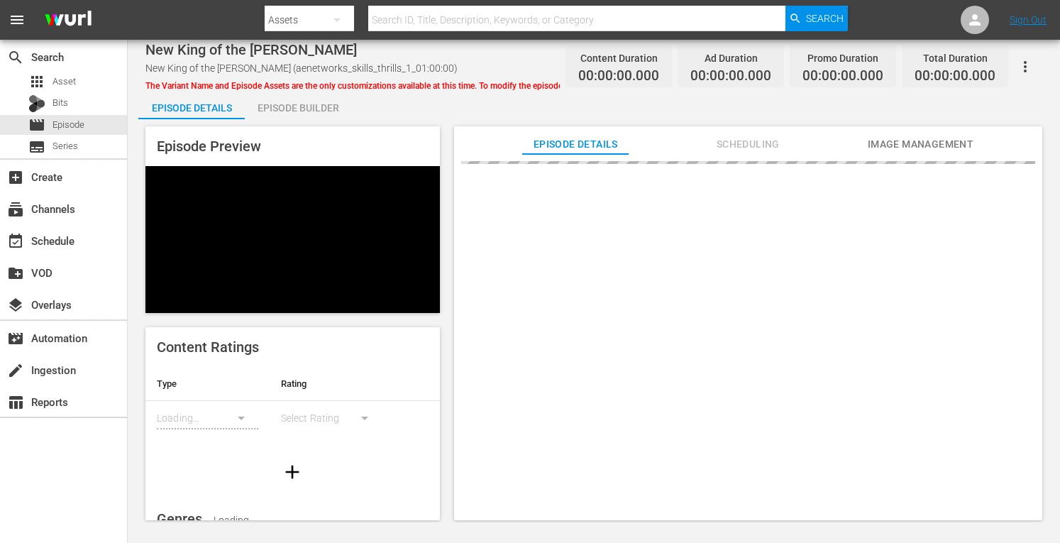
click at [263, 110] on div "Episode Builder" at bounding box center [298, 108] width 106 height 34
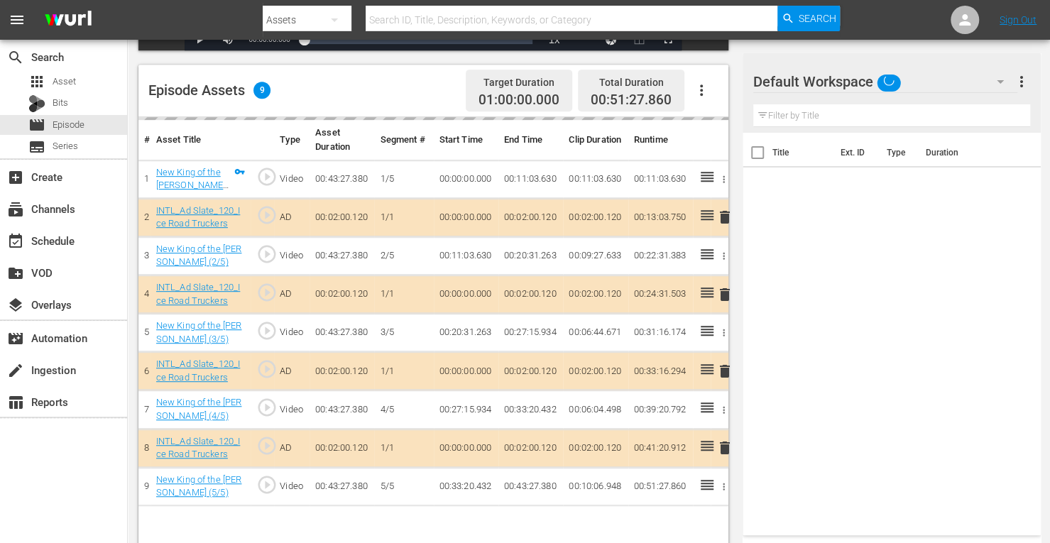
scroll to position [369, 0]
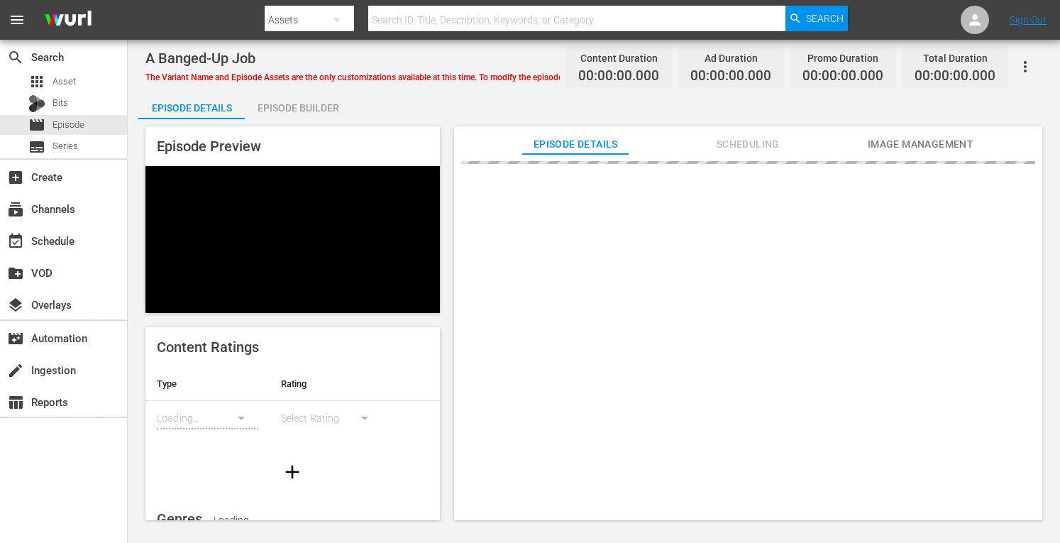
click at [292, 110] on div "Episode Builder" at bounding box center [298, 108] width 106 height 34
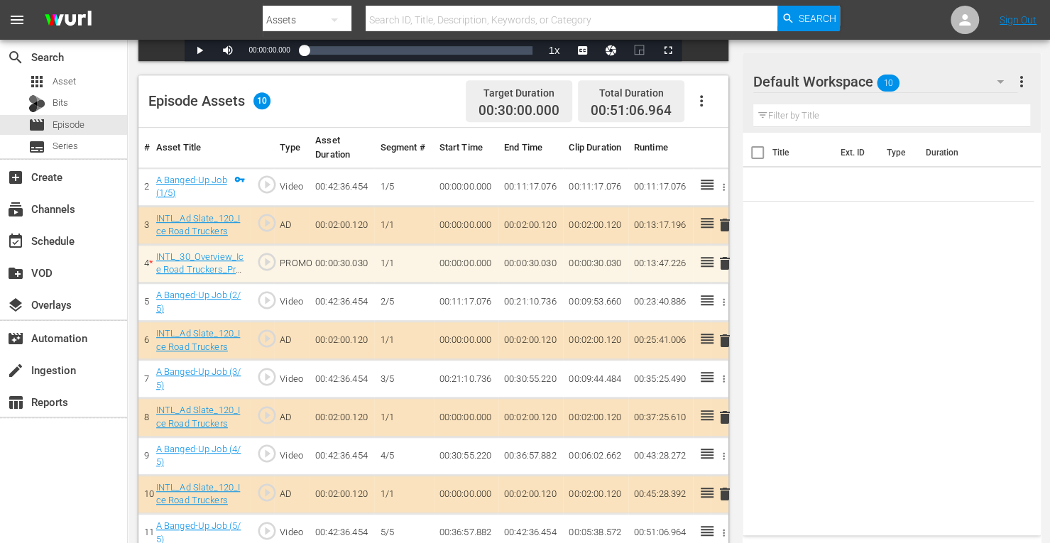
scroll to position [369, 0]
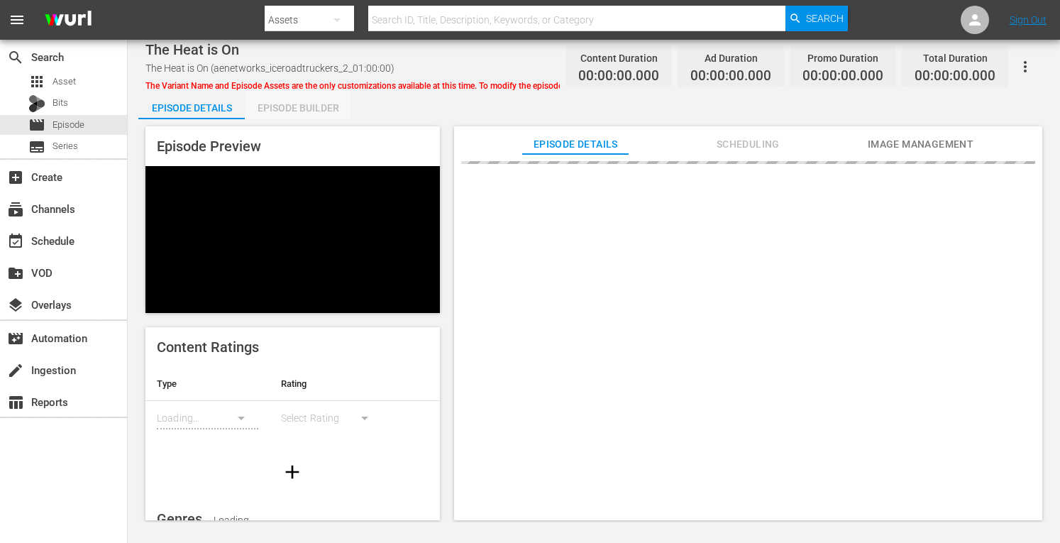
click at [319, 104] on div "Episode Builder" at bounding box center [298, 108] width 106 height 34
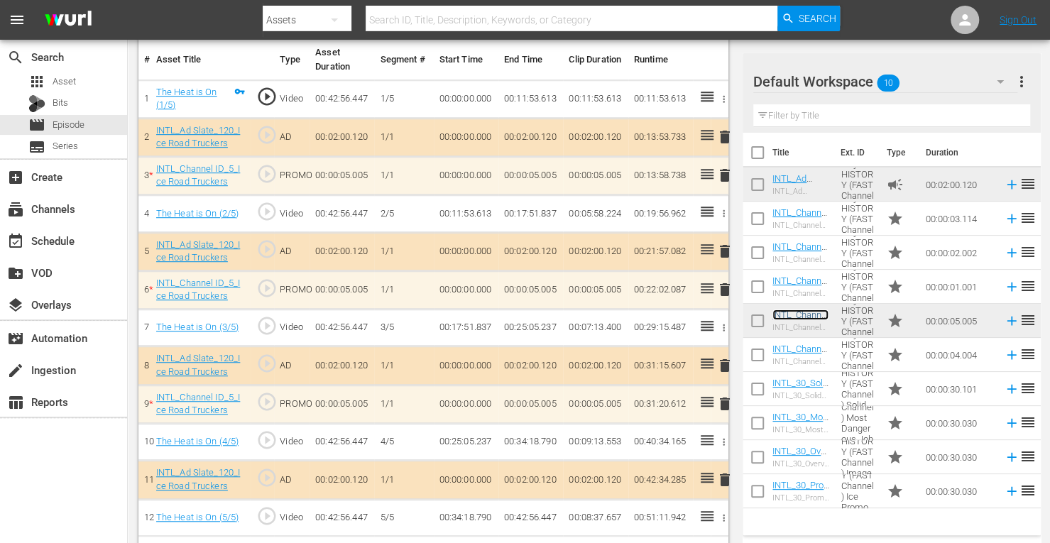
scroll to position [460, 0]
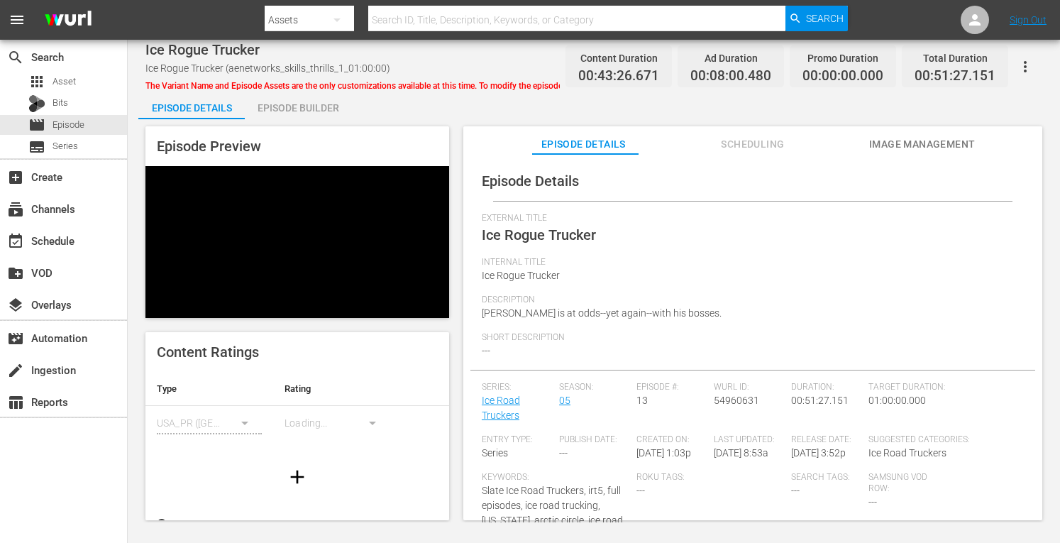
click at [304, 114] on div "Episode Builder" at bounding box center [298, 108] width 106 height 34
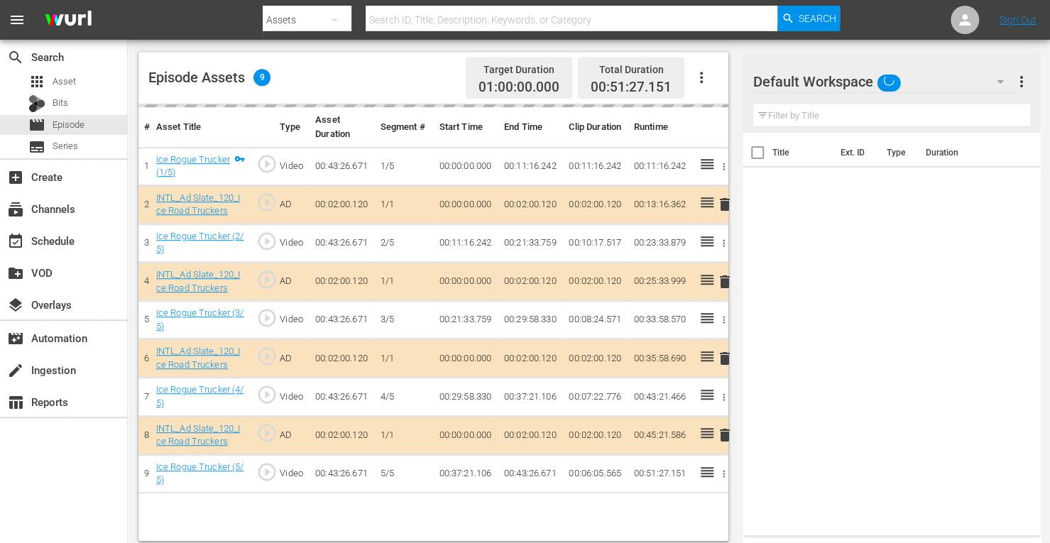
scroll to position [369, 0]
